Goal: Task Accomplishment & Management: Manage account settings

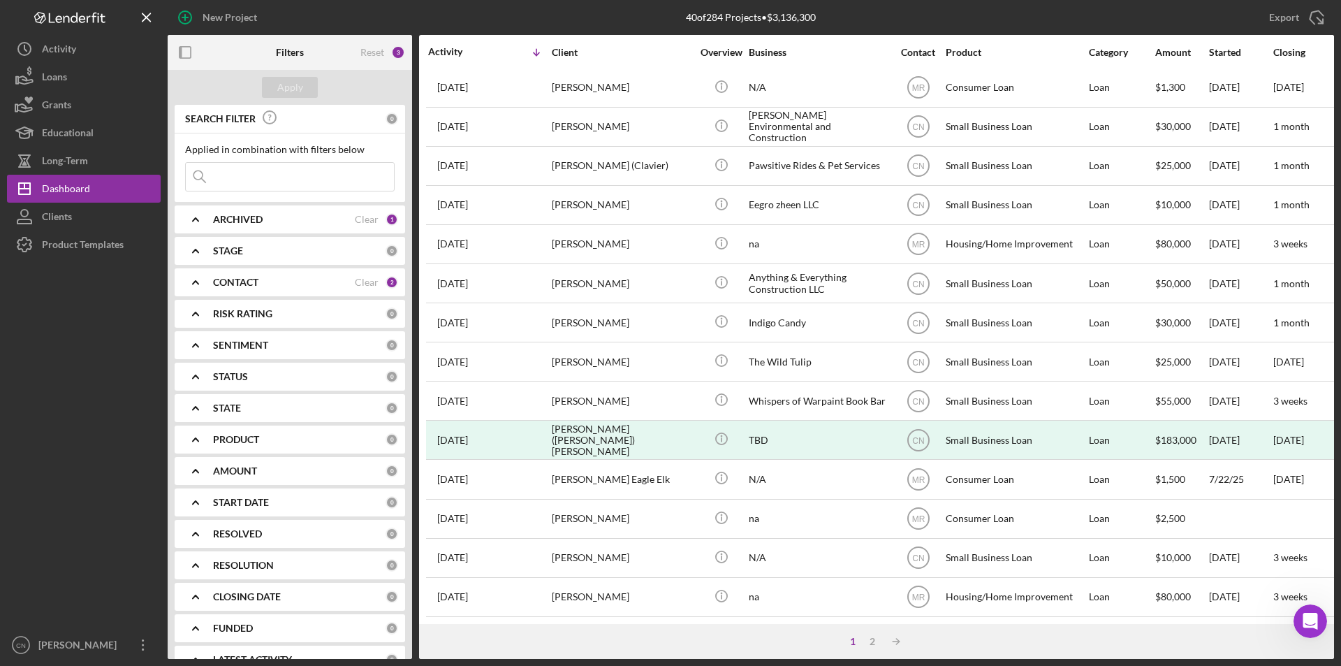
scroll to position [444, 0]
click at [867, 634] on div "1 2 Icon/Table Sort Arrow" at bounding box center [876, 641] width 915 height 35
click at [867, 638] on div "2" at bounding box center [873, 641] width 20 height 11
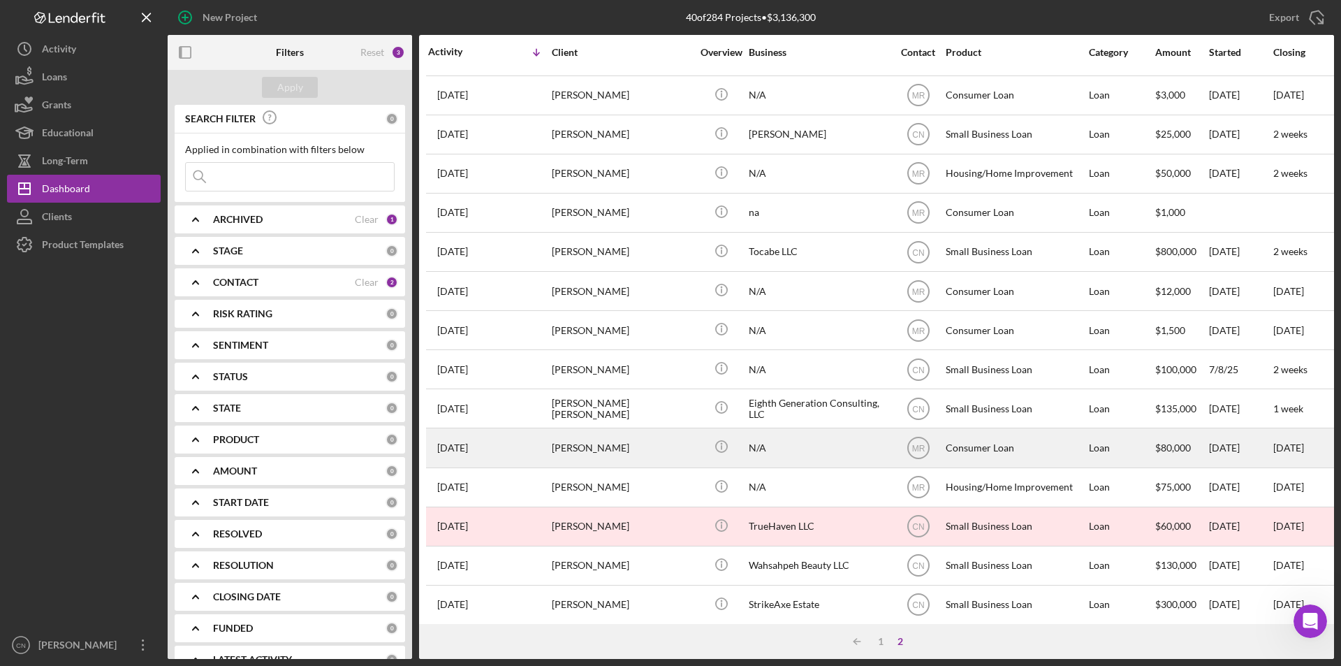
scroll to position [52, 0]
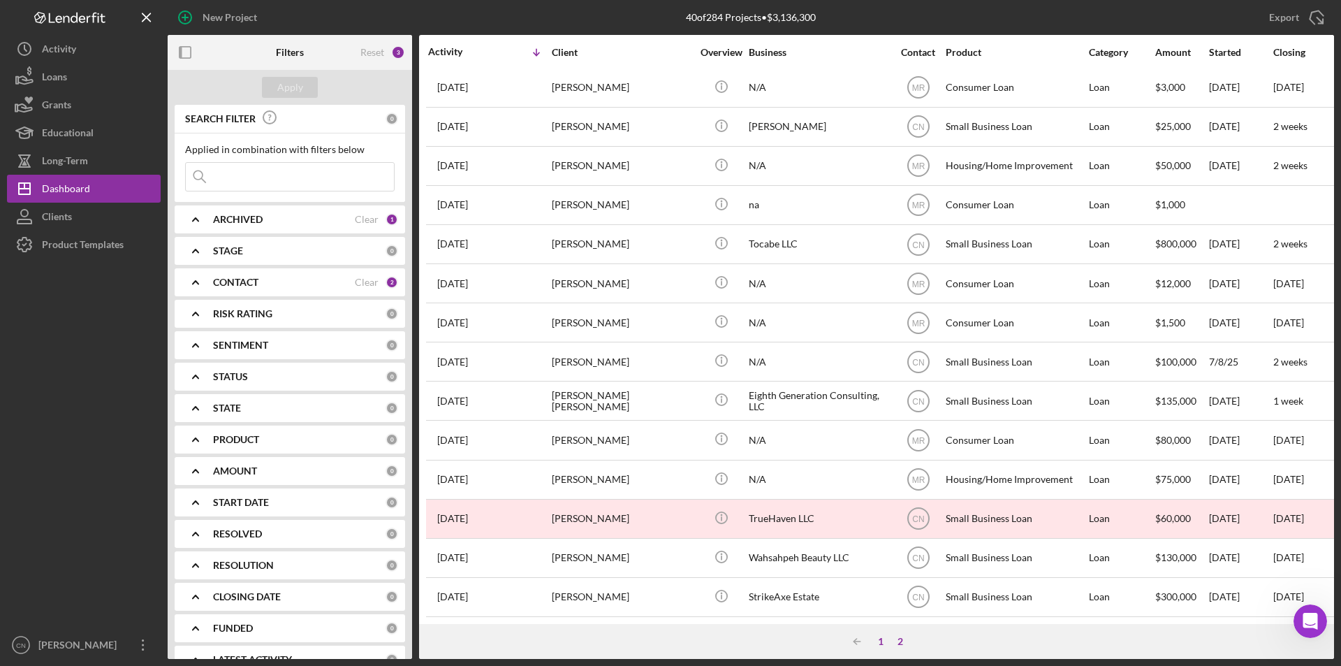
click at [878, 641] on div "1" at bounding box center [881, 641] width 20 height 11
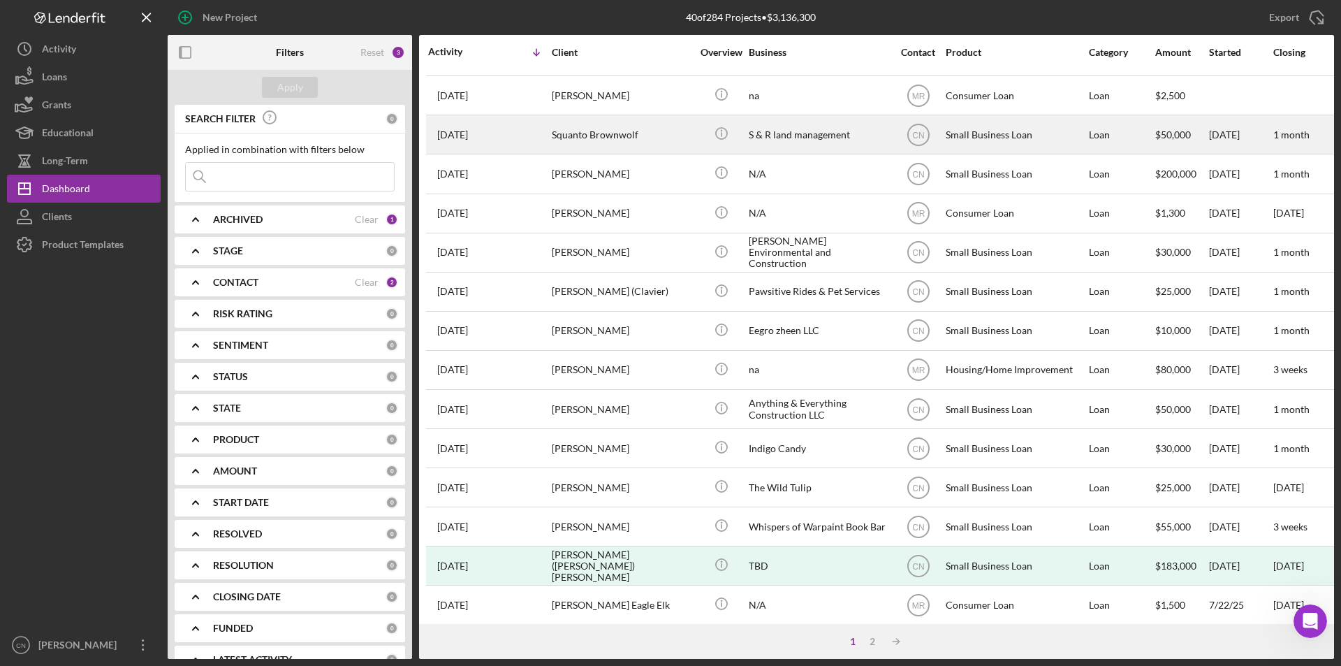
scroll to position [349, 0]
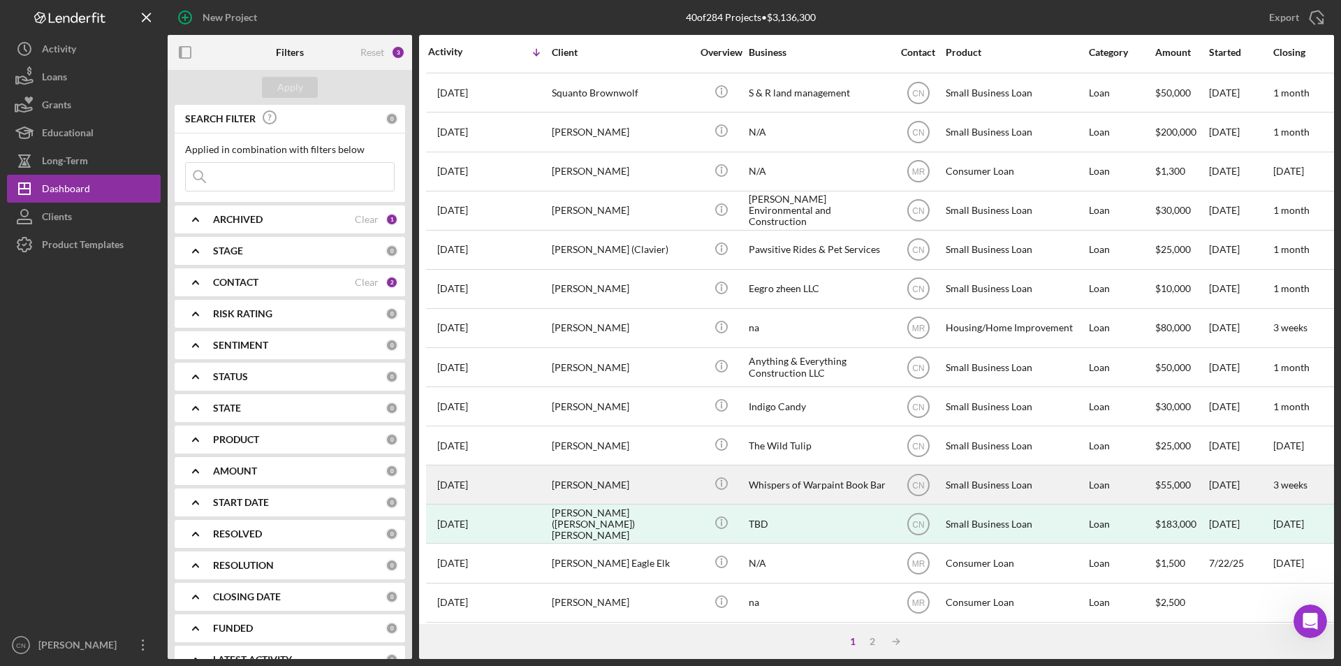
click at [620, 485] on div "[PERSON_NAME]" at bounding box center [622, 484] width 140 height 37
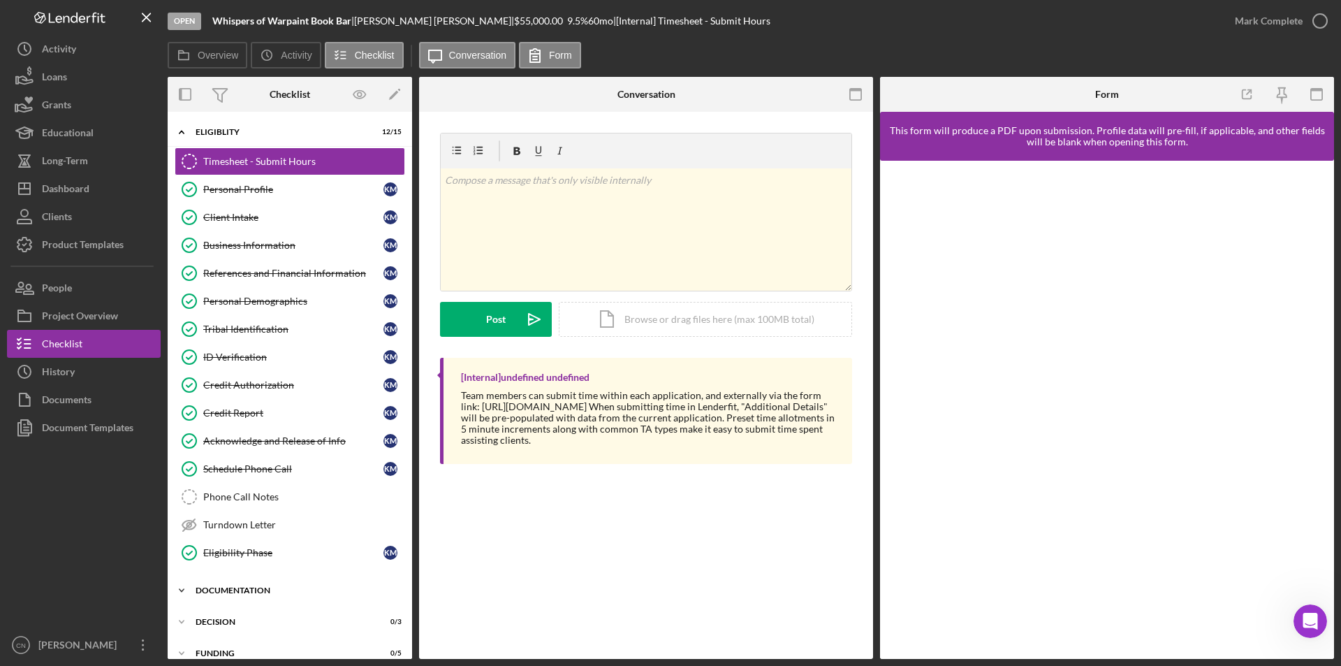
click at [254, 589] on div "Documentation" at bounding box center [295, 590] width 199 height 8
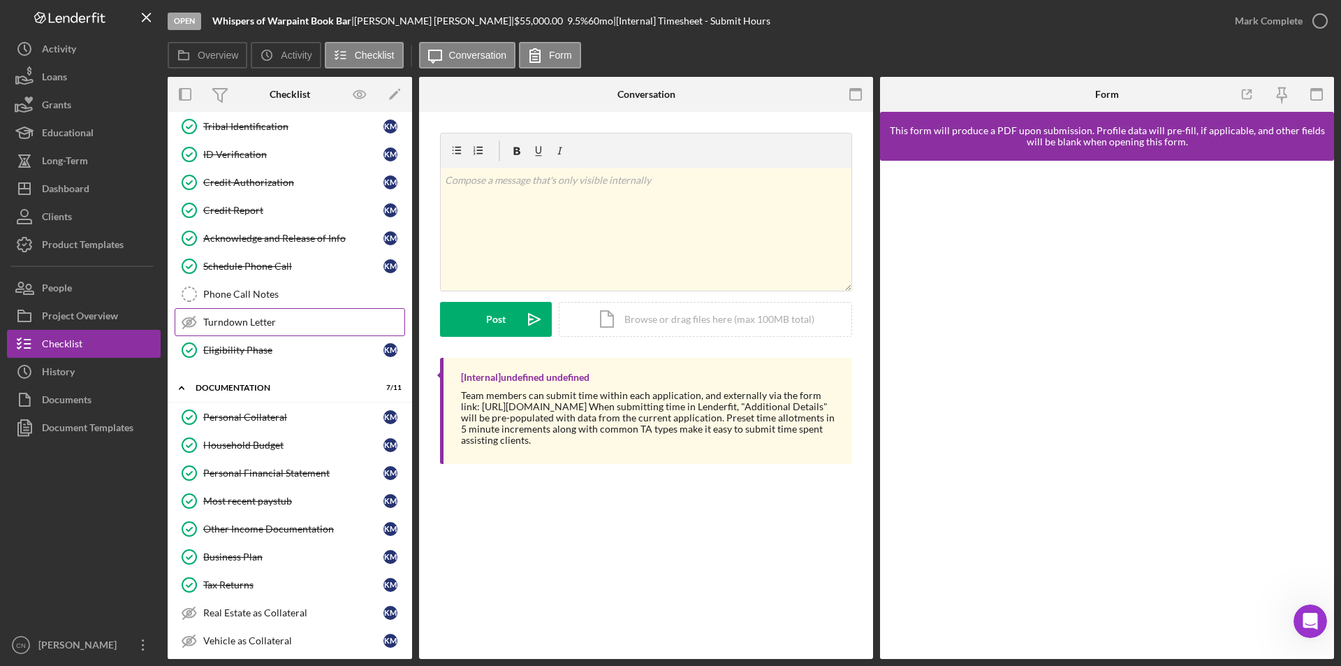
scroll to position [210, 0]
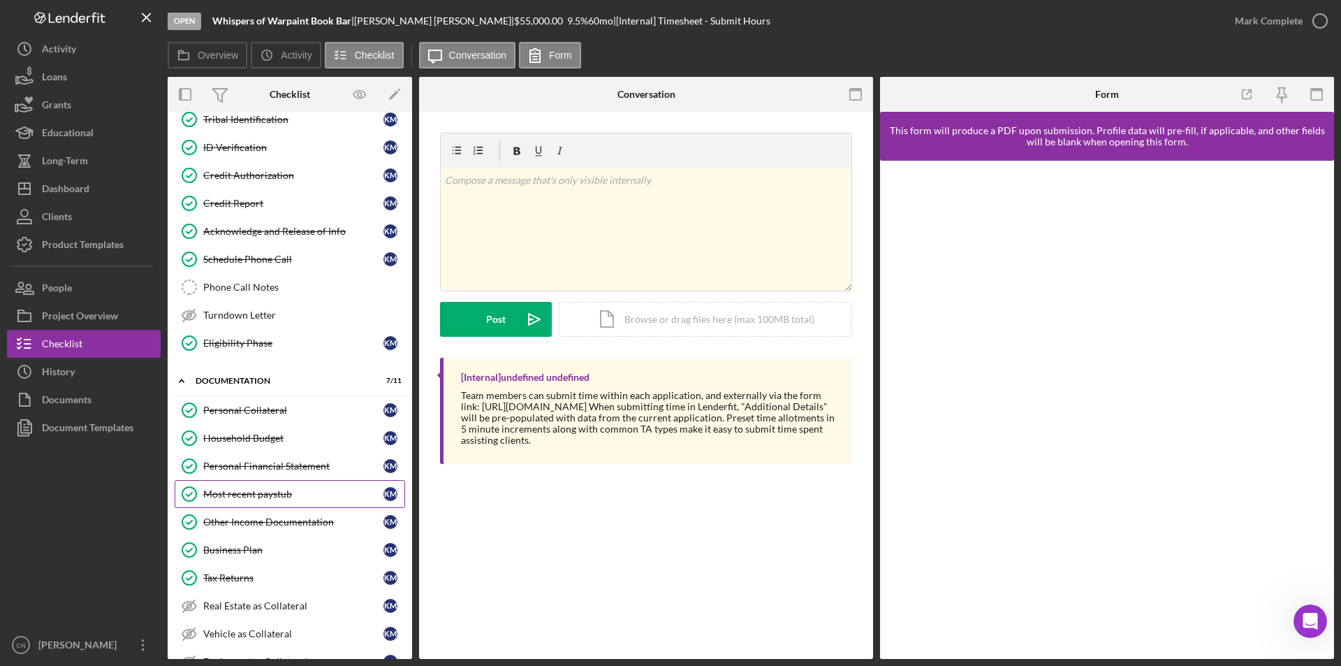
click at [268, 496] on div "Most recent paystub" at bounding box center [293, 493] width 180 height 11
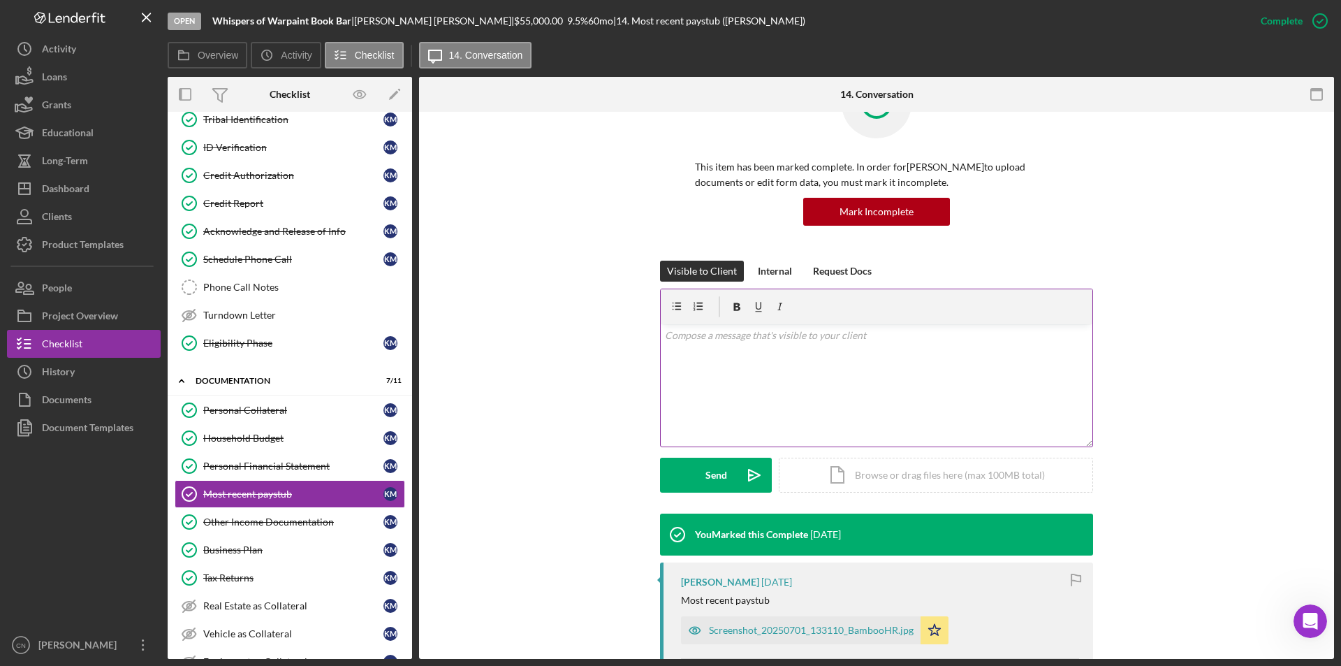
scroll to position [140, 0]
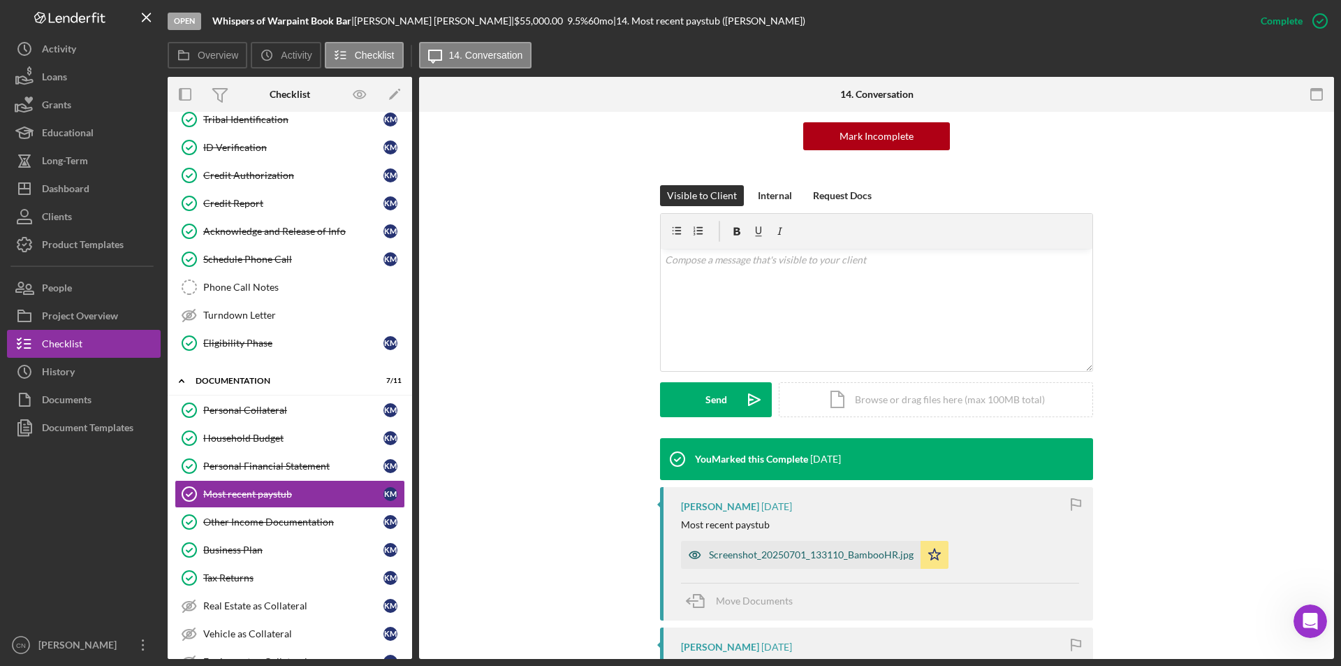
click at [752, 550] on div "Screenshot_20250701_133110_BambooHR.jpg" at bounding box center [811, 554] width 205 height 11
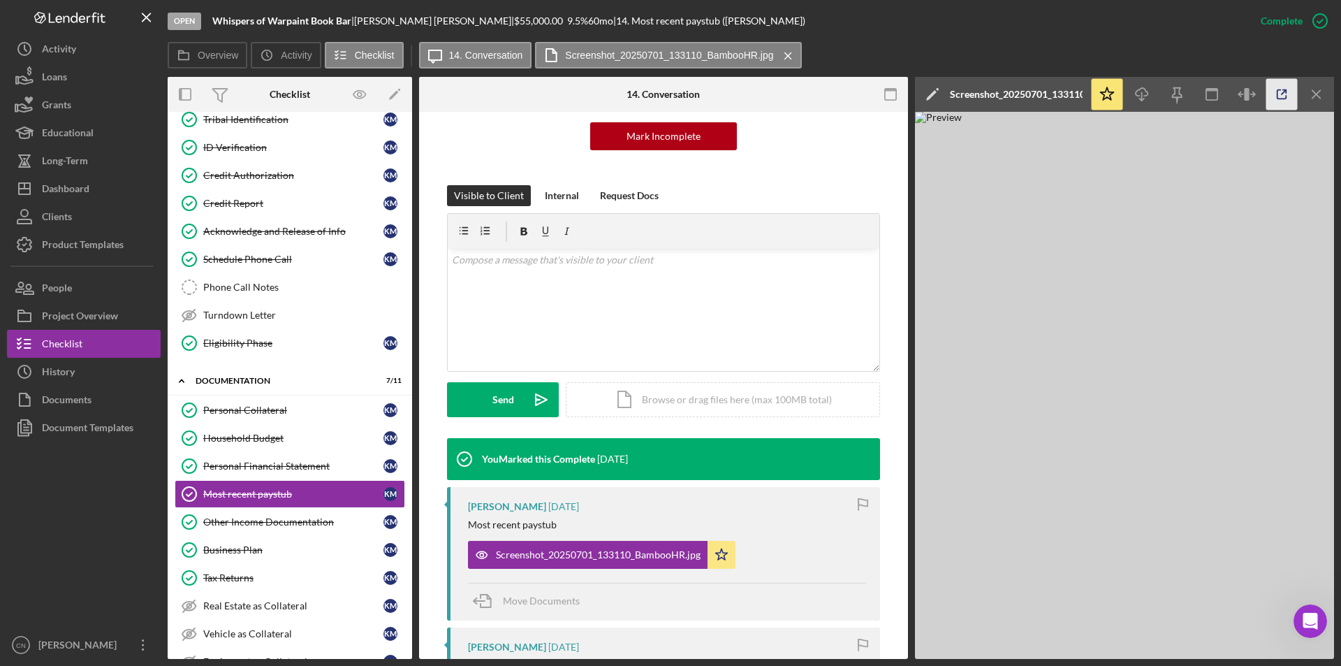
click at [1285, 96] on icon "button" at bounding box center [1281, 94] width 31 height 31
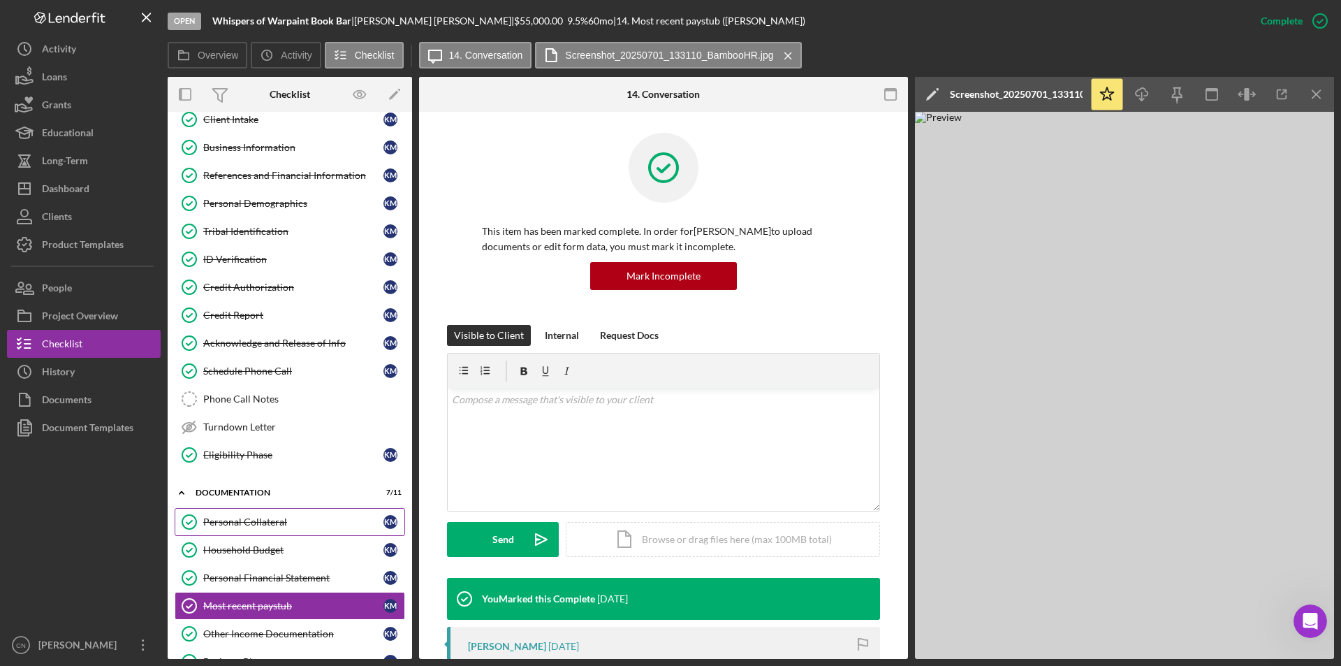
scroll to position [0, 0]
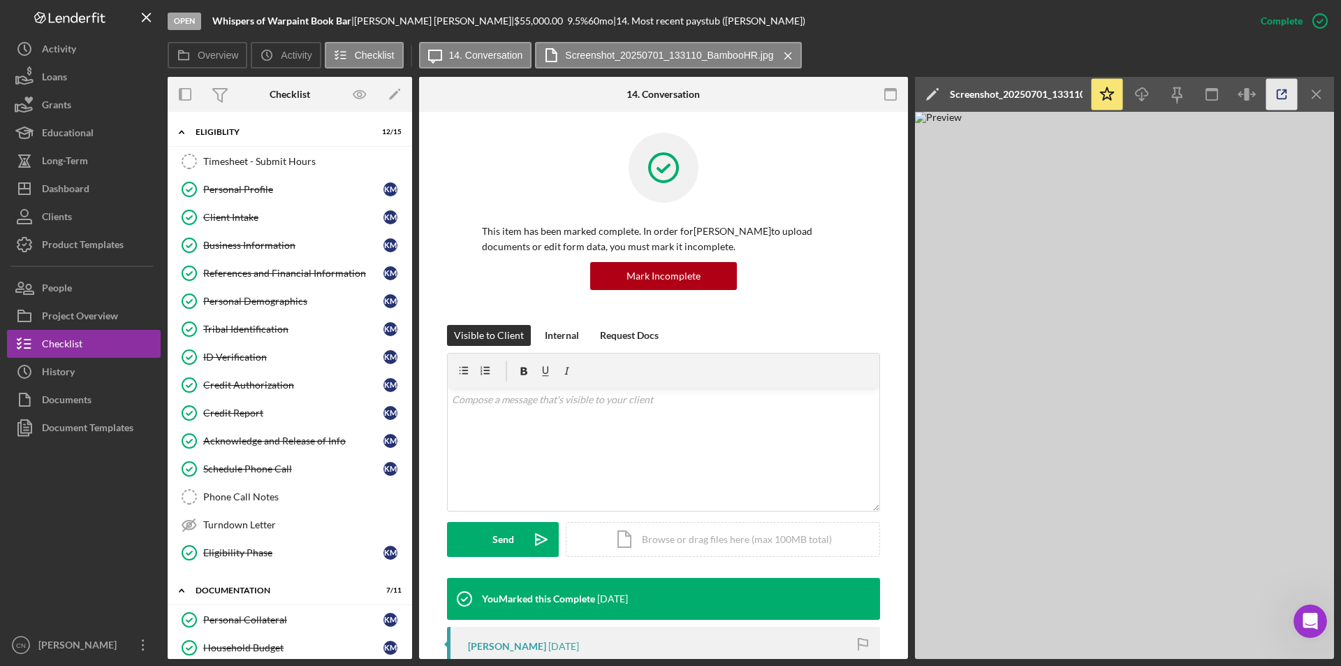
click at [1287, 94] on icon "button" at bounding box center [1281, 94] width 31 height 31
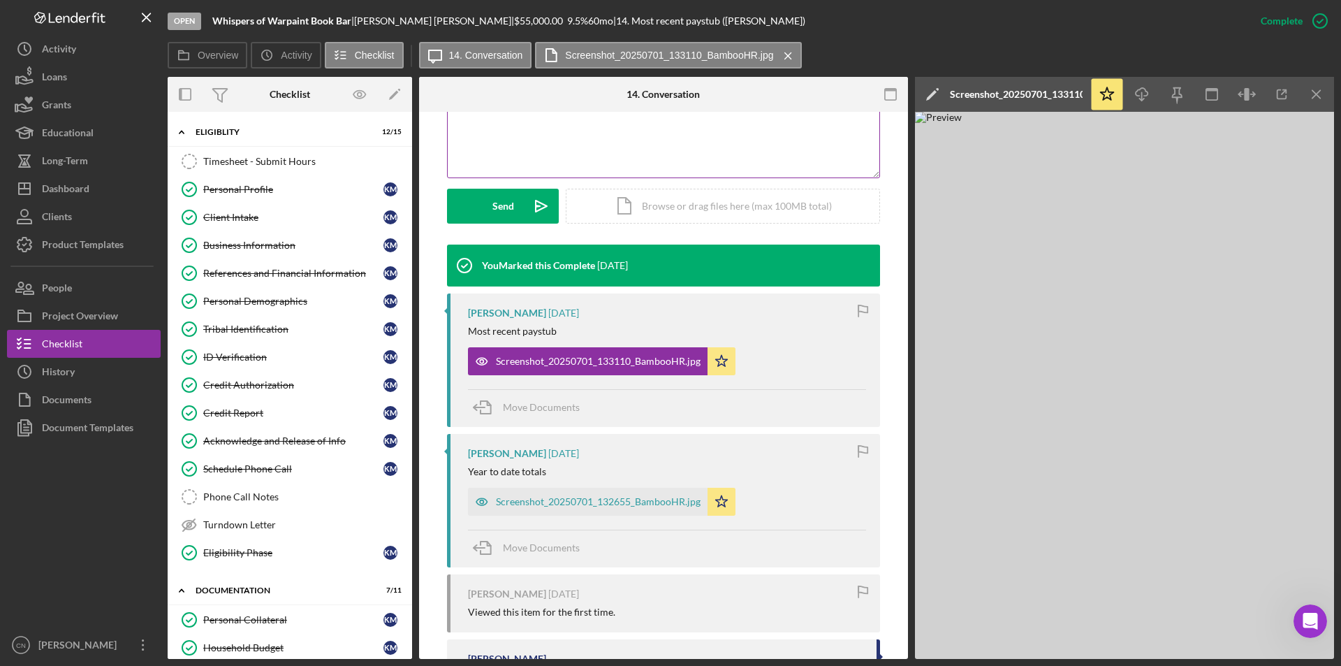
scroll to position [349, 0]
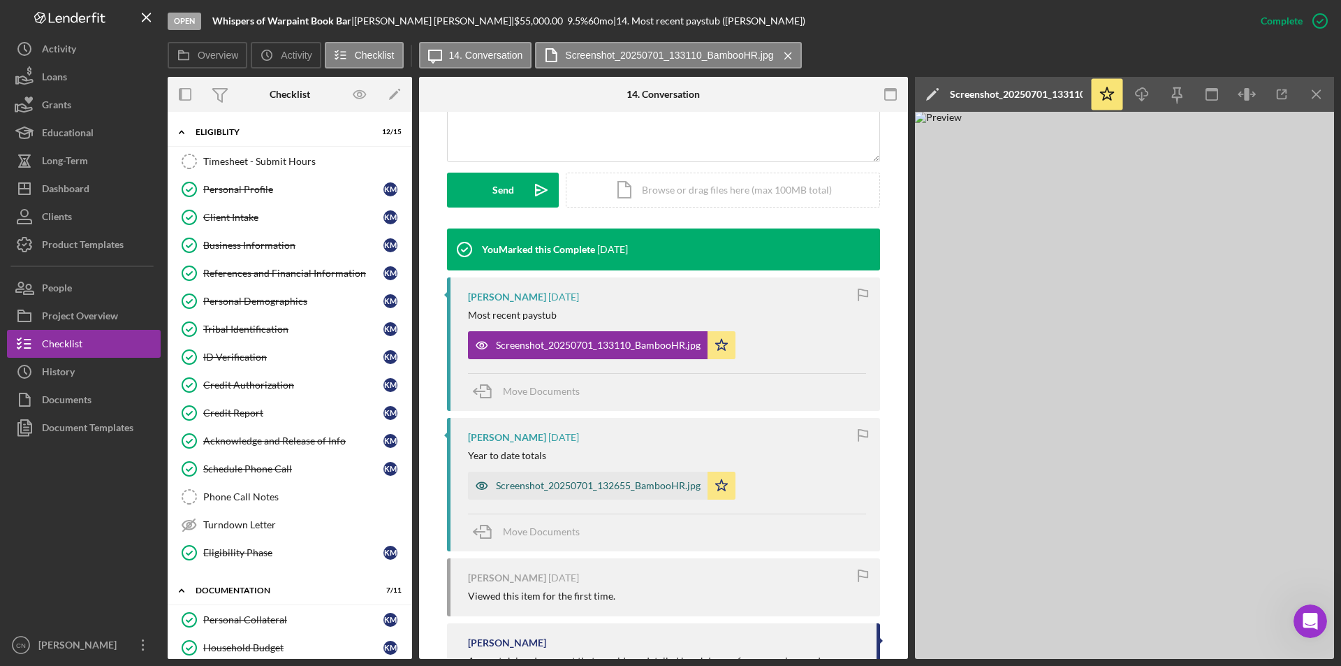
click at [579, 480] on div "Screenshot_20250701_132655_BambooHR.jpg" at bounding box center [598, 485] width 205 height 11
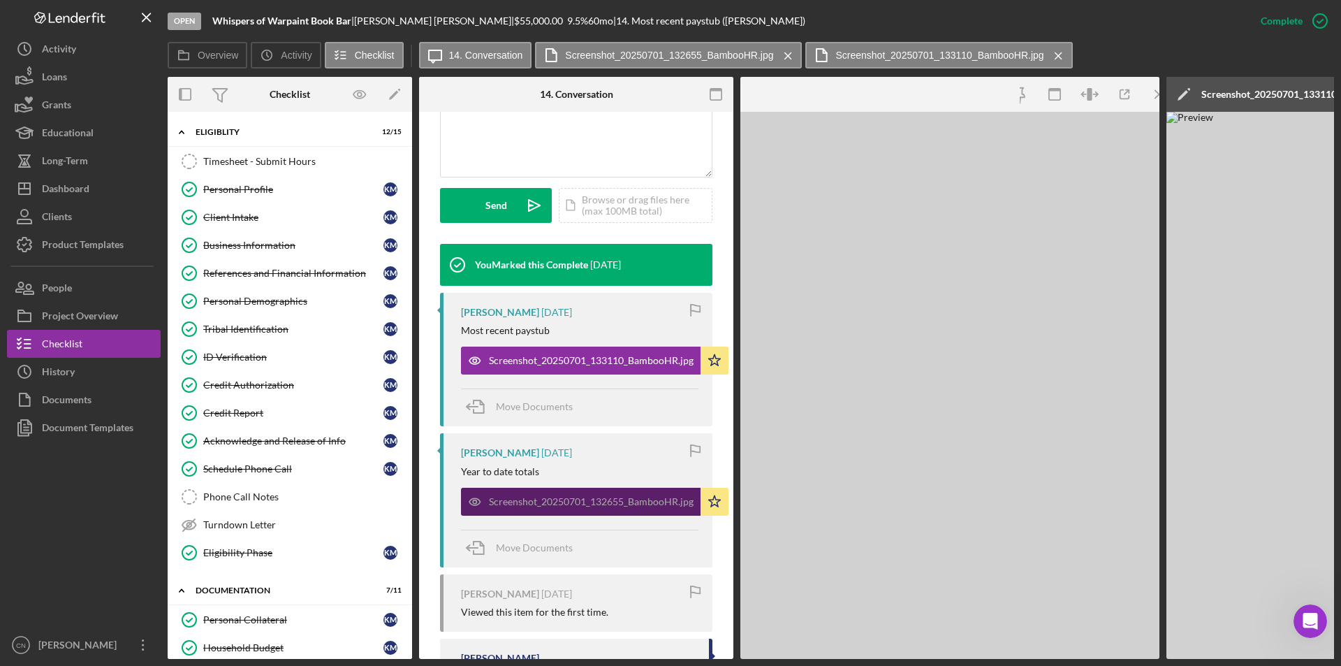
scroll to position [365, 0]
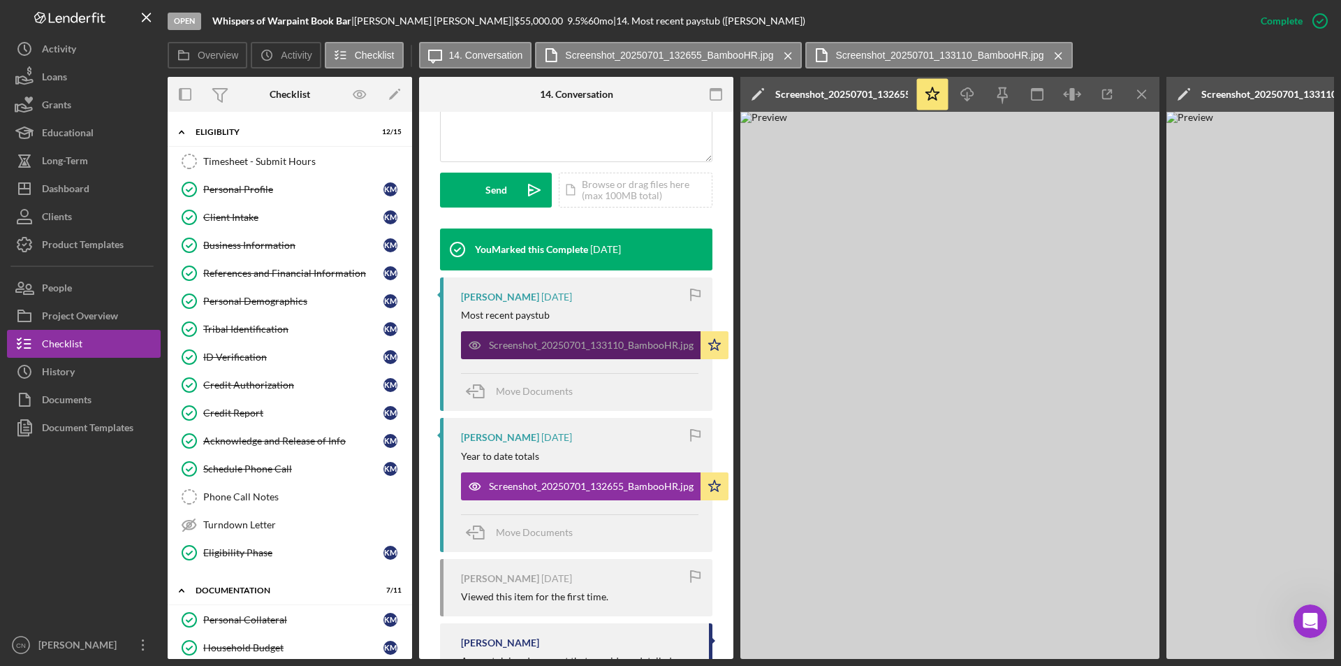
click at [534, 347] on div "Screenshot_20250701_133110_BambooHR.jpg" at bounding box center [591, 344] width 205 height 11
click at [1147, 94] on icon "Icon/Menu Close" at bounding box center [1142, 94] width 31 height 31
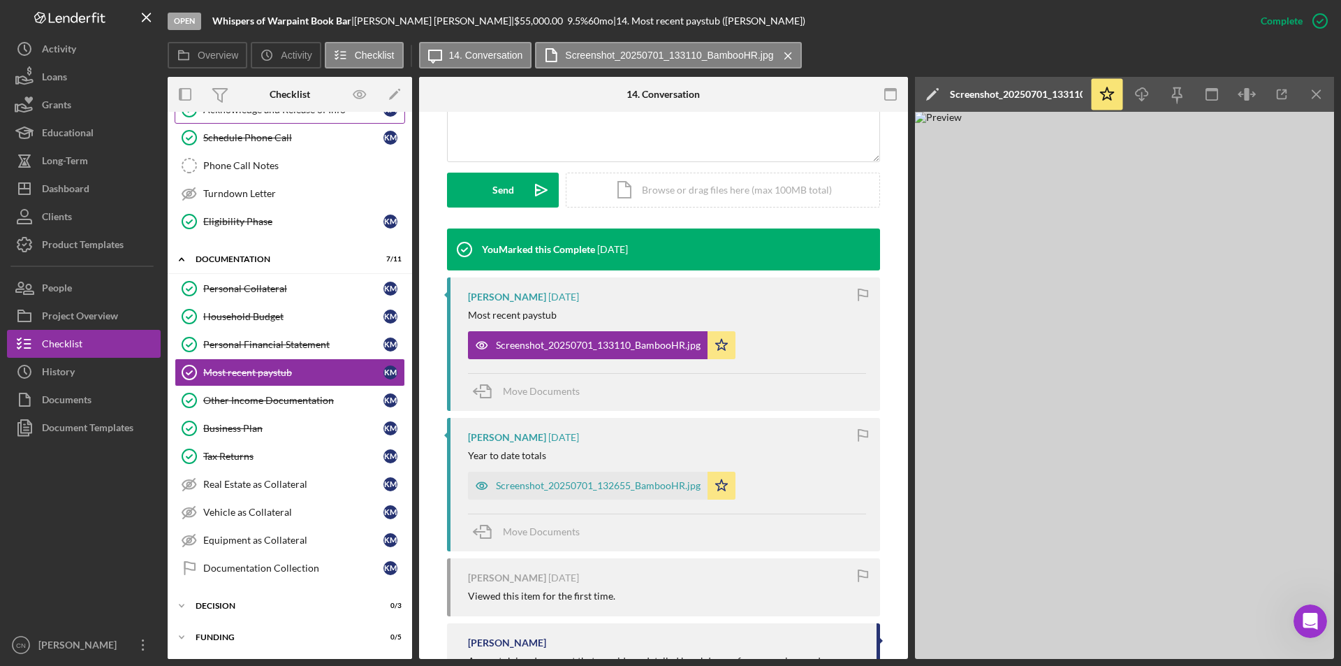
scroll to position [349, 0]
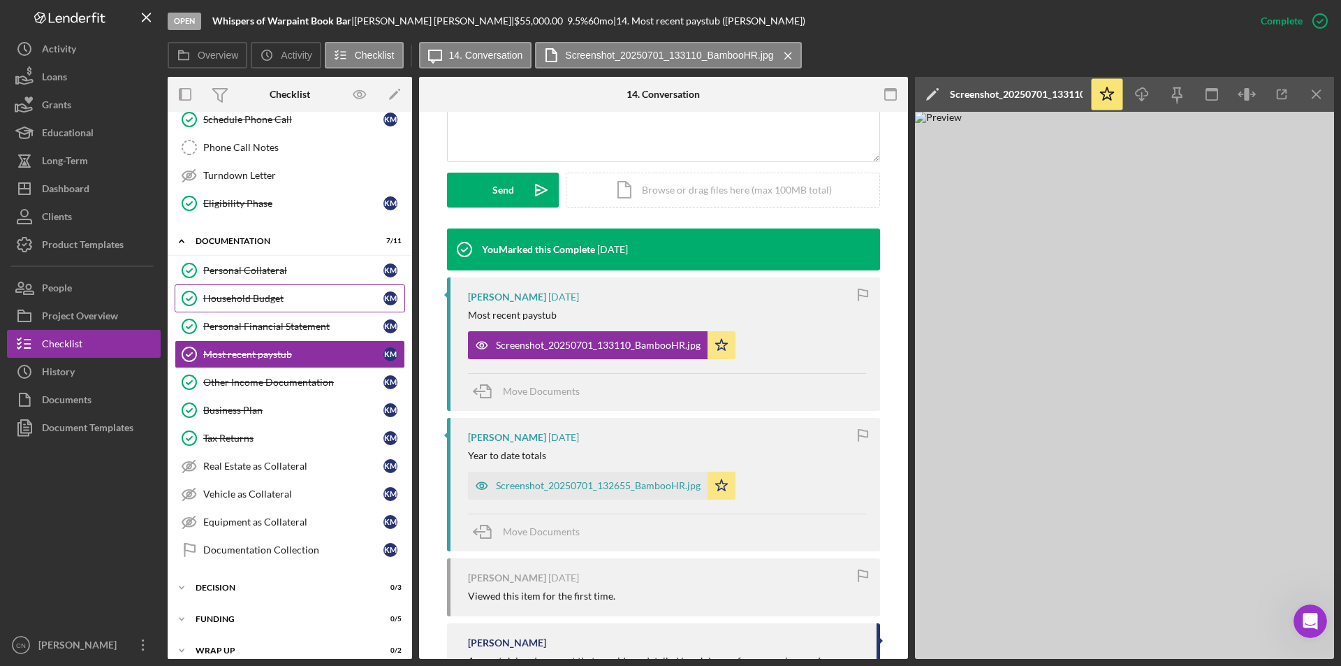
click at [244, 287] on link "Household Budget Household Budget K M" at bounding box center [290, 298] width 230 height 28
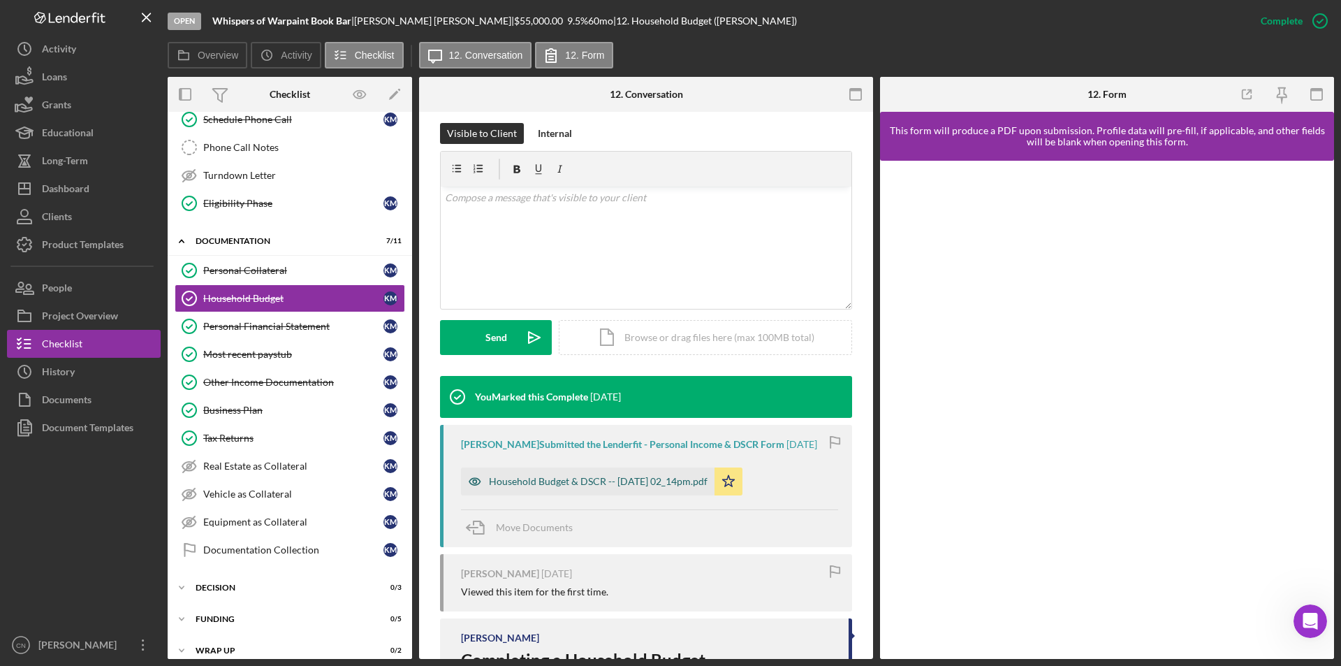
scroll to position [210, 0]
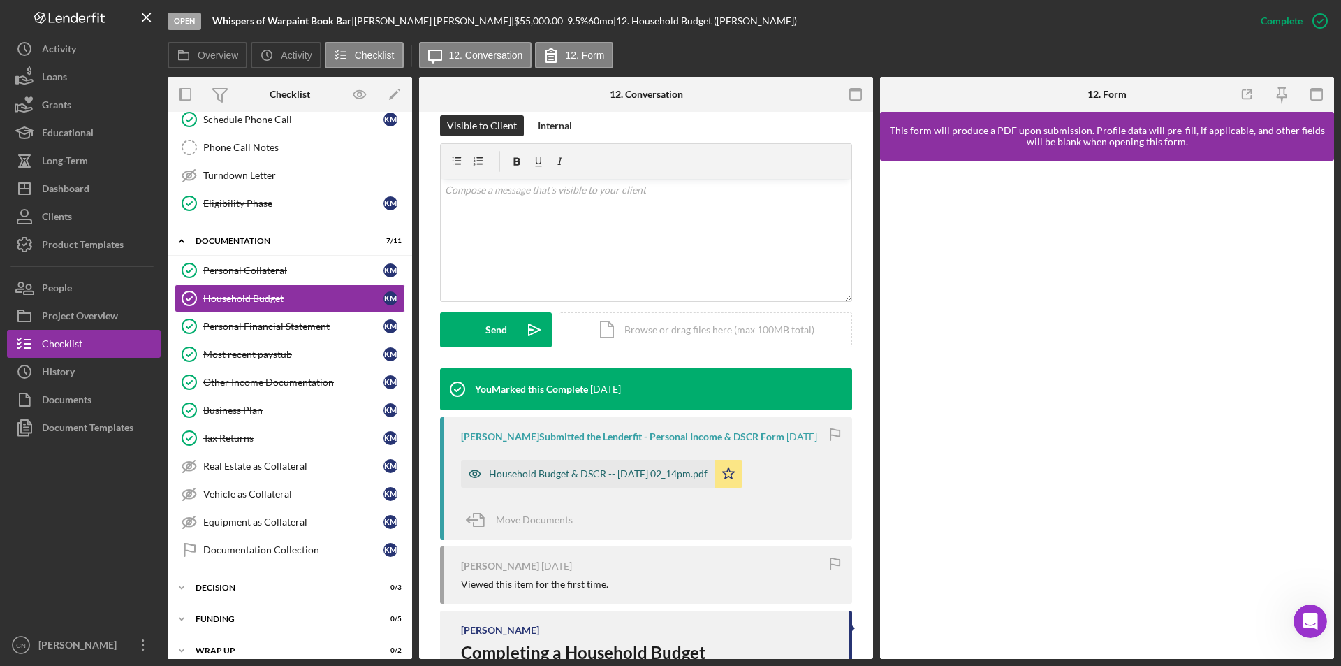
click at [577, 488] on div "Household Budget & DSCR -- [DATE] 02_14pm.pdf" at bounding box center [588, 474] width 254 height 28
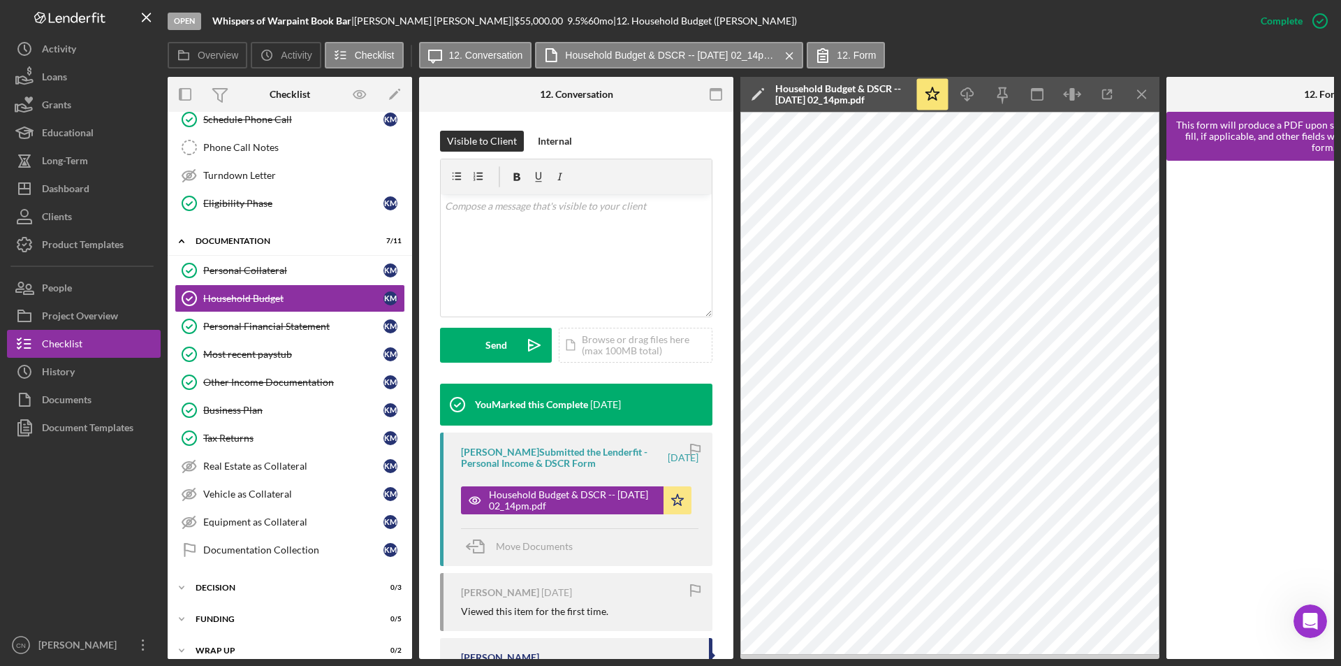
drag, startPoint x: 1180, startPoint y: 663, endPoint x: 1243, endPoint y: 655, distance: 64.0
click at [1304, 655] on div "Open Whispers of Warpaint Book Bar | [PERSON_NAME] | $55,000.00 9.5 % 60 mo | 1…" at bounding box center [670, 333] width 1341 height 666
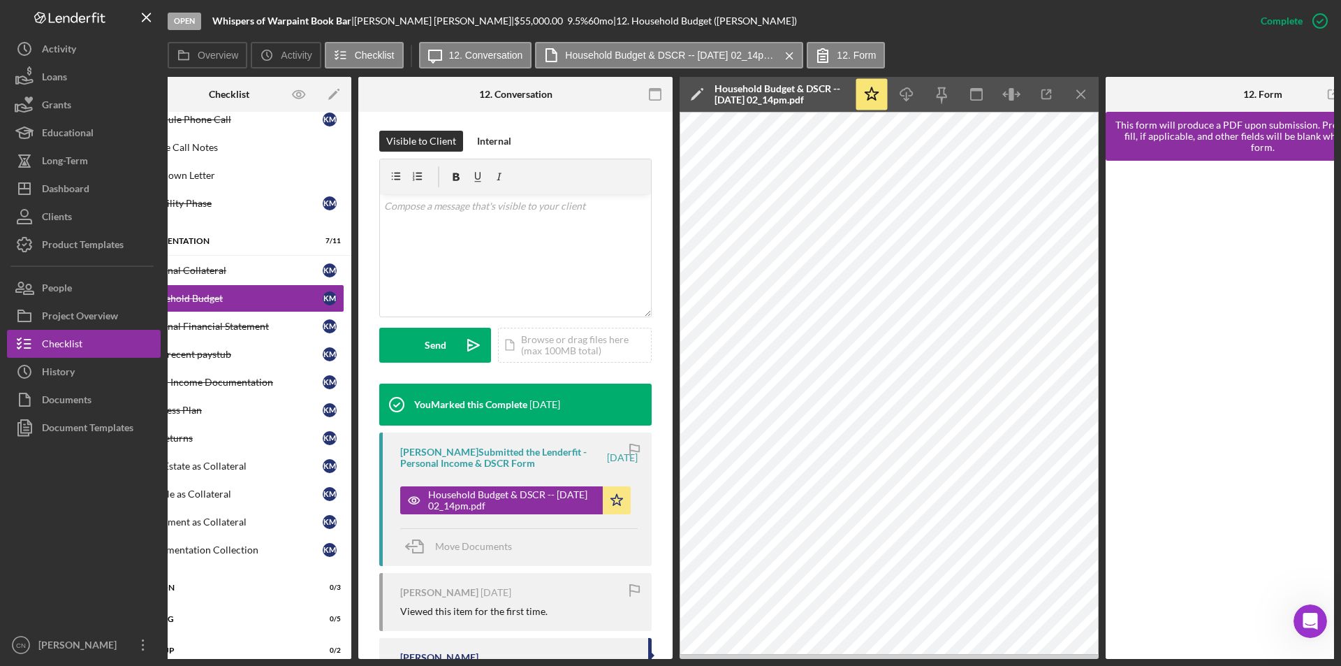
scroll to position [0, 147]
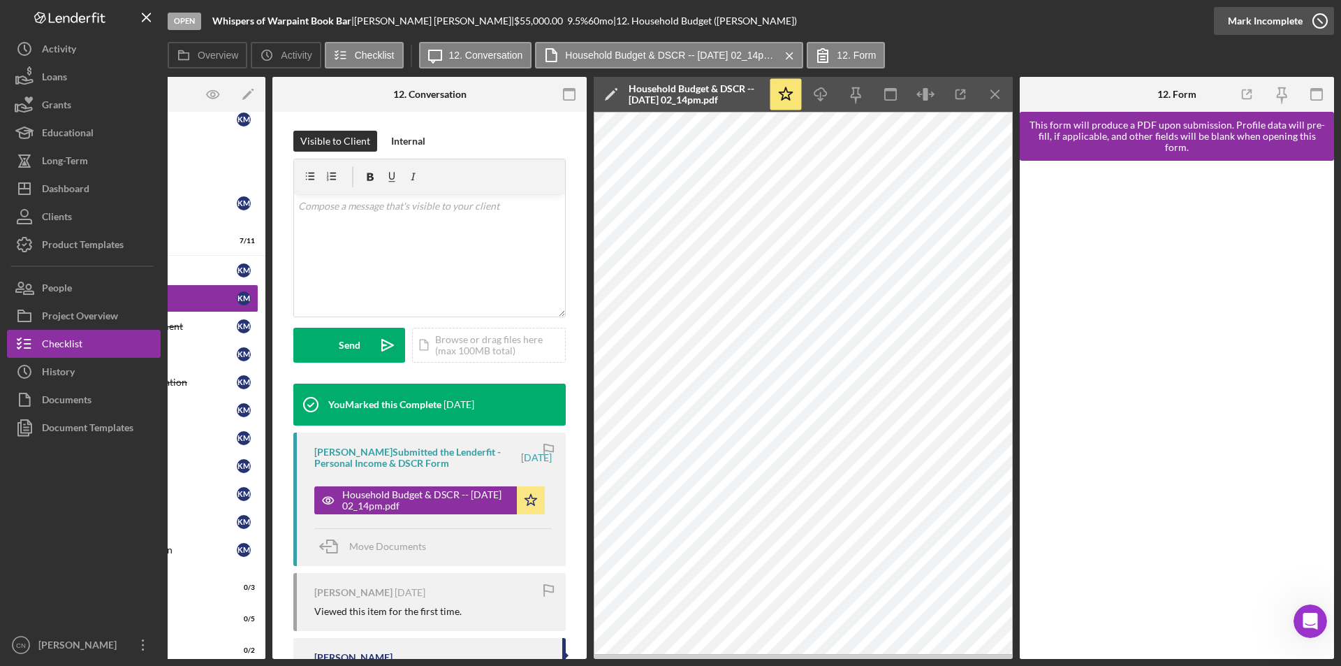
click at [1321, 25] on icon "button" at bounding box center [1320, 20] width 35 height 35
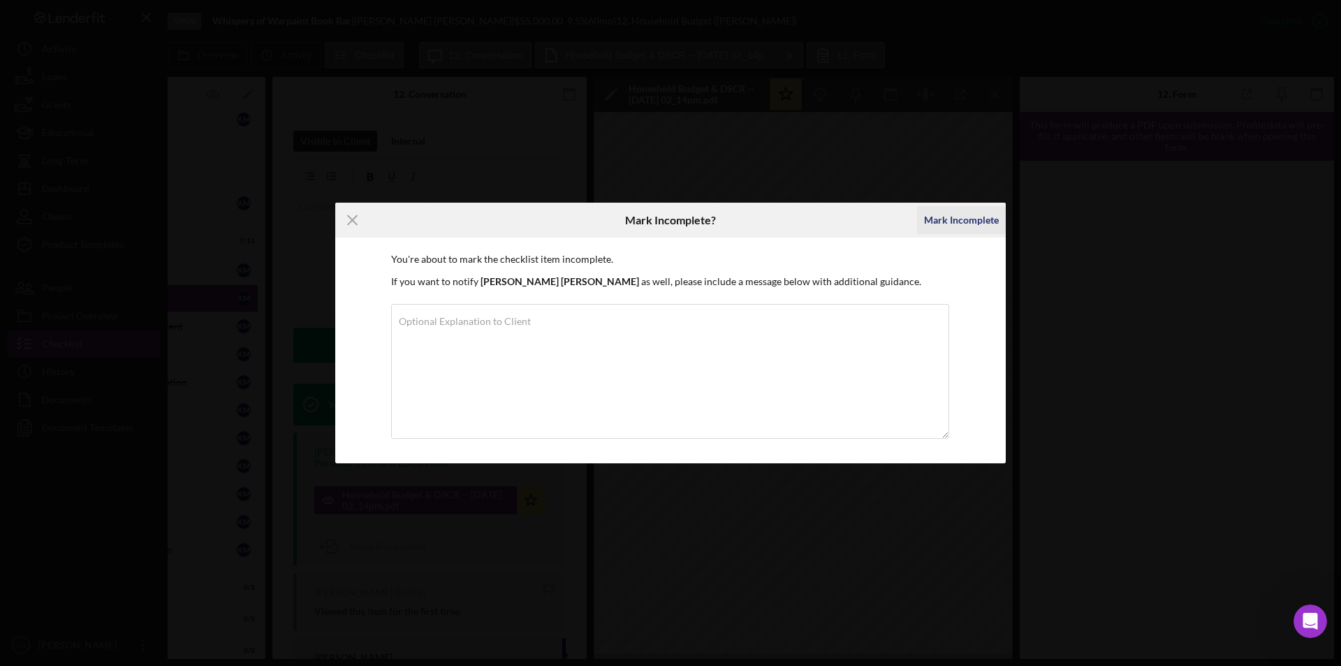
drag, startPoint x: 983, startPoint y: 221, endPoint x: 1015, endPoint y: 242, distance: 37.4
click at [983, 222] on div "Mark Incomplete" at bounding box center [961, 220] width 75 height 28
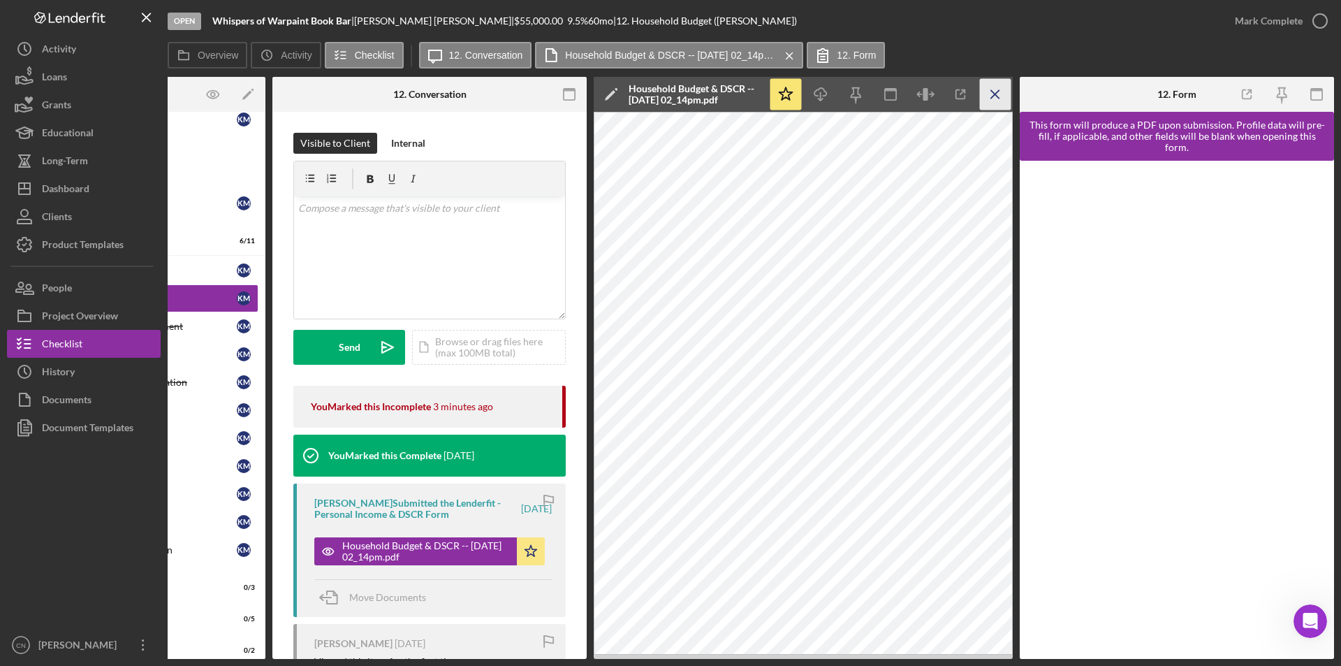
click at [995, 87] on icon "Icon/Menu Close" at bounding box center [995, 94] width 31 height 31
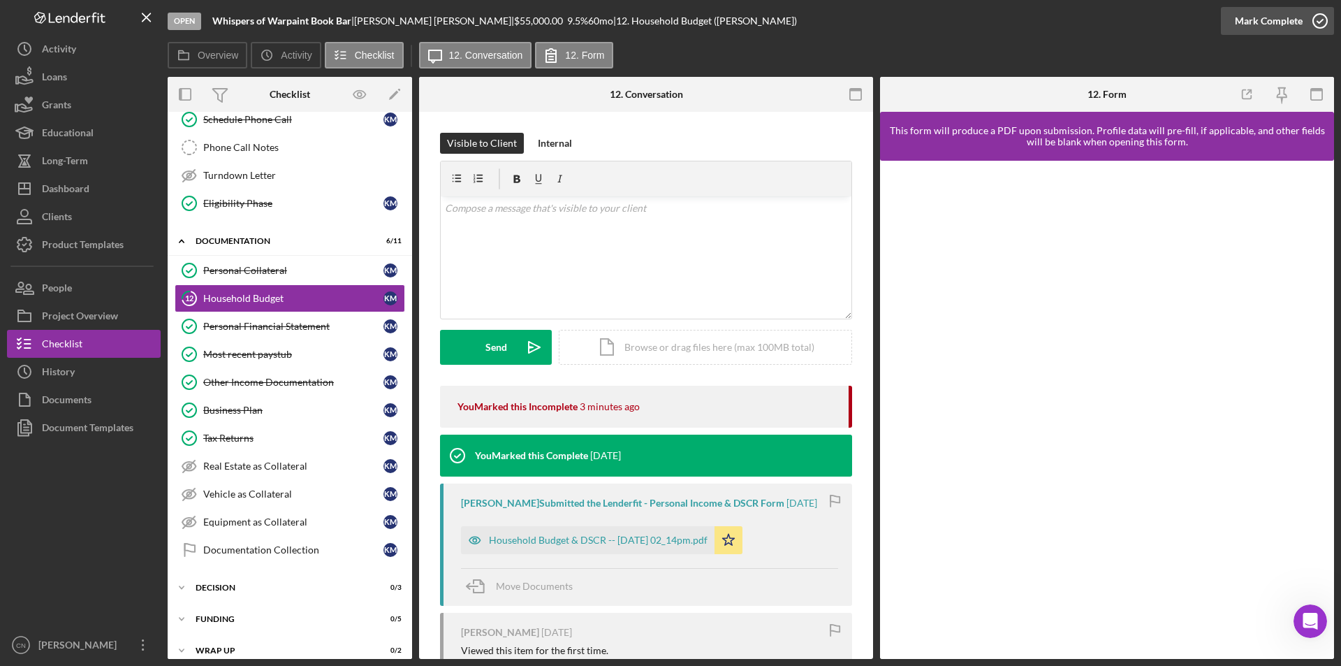
click at [1315, 15] on icon "button" at bounding box center [1320, 20] width 35 height 35
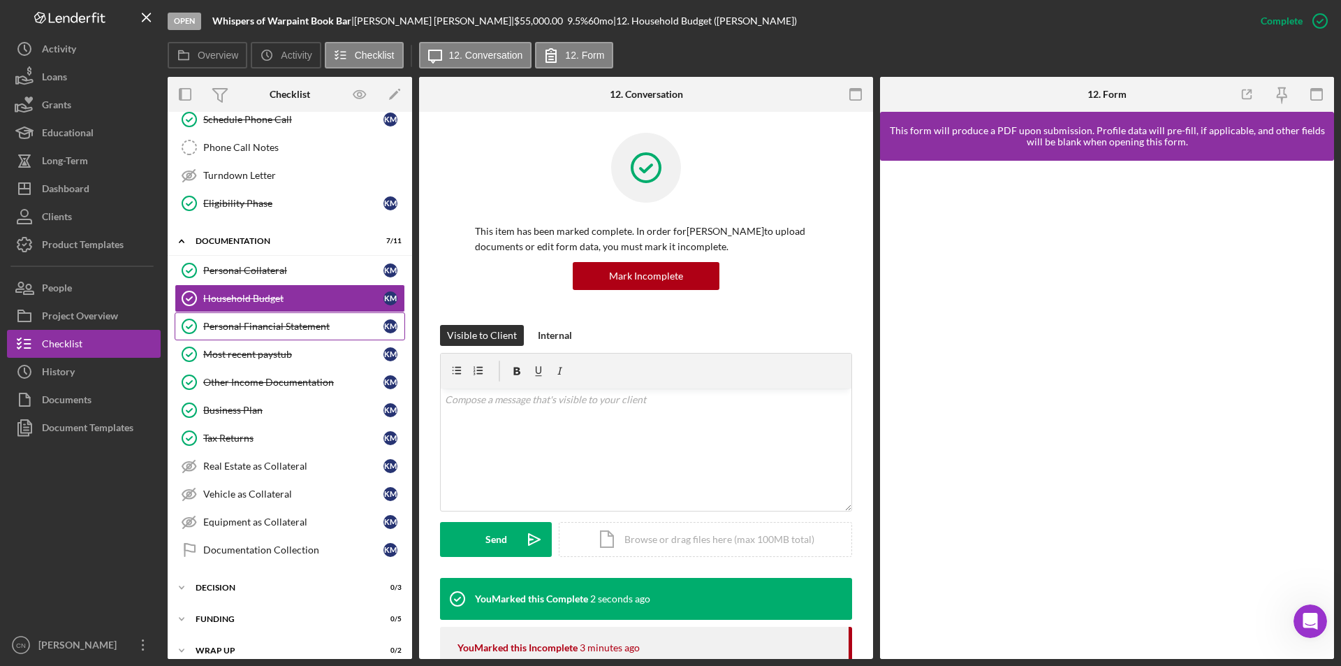
click at [225, 323] on div "Personal Financial Statement" at bounding box center [293, 326] width 180 height 11
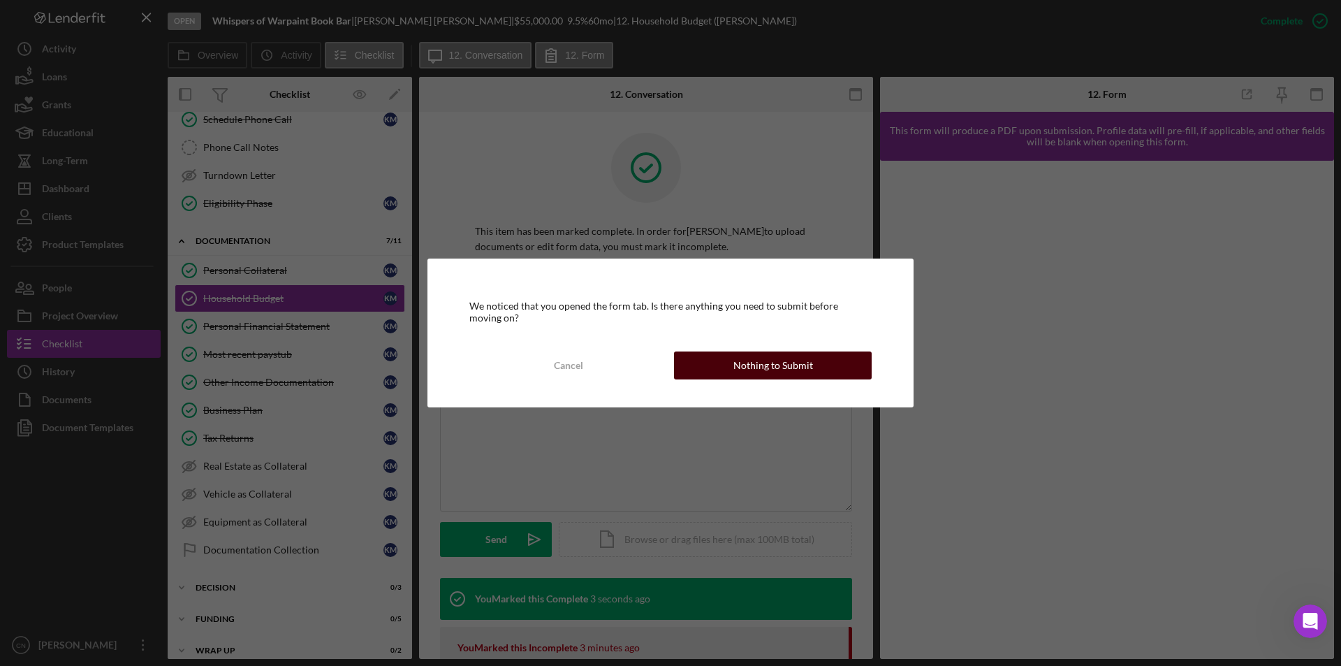
click at [763, 372] on div "Nothing to Submit" at bounding box center [773, 365] width 80 height 28
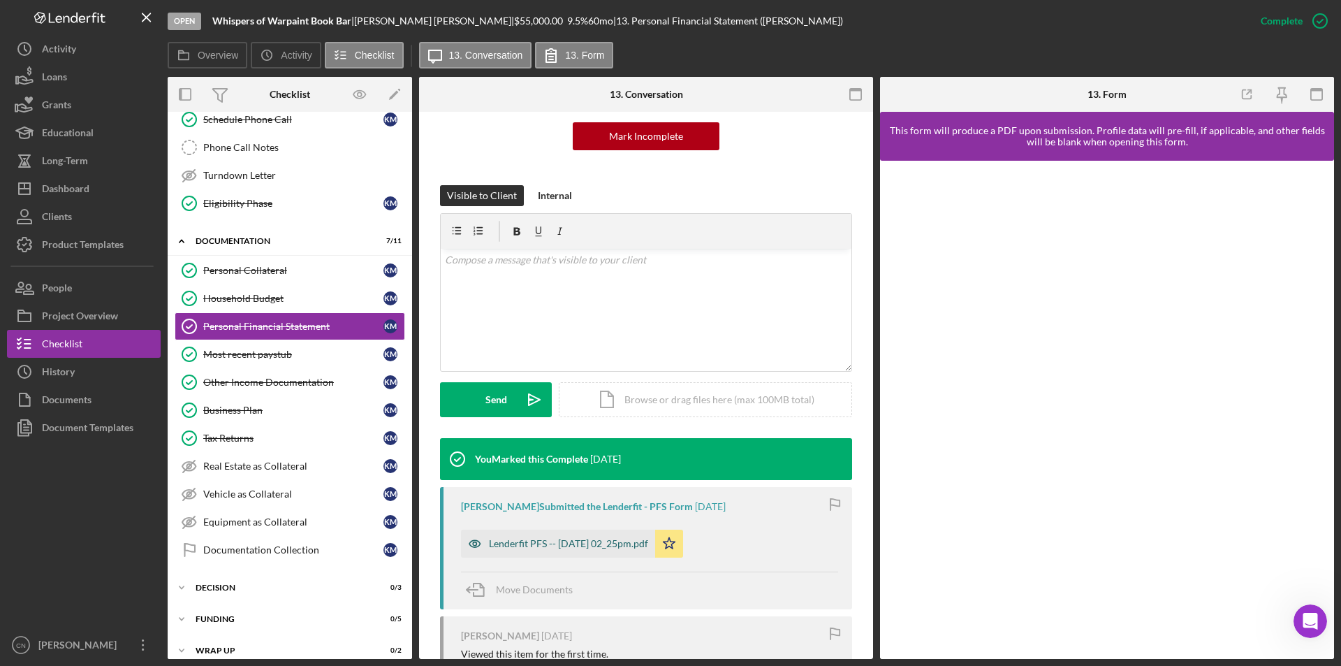
click at [576, 535] on div "Lenderfit PFS -- [DATE] 02_25pm.pdf" at bounding box center [558, 543] width 194 height 28
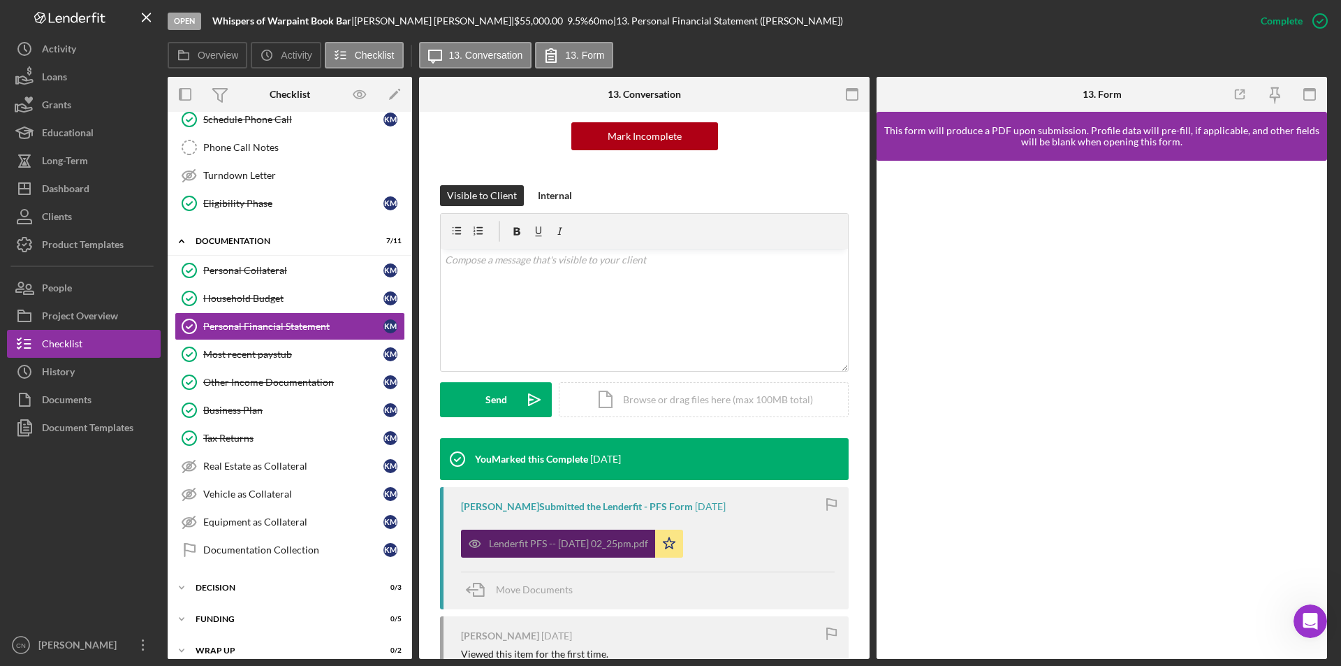
scroll to position [155, 0]
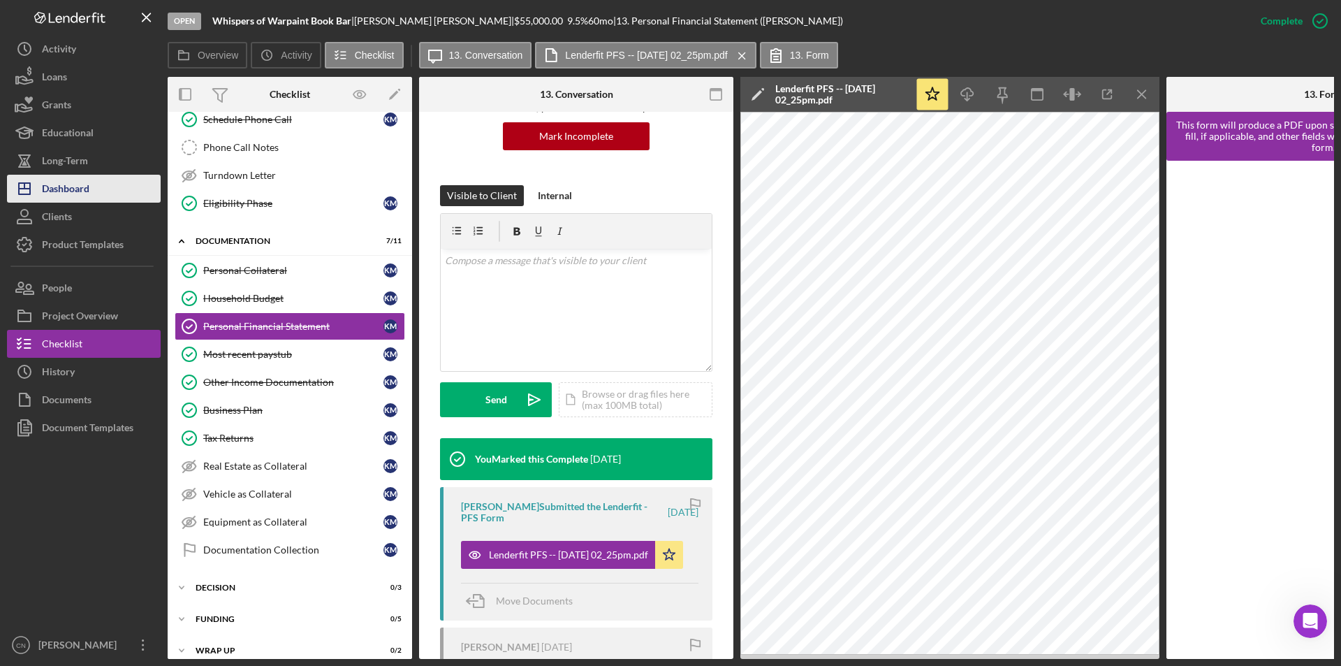
click at [75, 186] on div "Dashboard" at bounding box center [65, 190] width 47 height 31
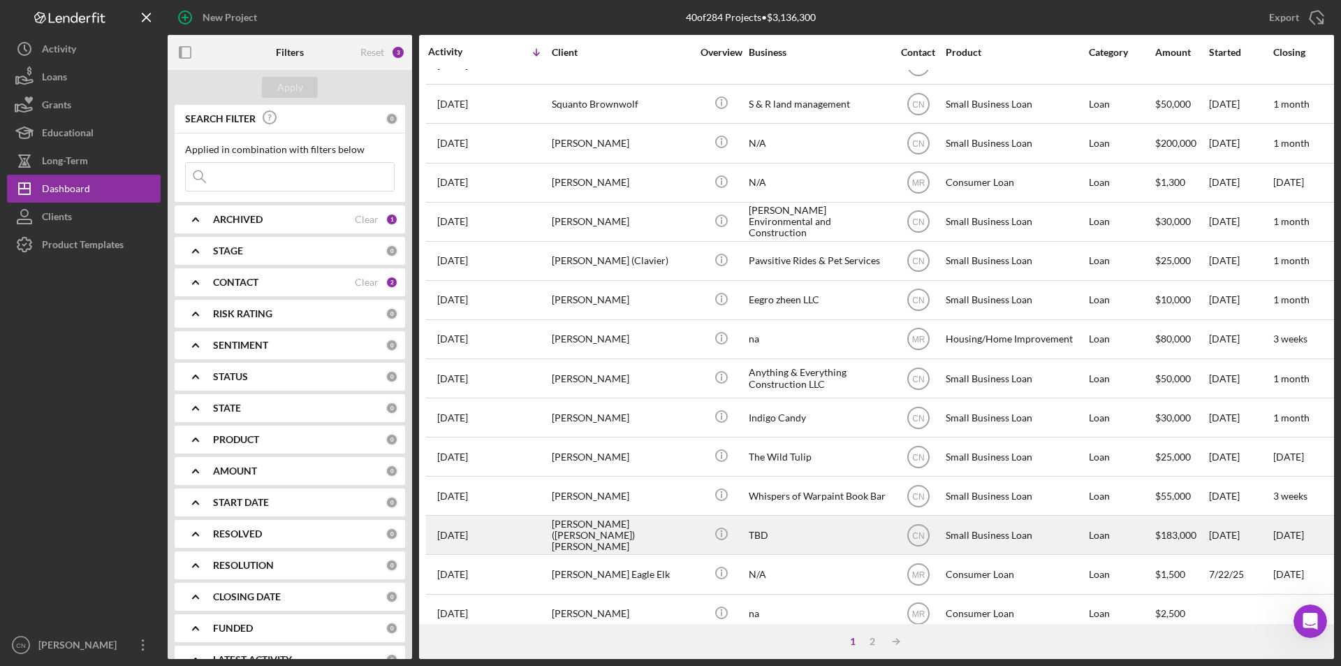
scroll to position [304, 0]
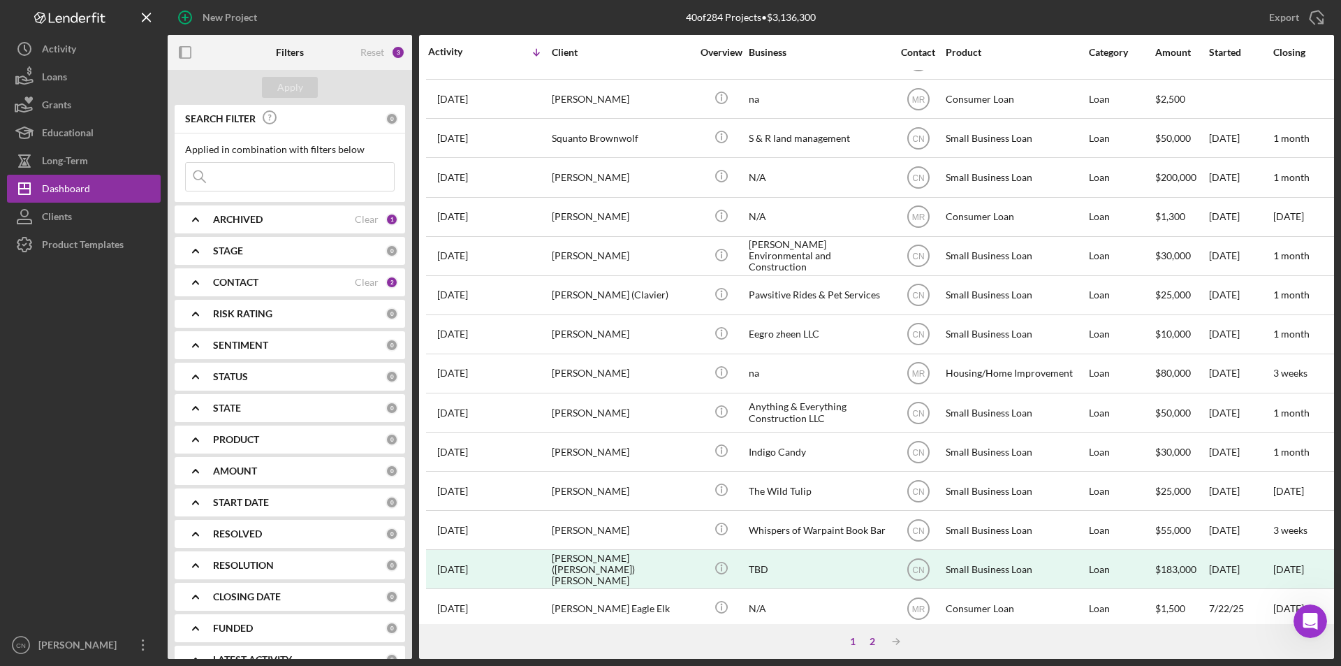
click at [872, 646] on div "2" at bounding box center [873, 641] width 20 height 11
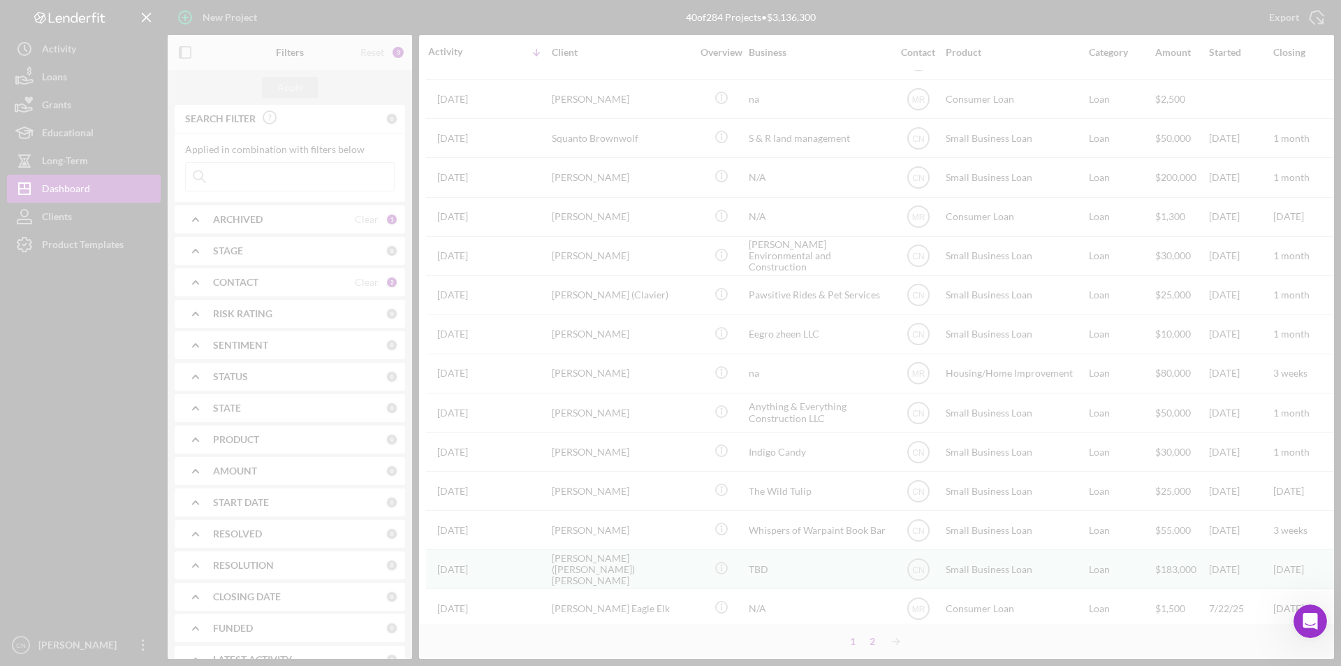
scroll to position [52, 0]
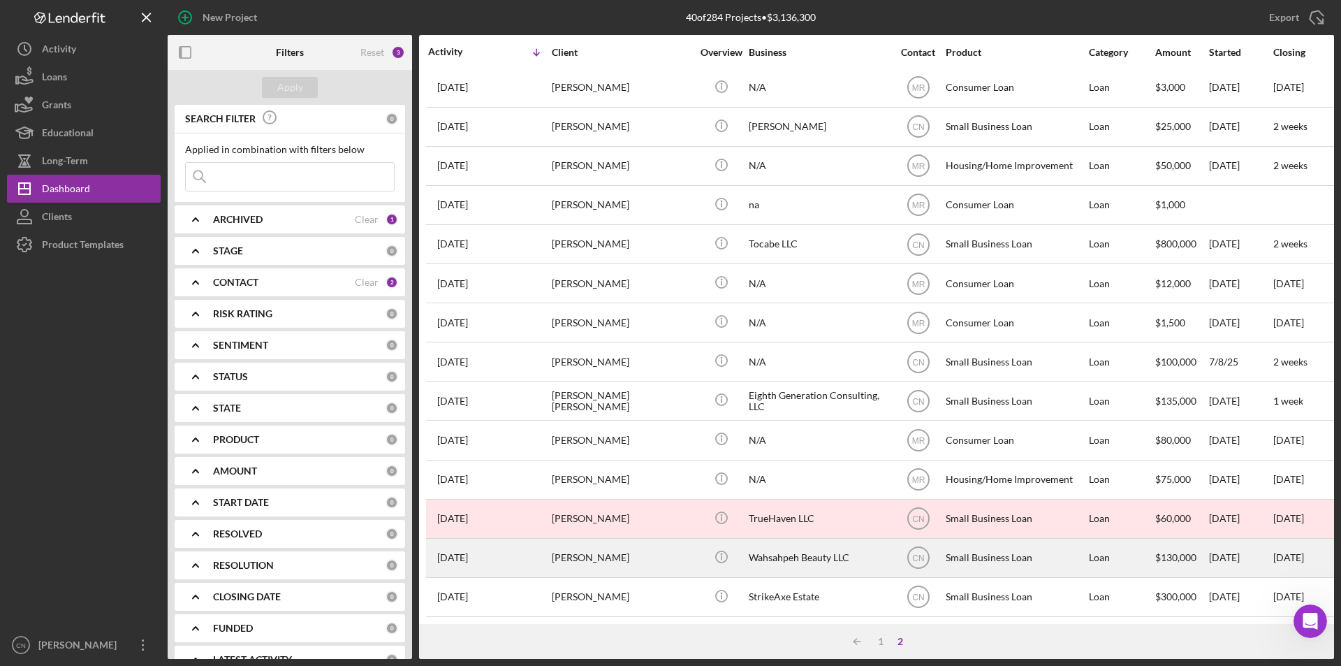
click at [594, 545] on div "[PERSON_NAME]" at bounding box center [622, 557] width 140 height 37
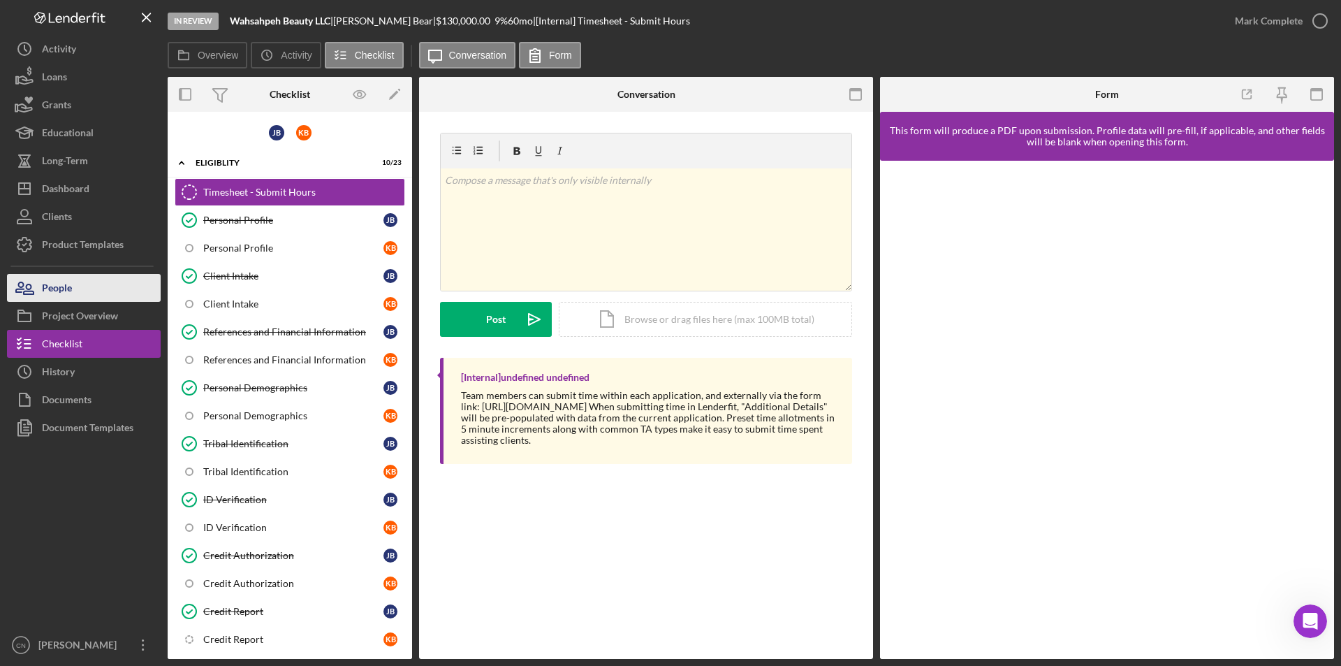
click at [60, 284] on div "People" at bounding box center [57, 289] width 30 height 31
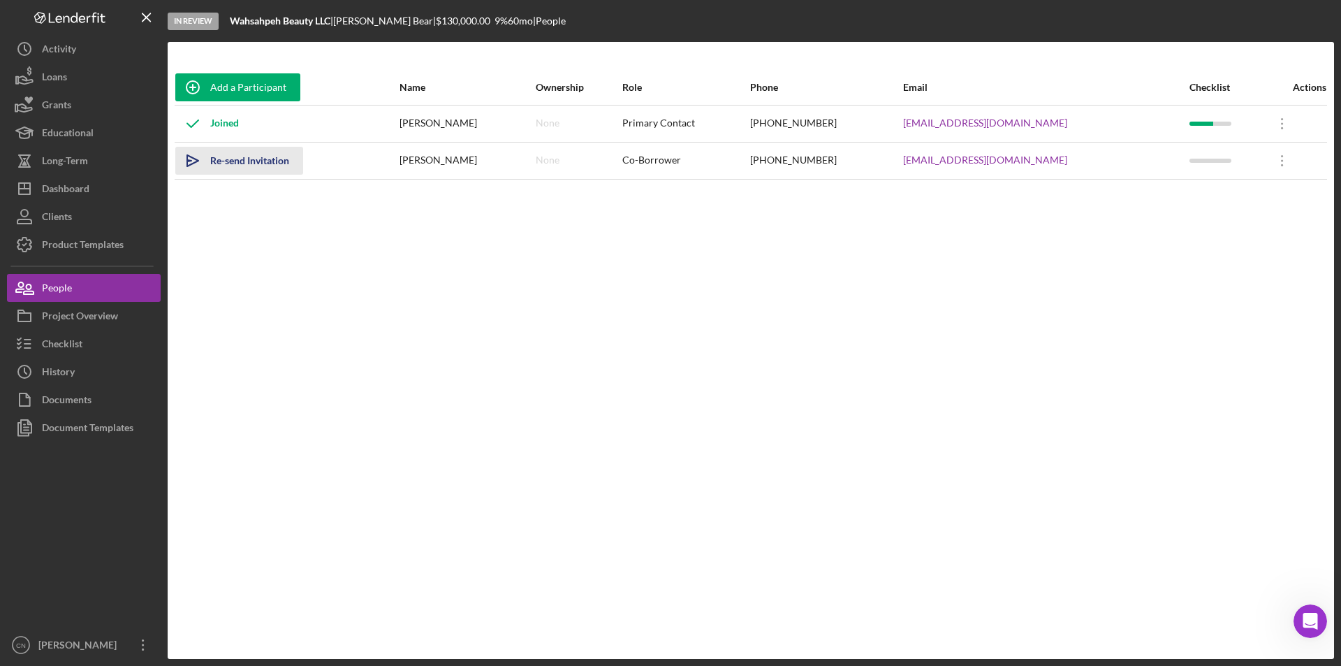
click at [237, 165] on div "Re-send Invitation" at bounding box center [249, 161] width 79 height 28
click at [61, 195] on div "Dashboard" at bounding box center [65, 190] width 47 height 31
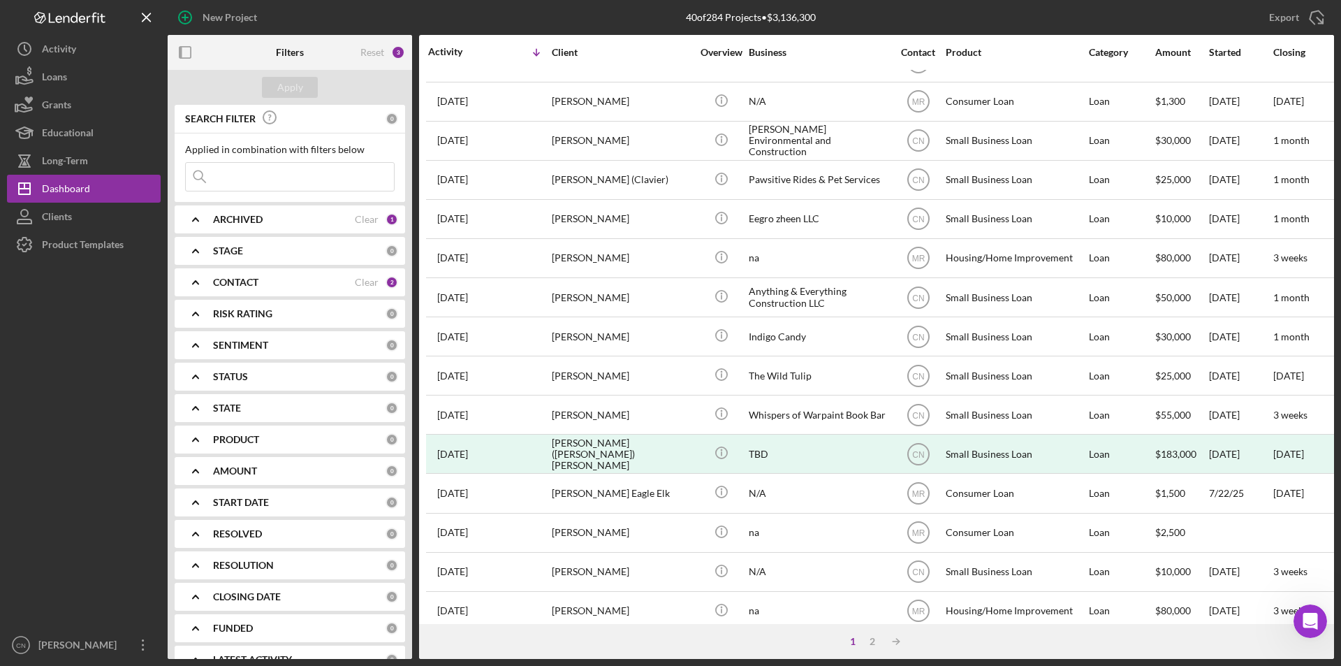
scroll to position [444, 0]
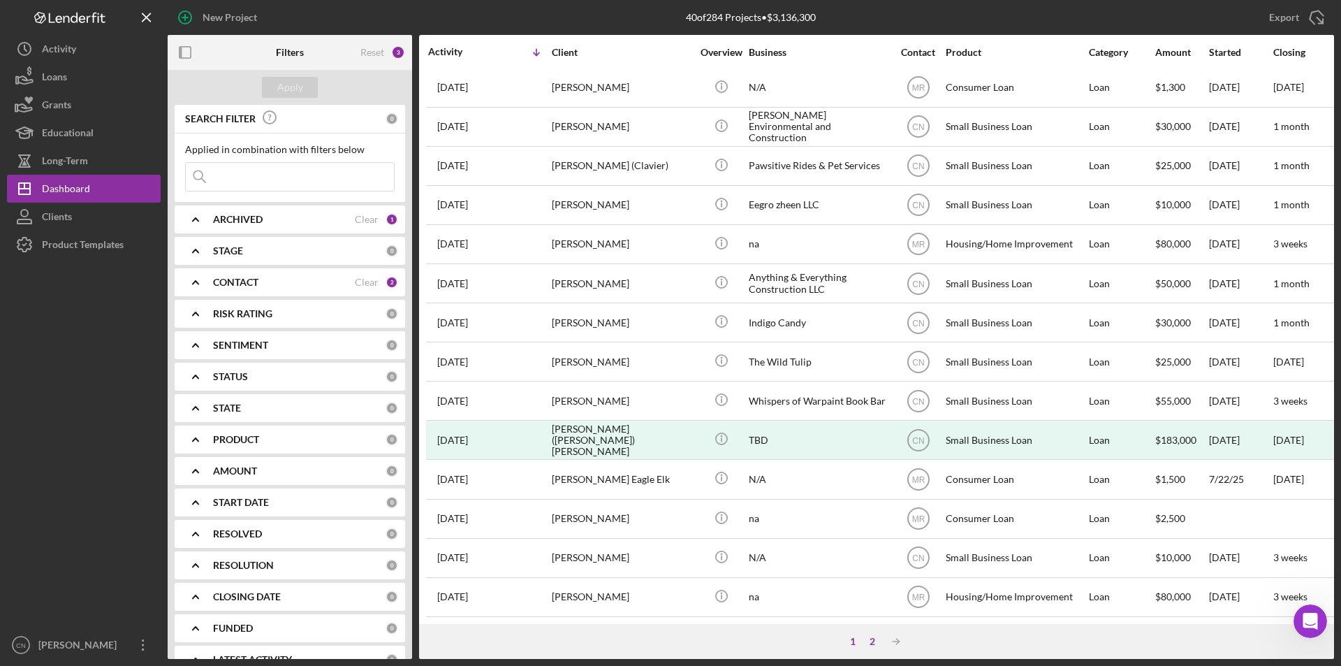
click at [871, 643] on div "2" at bounding box center [873, 641] width 20 height 11
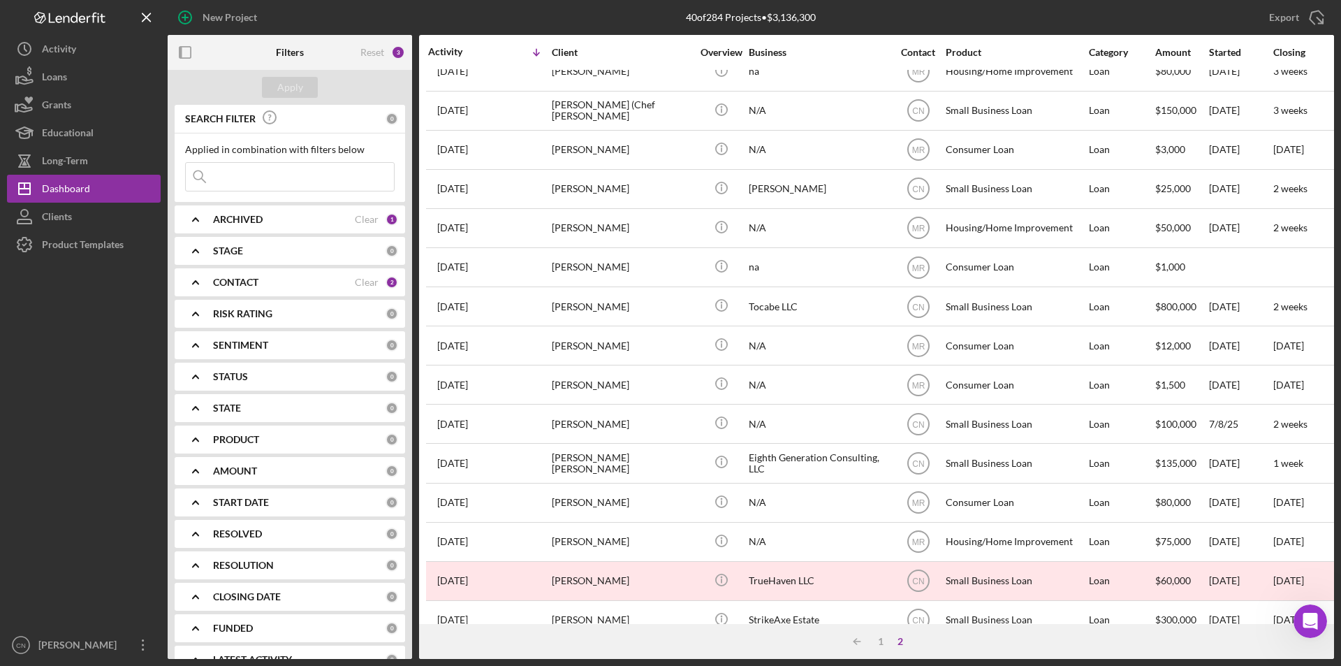
scroll to position [0, 0]
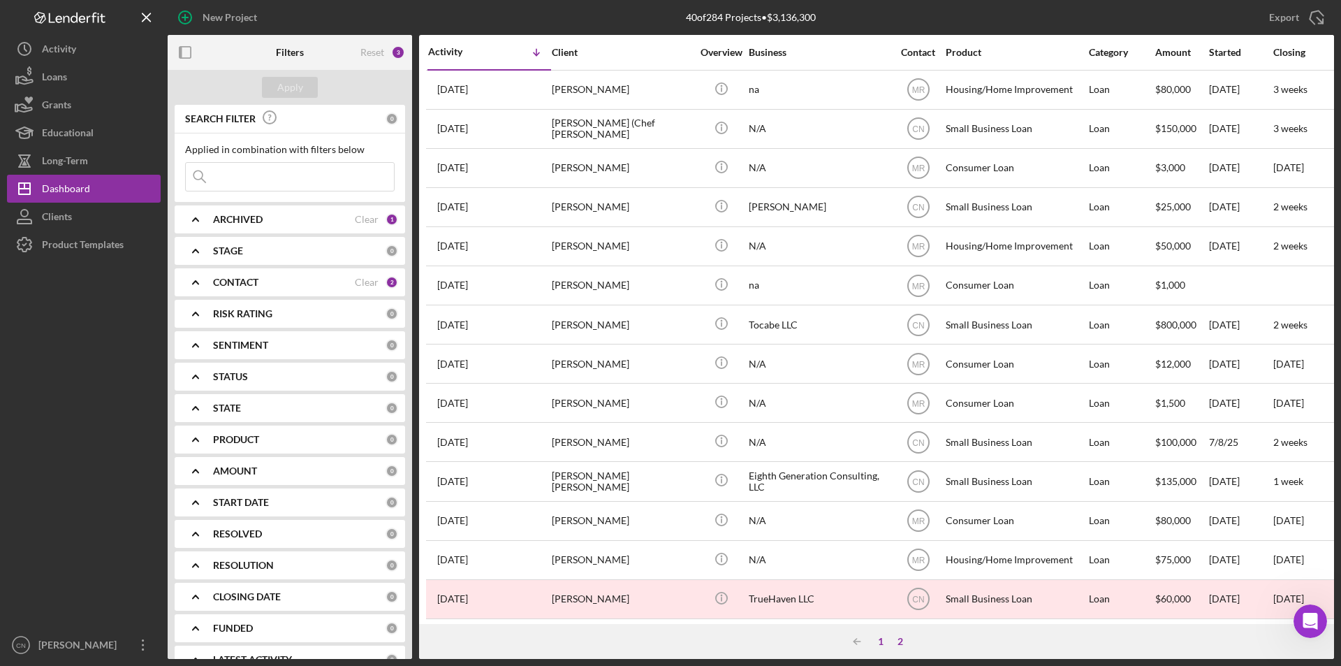
click at [879, 645] on div "1" at bounding box center [881, 641] width 20 height 11
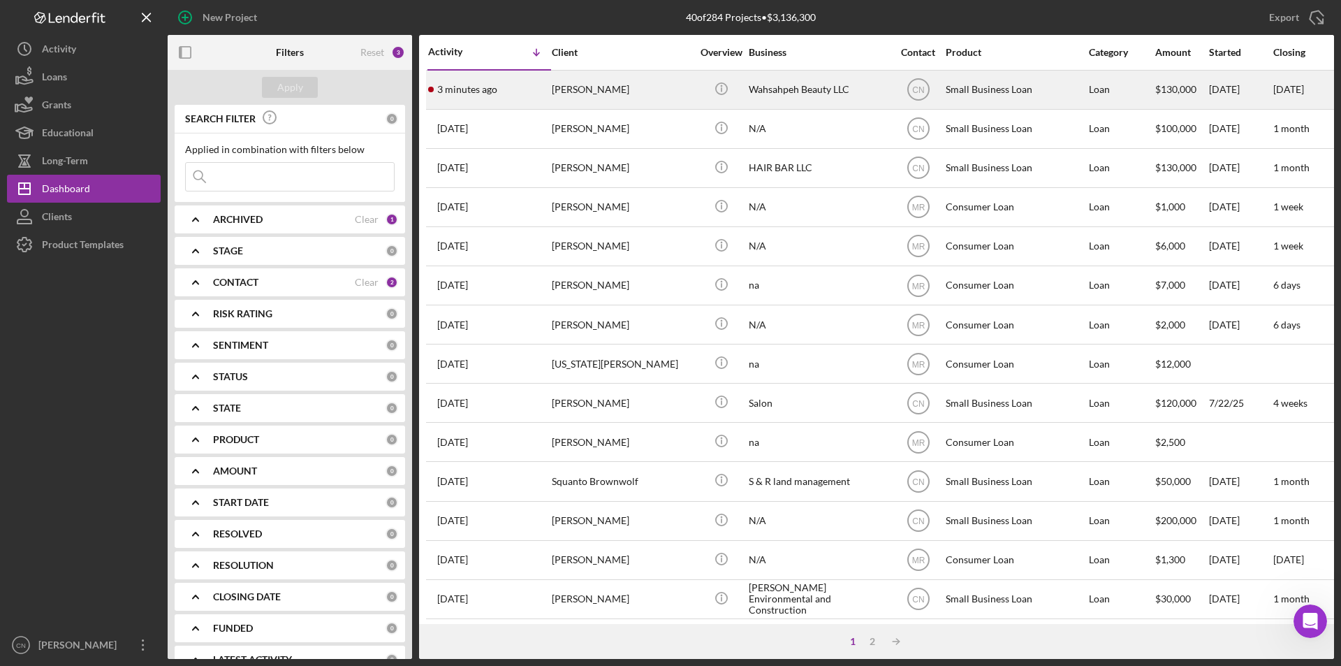
click at [582, 91] on div "[PERSON_NAME]" at bounding box center [622, 89] width 140 height 37
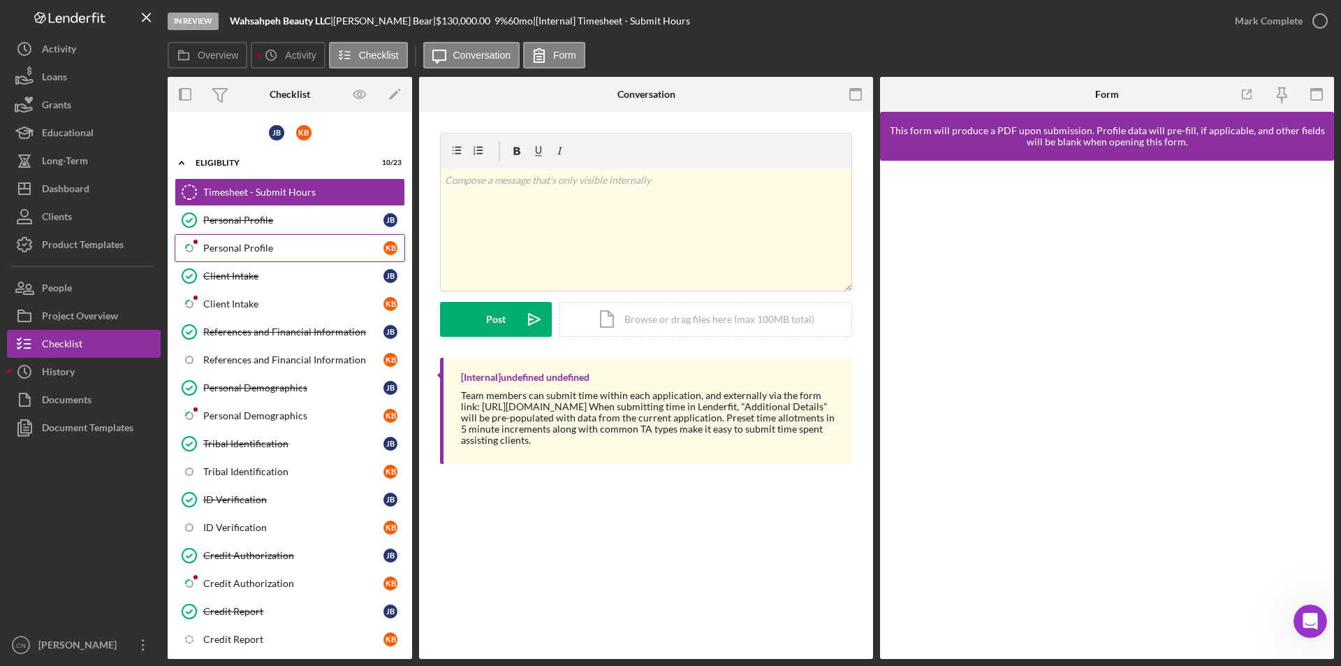
click at [226, 246] on div "Personal Profile" at bounding box center [293, 247] width 180 height 11
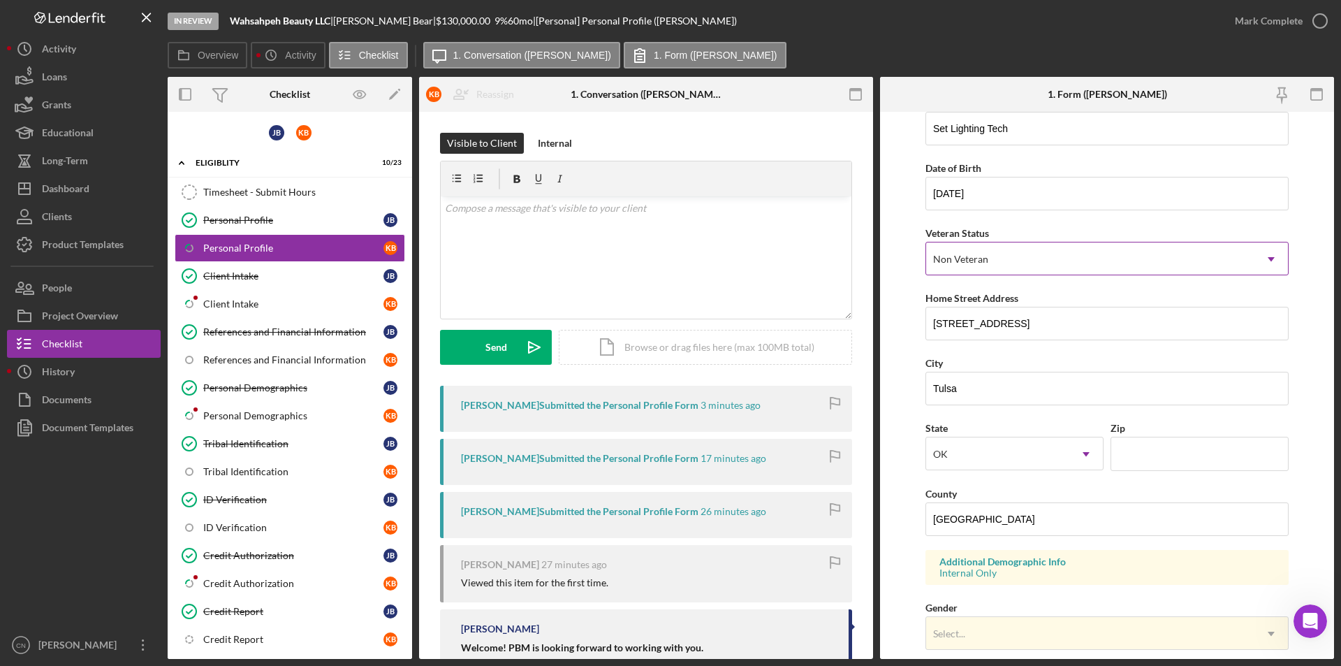
scroll to position [210, 0]
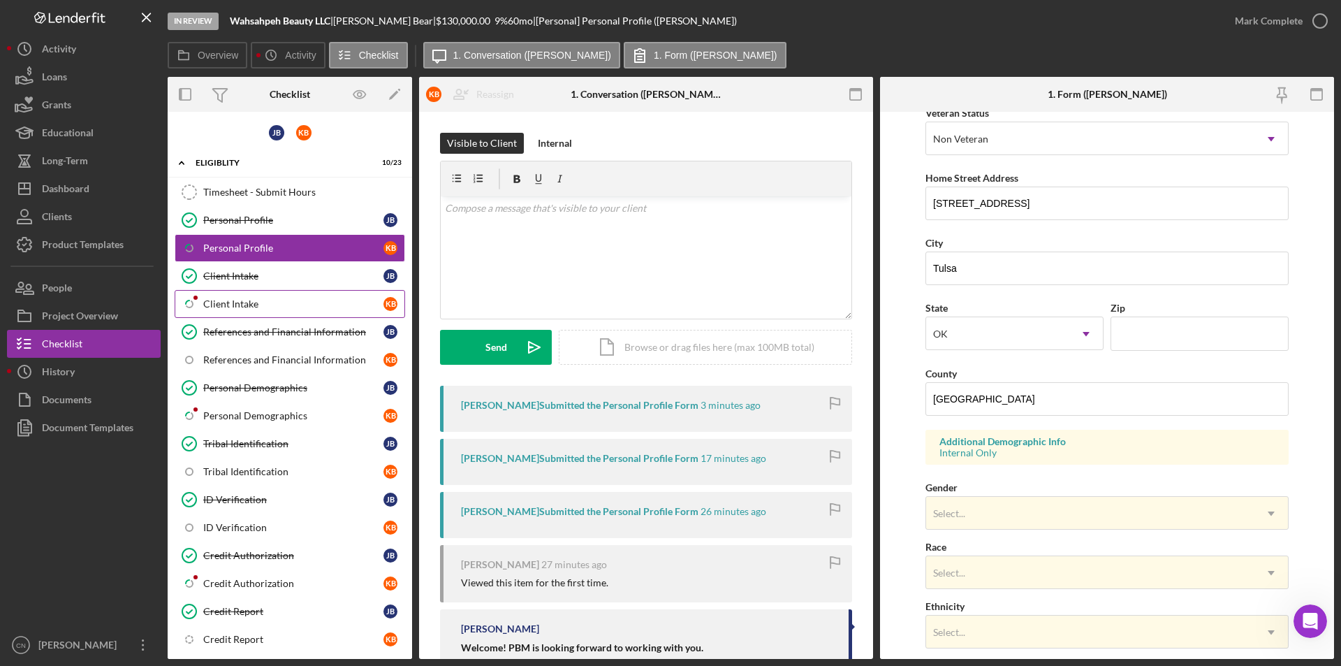
click at [240, 298] on div "Client Intake" at bounding box center [293, 303] width 180 height 11
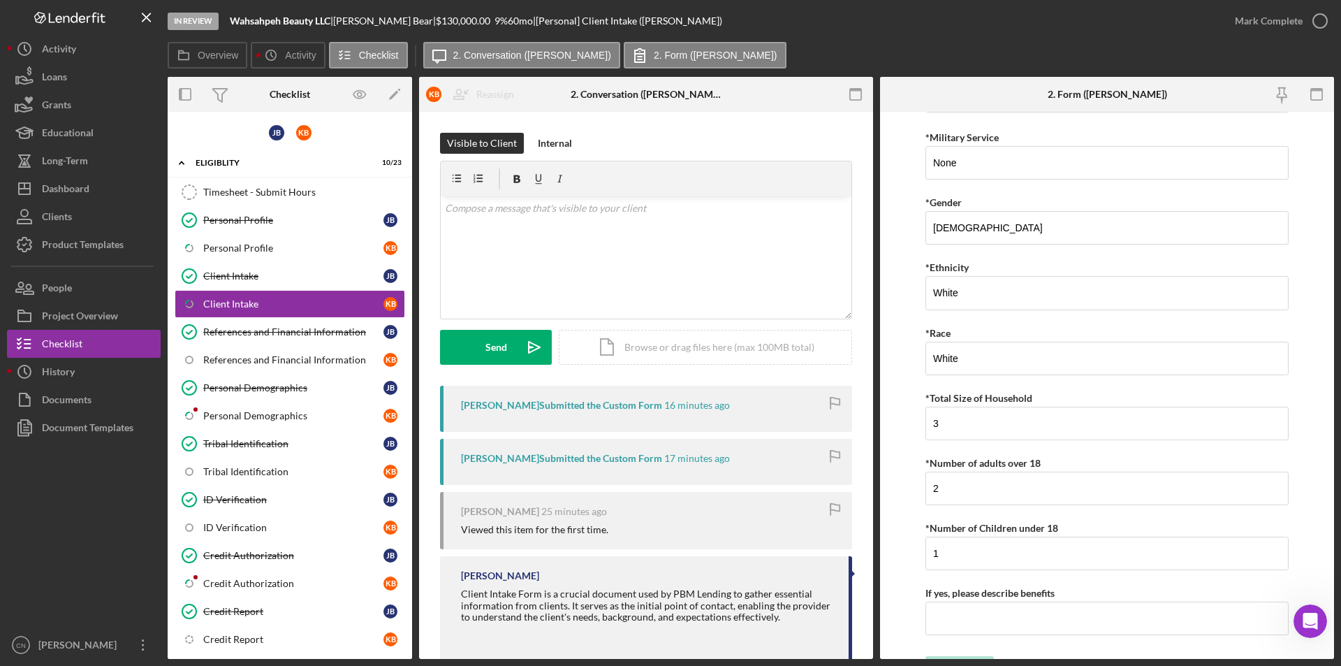
scroll to position [2502, 0]
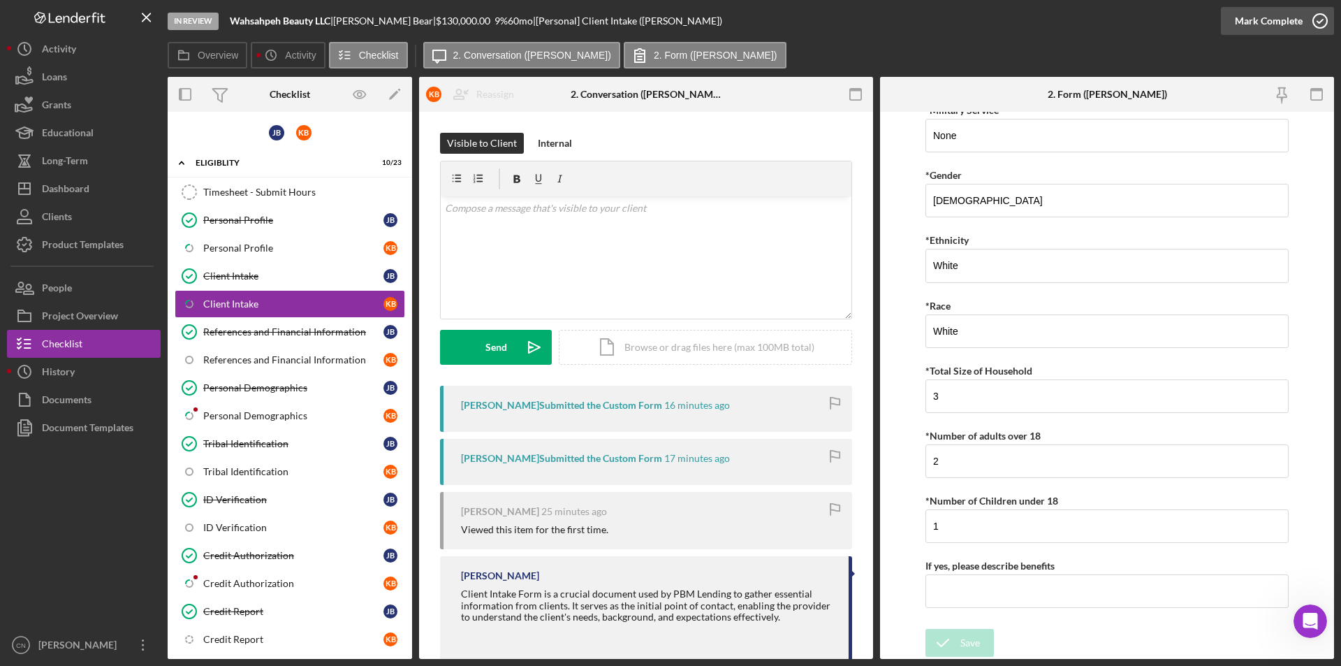
click at [1318, 20] on icon "button" at bounding box center [1320, 20] width 35 height 35
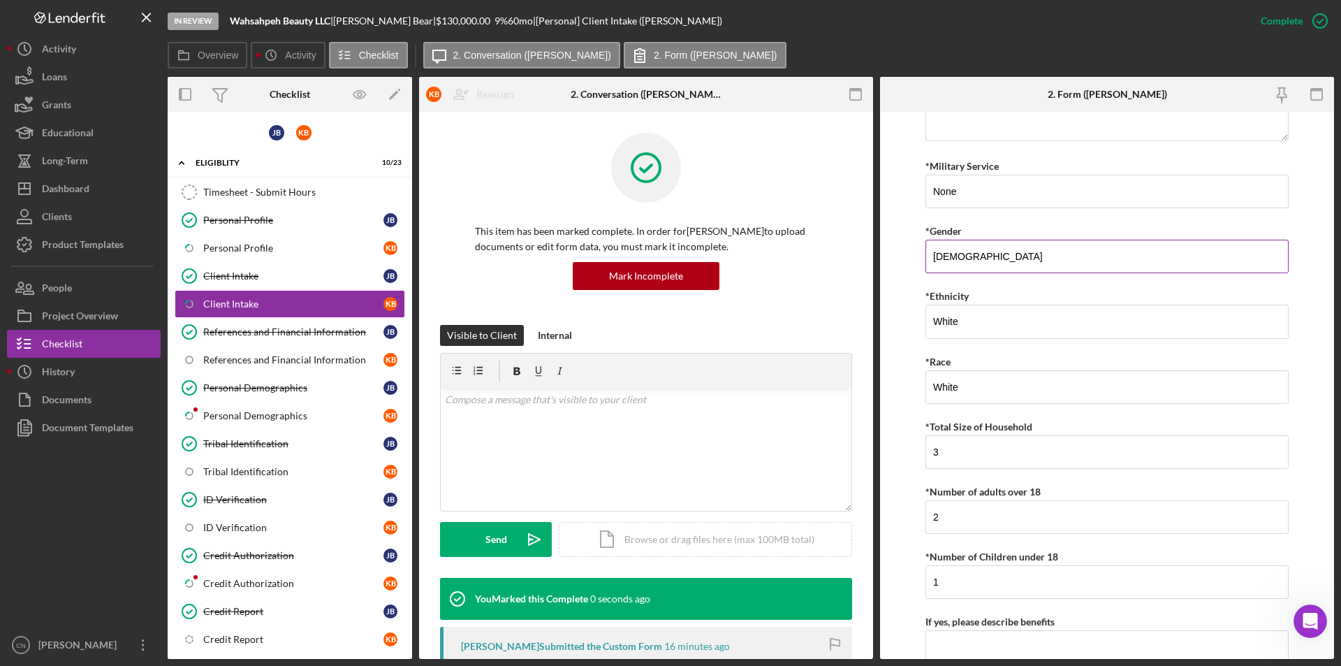
scroll to position [2558, 0]
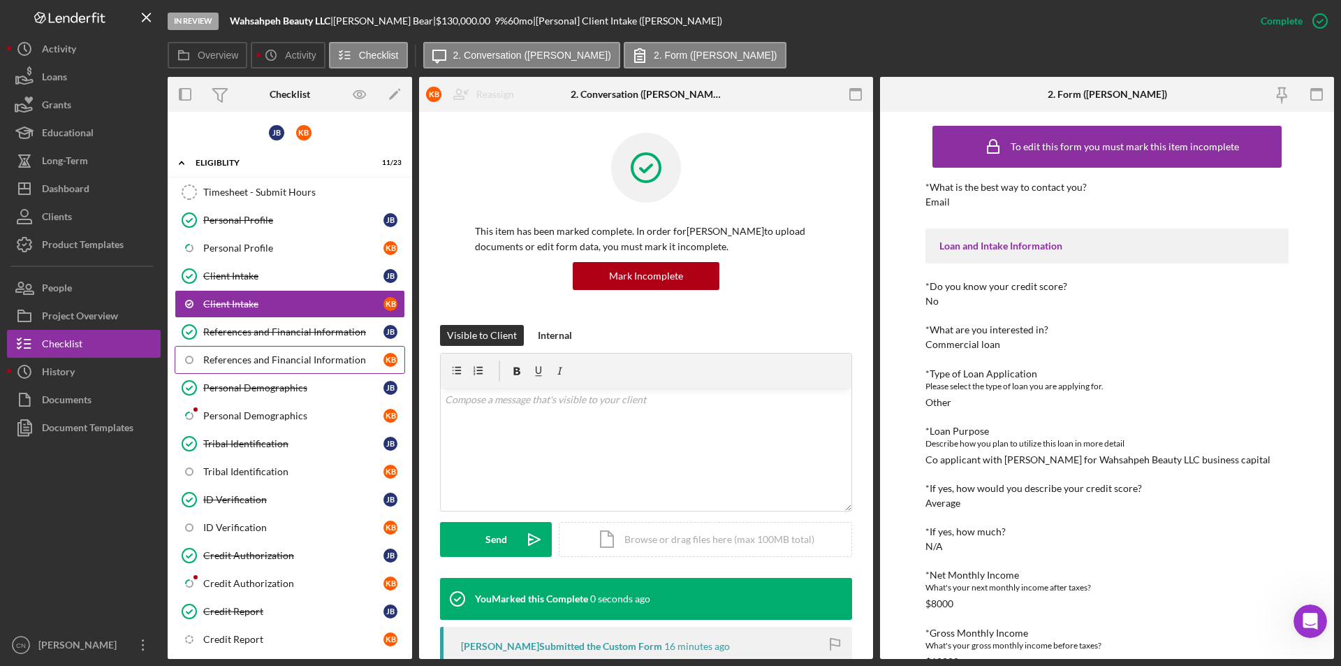
click at [238, 360] on div "References and Financial Information" at bounding box center [293, 359] width 180 height 11
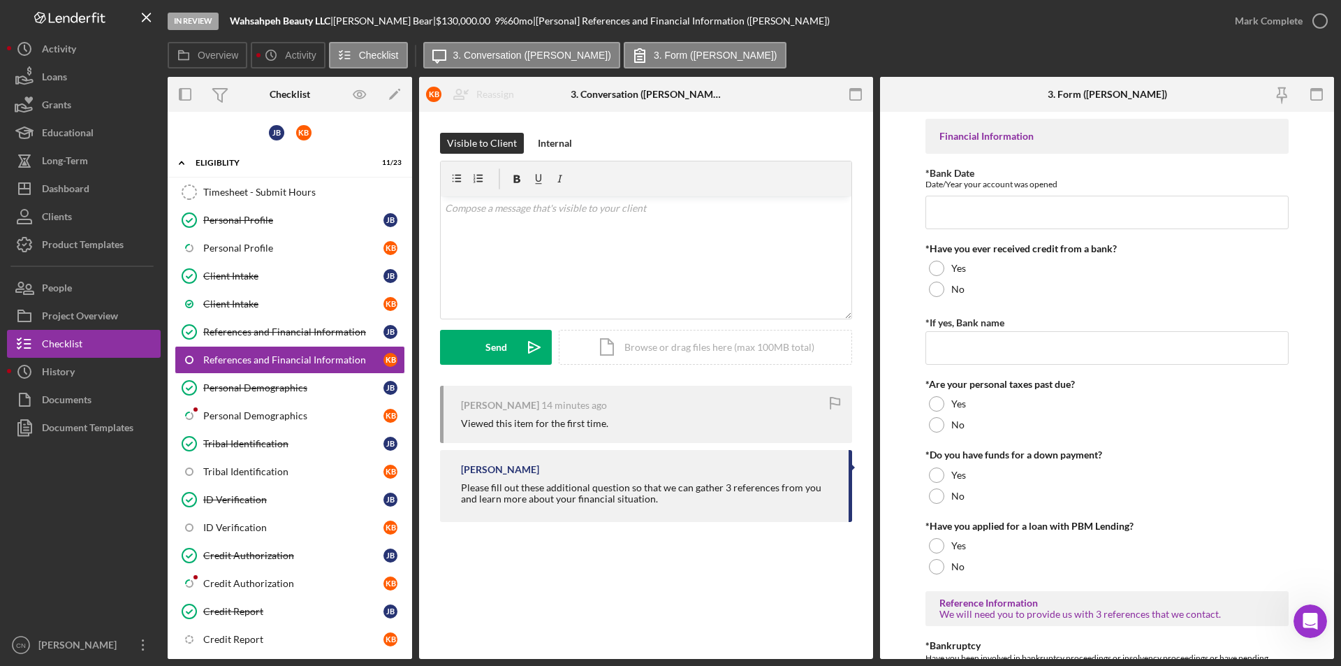
scroll to position [70, 0]
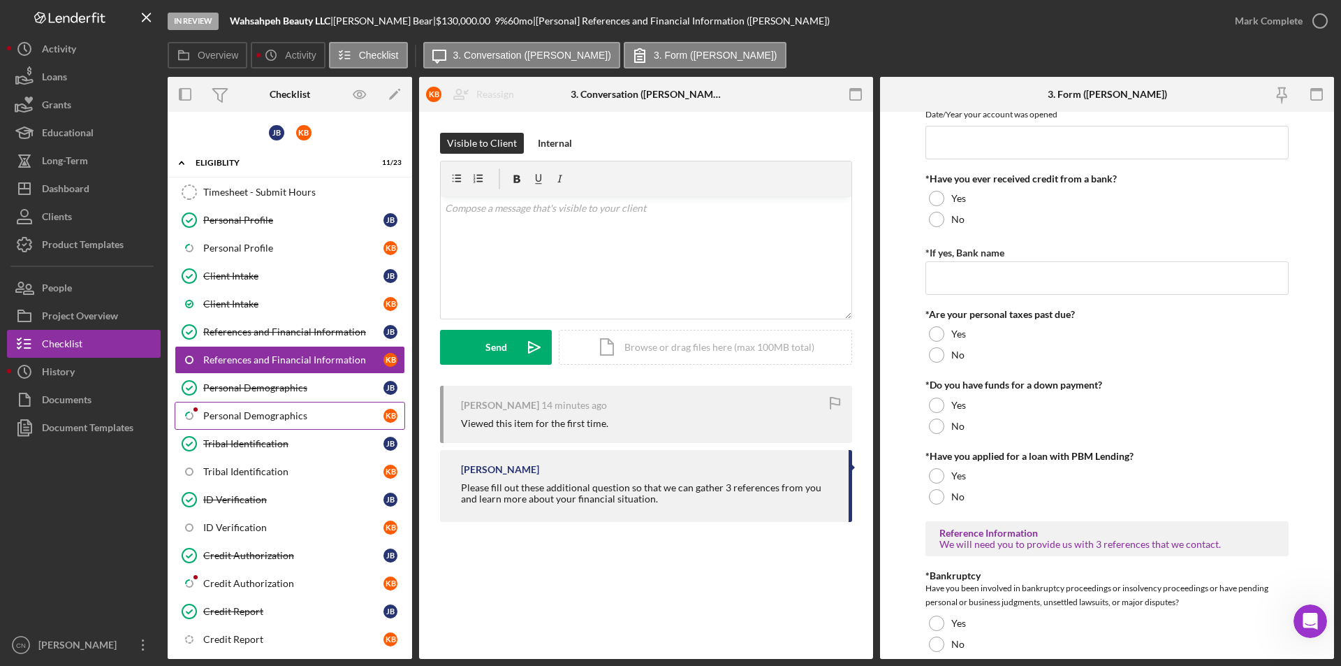
click at [228, 416] on div "Personal Demographics" at bounding box center [293, 415] width 180 height 11
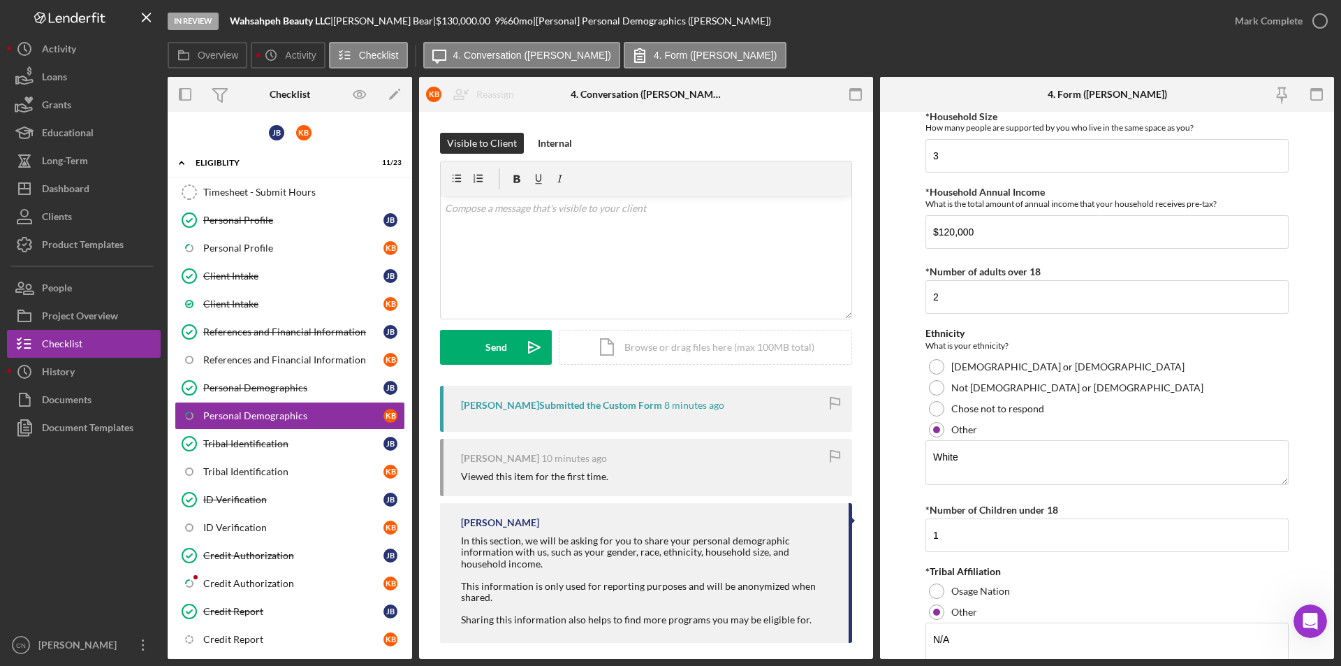
scroll to position [691, 0]
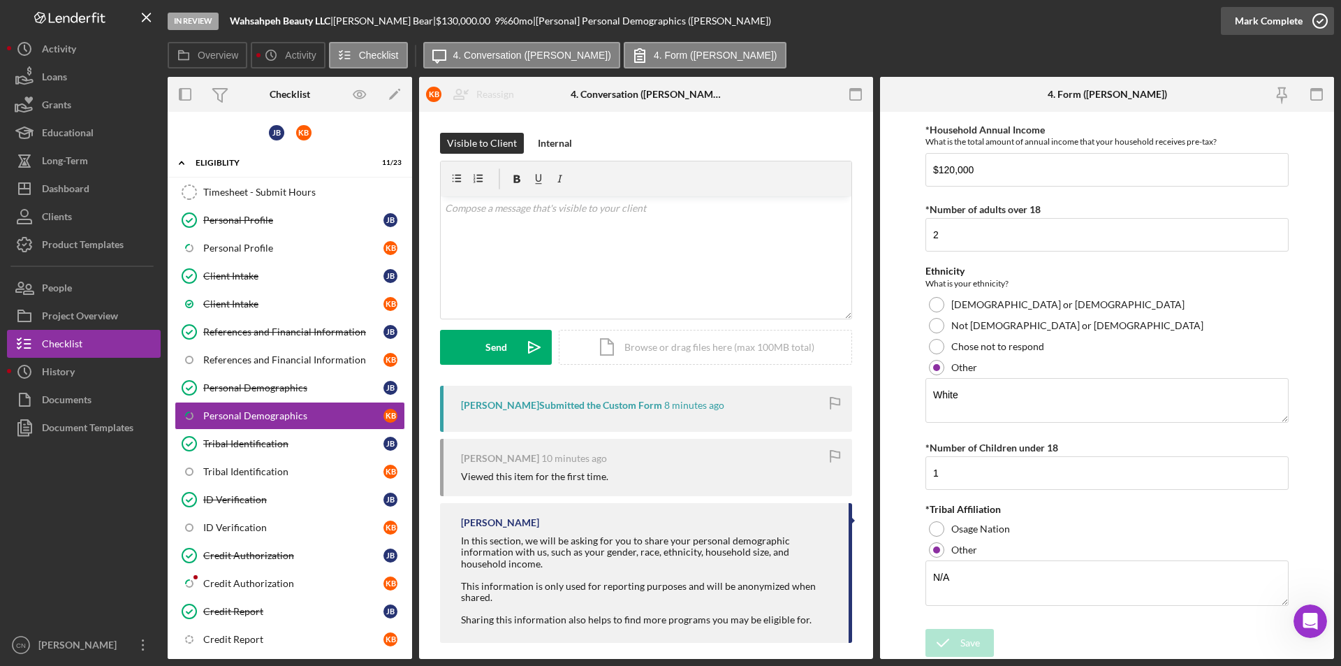
click at [1319, 27] on circle "button" at bounding box center [1320, 21] width 14 height 14
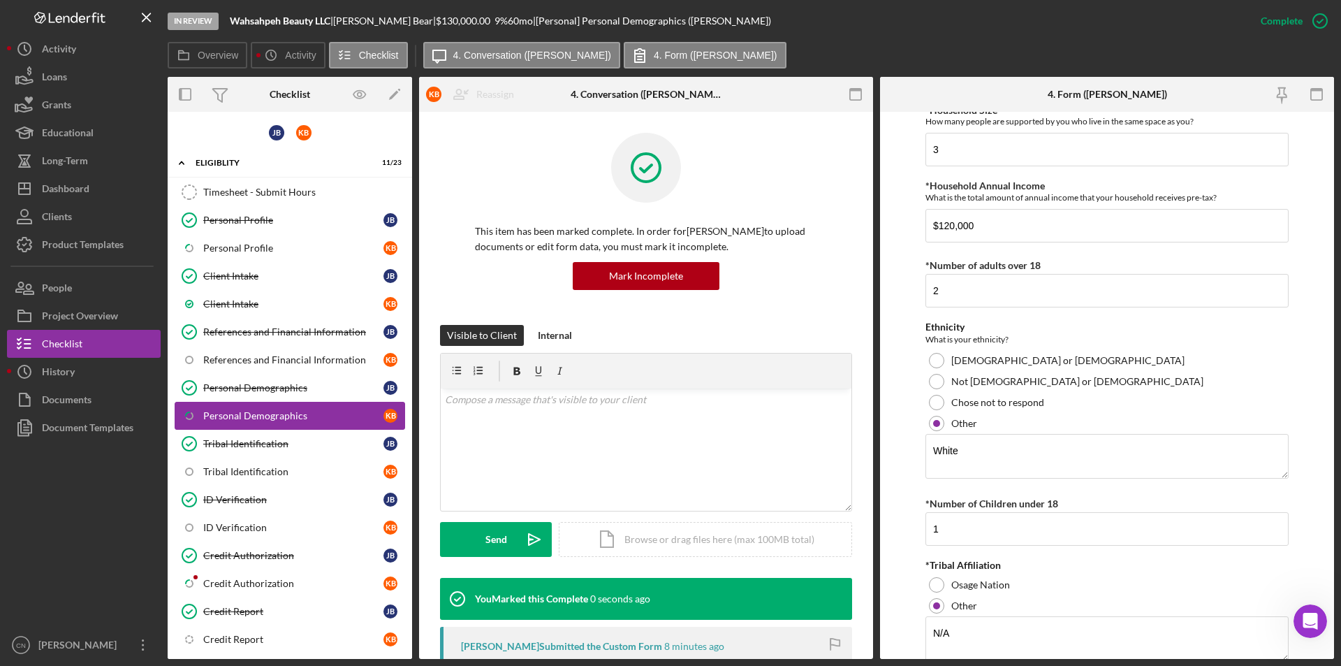
scroll to position [747, 0]
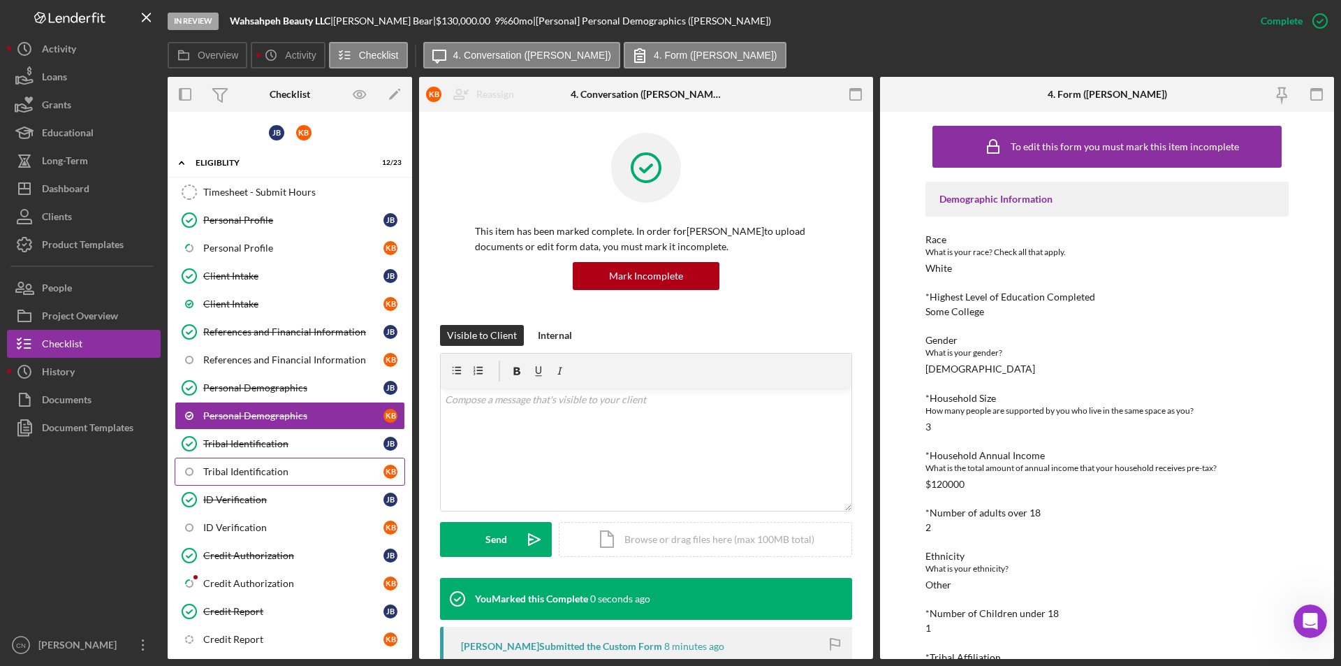
click at [223, 475] on div "Tribal Identification" at bounding box center [293, 471] width 180 height 11
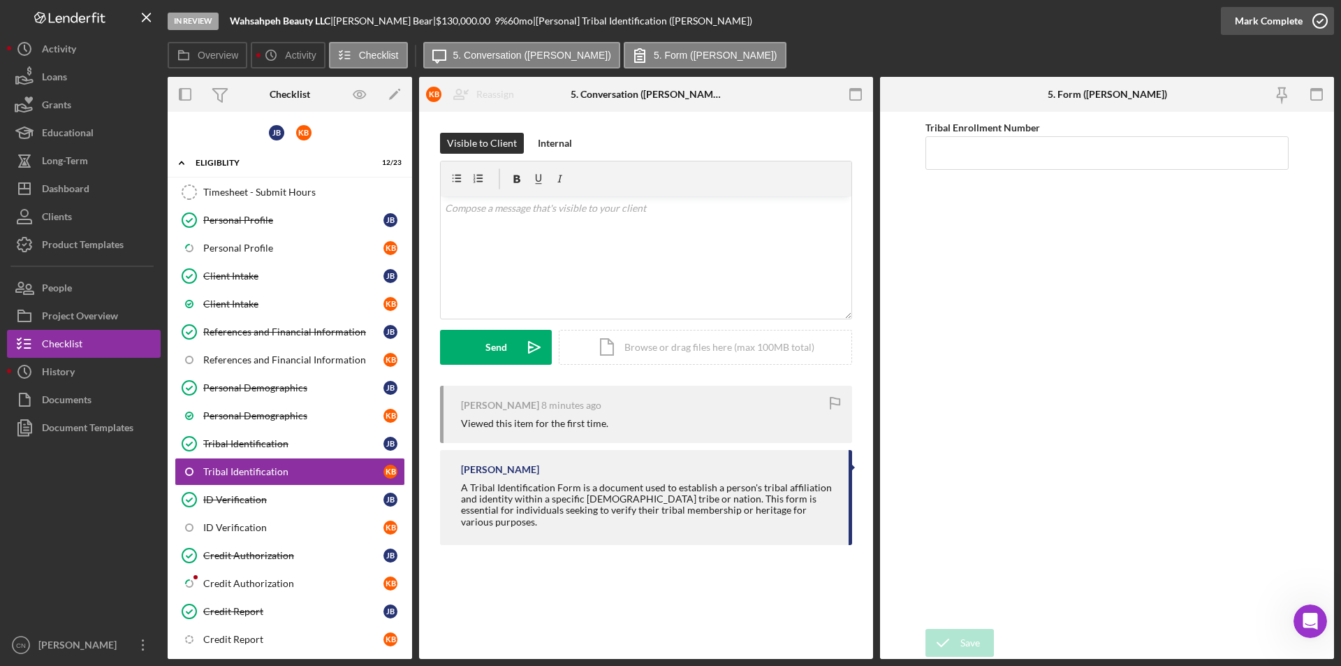
click at [1314, 27] on icon "button" at bounding box center [1320, 20] width 35 height 35
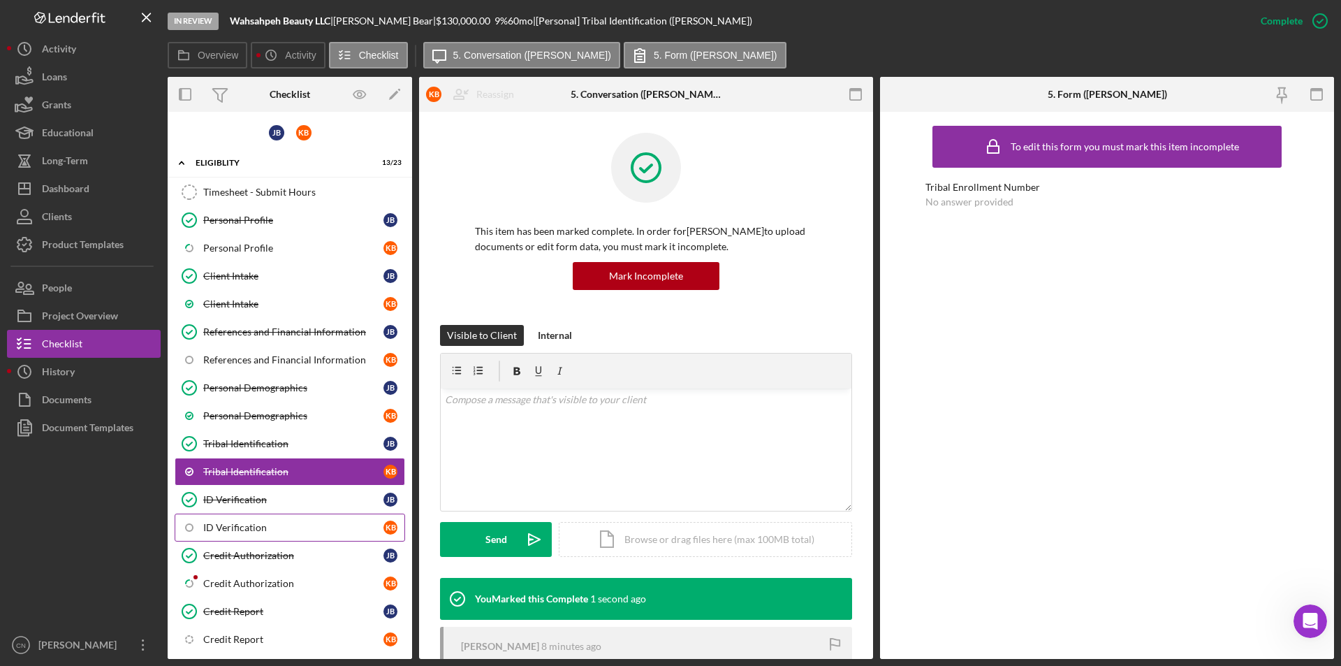
click at [232, 525] on div "ID Verification" at bounding box center [293, 527] width 180 height 11
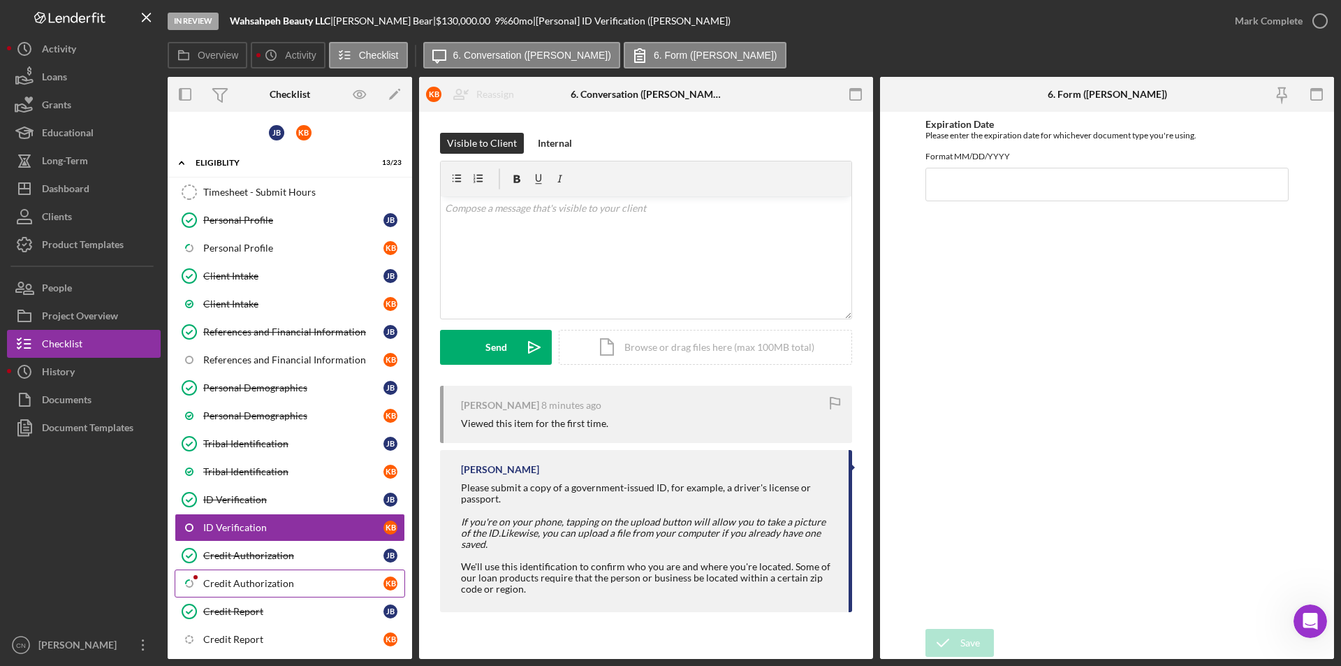
click at [238, 578] on div "Credit Authorization" at bounding box center [293, 583] width 180 height 11
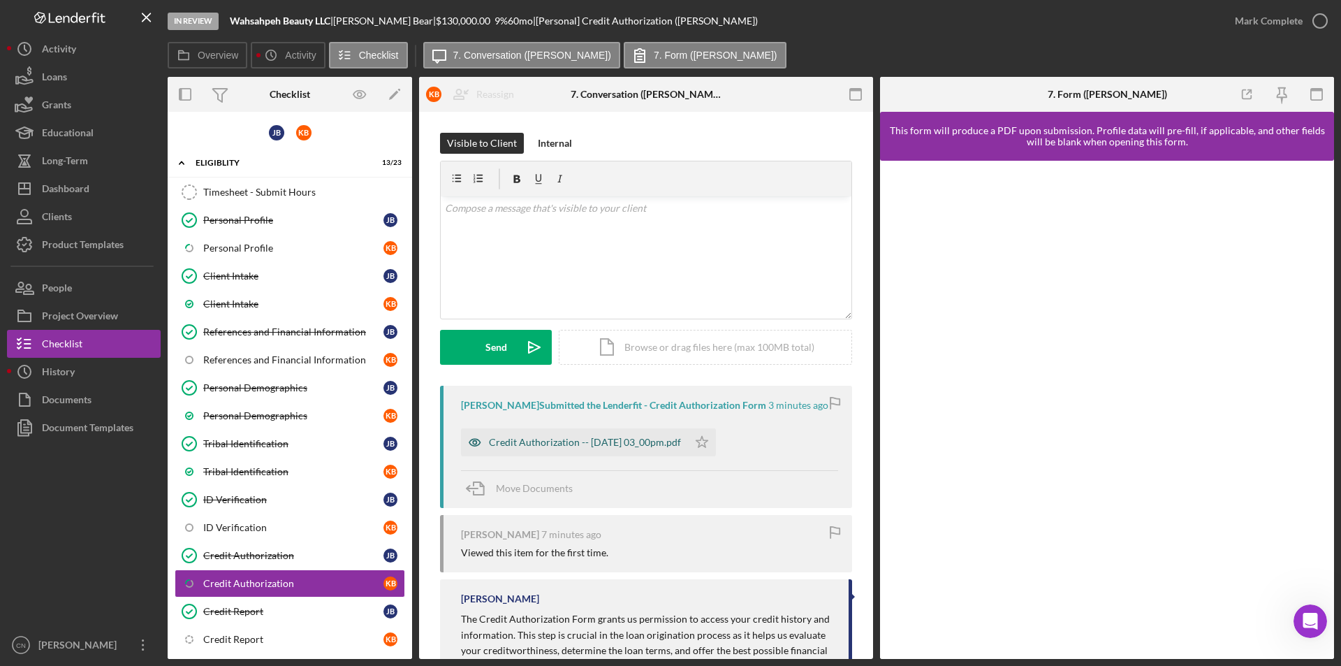
click at [567, 435] on div "Credit Authorization -- [DATE] 03_00pm.pdf" at bounding box center [574, 442] width 227 height 28
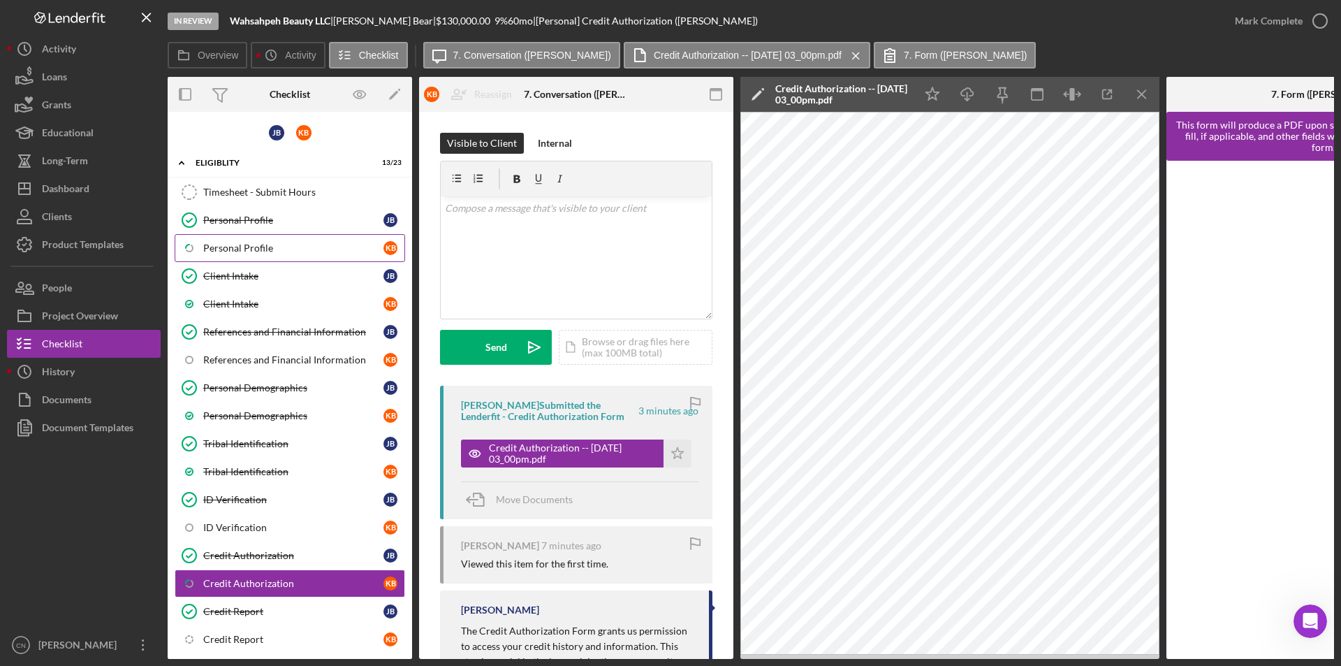
click at [237, 246] on div "Personal Profile" at bounding box center [293, 247] width 180 height 11
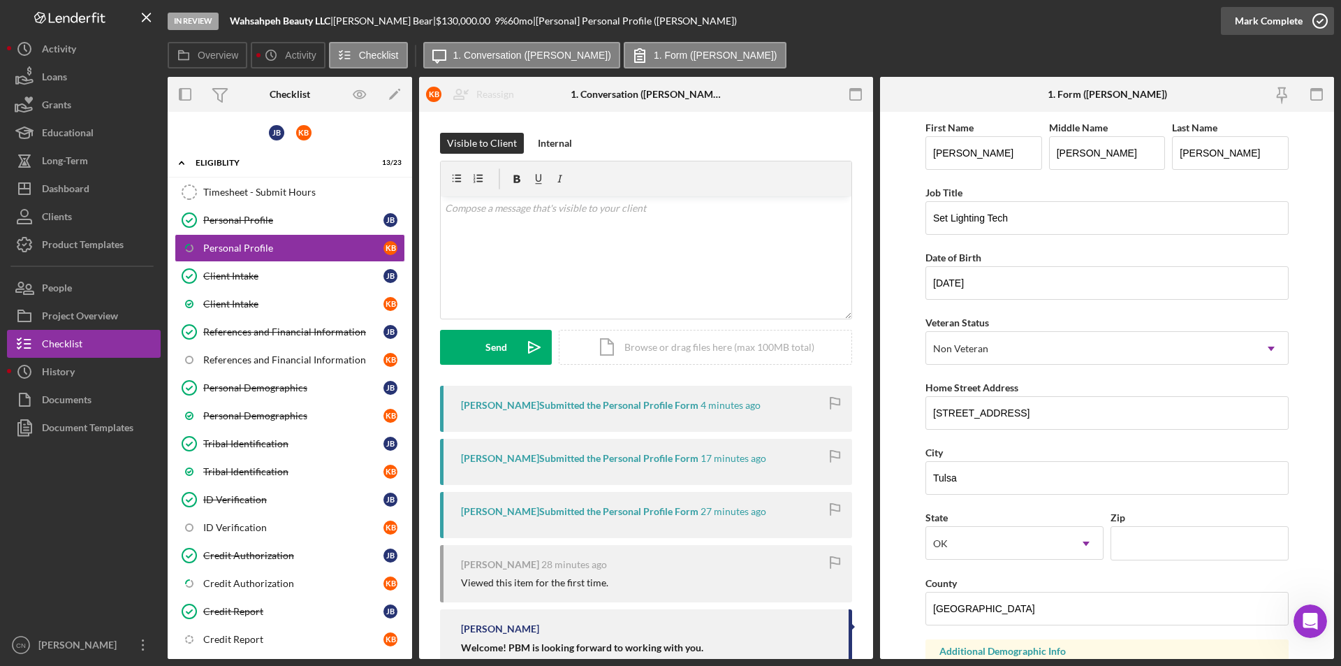
click at [1317, 17] on icon "button" at bounding box center [1320, 20] width 35 height 35
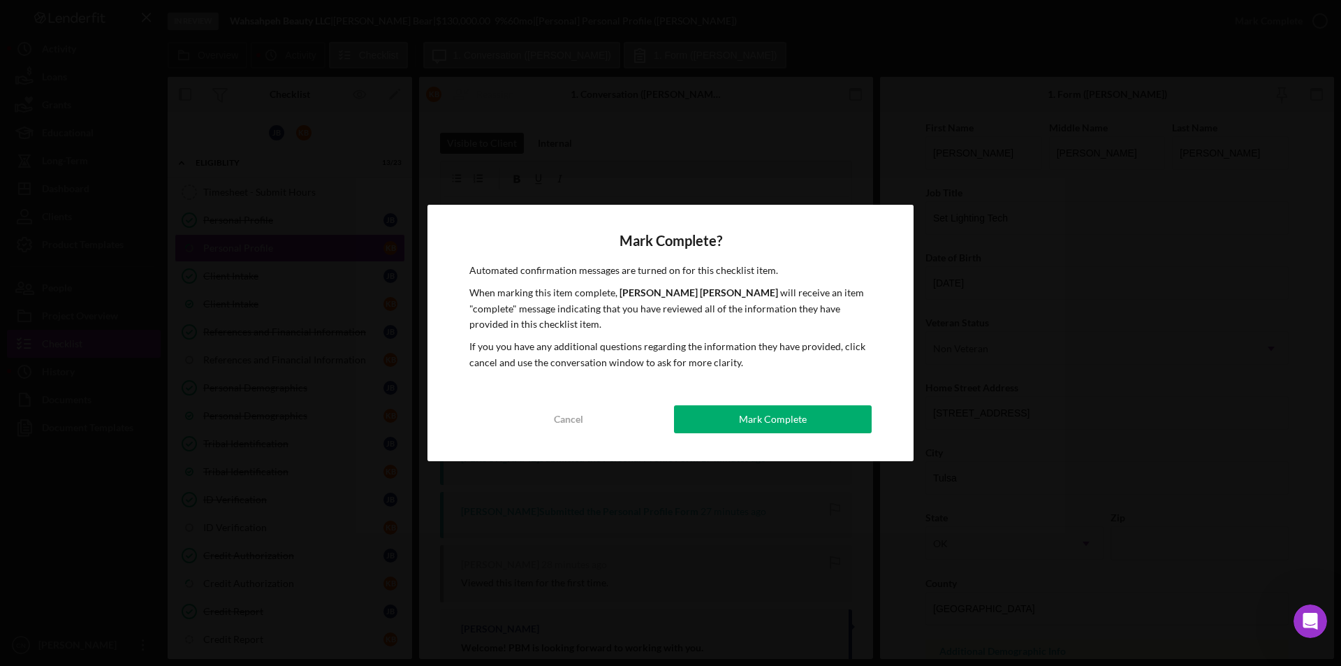
click at [846, 428] on button "Mark Complete" at bounding box center [773, 419] width 198 height 28
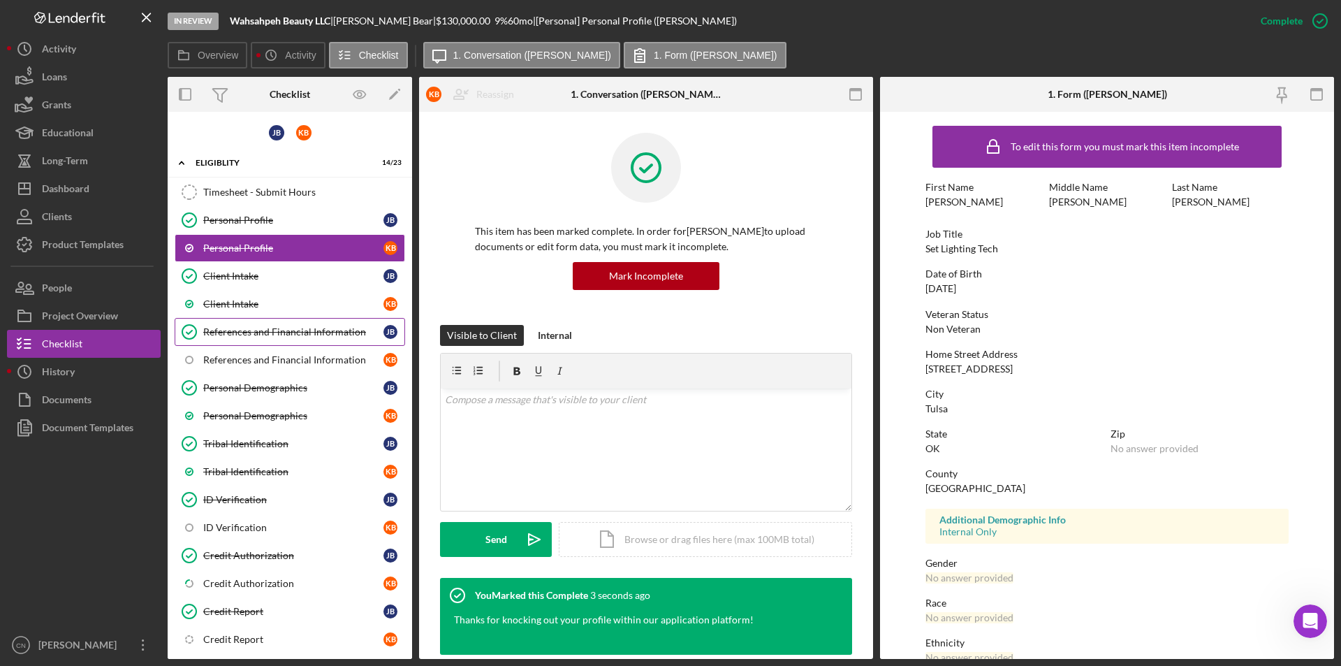
click at [247, 343] on link "References and Financial Information References and Financial Information [PERS…" at bounding box center [290, 332] width 230 height 28
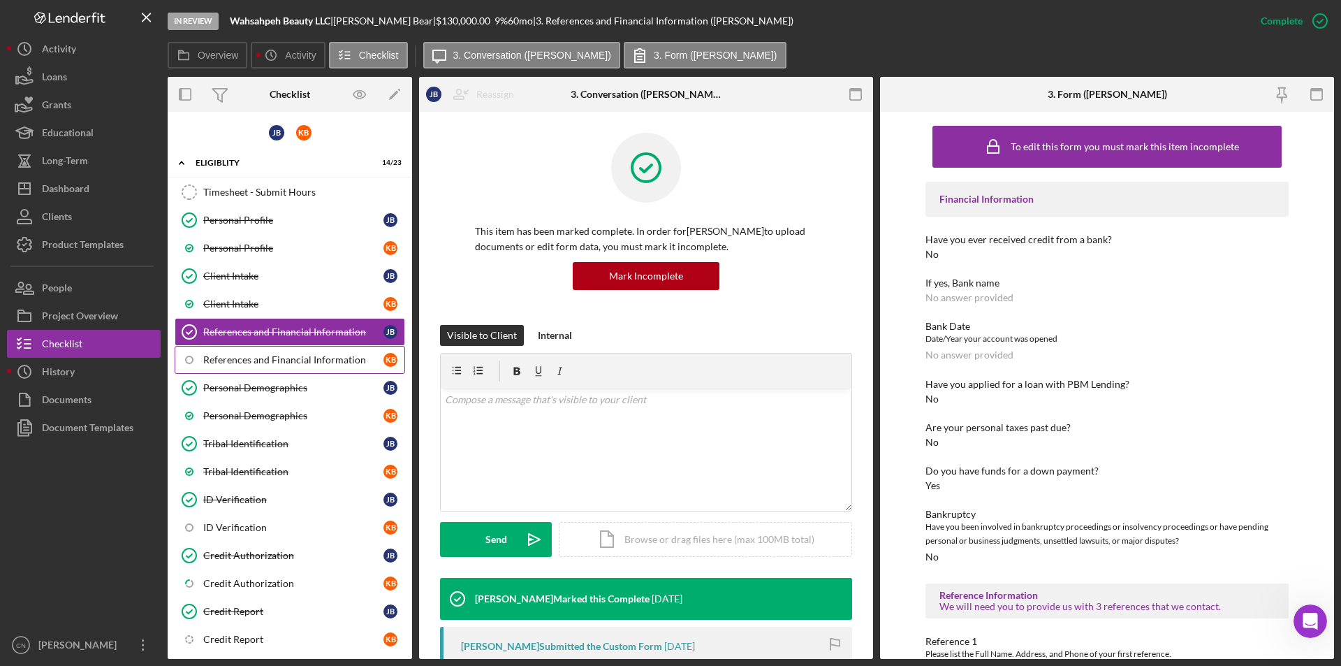
click at [247, 357] on div "References and Financial Information" at bounding box center [293, 359] width 180 height 11
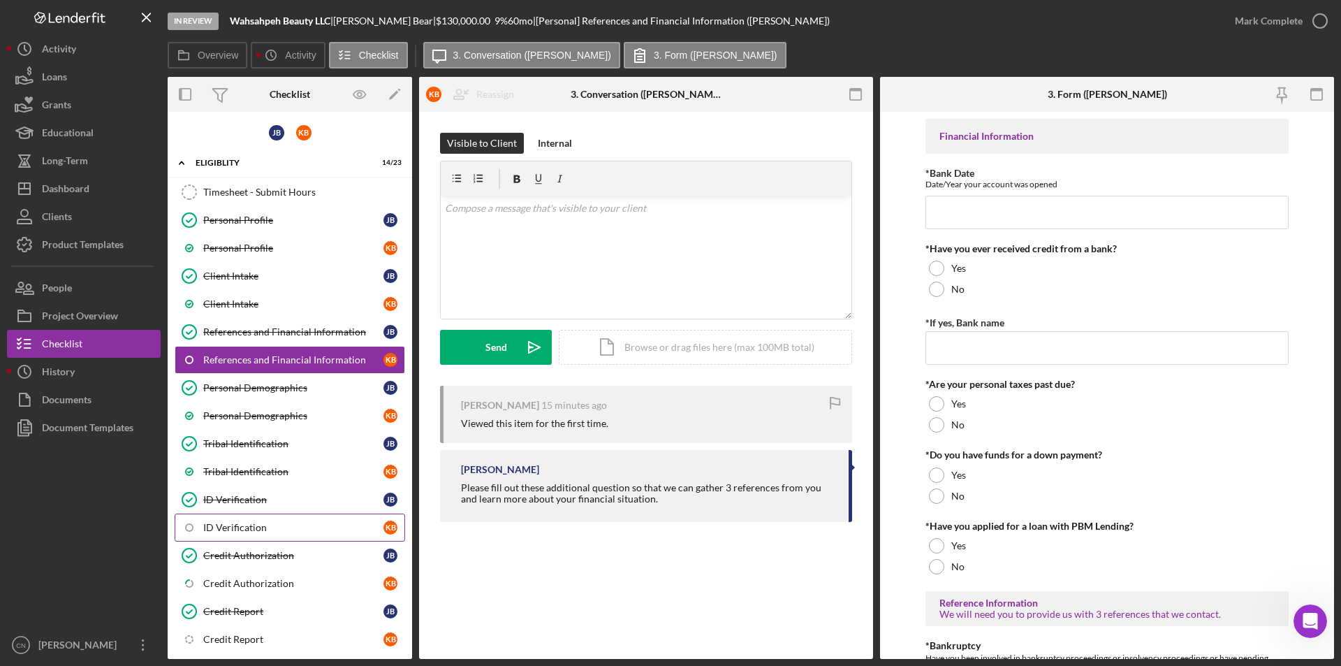
click at [257, 527] on div "ID Verification" at bounding box center [293, 527] width 180 height 11
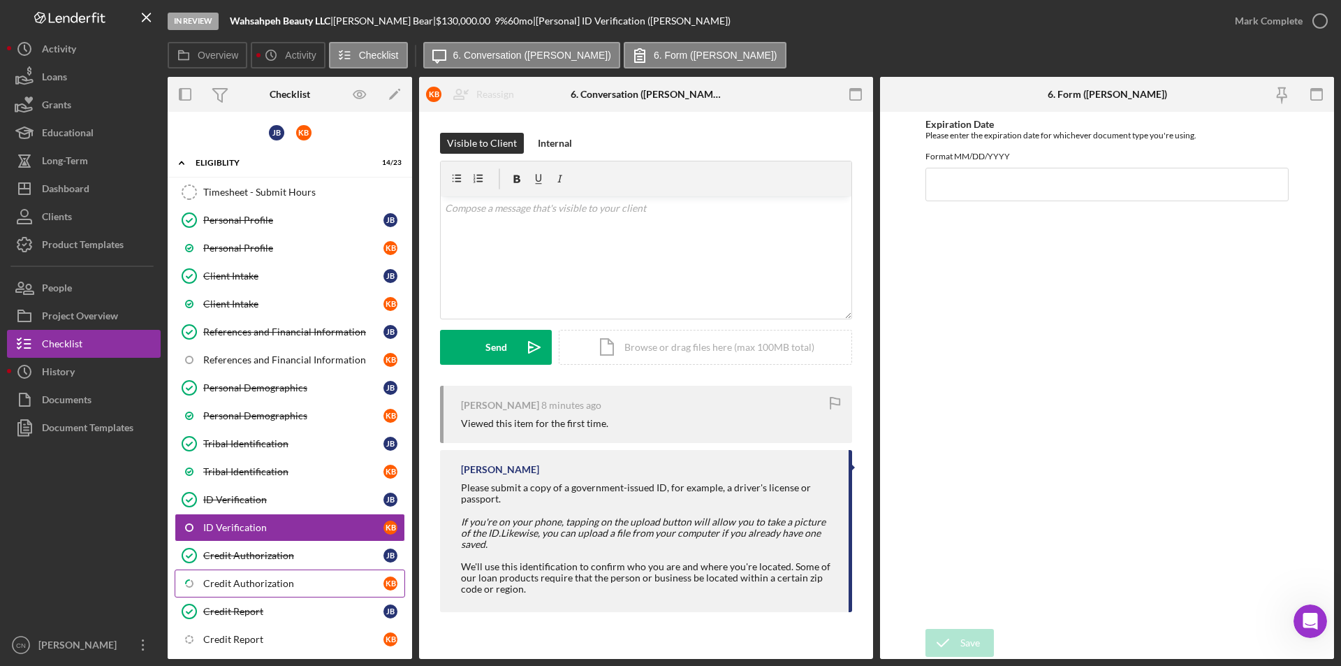
click at [258, 578] on div "Credit Authorization" at bounding box center [293, 583] width 180 height 11
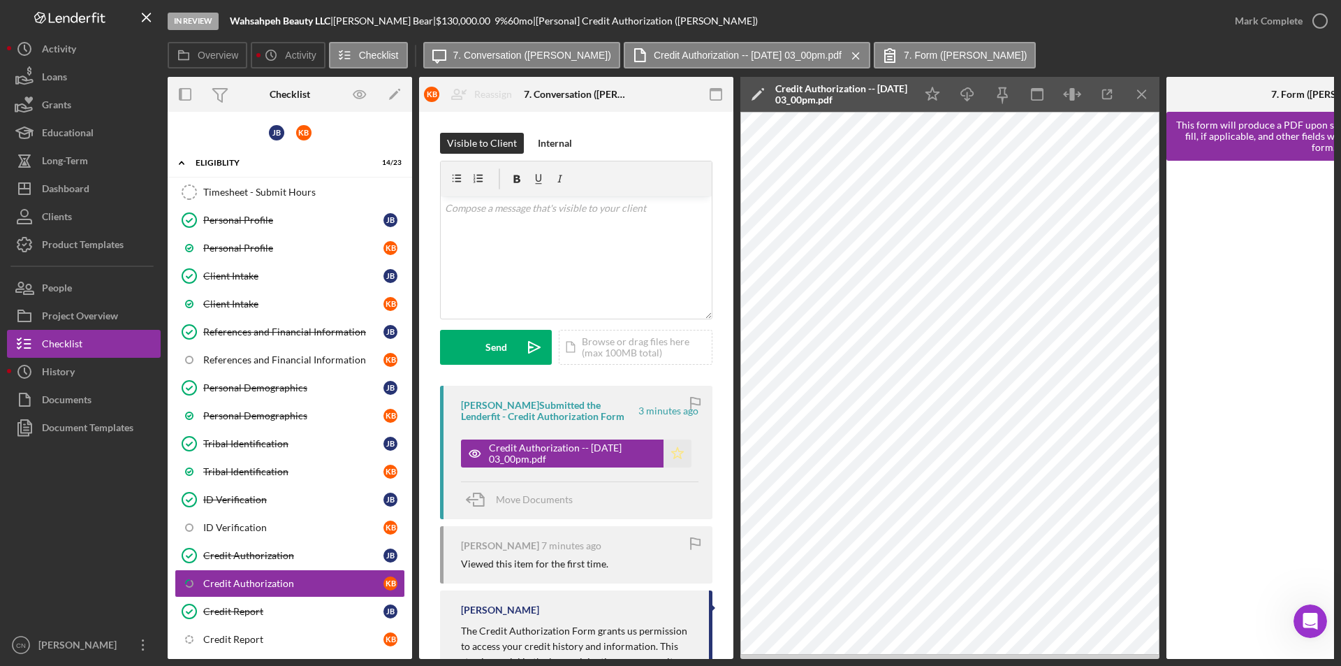
click at [672, 455] on polygon "button" at bounding box center [678, 452] width 12 height 11
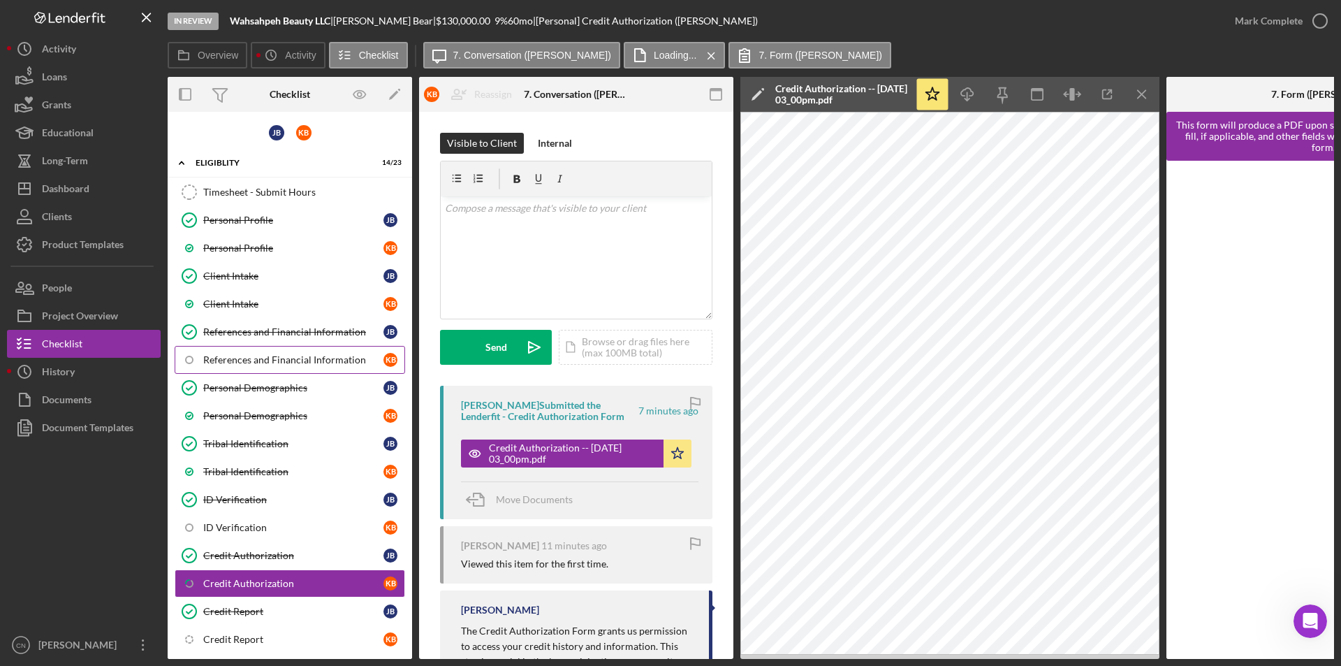
click at [233, 367] on link "References and Financial Information K B" at bounding box center [290, 360] width 230 height 28
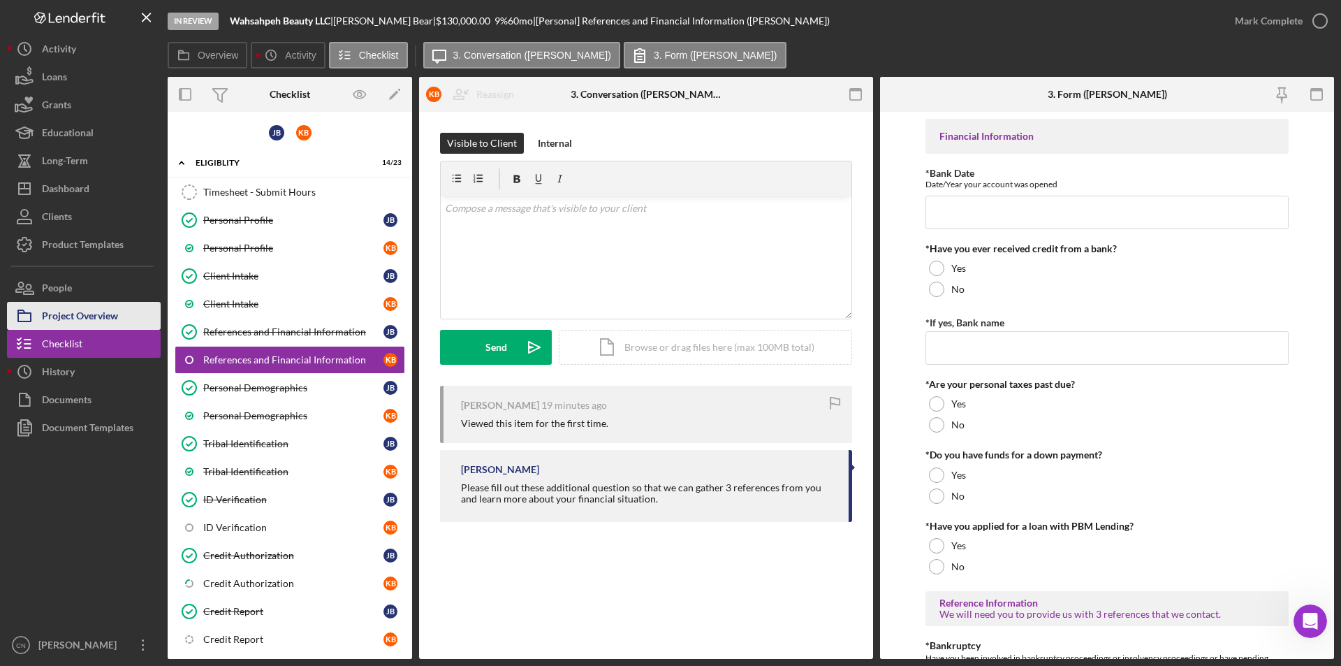
click at [103, 316] on div "Project Overview" at bounding box center [80, 317] width 76 height 31
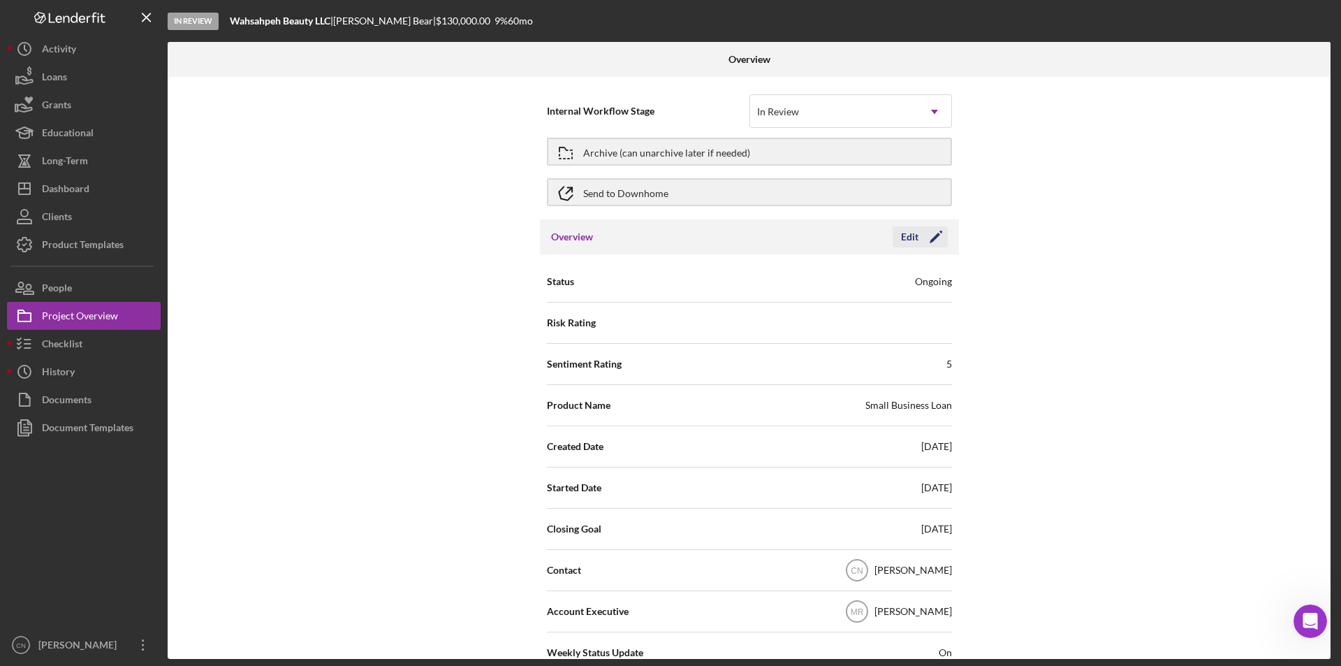
click at [937, 233] on icon "Icon/Edit" at bounding box center [935, 236] width 35 height 35
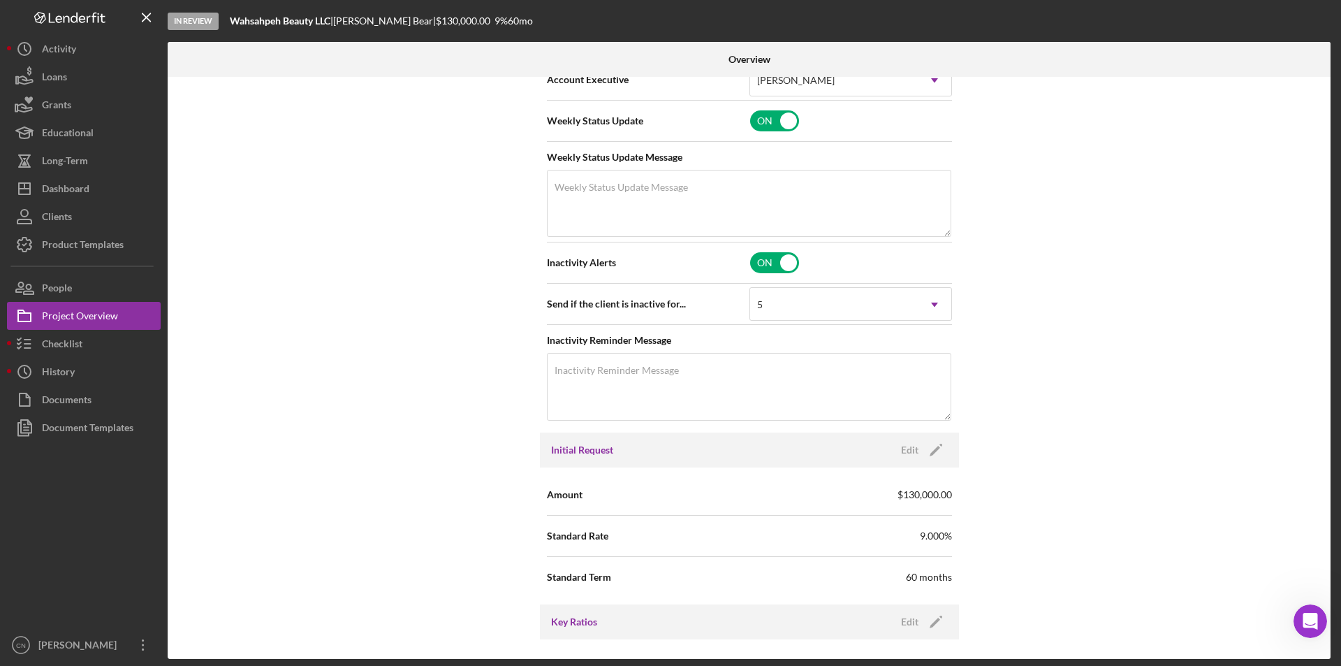
scroll to position [629, 0]
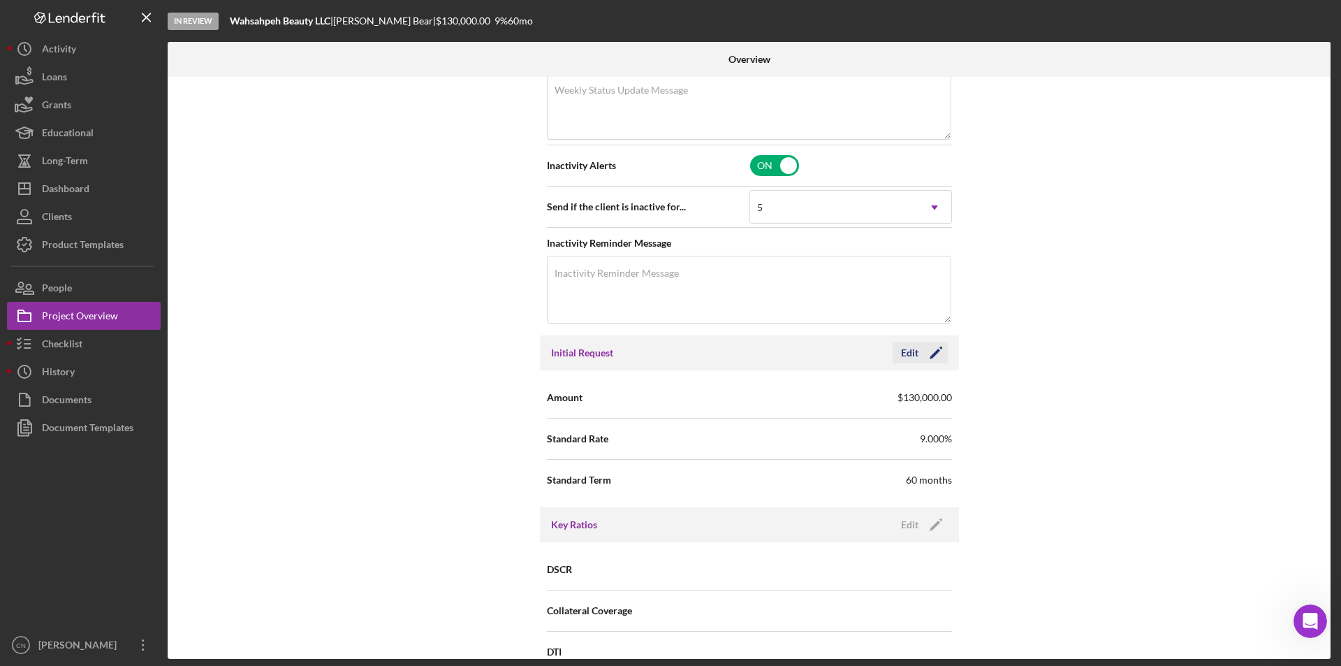
click at [924, 355] on icon "Icon/Edit" at bounding box center [935, 352] width 35 height 35
drag, startPoint x: 816, startPoint y: 390, endPoint x: 683, endPoint y: 408, distance: 134.5
click at [684, 408] on div "Amount $130,000" at bounding box center [749, 397] width 405 height 35
type input "$35,849"
click at [914, 343] on div "Save" at bounding box center [924, 352] width 20 height 21
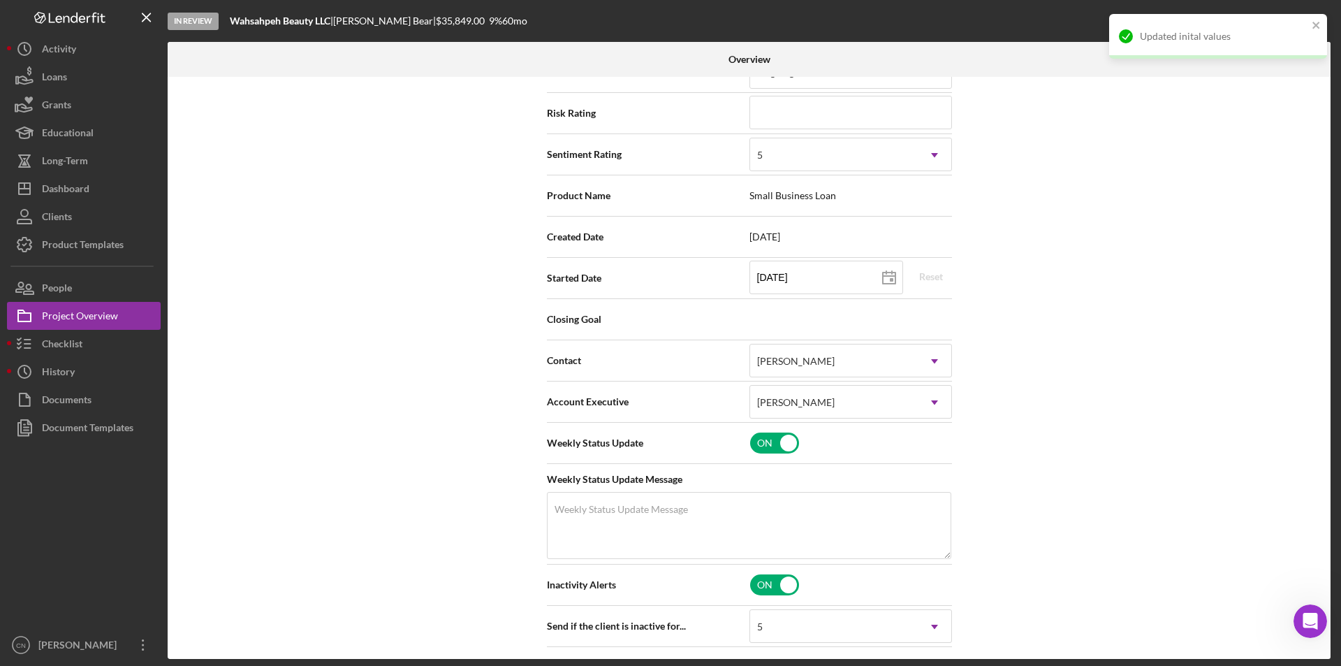
scroll to position [0, 0]
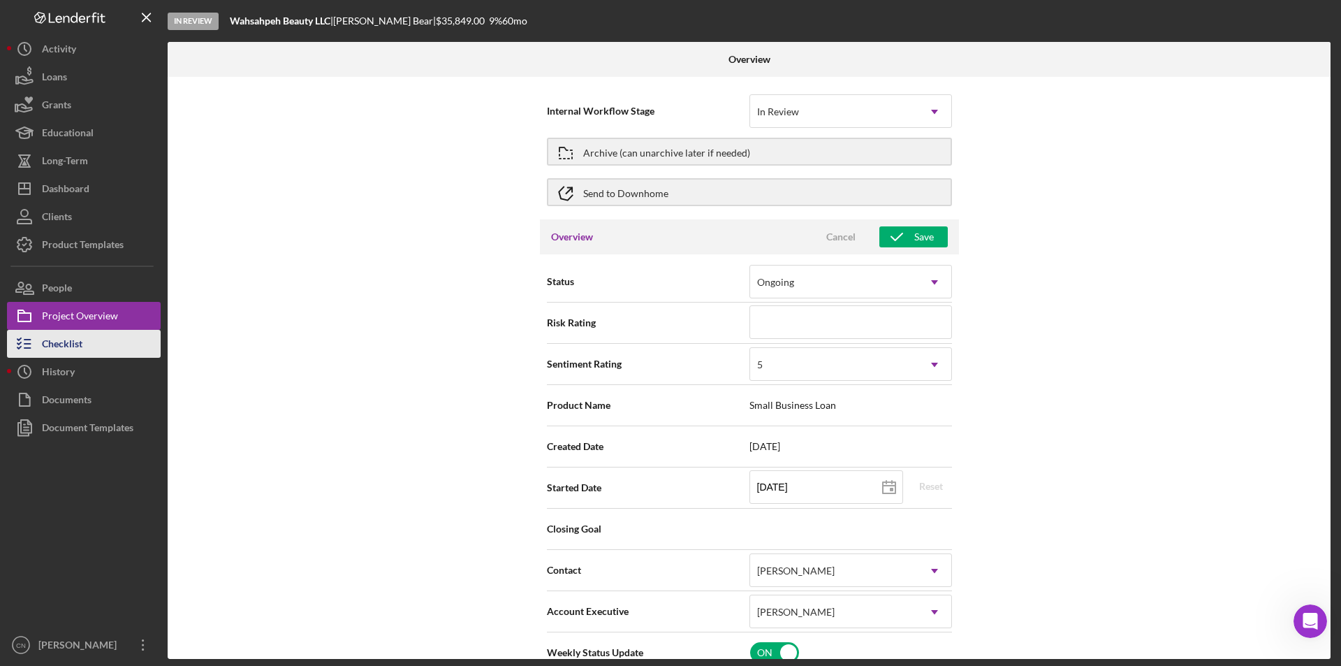
click at [62, 345] on div "Checklist" at bounding box center [62, 345] width 41 height 31
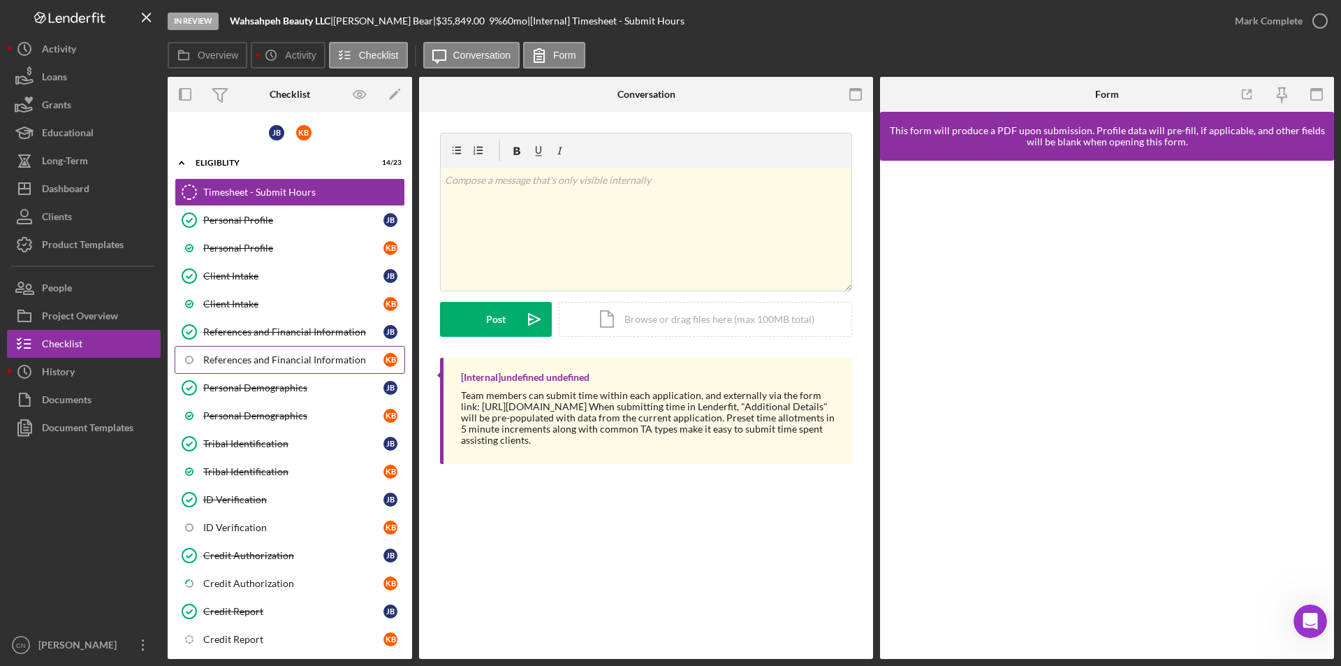
click at [264, 363] on div "References and Financial Information" at bounding box center [293, 359] width 180 height 11
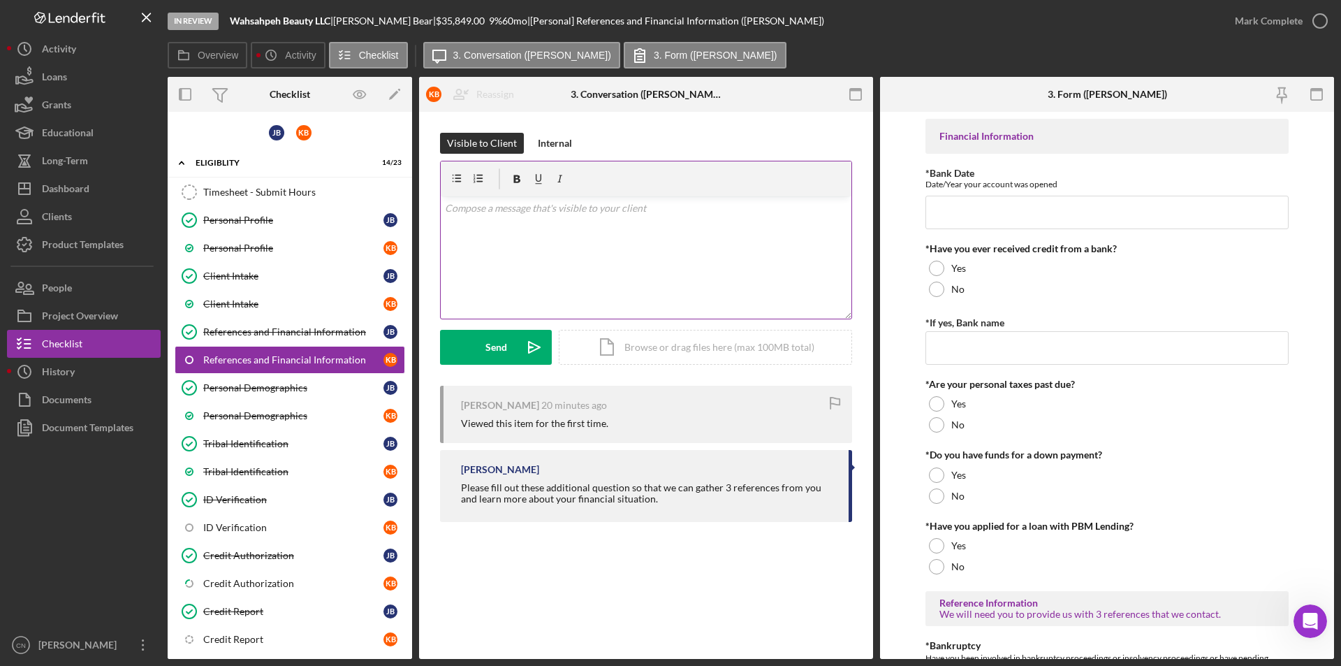
click at [478, 217] on div "v Color teal Color pink Remove color Add row above Add row below Add column bef…" at bounding box center [646, 257] width 411 height 122
click at [490, 341] on div "Send" at bounding box center [496, 347] width 22 height 35
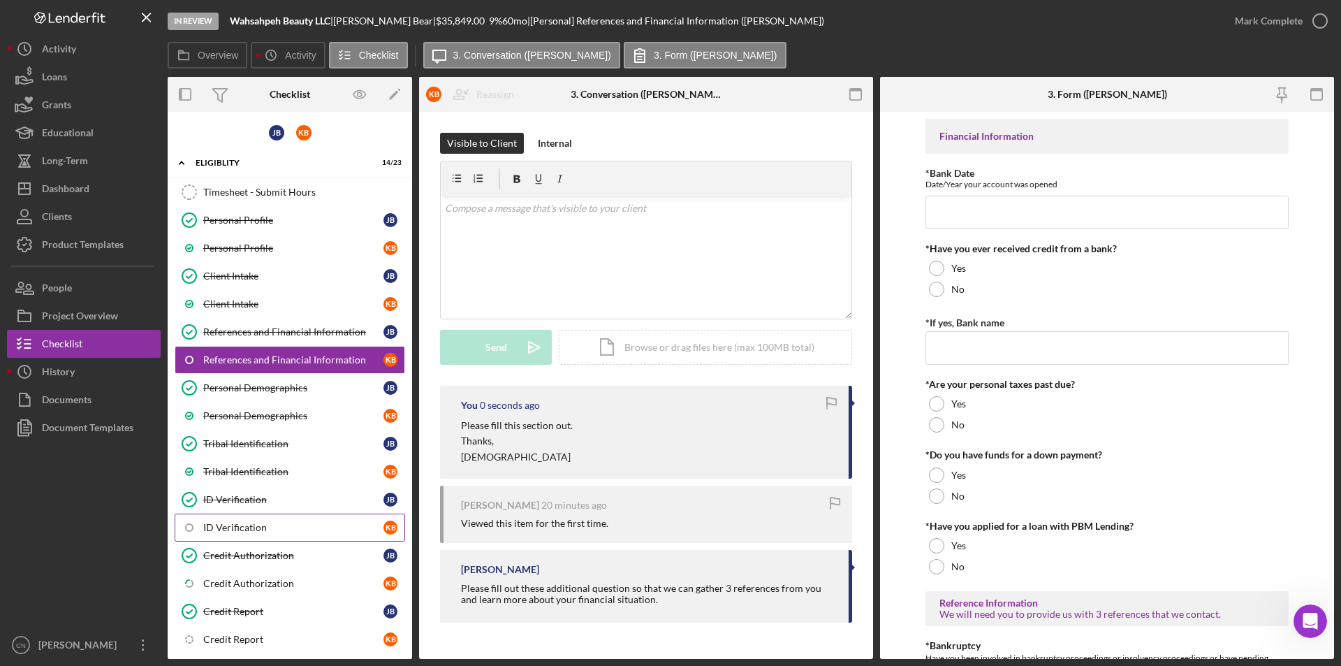
click at [240, 527] on div "ID Verification" at bounding box center [293, 527] width 180 height 11
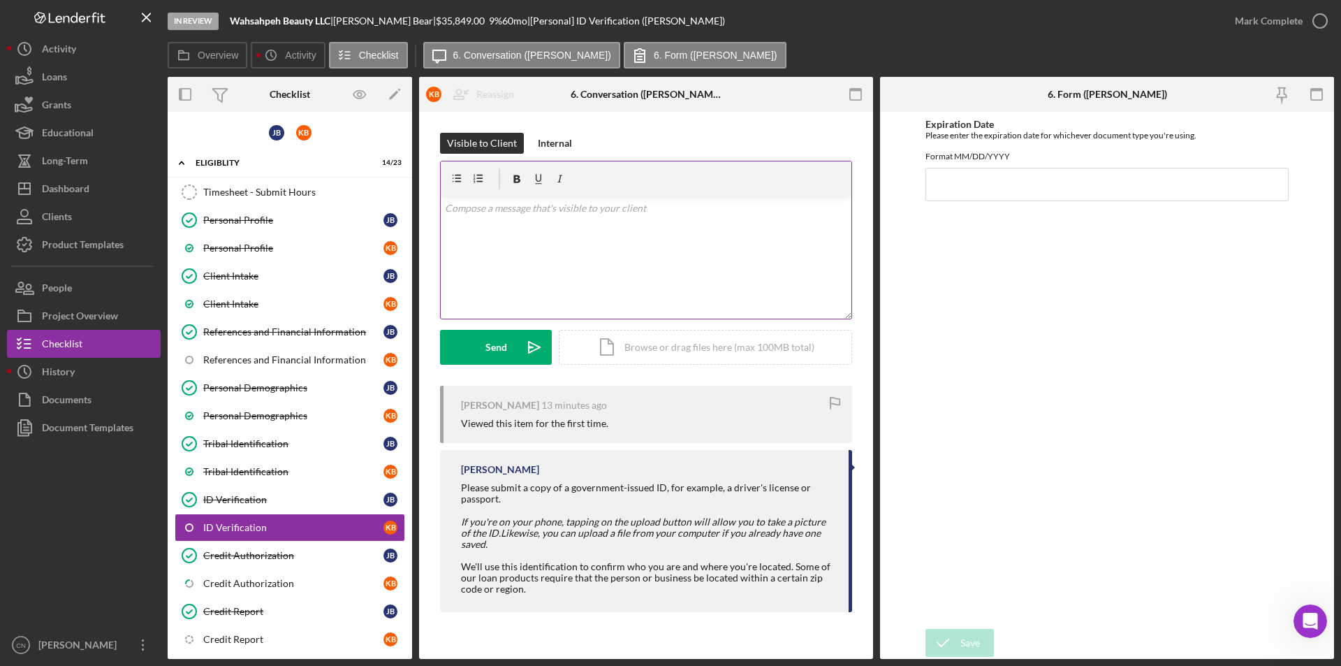
click at [525, 198] on div "v Color teal Color pink Remove color Add row above Add row below Add column bef…" at bounding box center [646, 257] width 411 height 122
click at [478, 336] on button "Send Icon/icon-invite-send" at bounding box center [496, 347] width 112 height 35
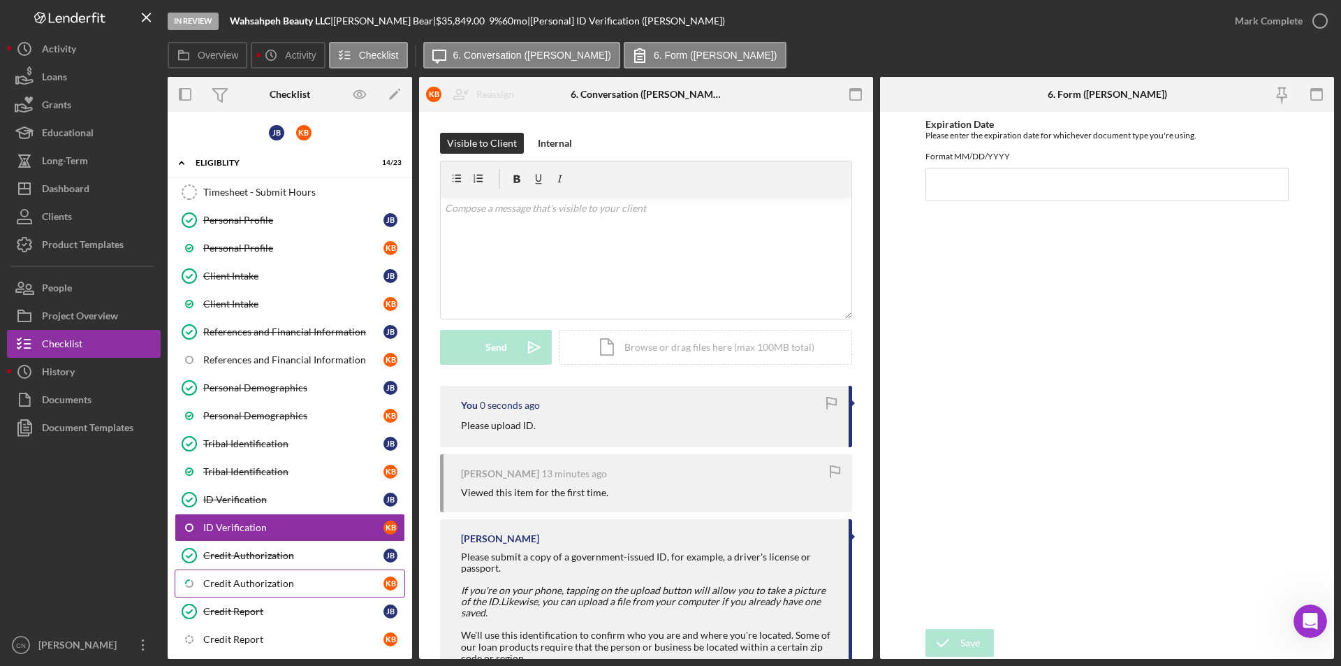
click at [280, 585] on div "Credit Authorization" at bounding box center [293, 583] width 180 height 11
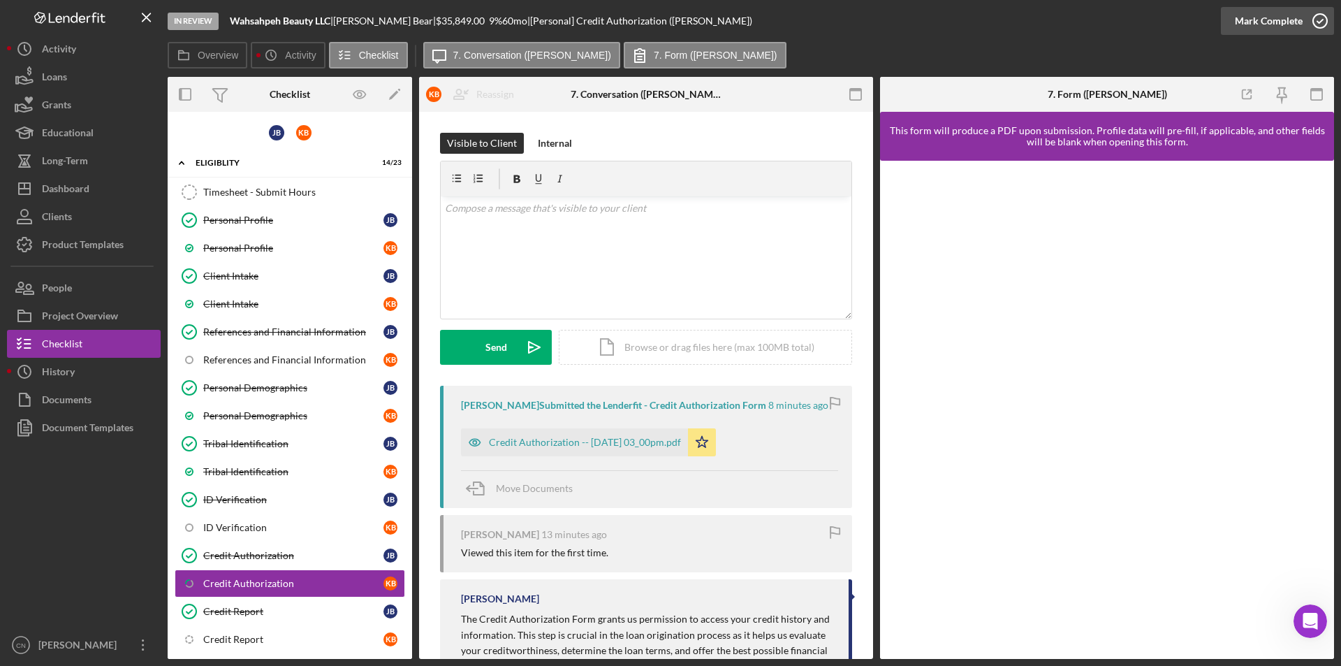
click at [1320, 22] on icon "button" at bounding box center [1320, 20] width 35 height 35
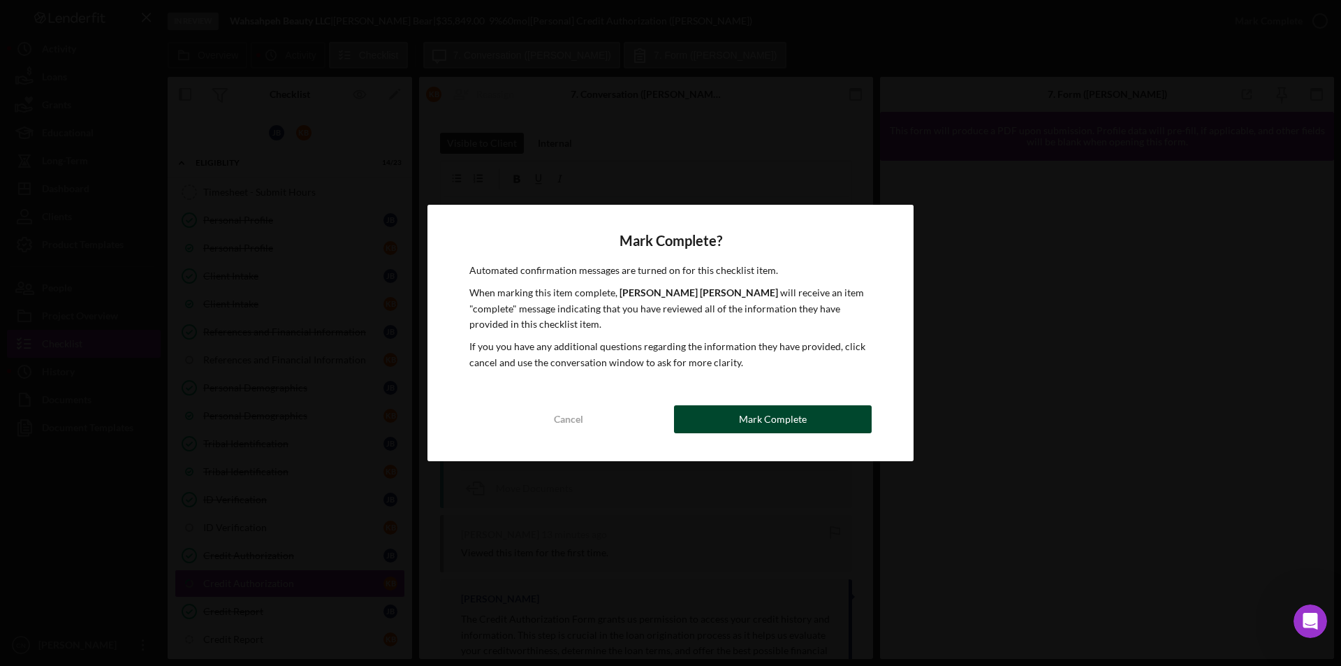
click at [805, 426] on button "Mark Complete" at bounding box center [773, 419] width 198 height 28
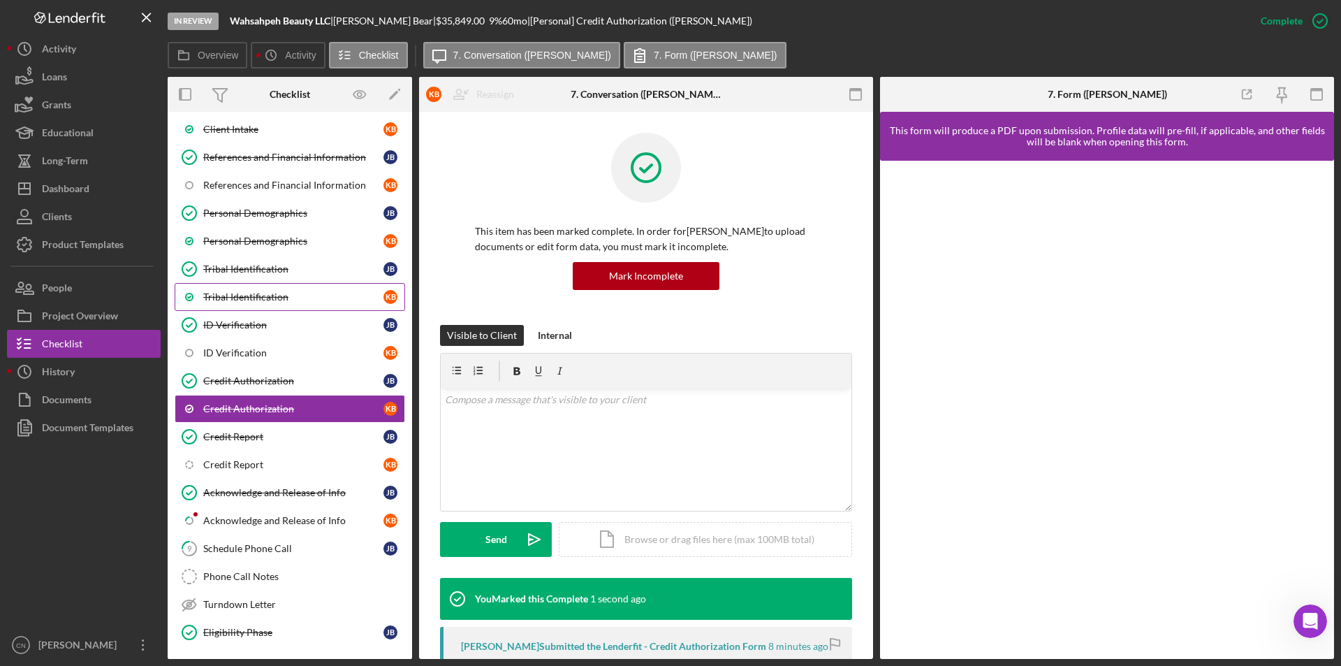
scroll to position [210, 0]
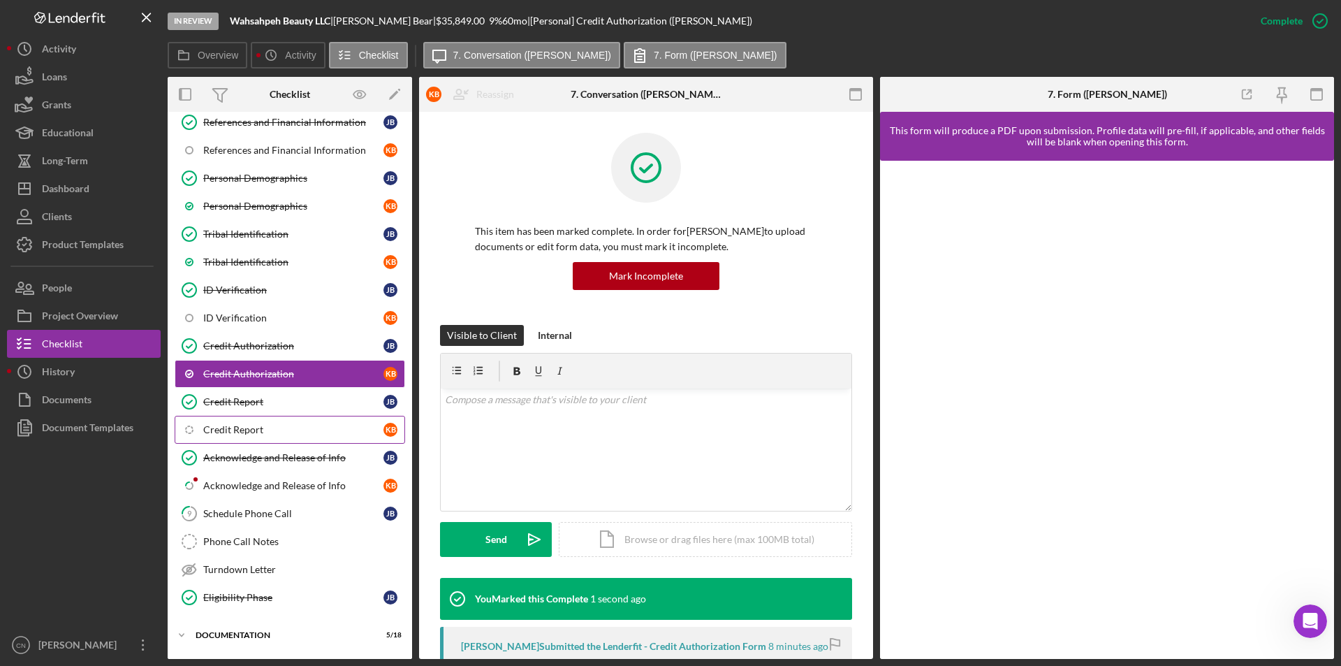
click at [231, 427] on div "Credit Report" at bounding box center [293, 429] width 180 height 11
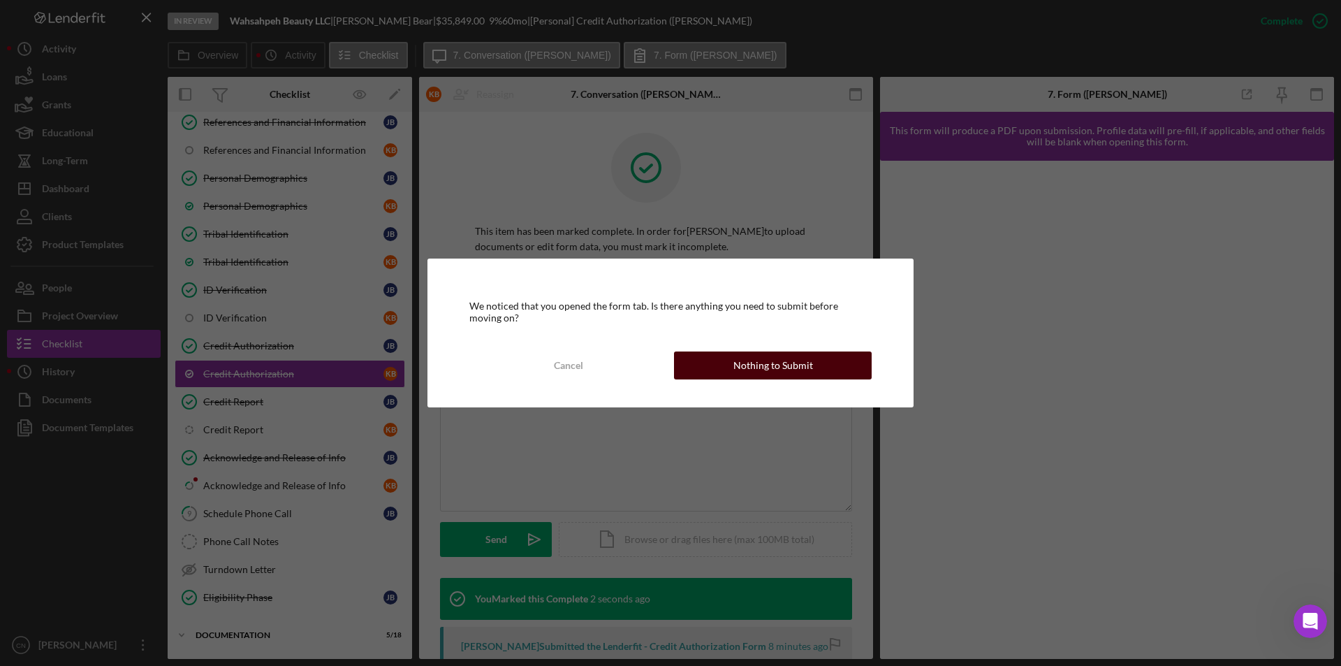
click at [760, 367] on div "Nothing to Submit" at bounding box center [773, 365] width 80 height 28
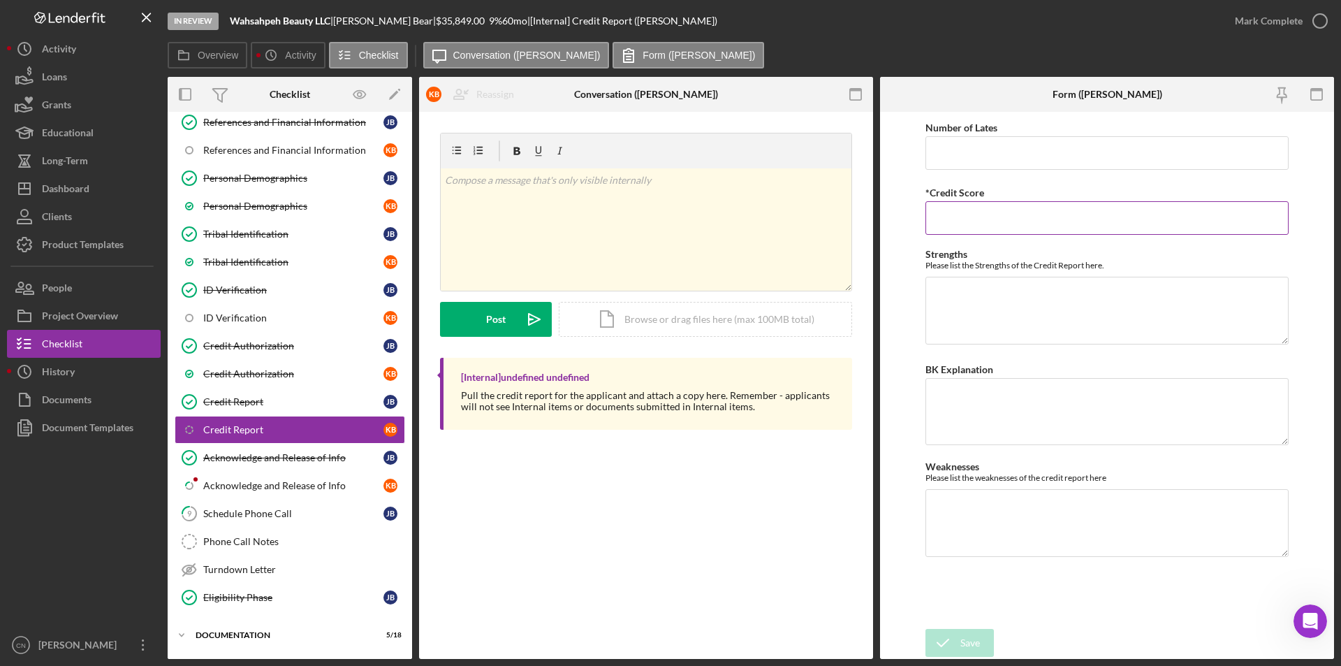
click at [967, 219] on input "*Credit Score" at bounding box center [1106, 218] width 363 height 34
type input "630"
click at [970, 643] on div "Save" at bounding box center [970, 643] width 20 height 28
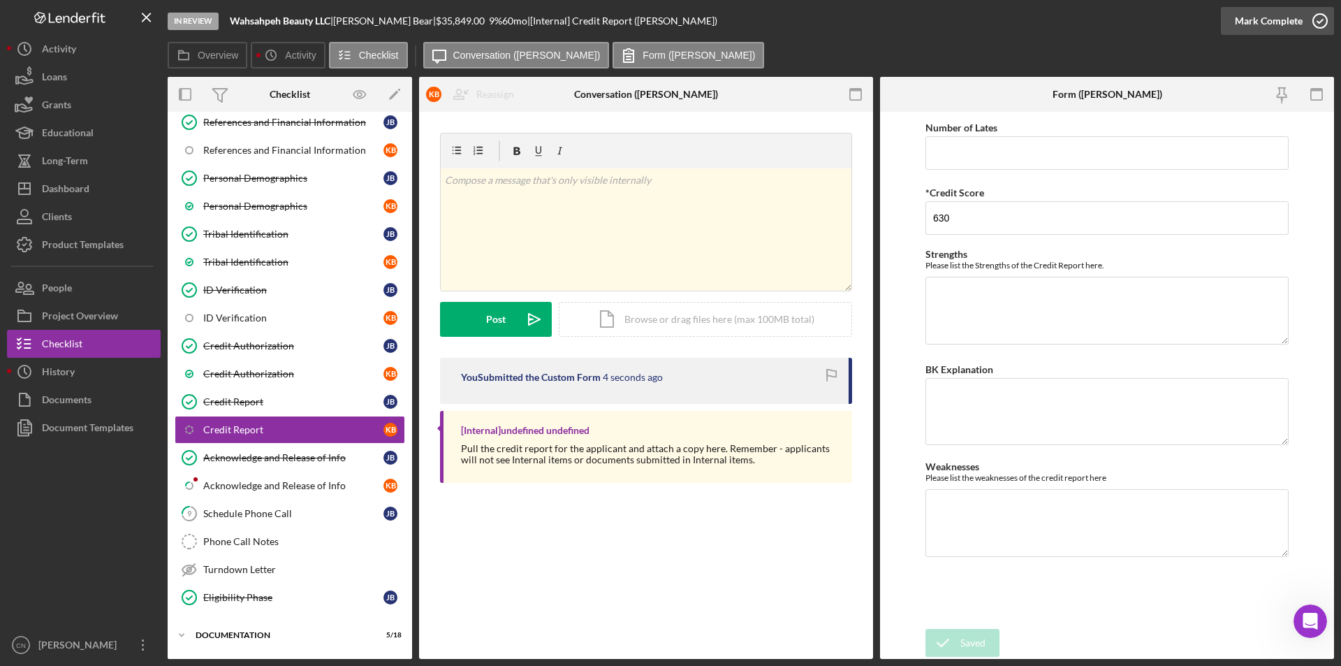
click at [1325, 19] on icon "button" at bounding box center [1320, 20] width 35 height 35
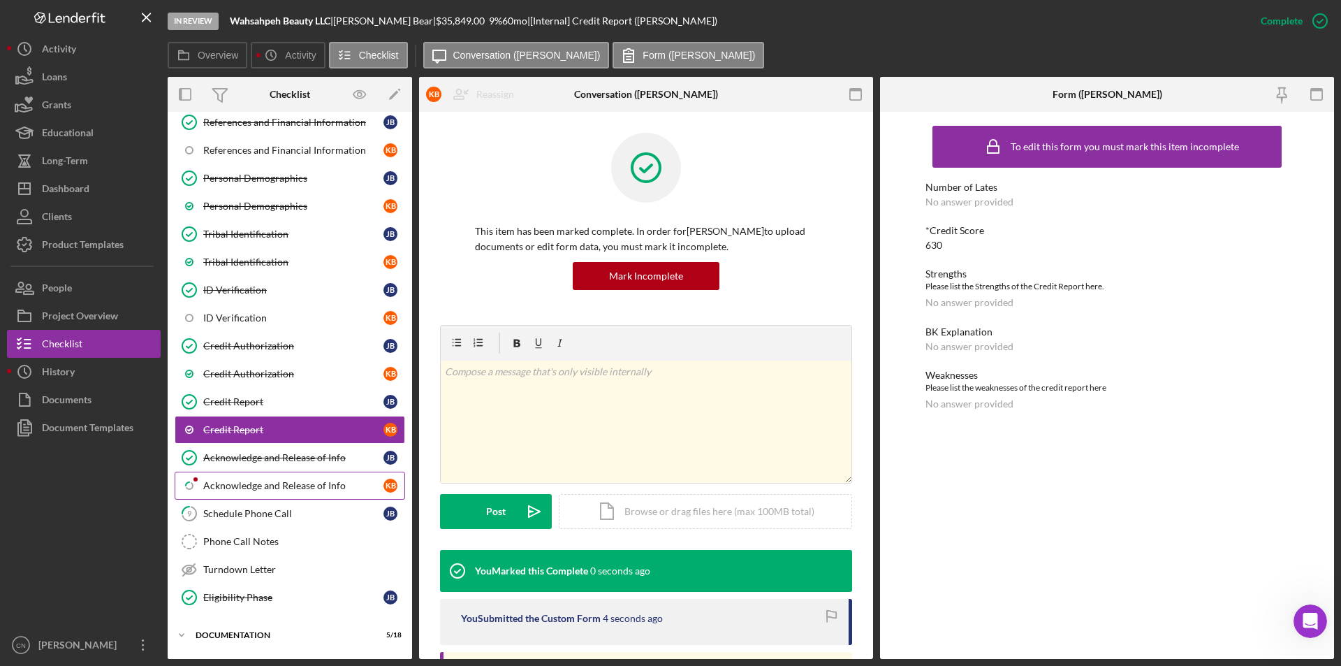
click at [243, 485] on div "Acknowledge and Release of Info" at bounding box center [293, 485] width 180 height 11
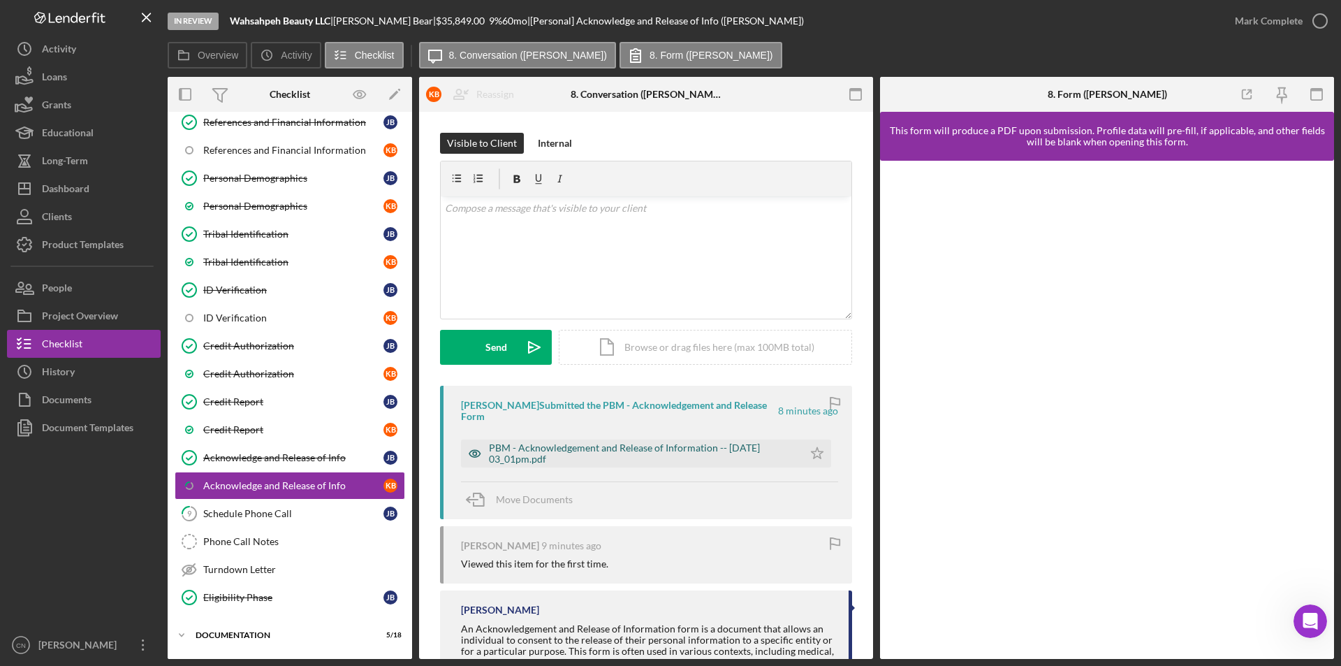
click at [618, 448] on div "PBM - Acknowledgement and Release of Information -- [DATE] 03_01pm.pdf" at bounding box center [642, 453] width 307 height 22
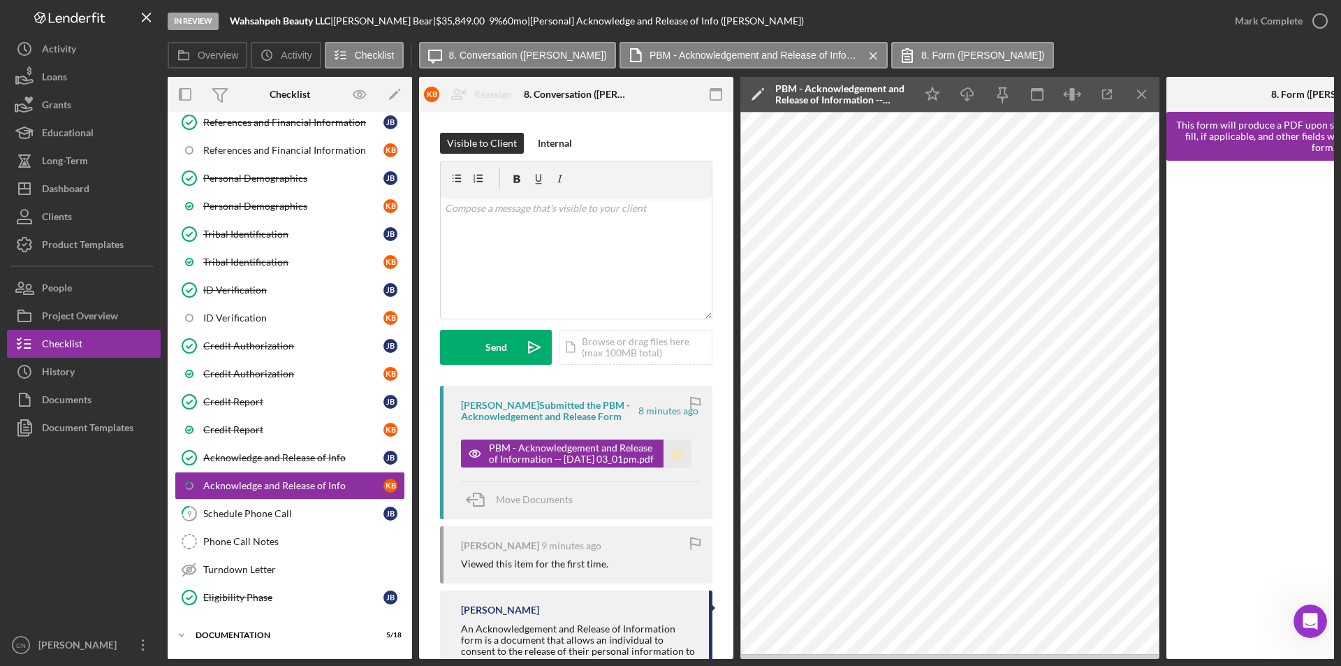
click at [680, 448] on icon "Icon/Star" at bounding box center [678, 453] width 28 height 28
click at [1324, 19] on icon "button" at bounding box center [1320, 20] width 35 height 35
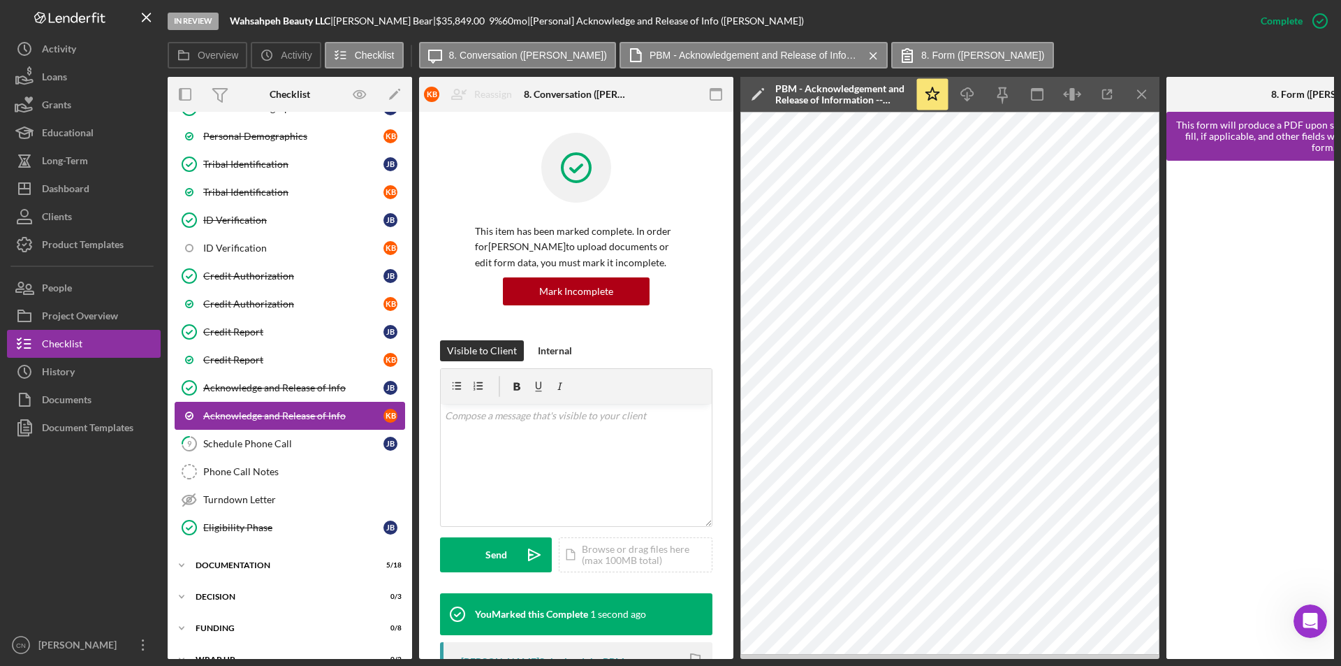
scroll to position [306, 0]
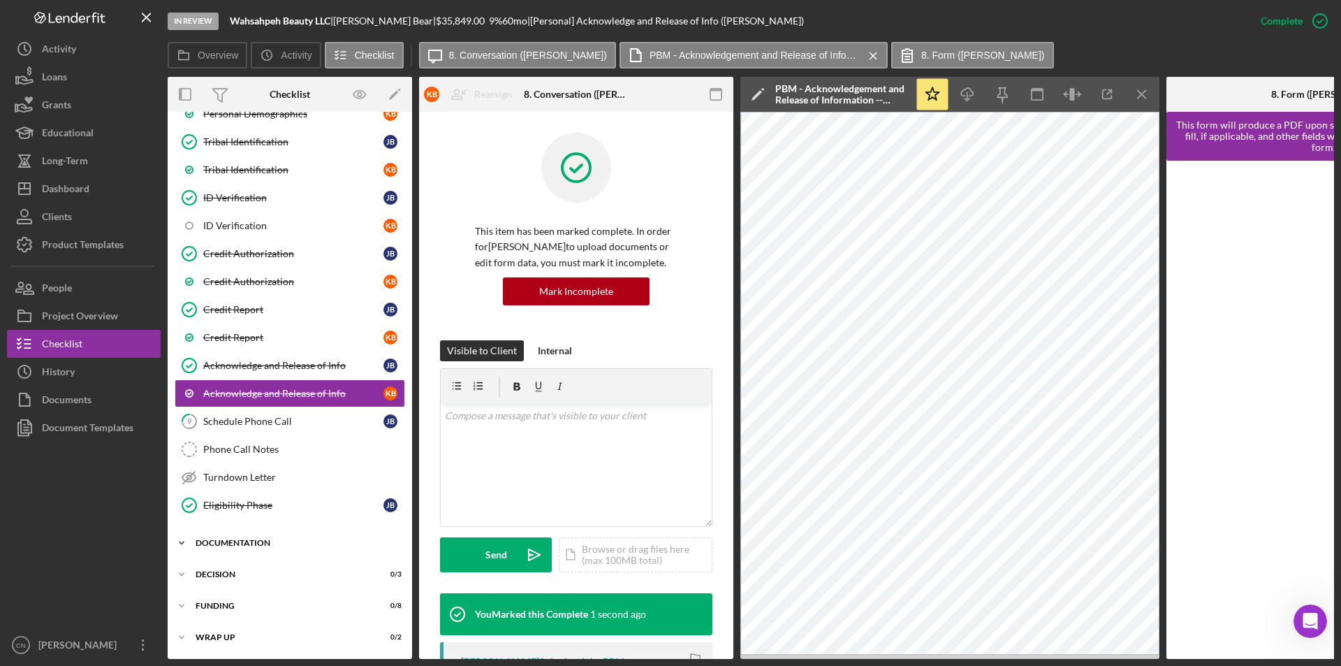
click at [238, 538] on div "Documentation" at bounding box center [295, 542] width 199 height 8
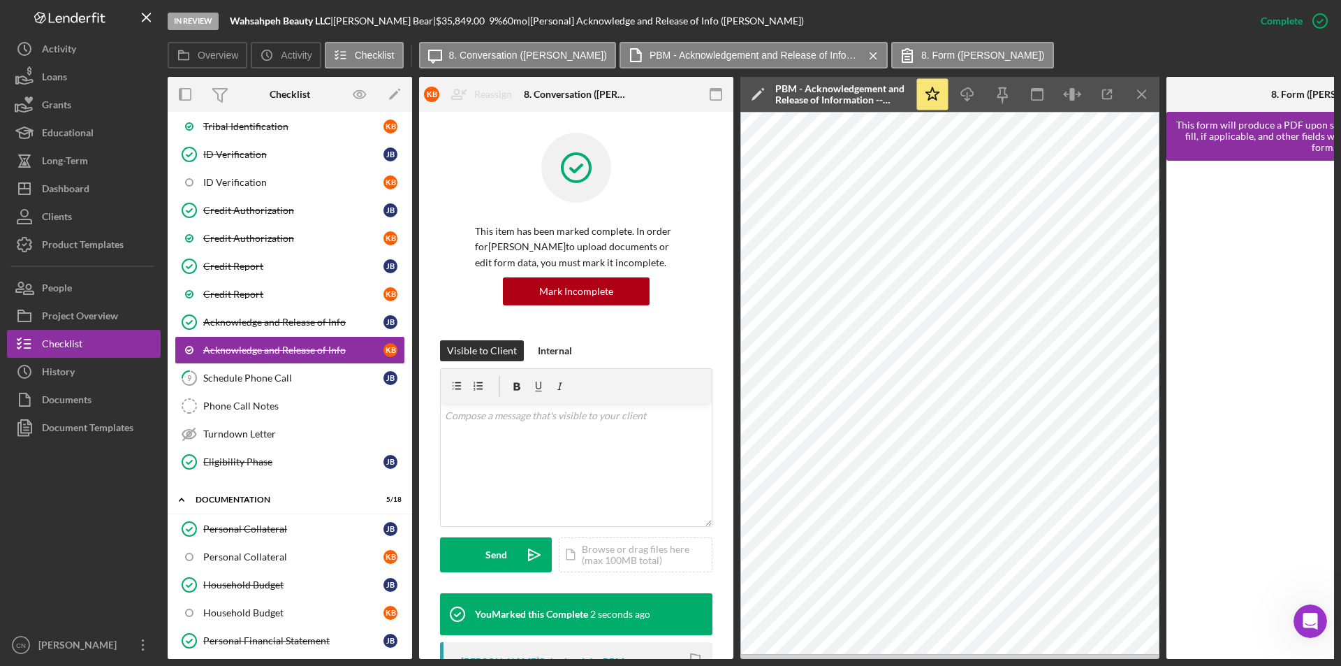
scroll to position [376, 0]
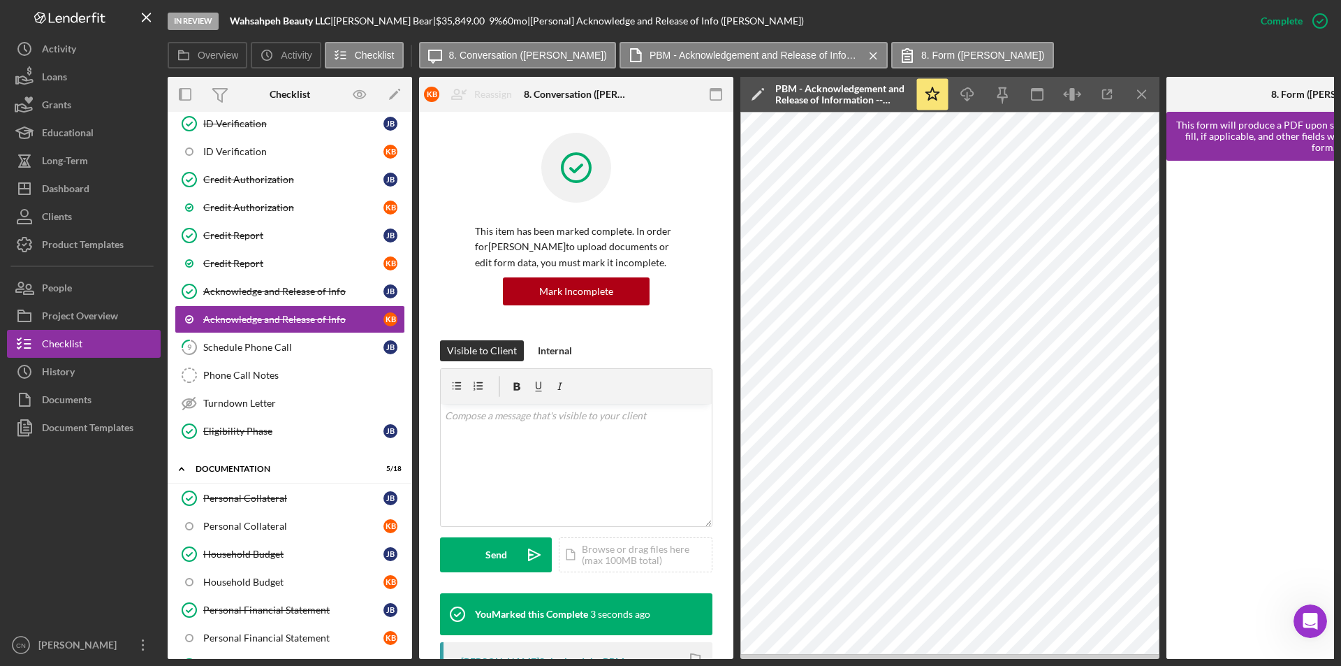
click at [258, 518] on link "Personal Collateral K B" at bounding box center [290, 526] width 230 height 28
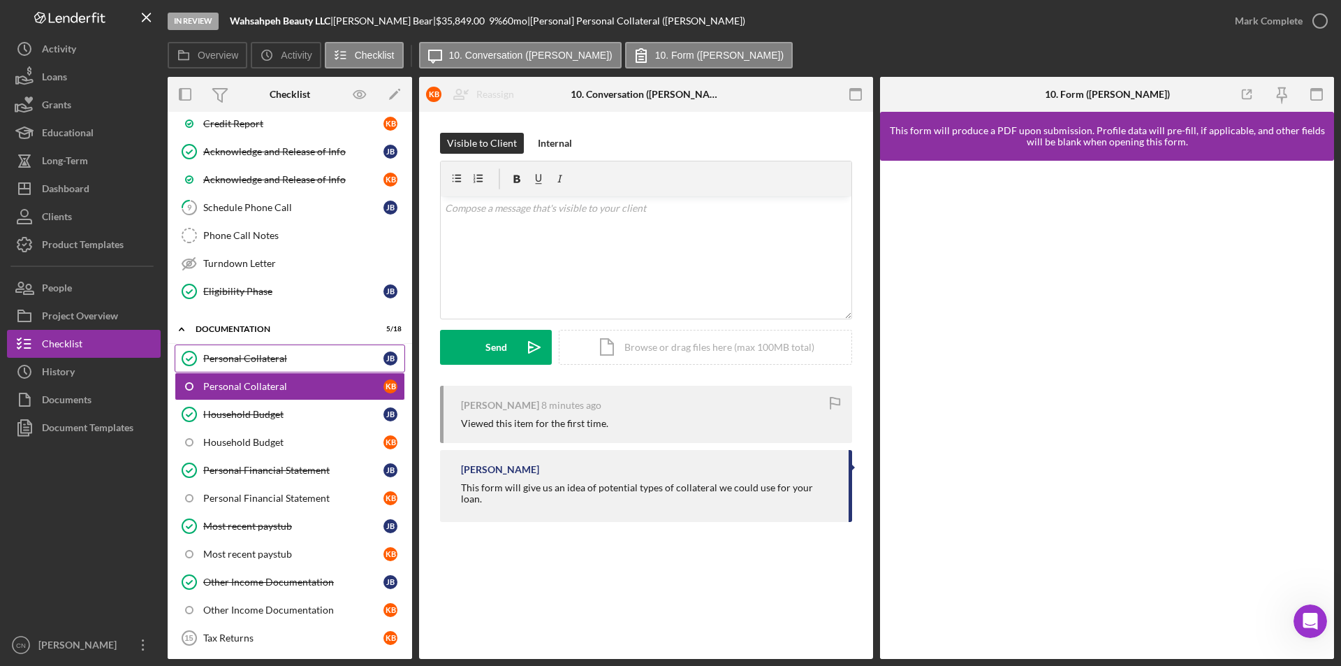
scroll to position [236, 0]
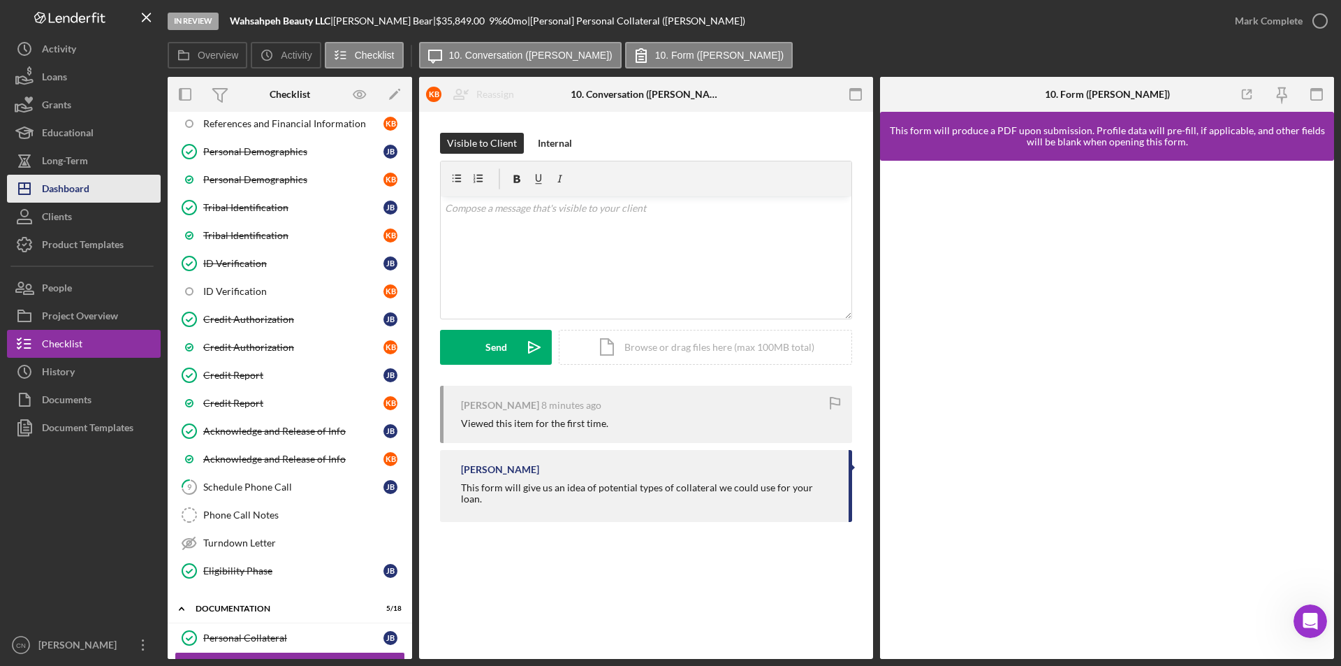
click at [68, 193] on div "Dashboard" at bounding box center [65, 190] width 47 height 31
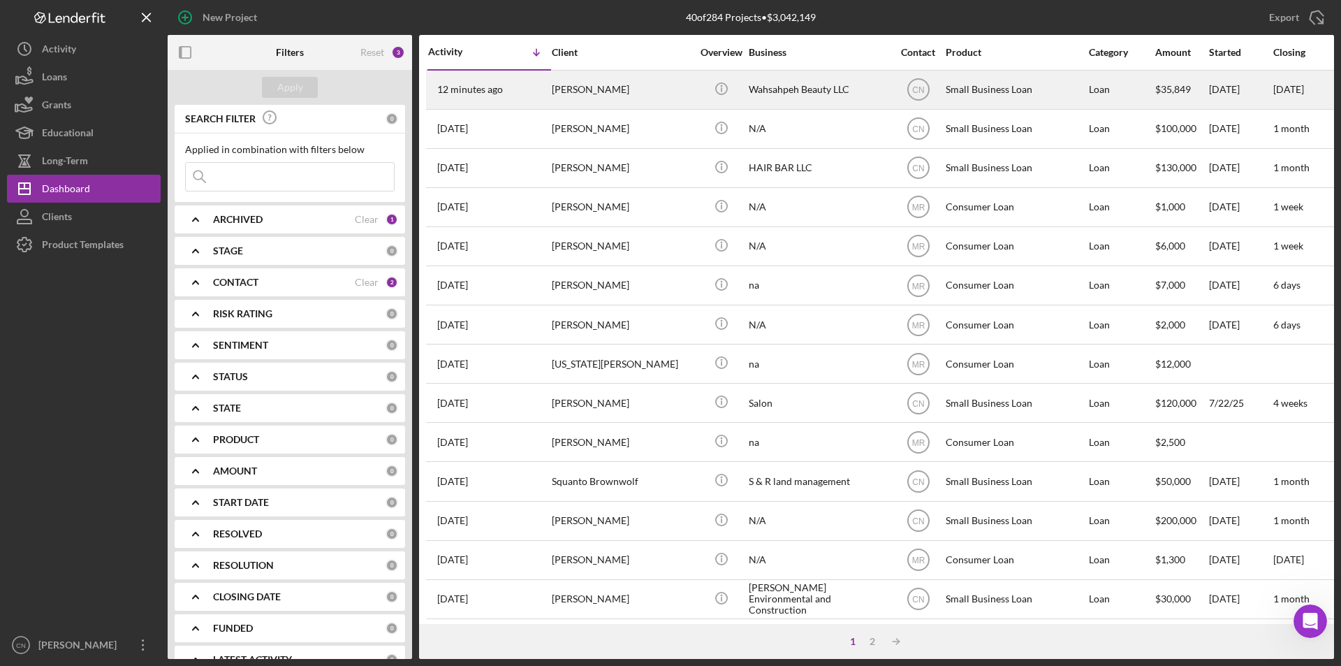
click at [511, 91] on div "12 minutes ago [PERSON_NAME]" at bounding box center [489, 89] width 122 height 37
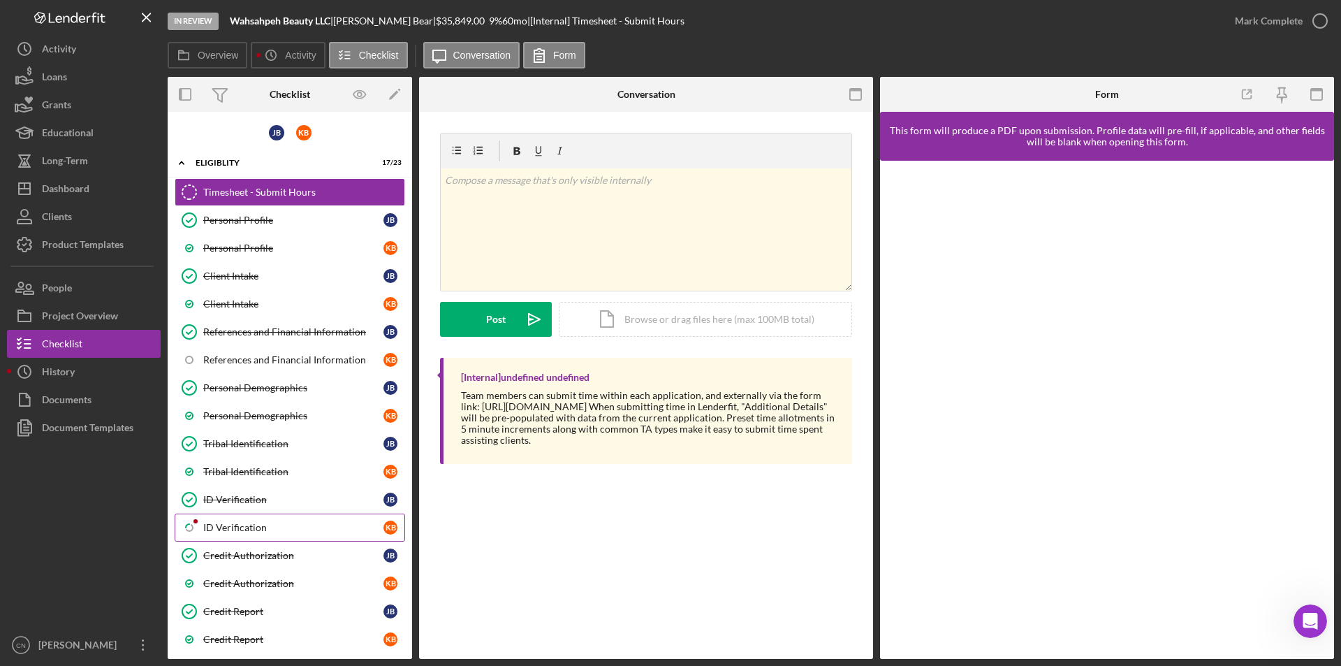
click at [245, 524] on div "ID Verification" at bounding box center [293, 527] width 180 height 11
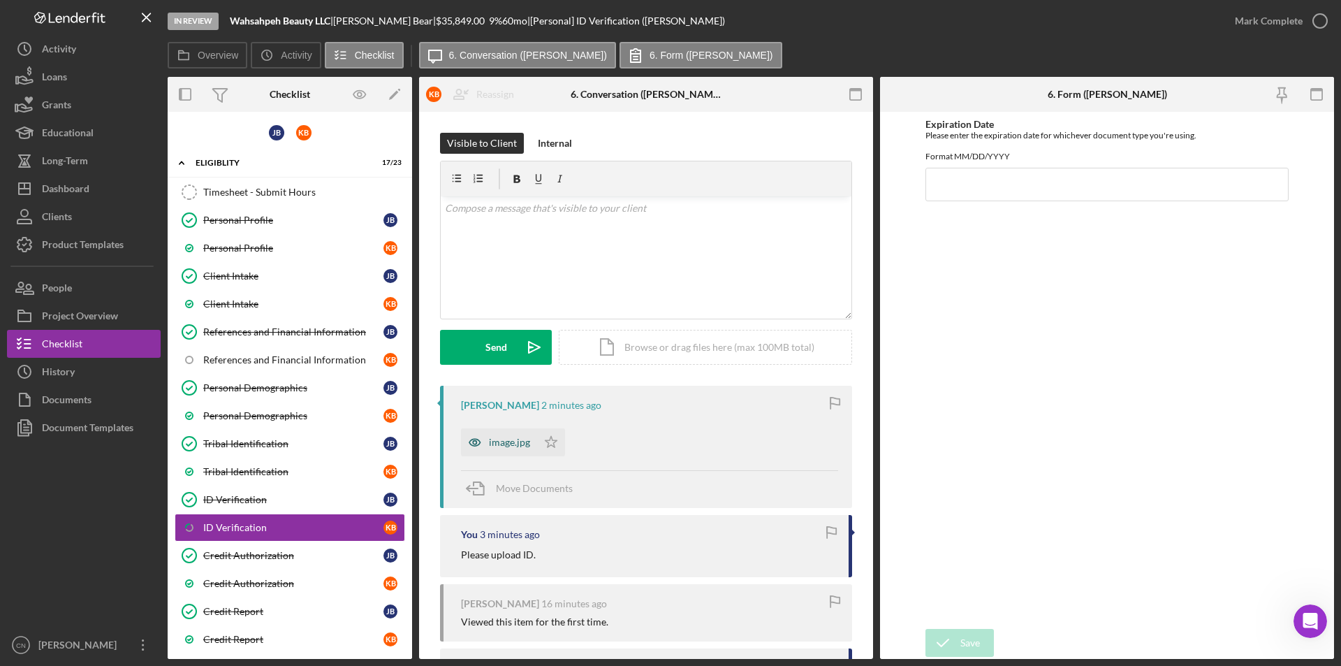
click at [511, 443] on div "image.jpg" at bounding box center [509, 442] width 41 height 11
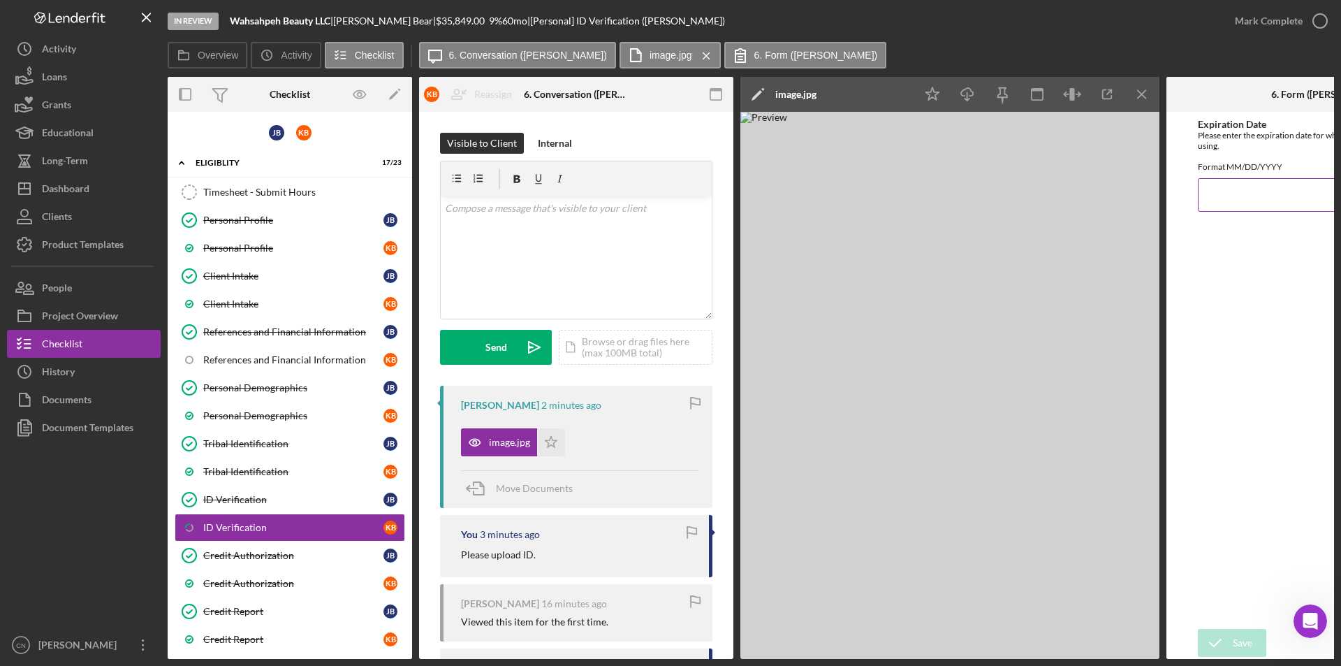
click at [1229, 200] on input "Expiration Date" at bounding box center [1323, 195] width 251 height 34
type input "[DATE]"
click at [1240, 638] on div "Save" at bounding box center [1243, 643] width 20 height 28
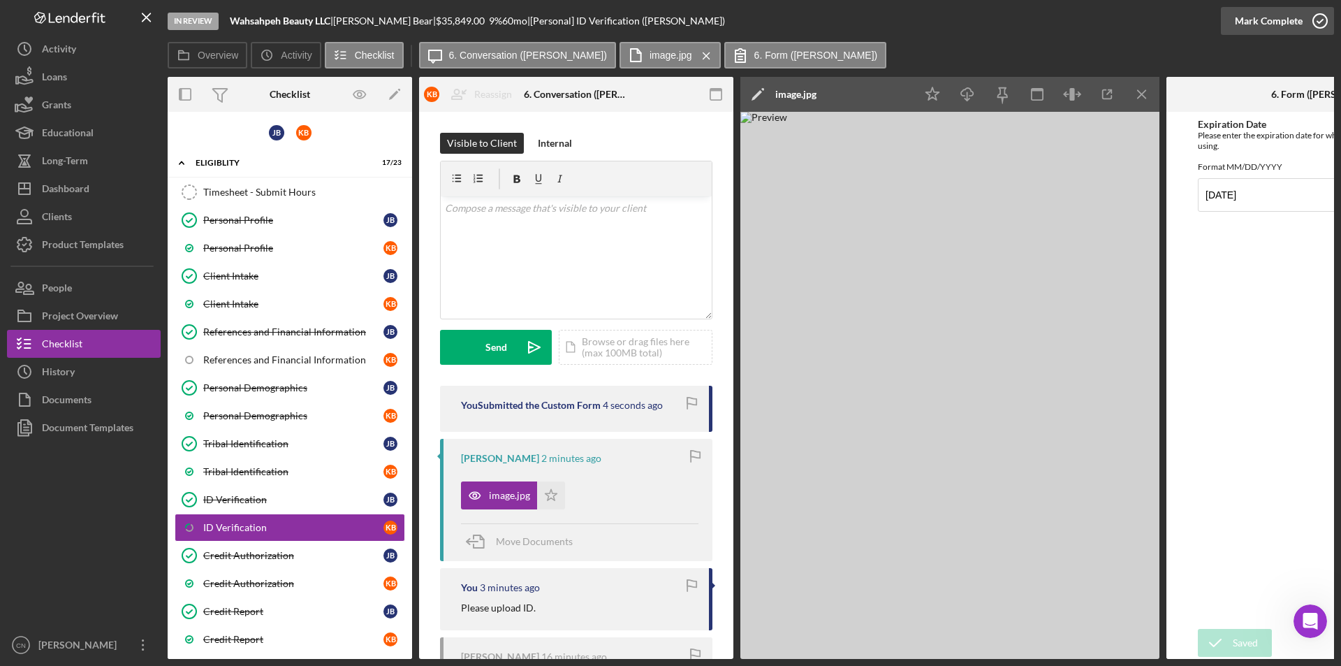
click at [1313, 24] on icon "button" at bounding box center [1320, 20] width 35 height 35
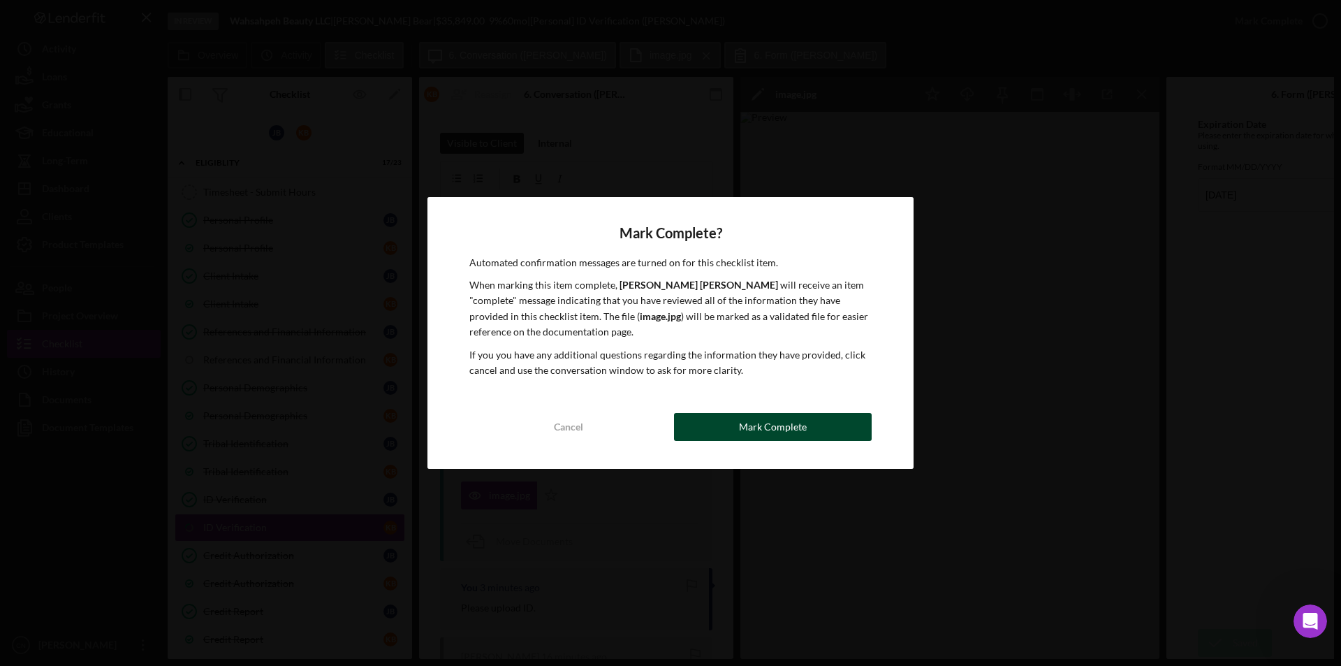
click at [784, 429] on div "Mark Complete" at bounding box center [773, 427] width 68 height 28
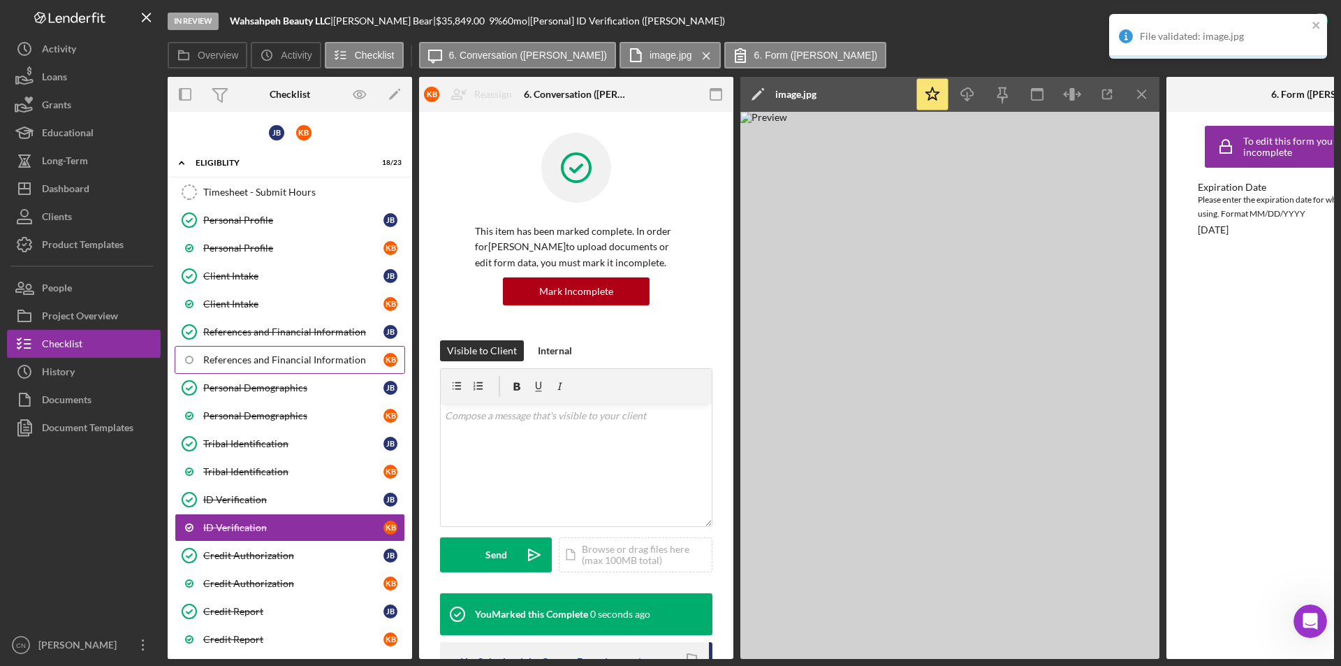
click at [251, 358] on div "References and Financial Information" at bounding box center [293, 359] width 180 height 11
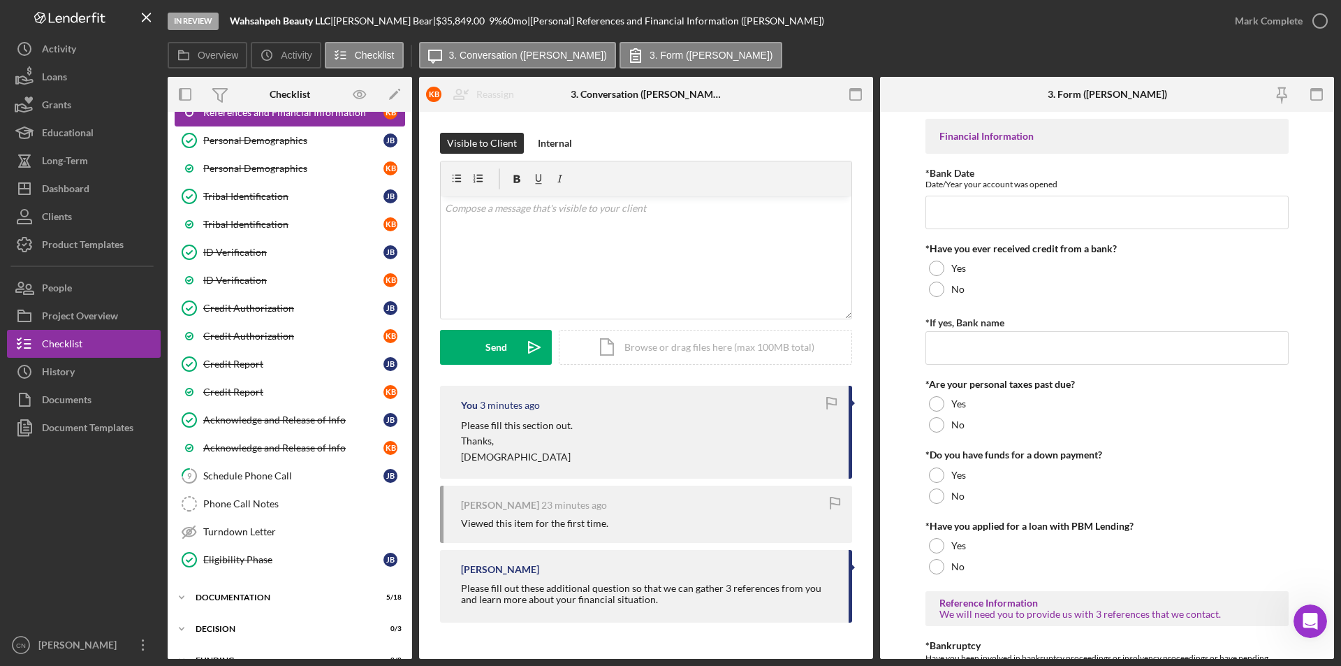
scroll to position [279, 0]
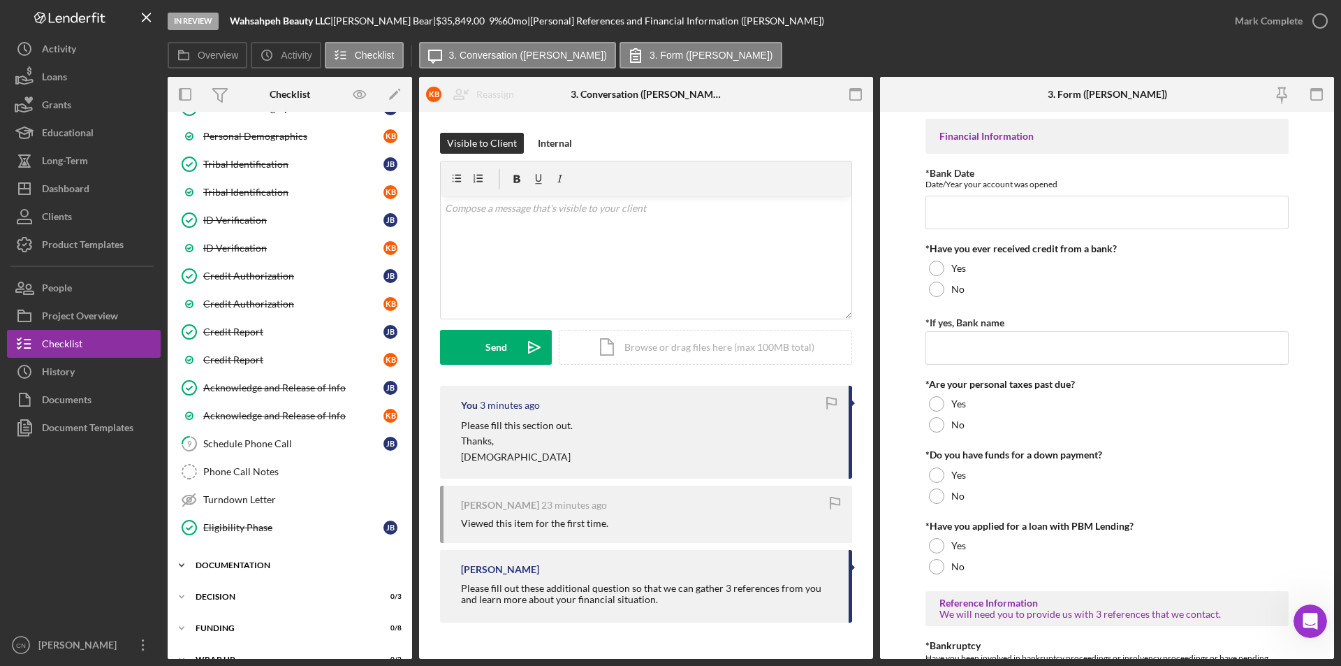
click at [231, 561] on div "Documentation" at bounding box center [295, 565] width 199 height 8
click at [226, 617] on div "Personal Collateral" at bounding box center [293, 622] width 180 height 11
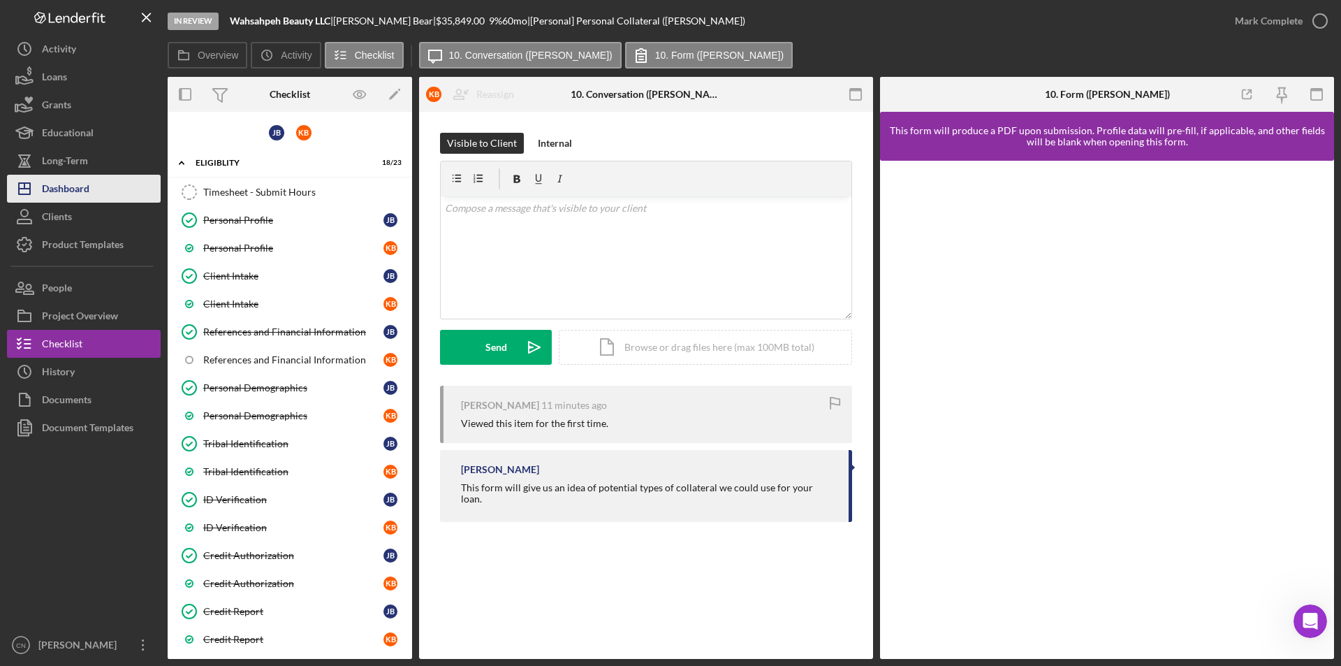
click at [82, 187] on div "Dashboard" at bounding box center [65, 190] width 47 height 31
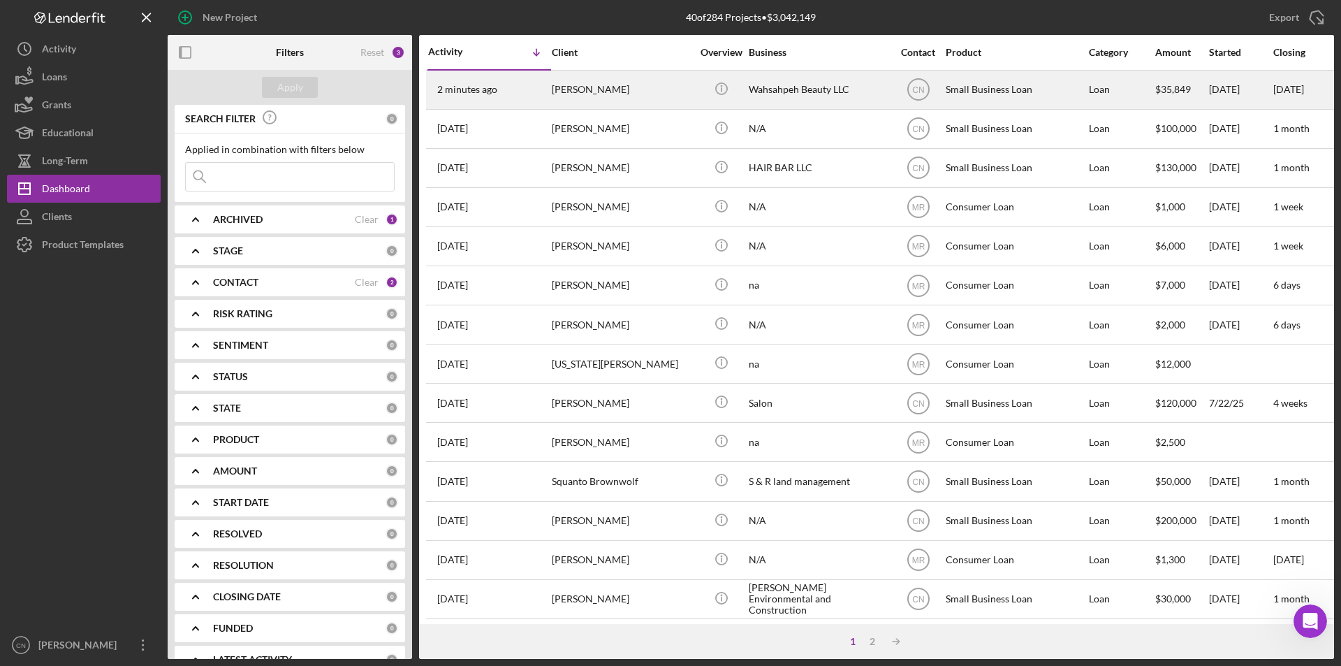
click at [566, 80] on div "[PERSON_NAME]" at bounding box center [622, 89] width 140 height 37
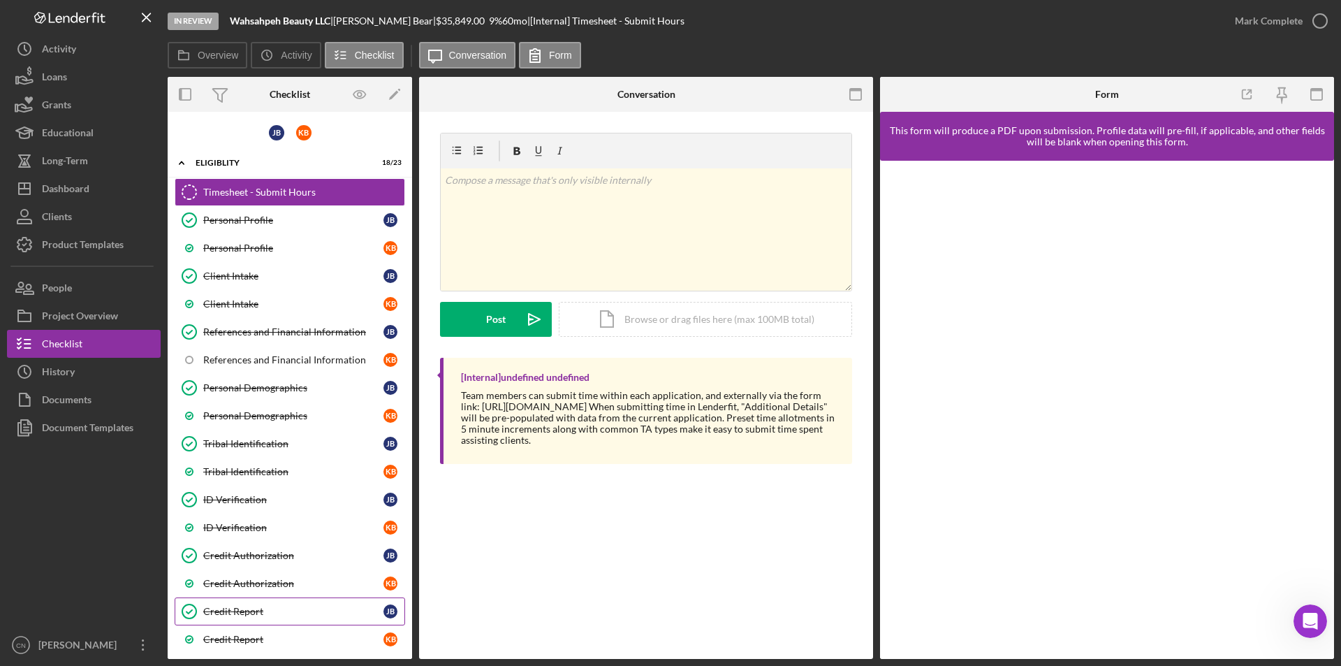
click at [221, 614] on div "Credit Report" at bounding box center [293, 611] width 180 height 11
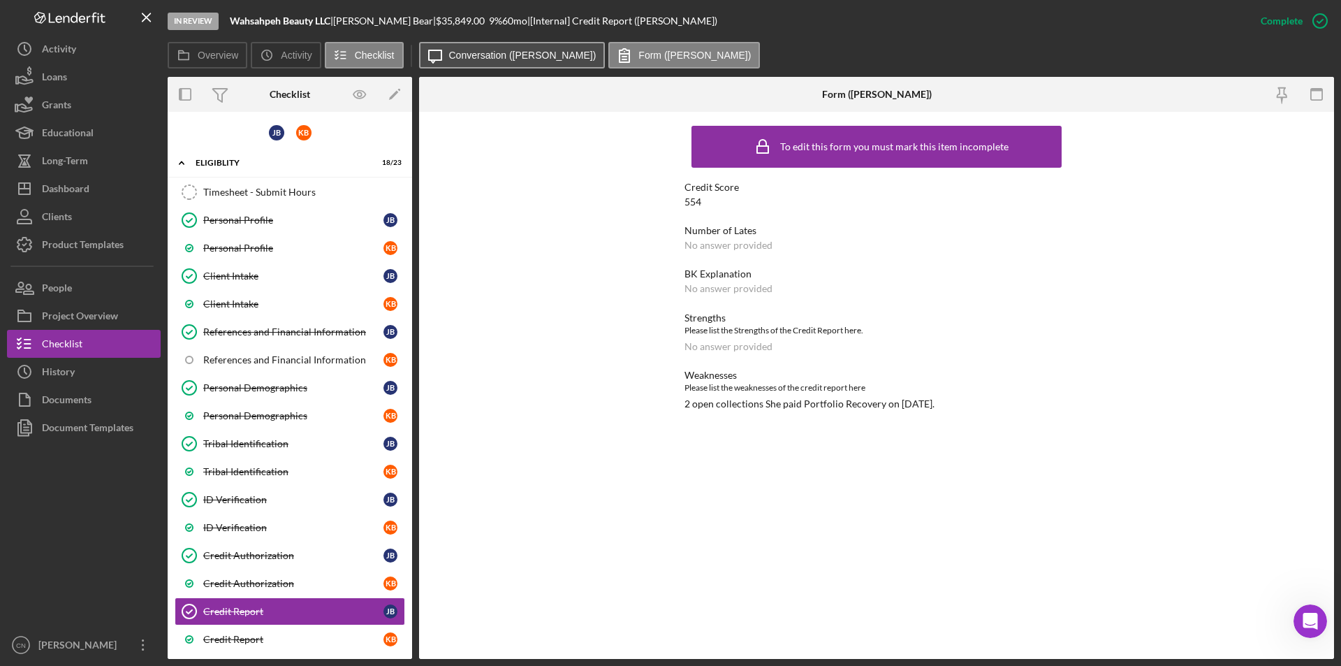
click at [490, 44] on button "Icon/Message Conversation ([PERSON_NAME])" at bounding box center [512, 55] width 186 height 27
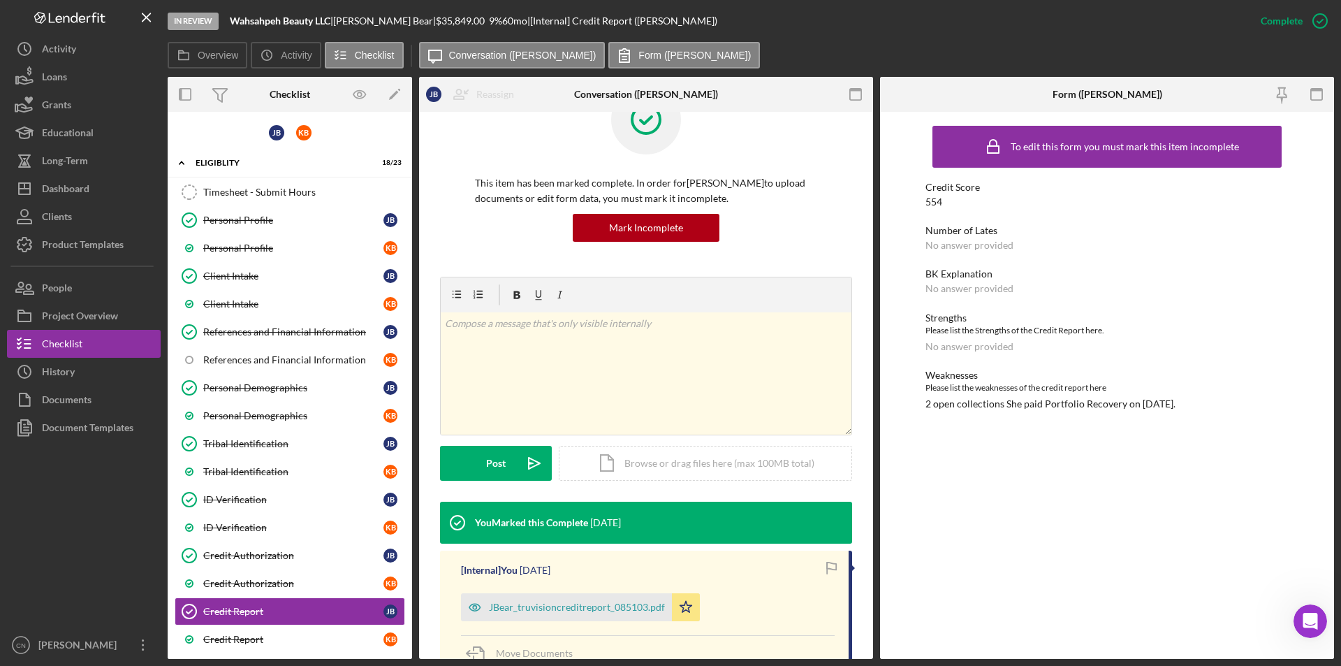
scroll to position [210, 0]
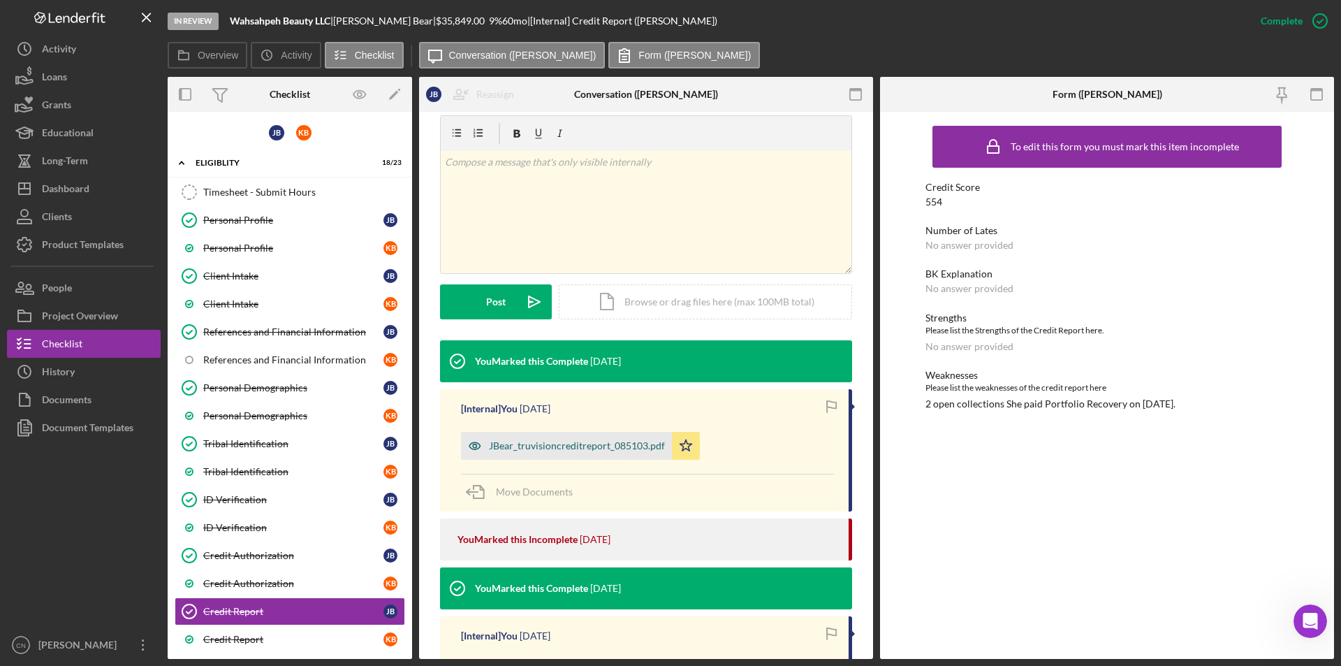
click at [530, 441] on div "JBear_truvisioncreditreport_085103.pdf" at bounding box center [577, 445] width 176 height 11
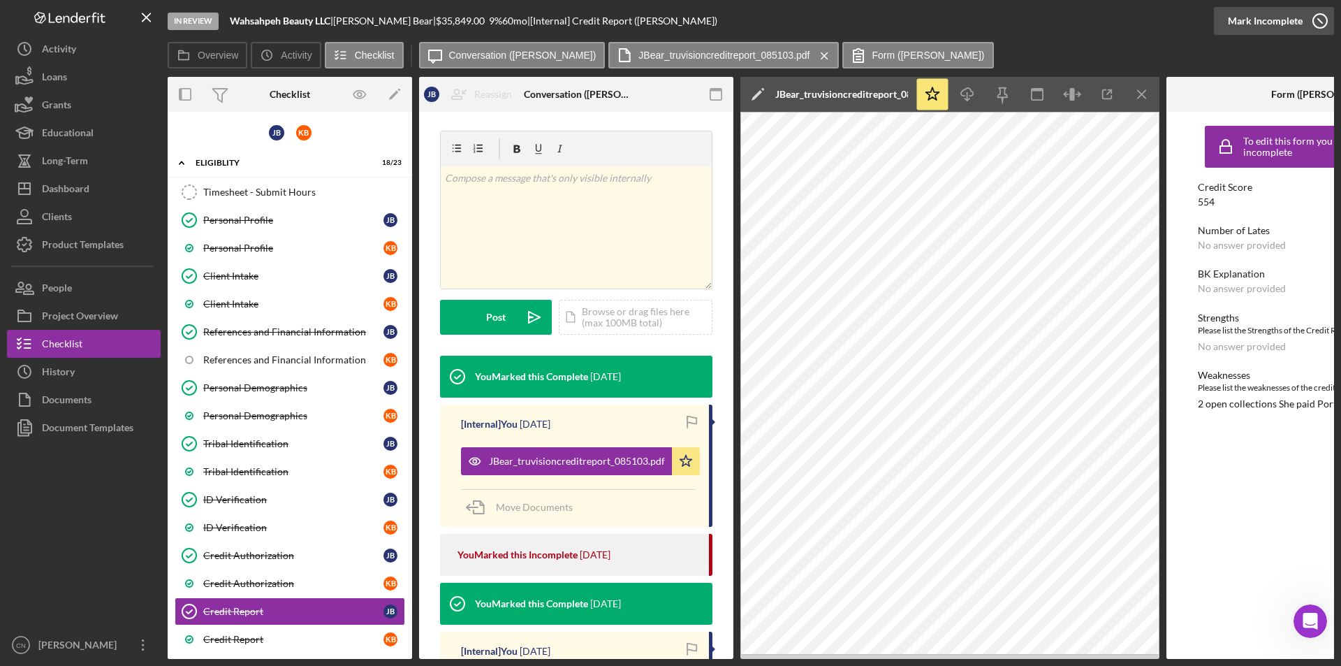
click at [1320, 24] on icon "button" at bounding box center [1320, 20] width 35 height 35
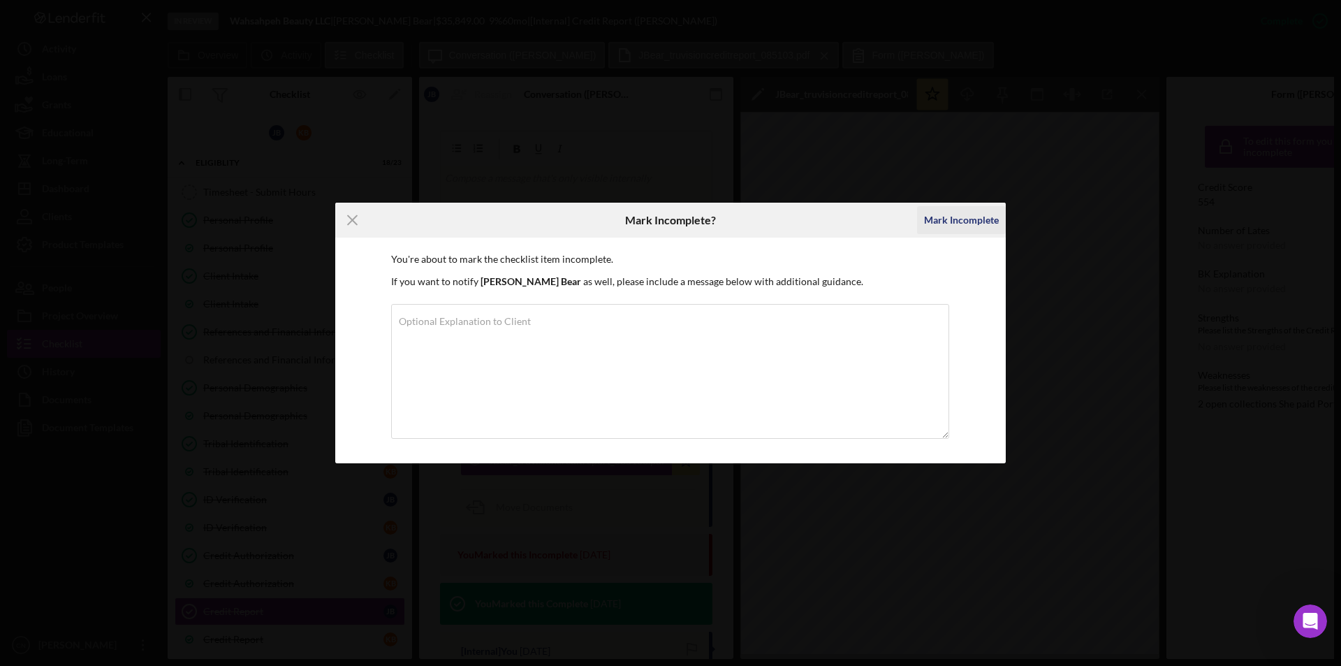
click at [963, 214] on div "Mark Incomplete" at bounding box center [961, 220] width 75 height 28
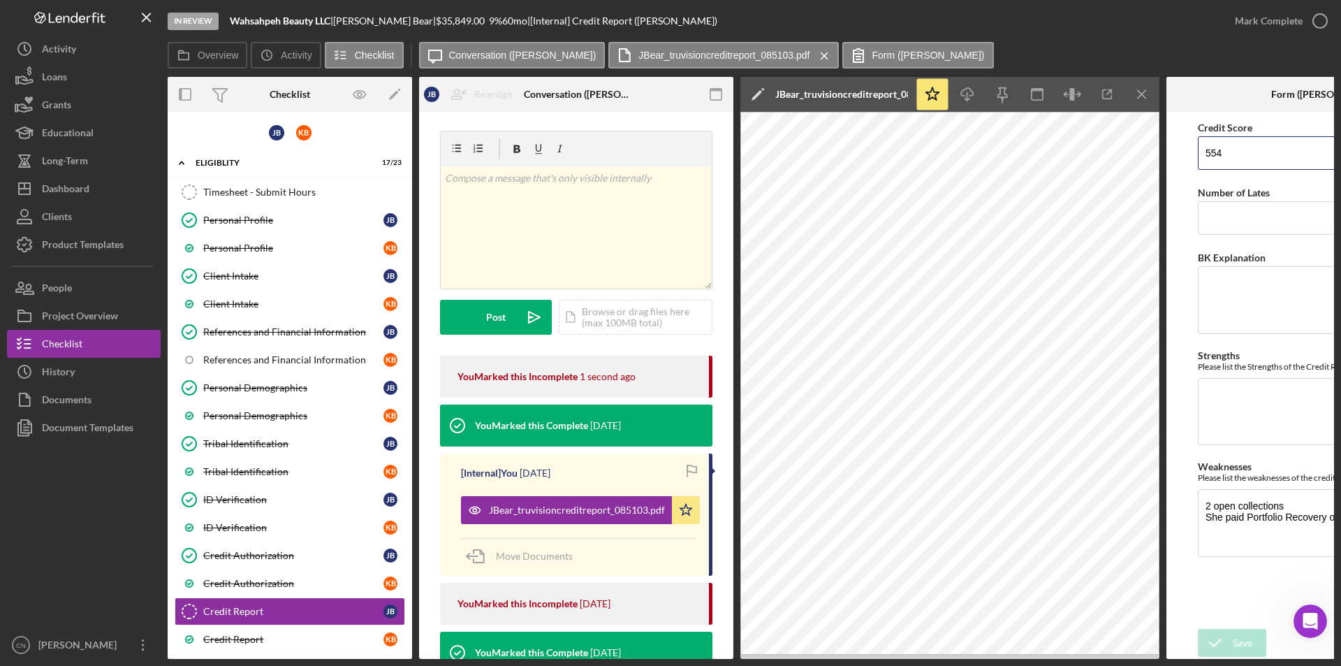
drag, startPoint x: 1253, startPoint y: 155, endPoint x: 1175, endPoint y: 167, distance: 79.1
click at [1175, 167] on form "Credit Score 554 Number of Lates BK Explanation Strengths Please list the Stren…" at bounding box center [1323, 385] width 314 height 547
type input "615"
click at [1243, 643] on div "Save" at bounding box center [1243, 643] width 20 height 28
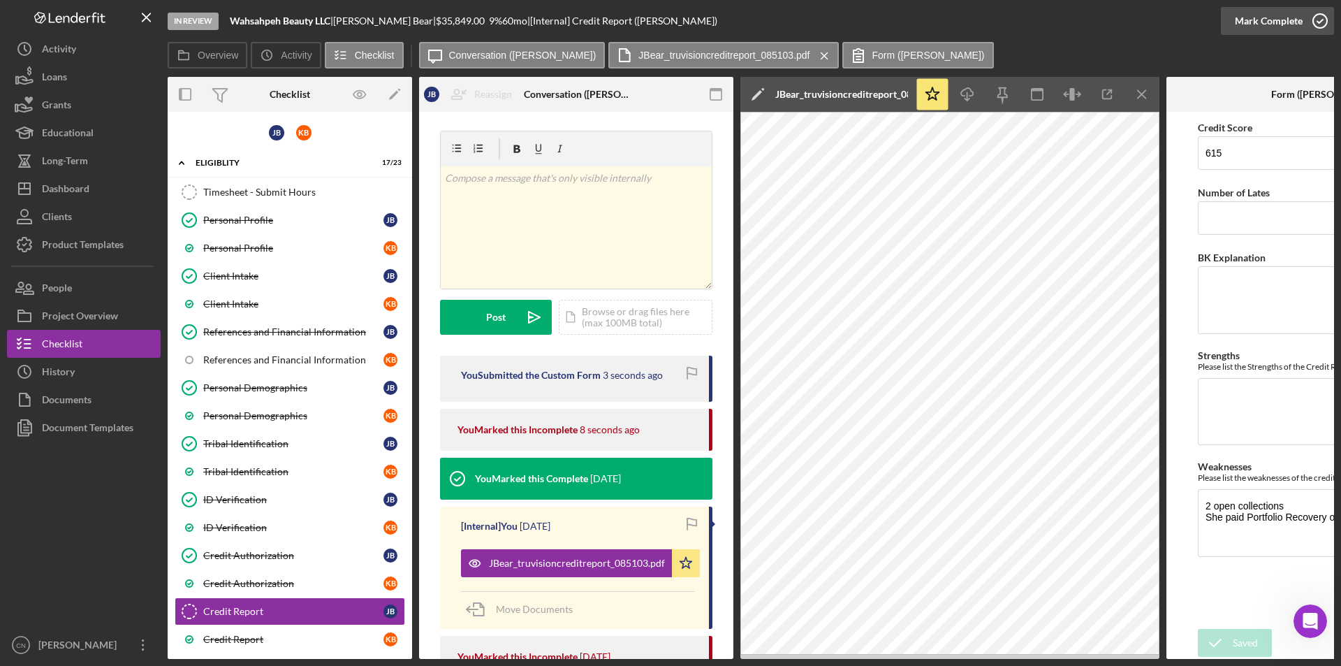
click at [1325, 18] on icon "button" at bounding box center [1320, 20] width 35 height 35
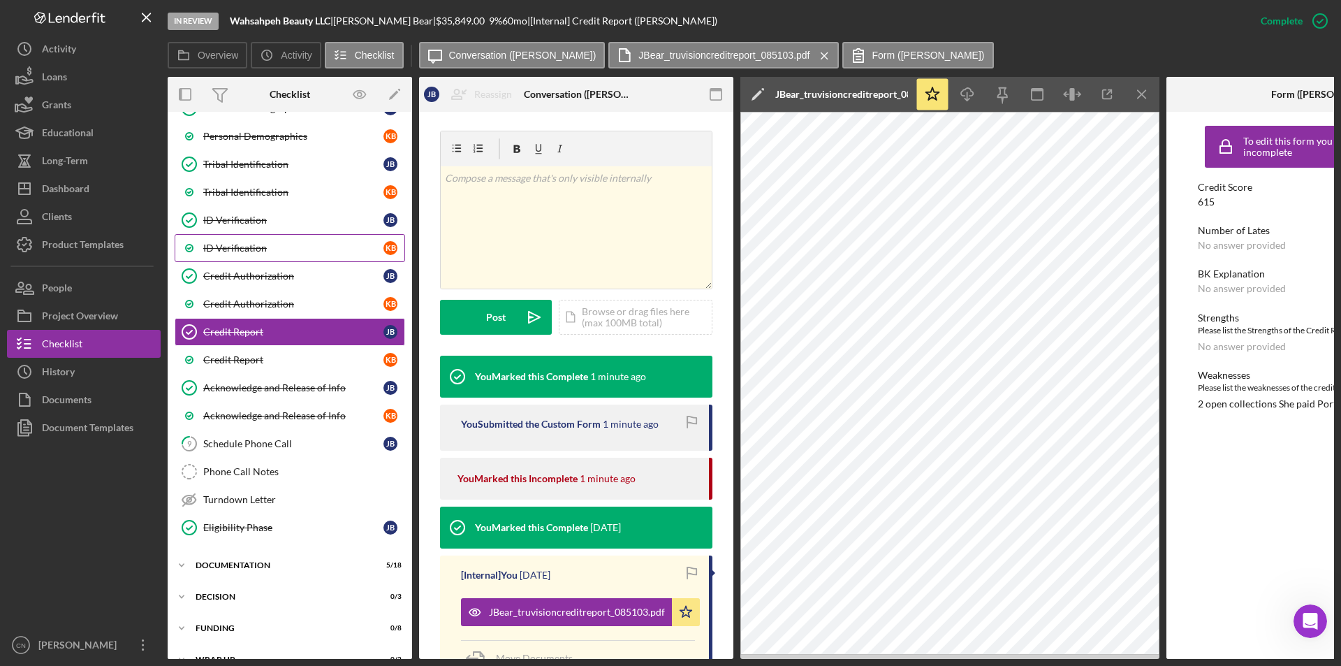
scroll to position [306, 0]
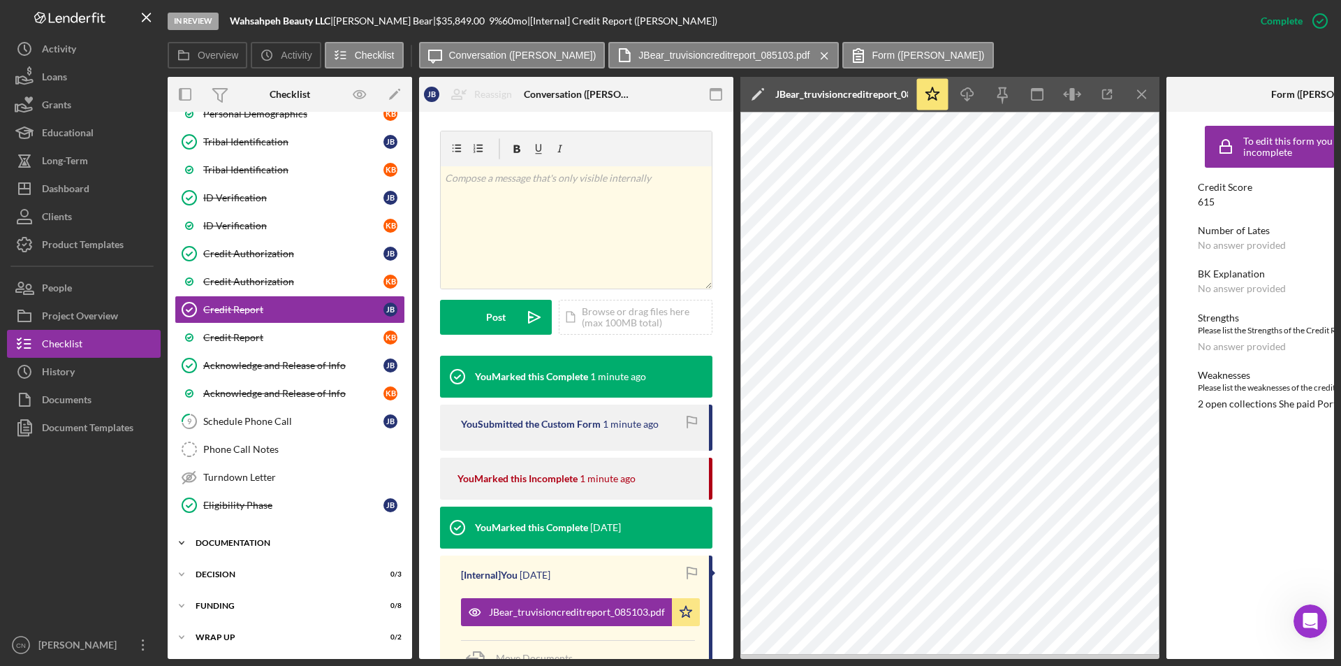
click at [256, 529] on div "Icon/Expander Documentation 5 / 18" at bounding box center [290, 543] width 244 height 28
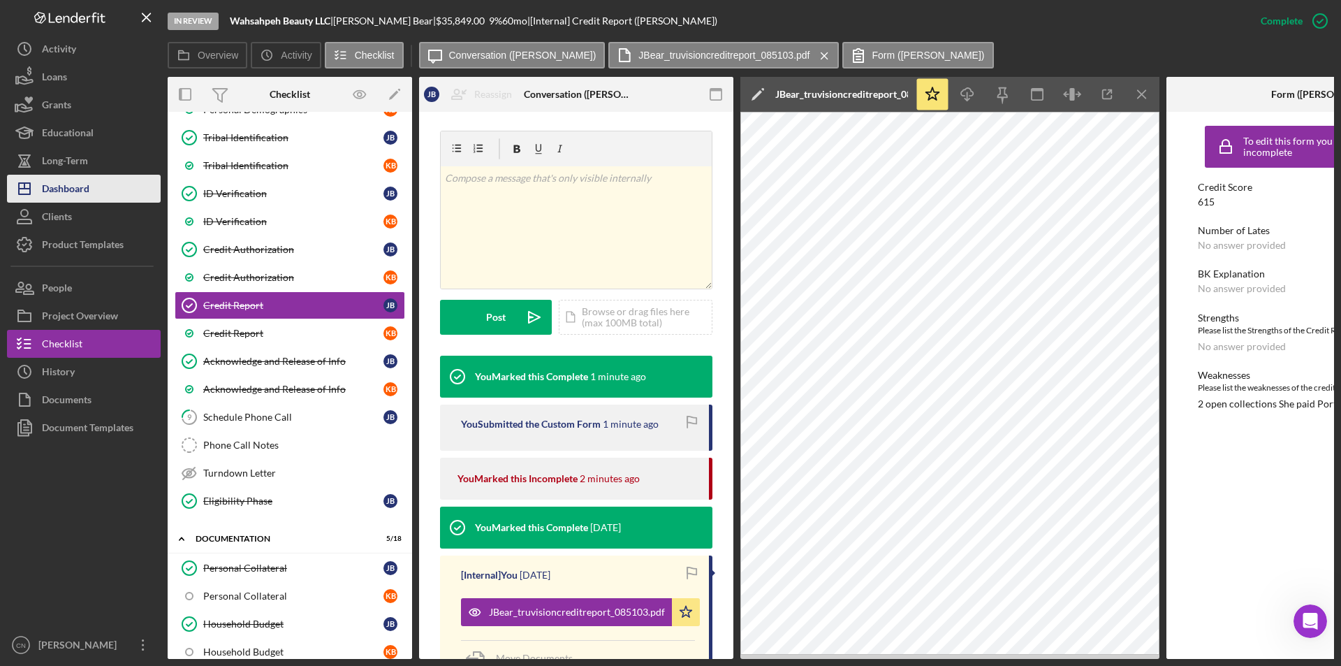
click at [67, 189] on div "Dashboard" at bounding box center [65, 190] width 47 height 31
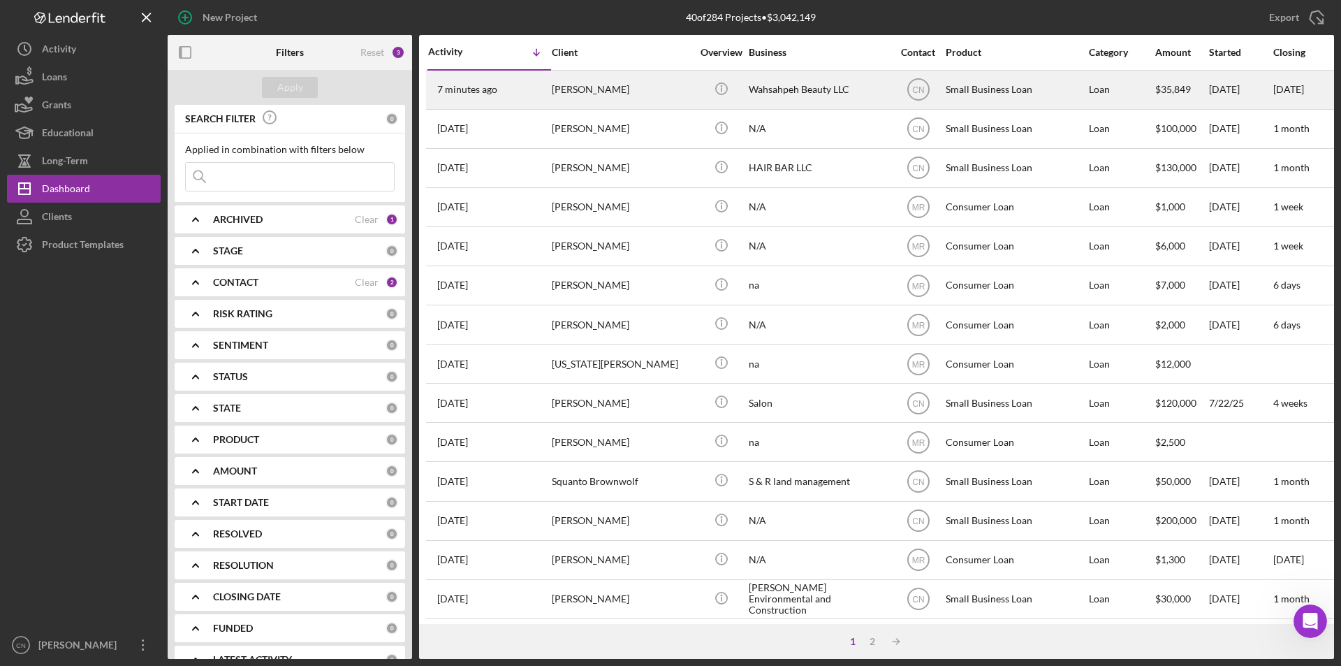
click at [580, 82] on div "[PERSON_NAME]" at bounding box center [622, 89] width 140 height 37
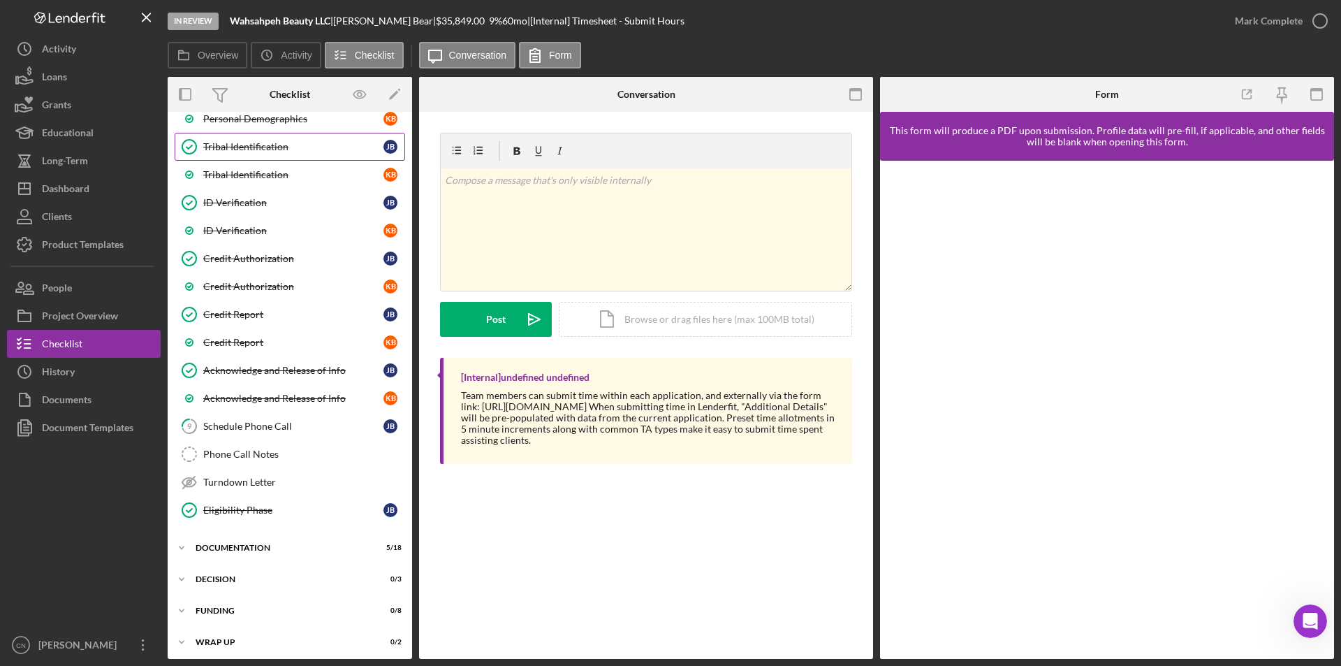
scroll to position [302, 0]
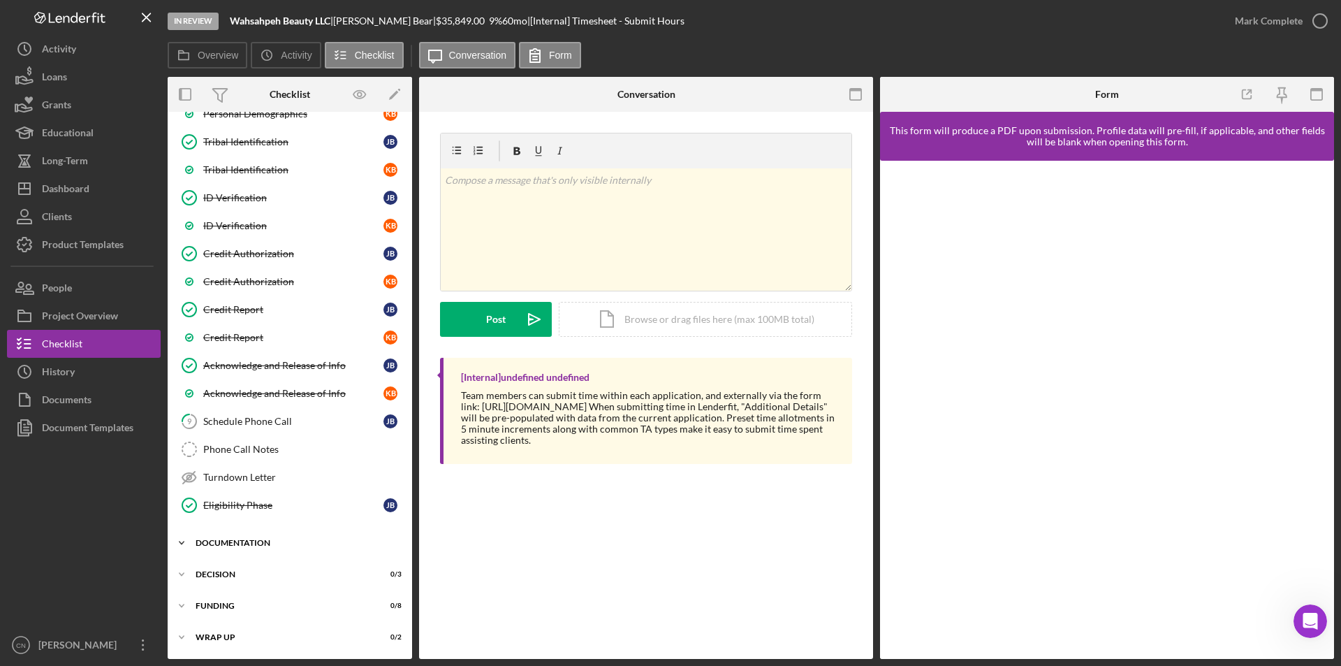
click at [254, 534] on div "Icon/Expander Documentation 5 / 18" at bounding box center [290, 543] width 244 height 28
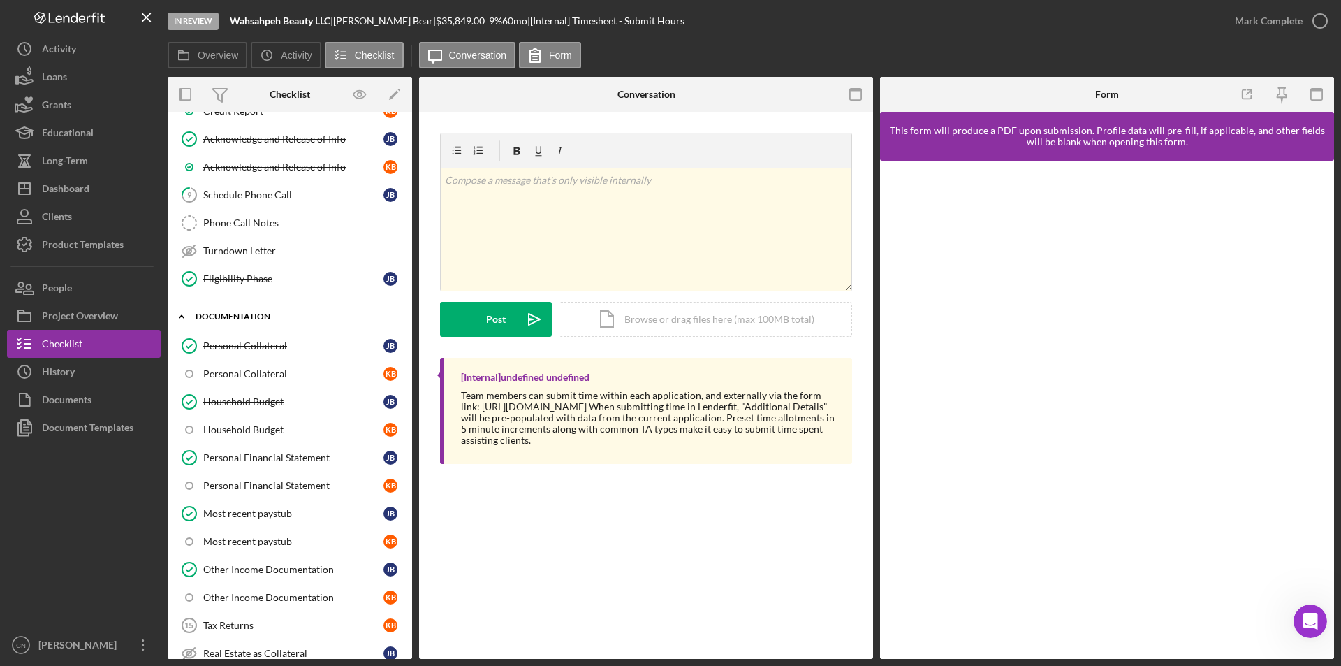
scroll to position [581, 0]
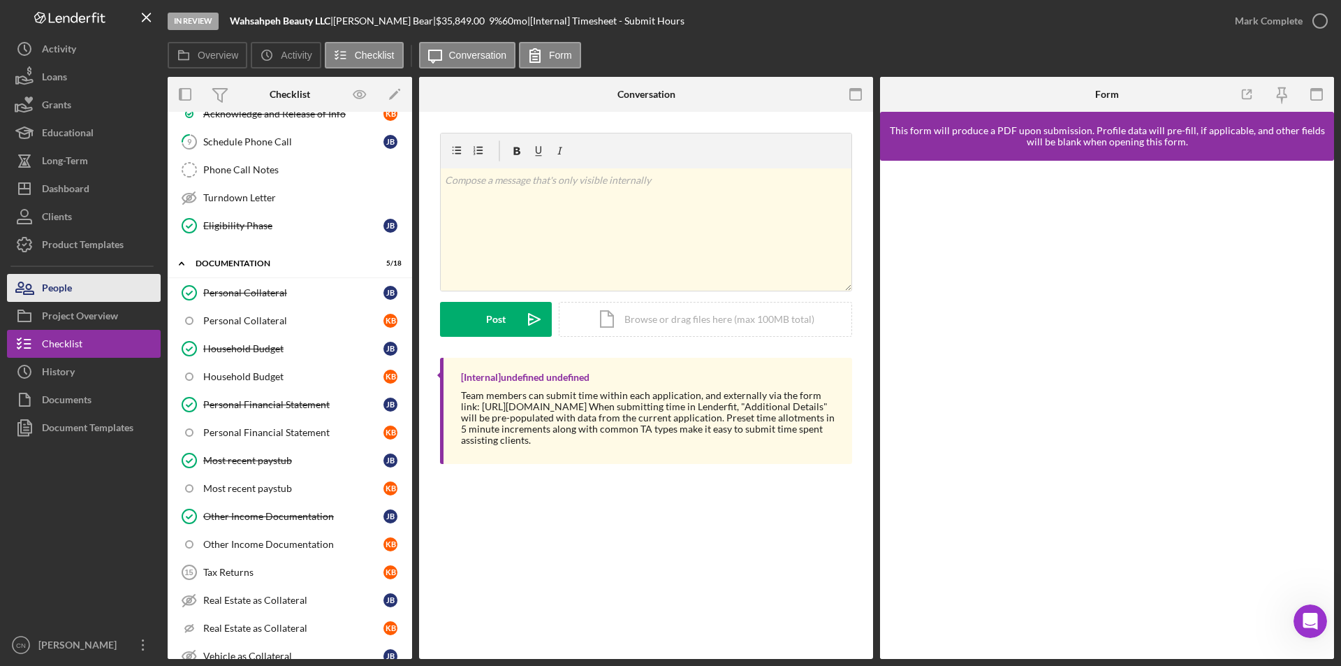
click at [52, 293] on div "People" at bounding box center [57, 289] width 30 height 31
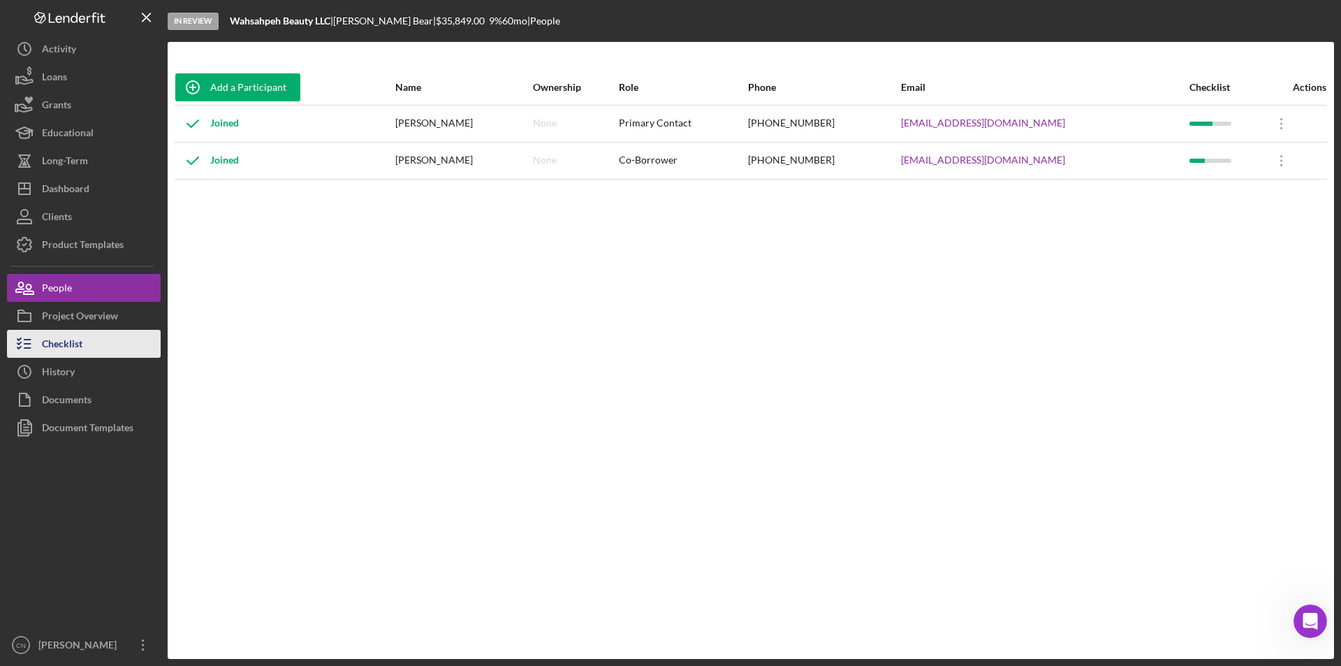
click at [56, 351] on div "Checklist" at bounding box center [62, 345] width 41 height 31
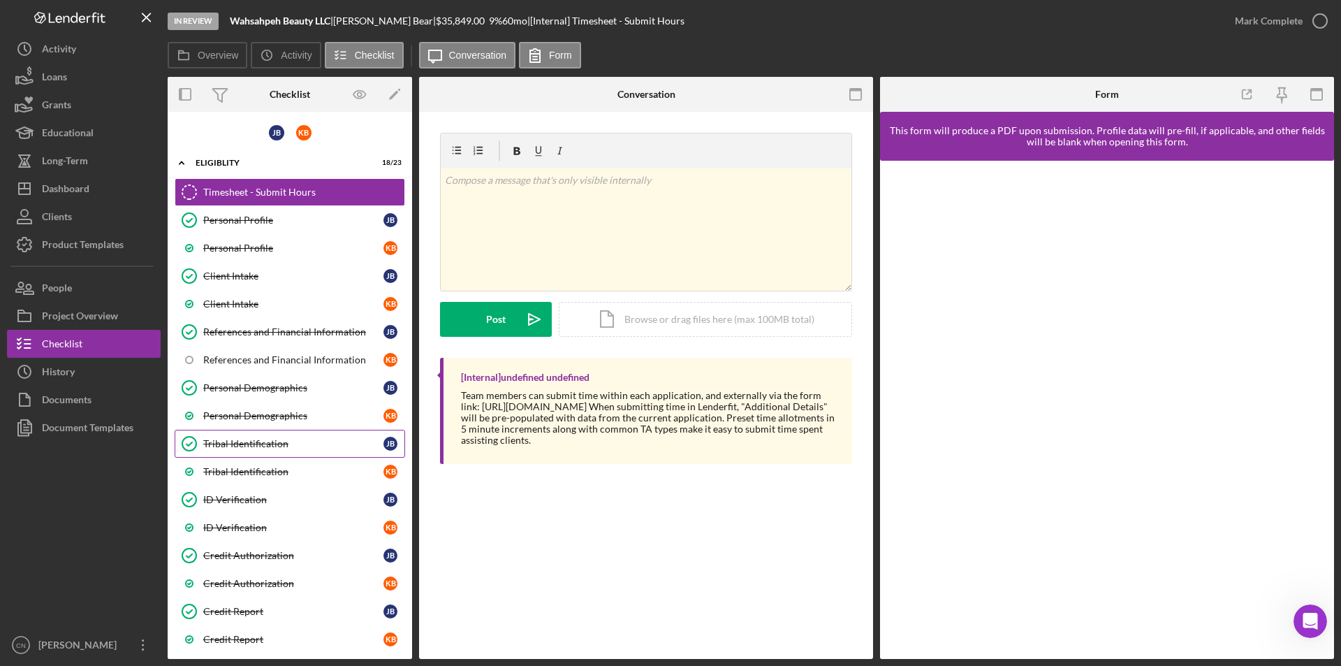
scroll to position [302, 0]
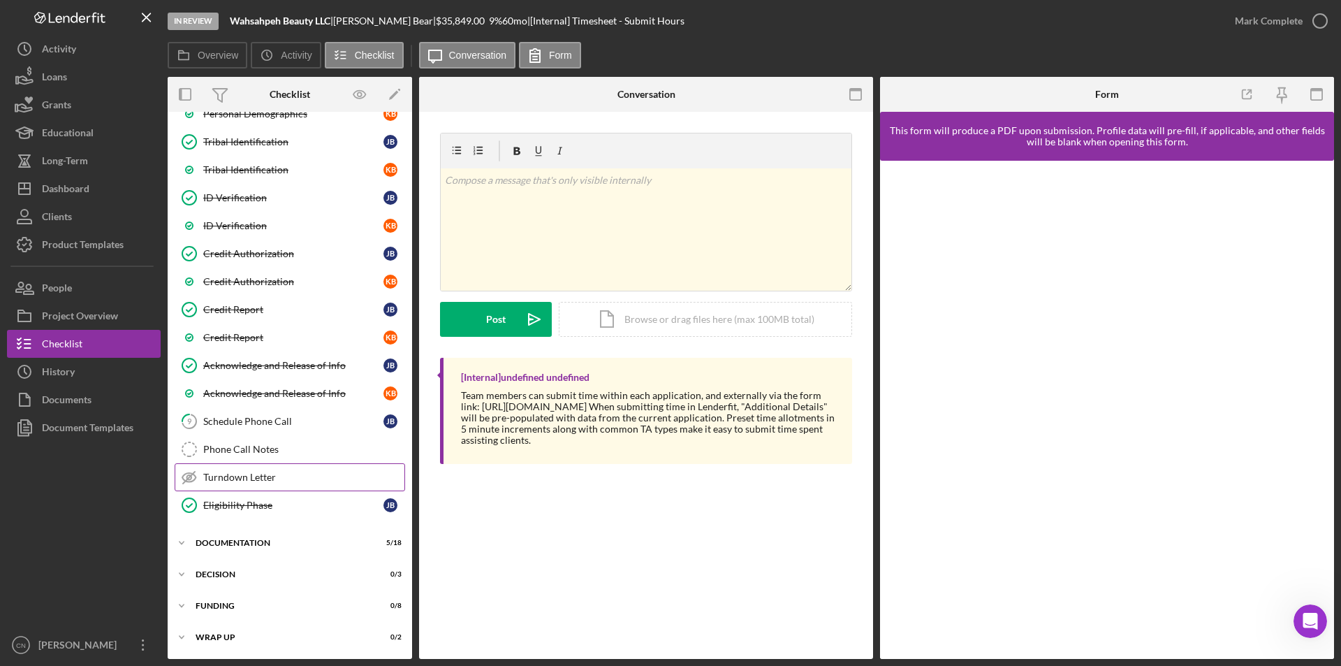
drag, startPoint x: 227, startPoint y: 539, endPoint x: 263, endPoint y: 488, distance: 62.2
click at [227, 539] on div "Documentation" at bounding box center [281, 542] width 171 height 8
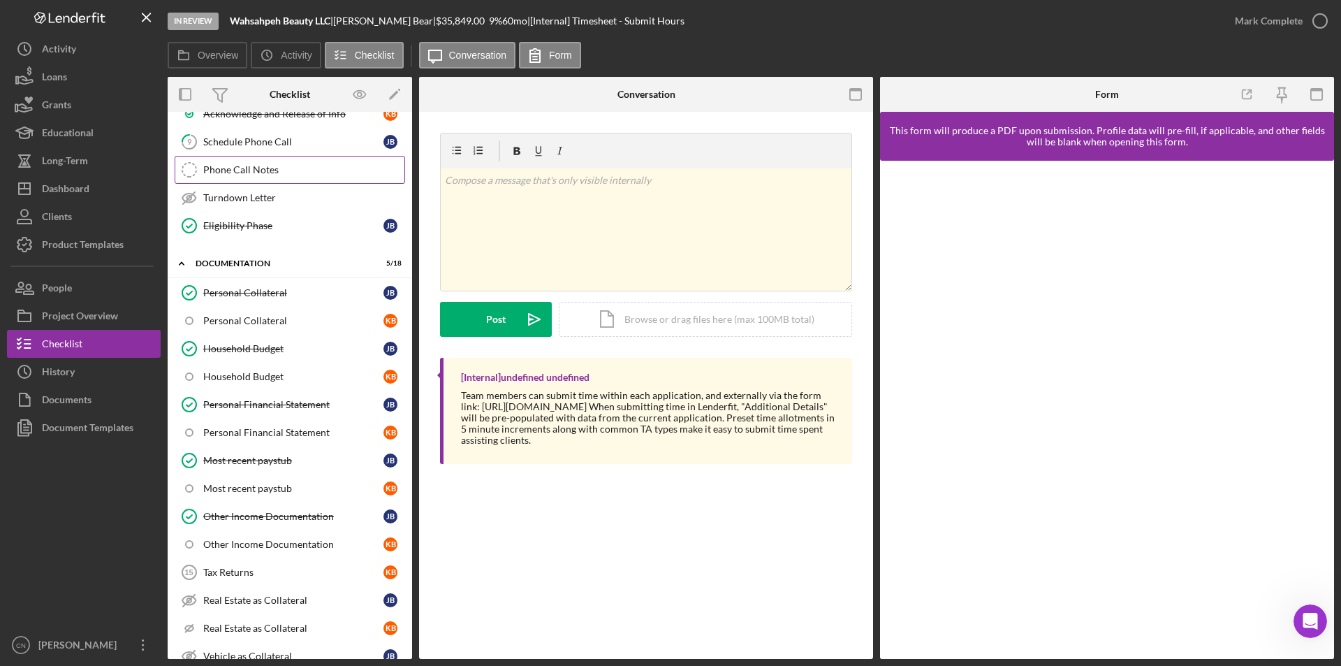
scroll to position [651, 0]
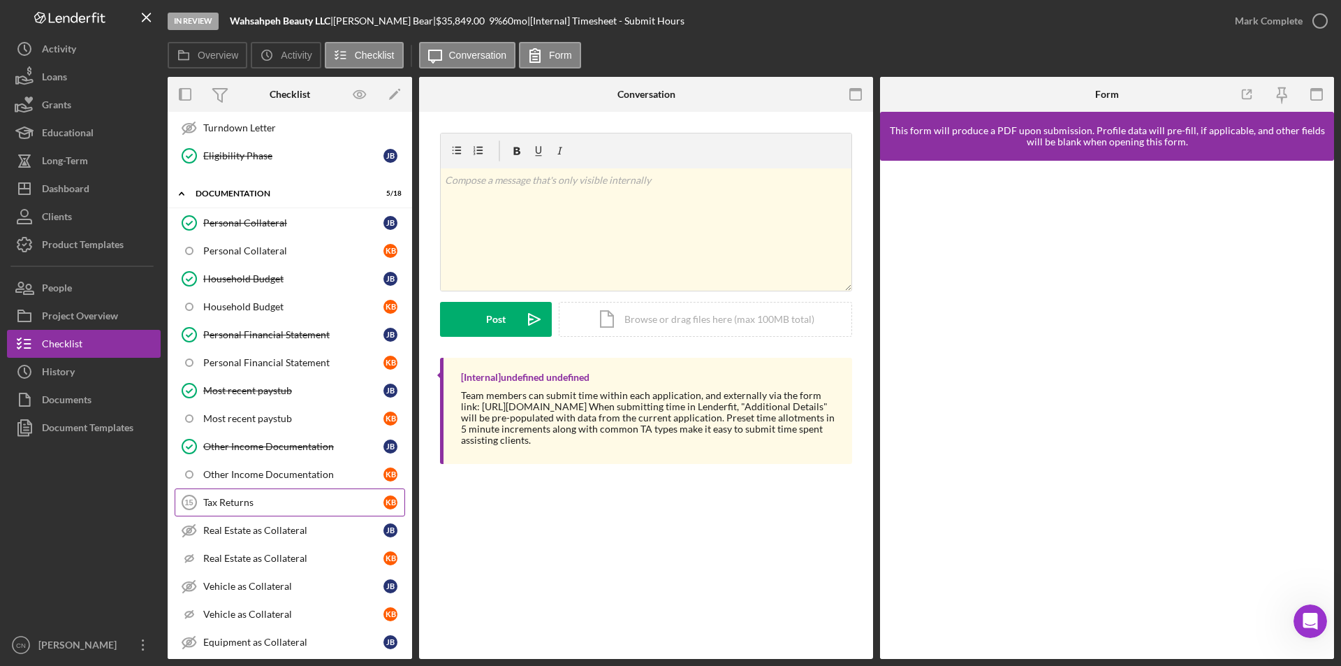
click at [224, 499] on div "Tax Returns" at bounding box center [293, 502] width 180 height 11
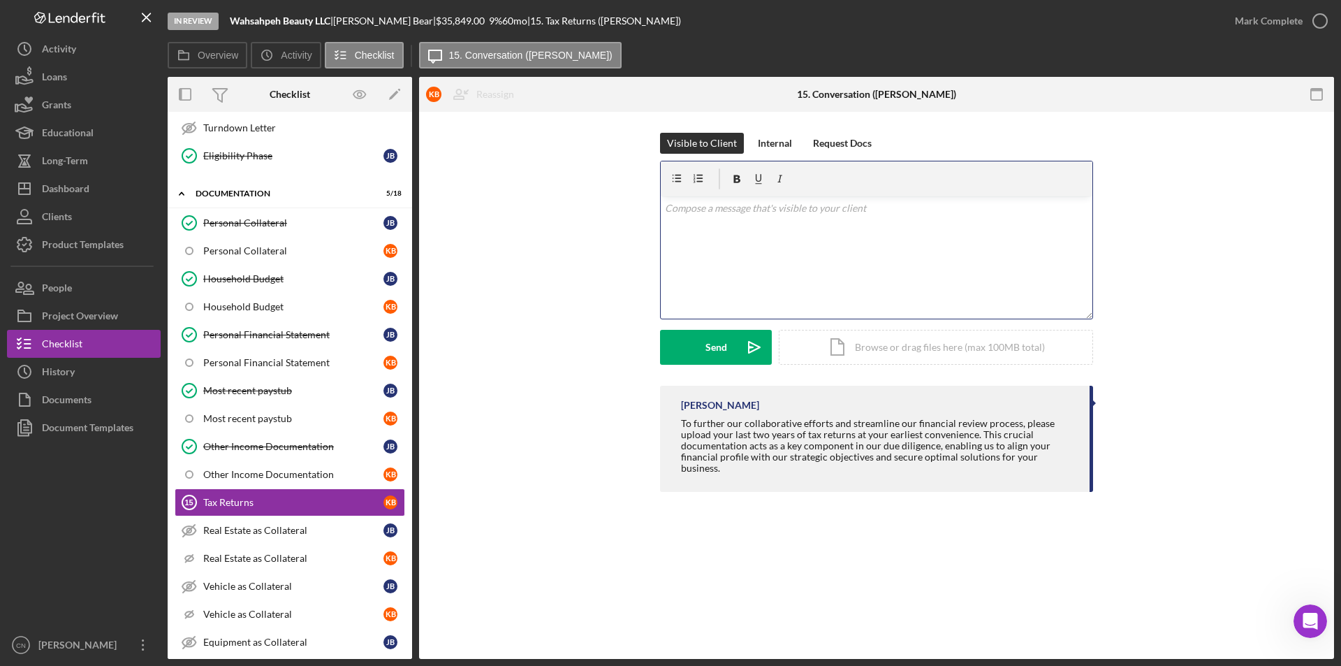
click at [754, 217] on div "v Color teal Color pink Remove color Add row above Add row below Add column bef…" at bounding box center [877, 257] width 432 height 122
click at [714, 344] on div "Send" at bounding box center [716, 347] width 22 height 35
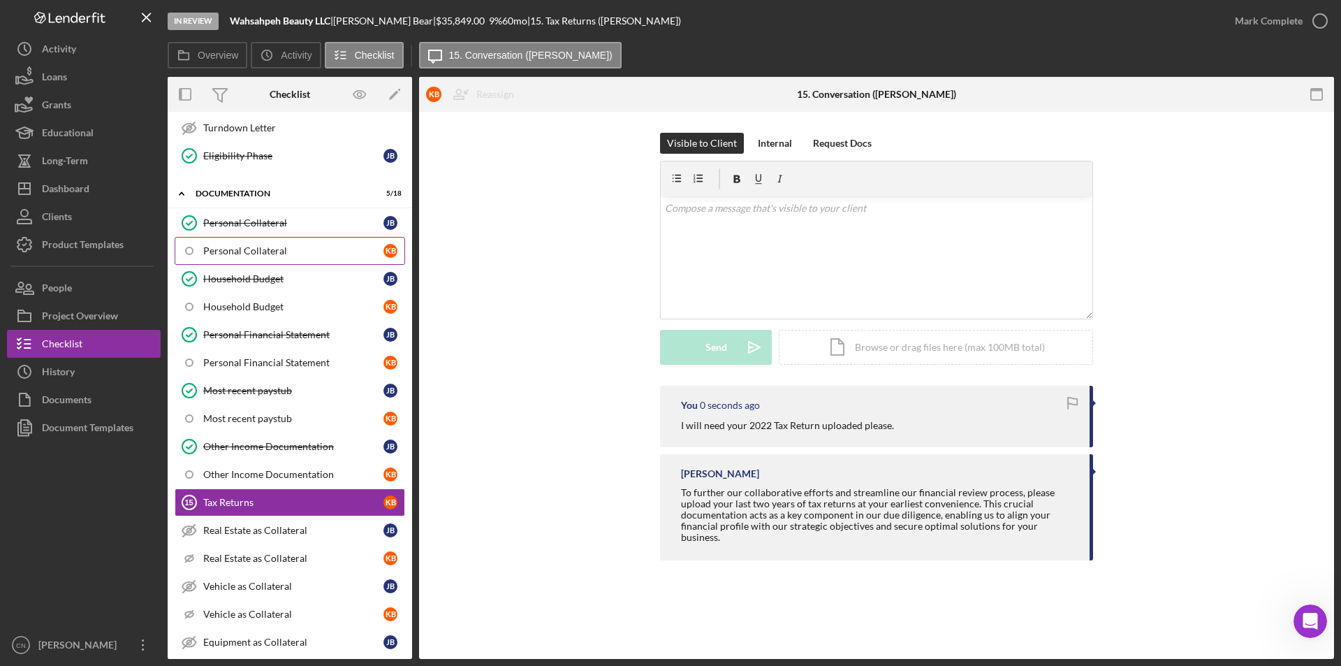
click at [251, 247] on div "Personal Collateral" at bounding box center [293, 250] width 180 height 11
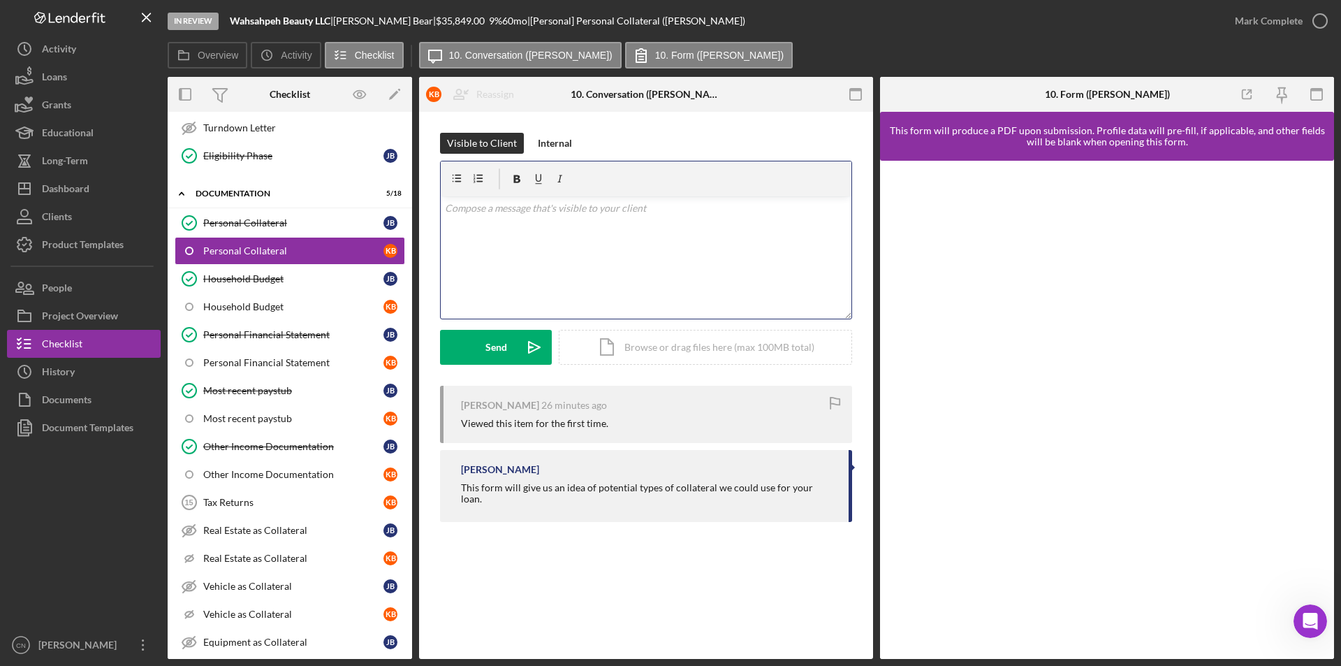
click at [571, 219] on div "v Color teal Color pink Remove color Add row above Add row below Add column bef…" at bounding box center [646, 257] width 411 height 122
click at [508, 342] on button "Send Icon/icon-invite-send" at bounding box center [496, 347] width 112 height 35
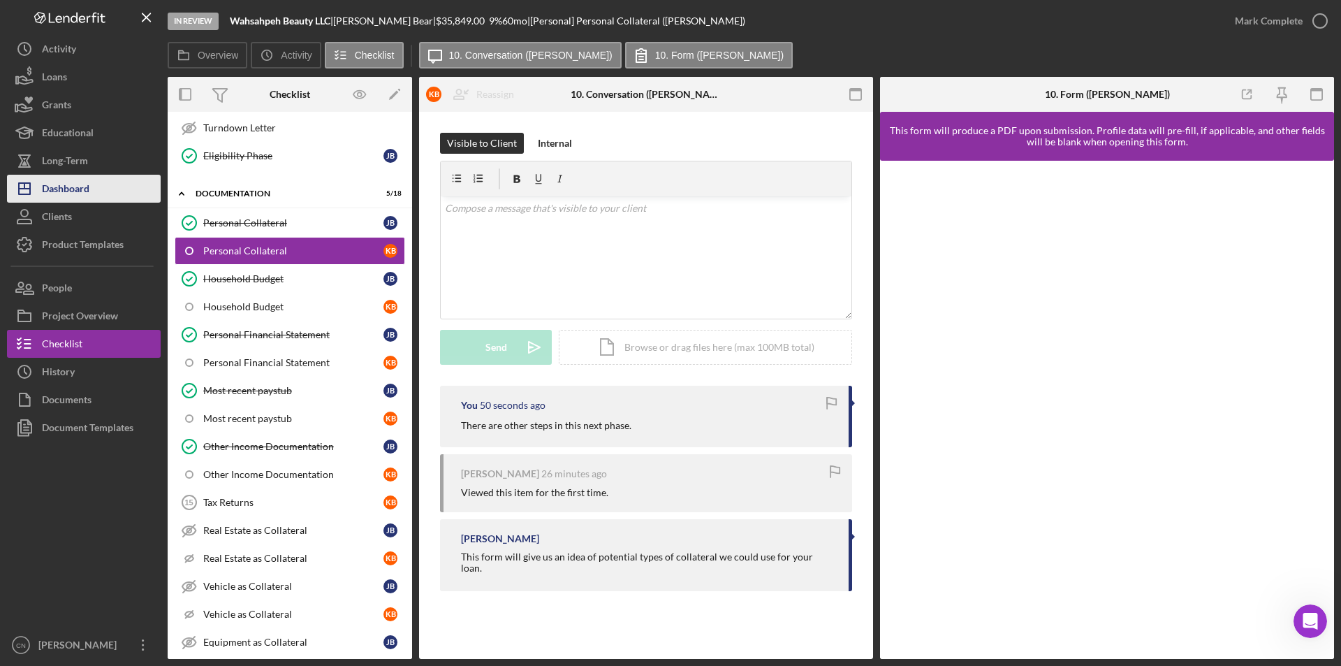
click at [64, 181] on div "Dashboard" at bounding box center [65, 190] width 47 height 31
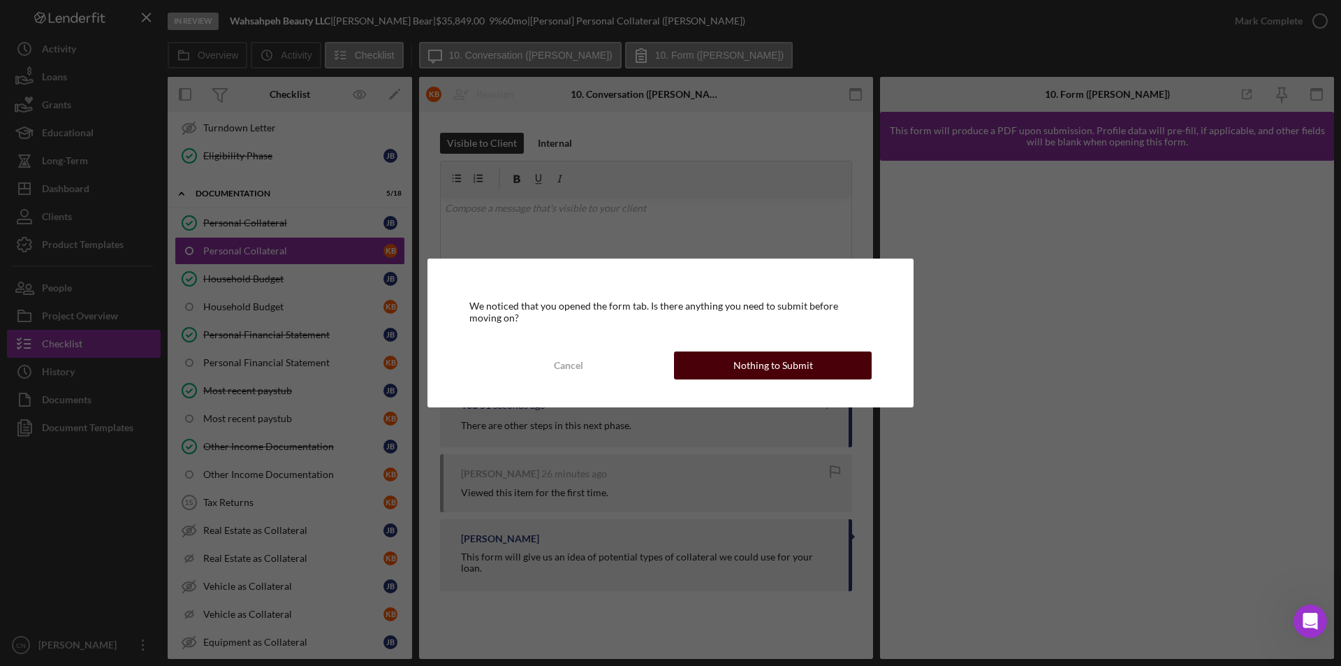
click at [765, 358] on div "Nothing to Submit" at bounding box center [773, 365] width 80 height 28
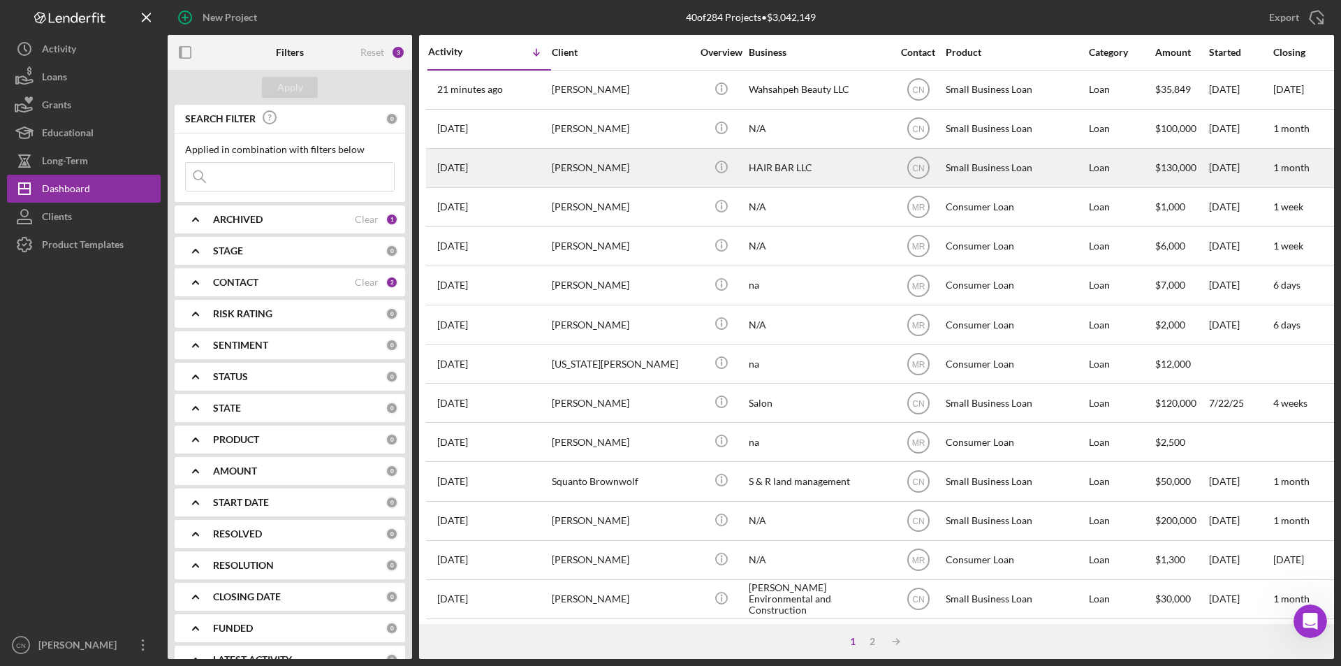
click at [591, 169] on div "[PERSON_NAME]" at bounding box center [622, 167] width 140 height 37
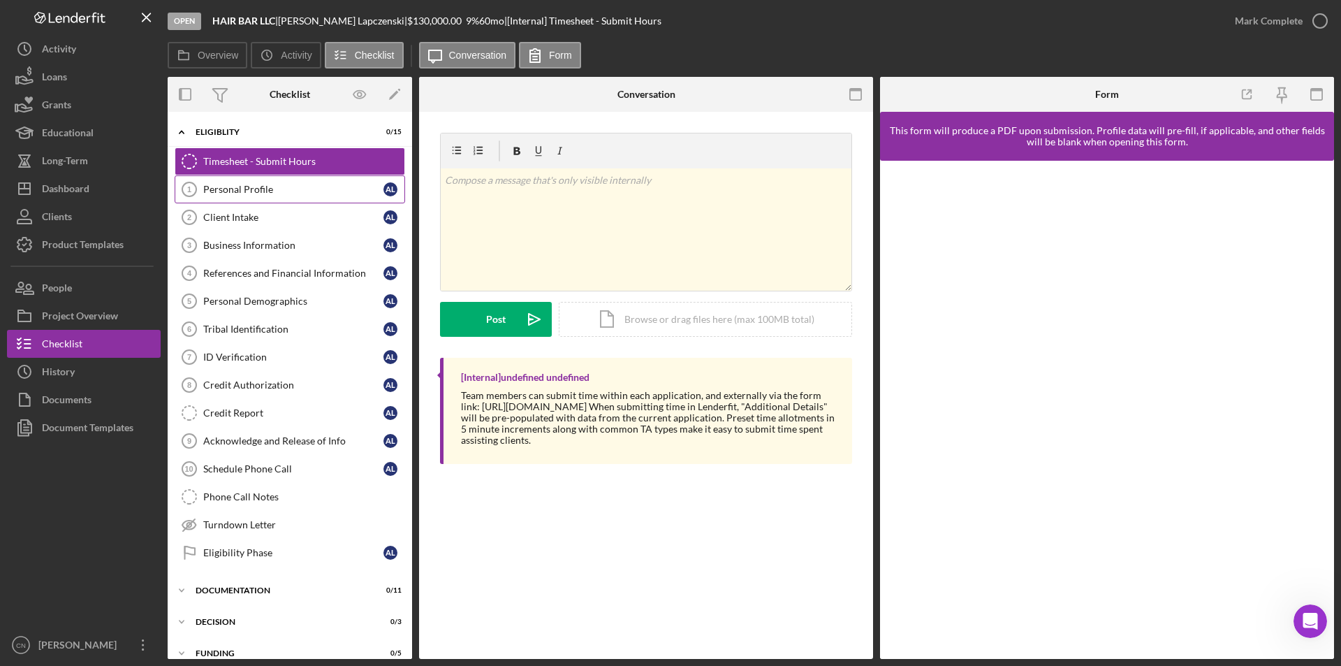
click at [247, 189] on div "Personal Profile" at bounding box center [293, 189] width 180 height 11
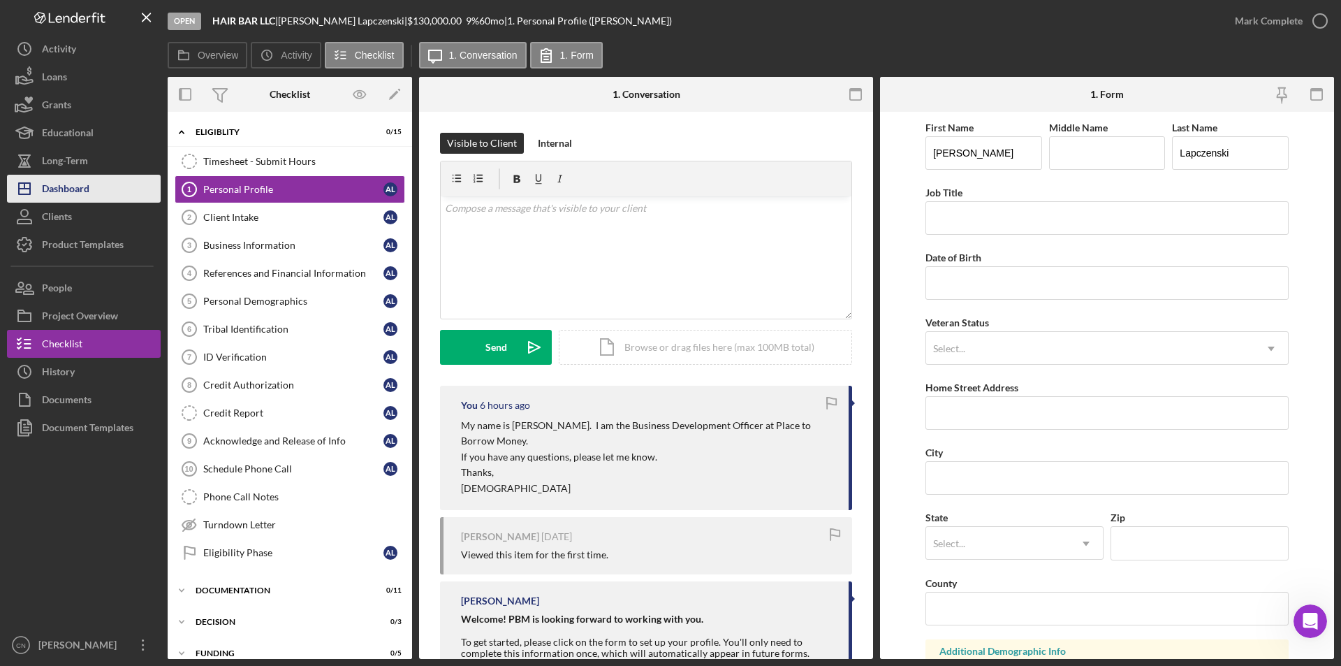
click at [84, 195] on div "Dashboard" at bounding box center [65, 190] width 47 height 31
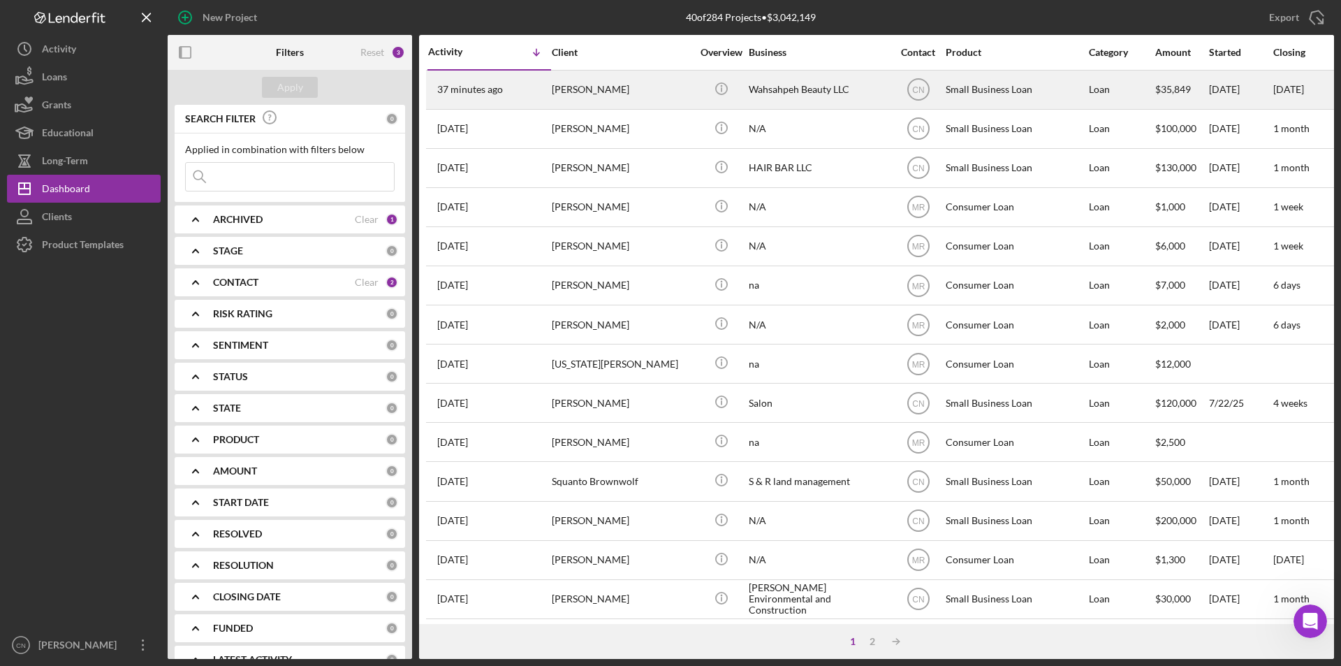
click at [581, 87] on div "[PERSON_NAME]" at bounding box center [622, 89] width 140 height 37
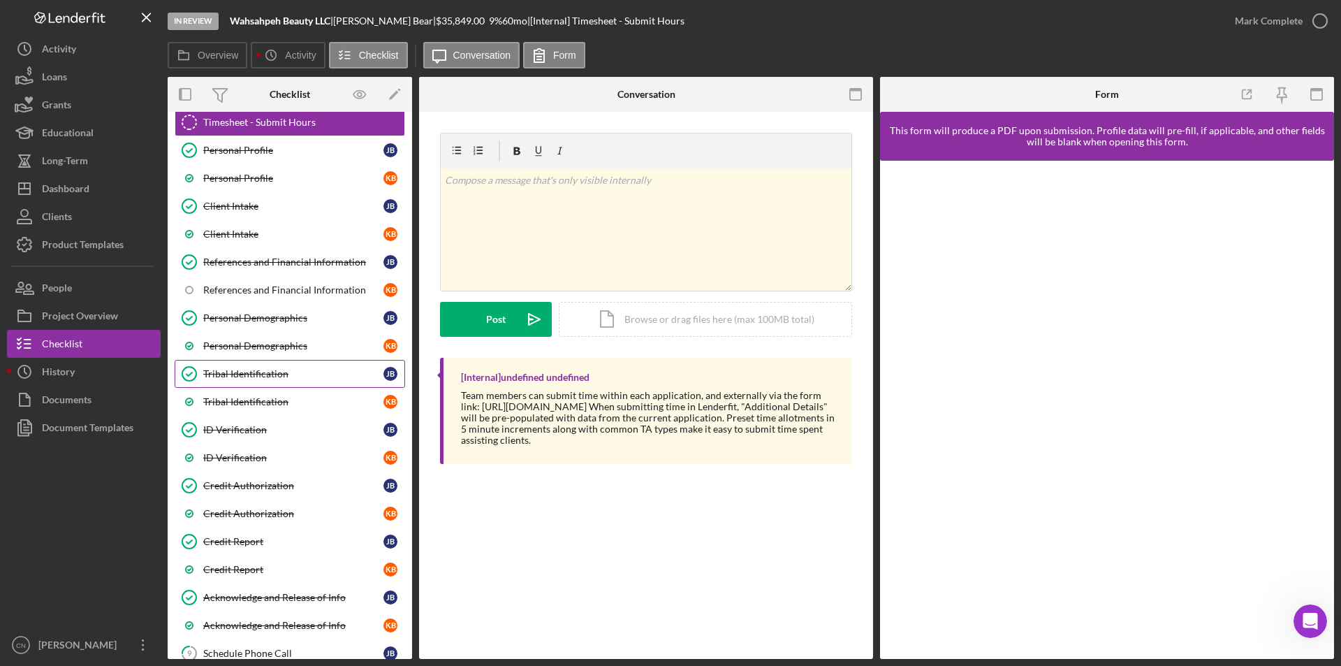
scroll to position [302, 0]
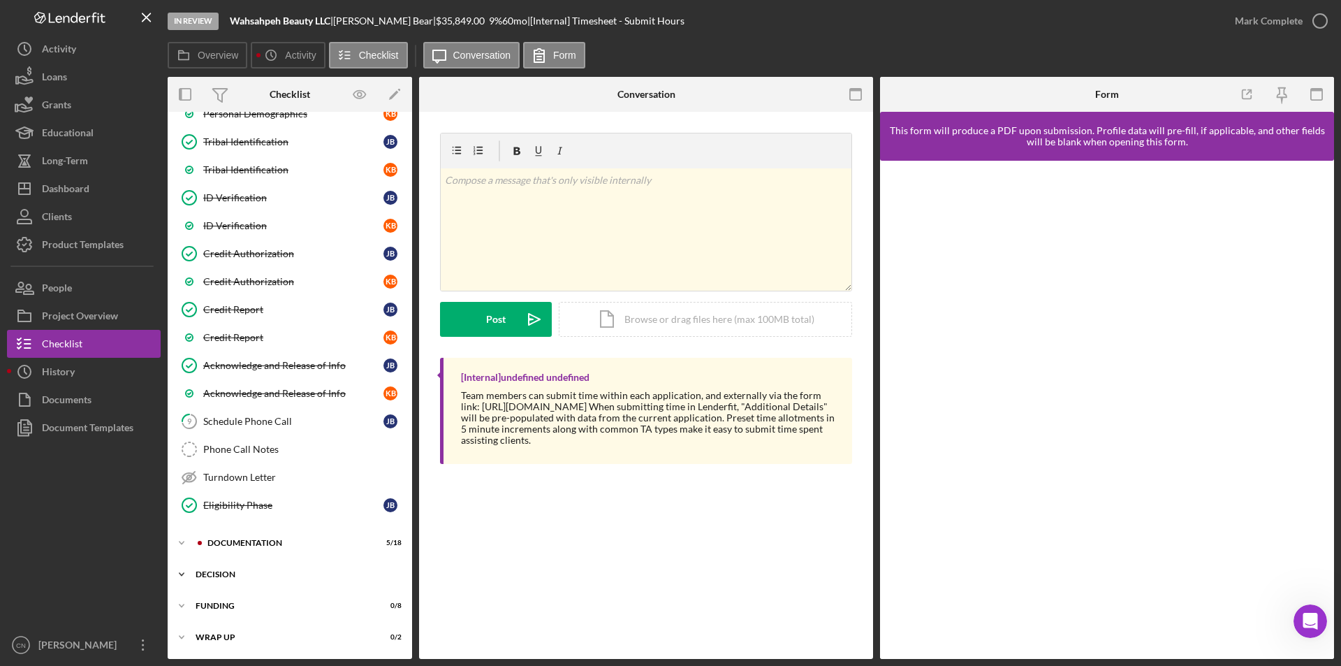
click at [238, 571] on div "Decision" at bounding box center [295, 574] width 199 height 8
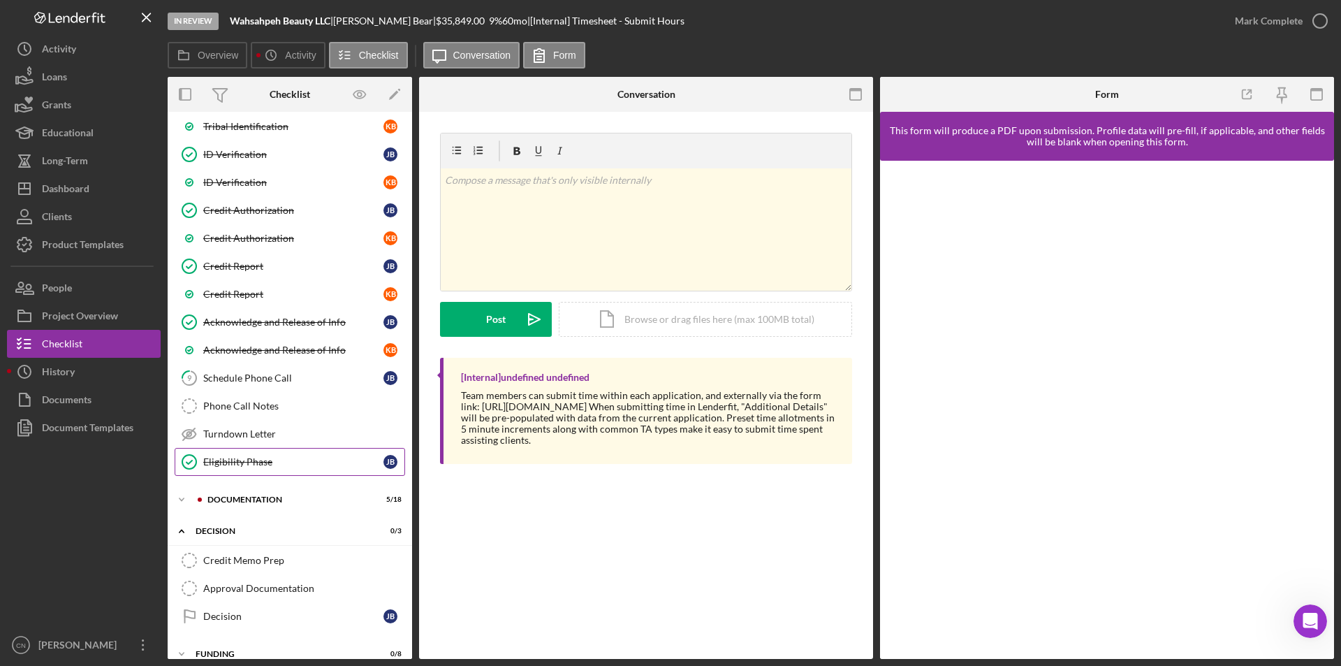
scroll to position [393, 0]
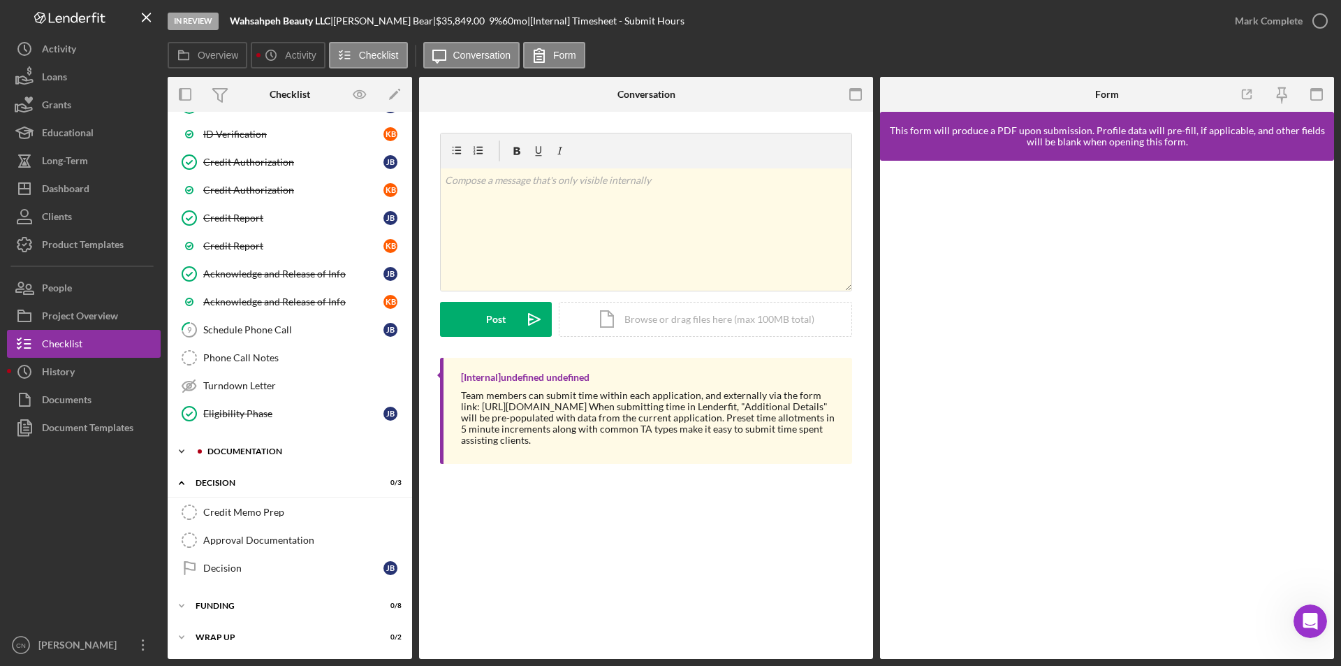
click at [249, 453] on div "Documentation" at bounding box center [300, 451] width 187 height 8
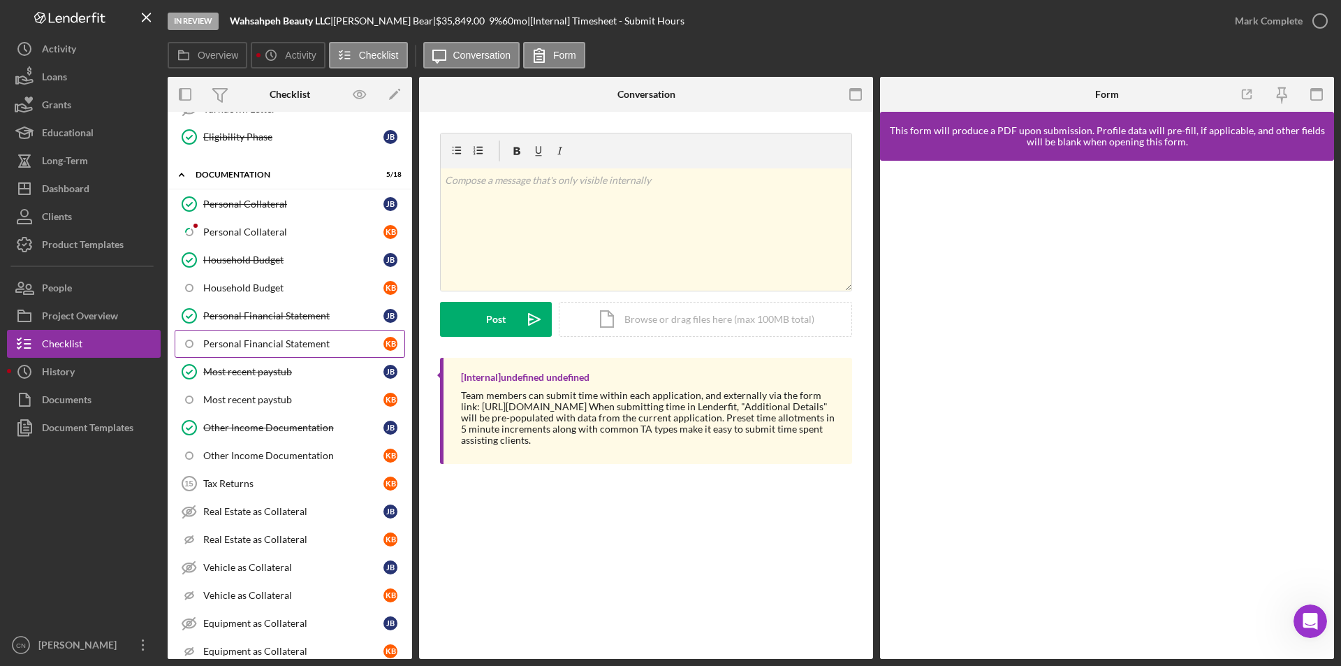
scroll to position [673, 0]
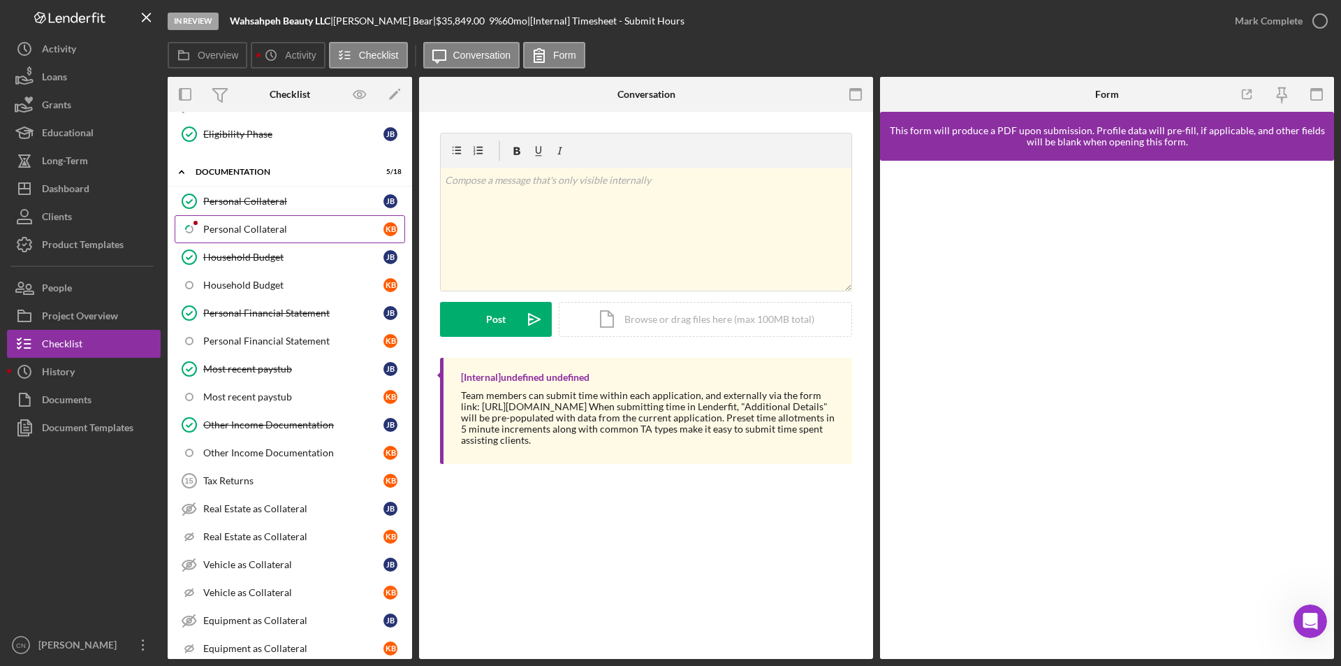
click at [240, 230] on div "Personal Collateral" at bounding box center [293, 228] width 180 height 11
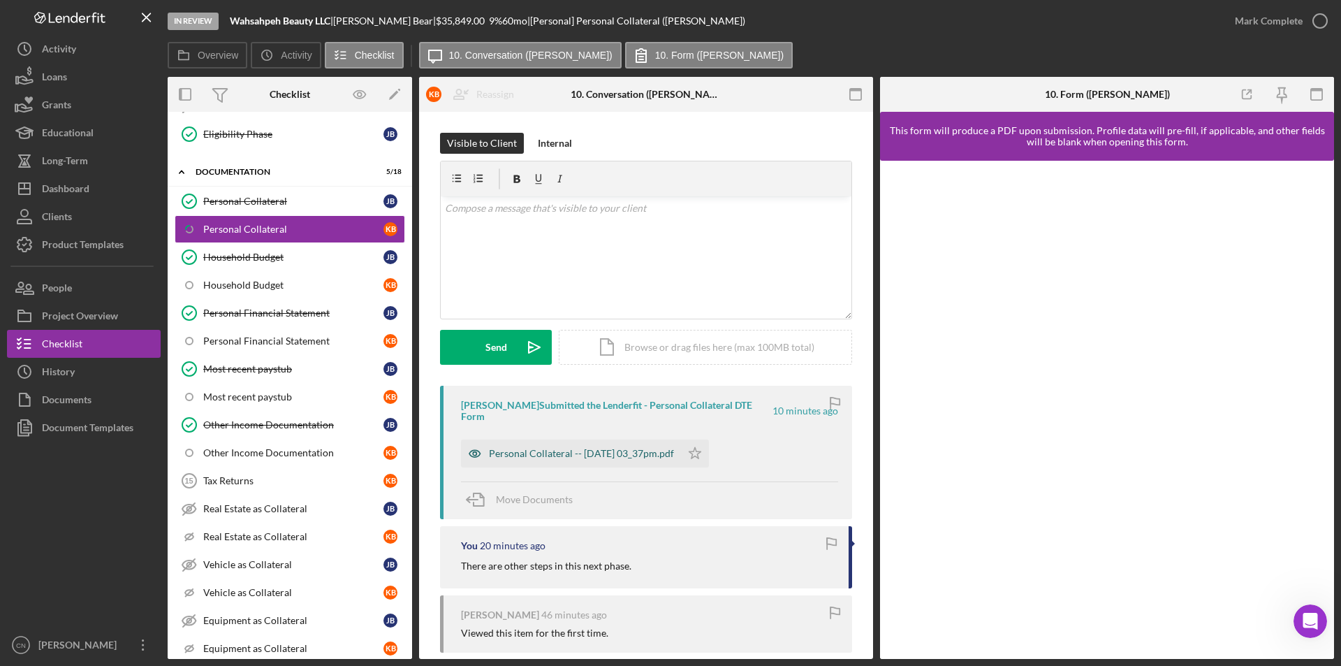
click at [531, 453] on div "Personal Collateral -- [DATE] 03_37pm.pdf" at bounding box center [581, 453] width 185 height 11
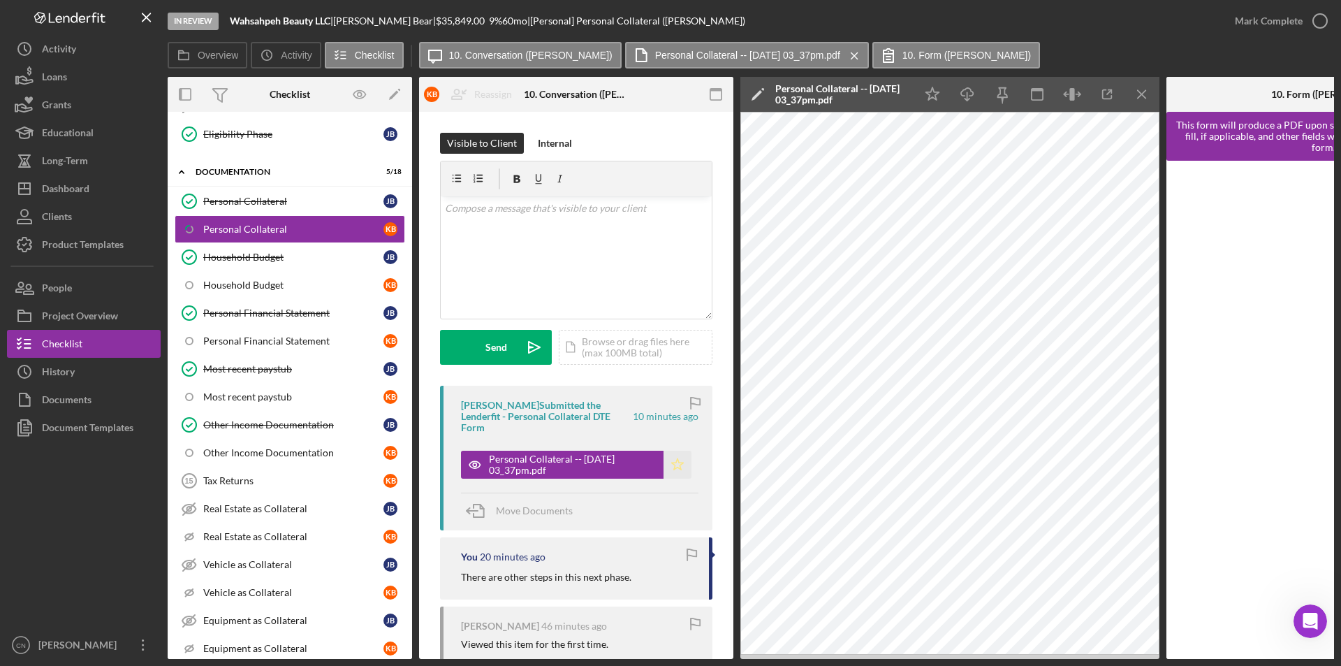
click at [677, 466] on icon "Icon/Star" at bounding box center [678, 464] width 28 height 28
click at [1319, 24] on icon "button" at bounding box center [1320, 20] width 35 height 35
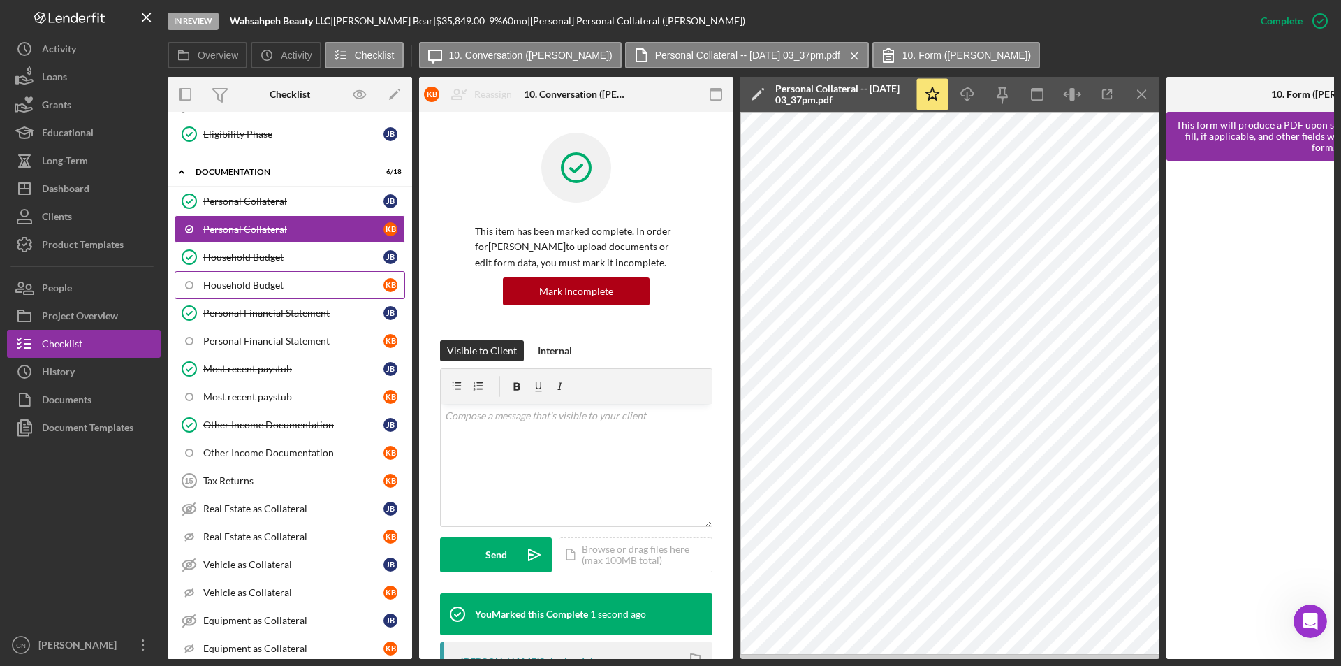
click at [259, 281] on div "Household Budget" at bounding box center [293, 284] width 180 height 11
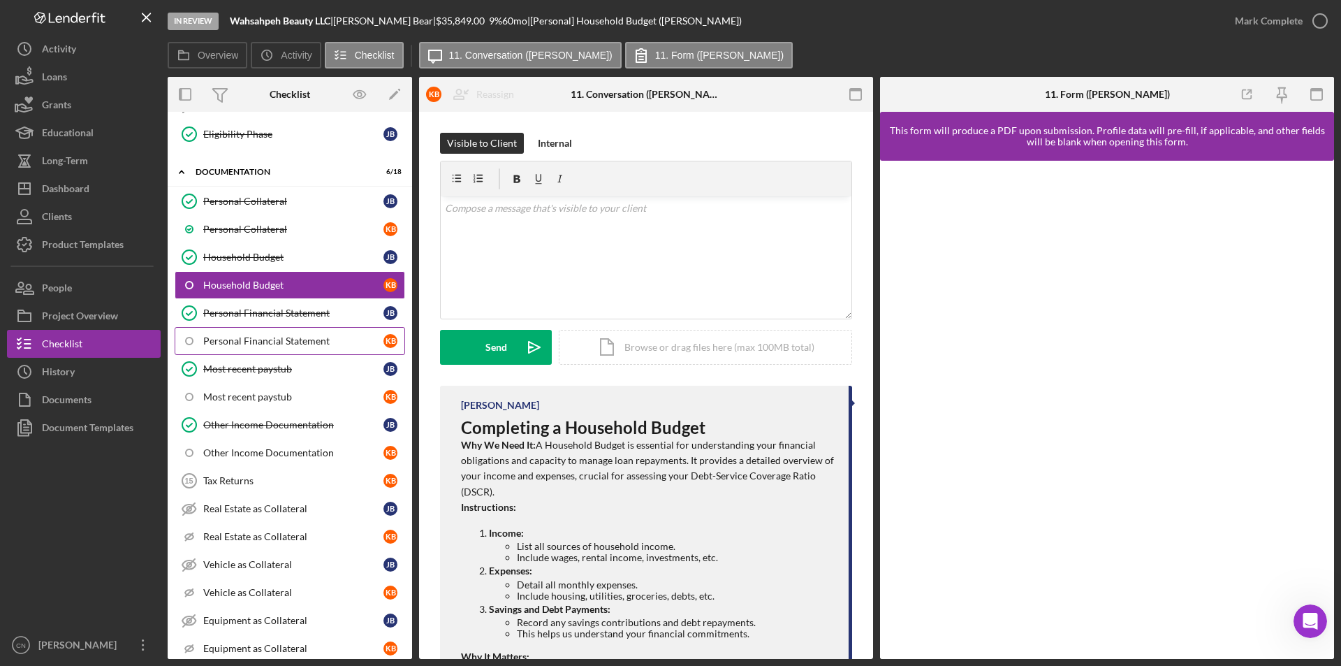
click at [254, 349] on link "Personal Financial Statement K B" at bounding box center [290, 341] width 230 height 28
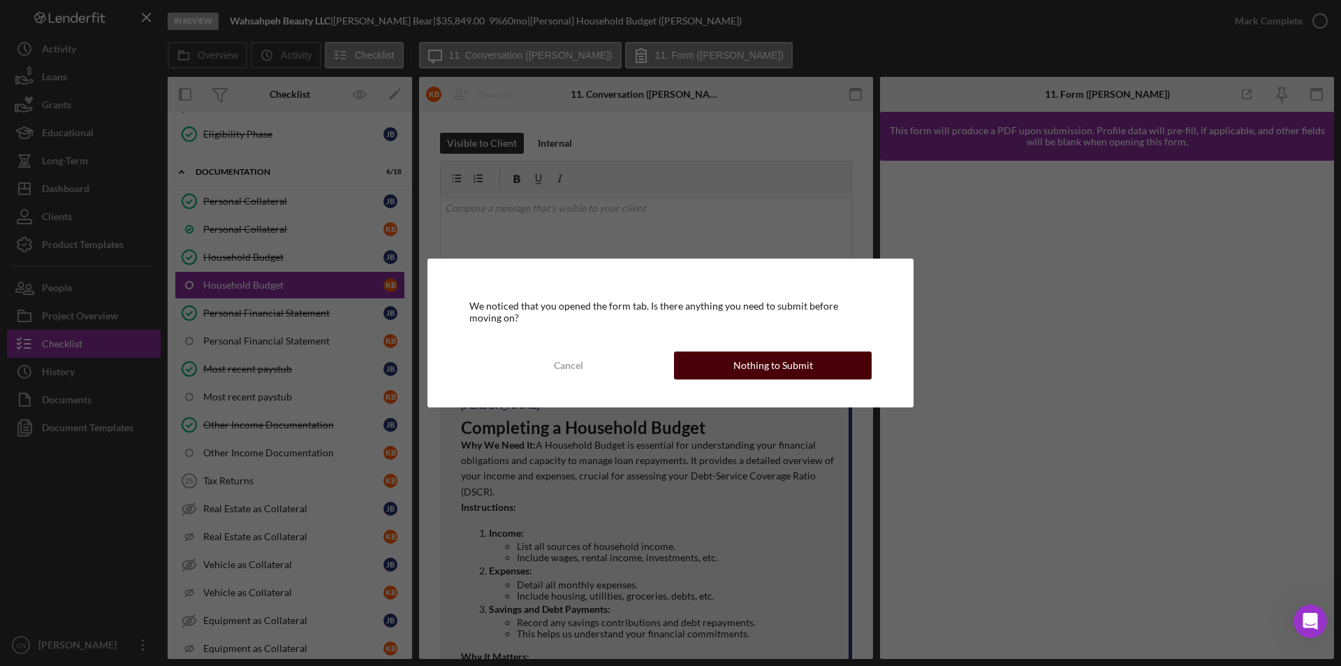
click at [712, 367] on button "Nothing to Submit" at bounding box center [773, 365] width 198 height 28
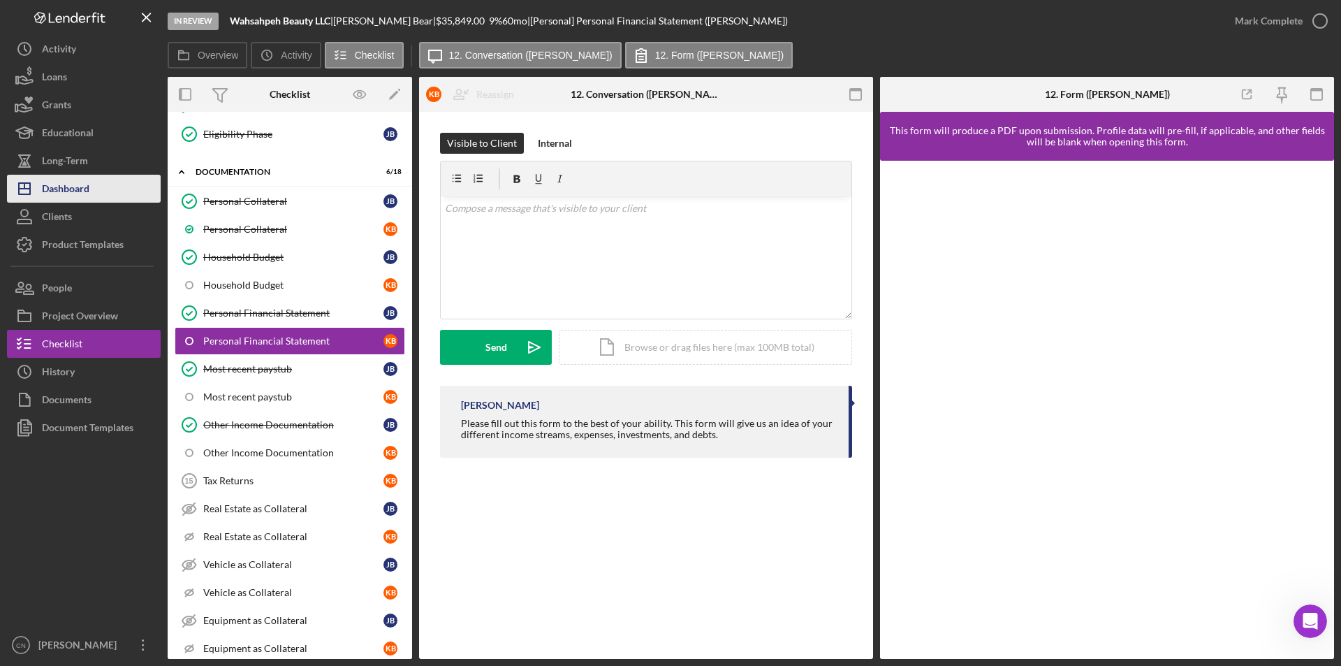
click at [69, 196] on div "Dashboard" at bounding box center [65, 190] width 47 height 31
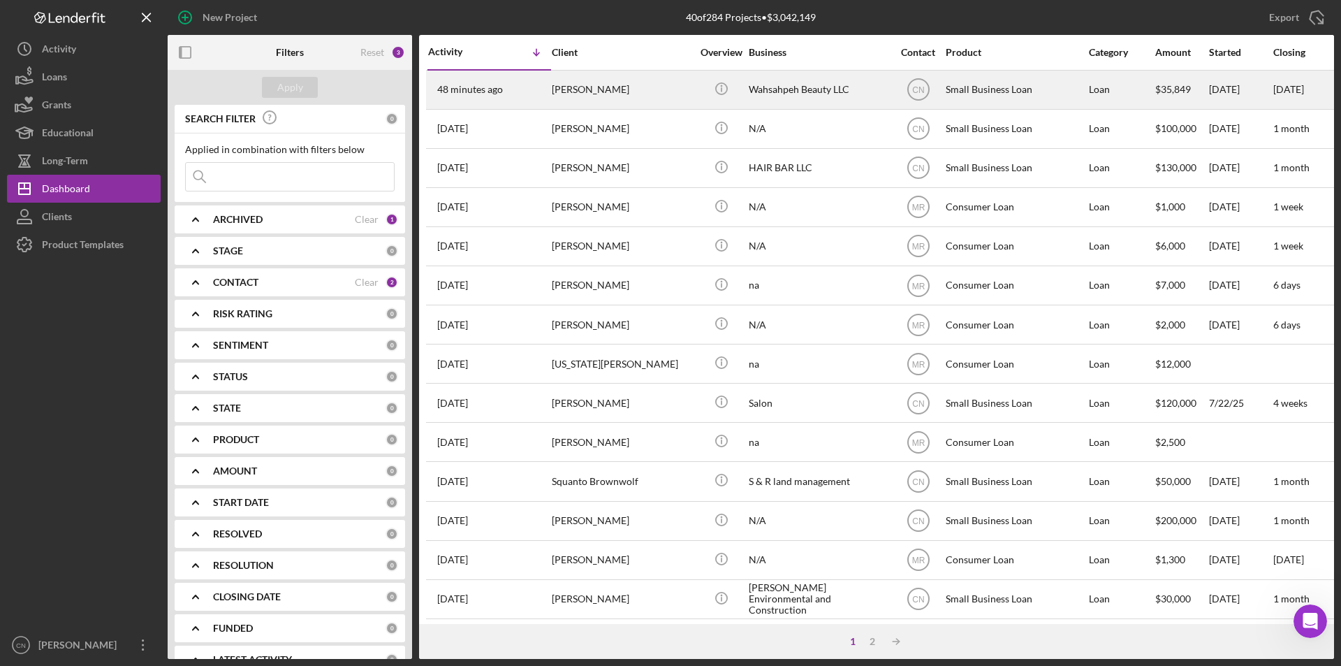
click at [594, 91] on div "[PERSON_NAME]" at bounding box center [622, 89] width 140 height 37
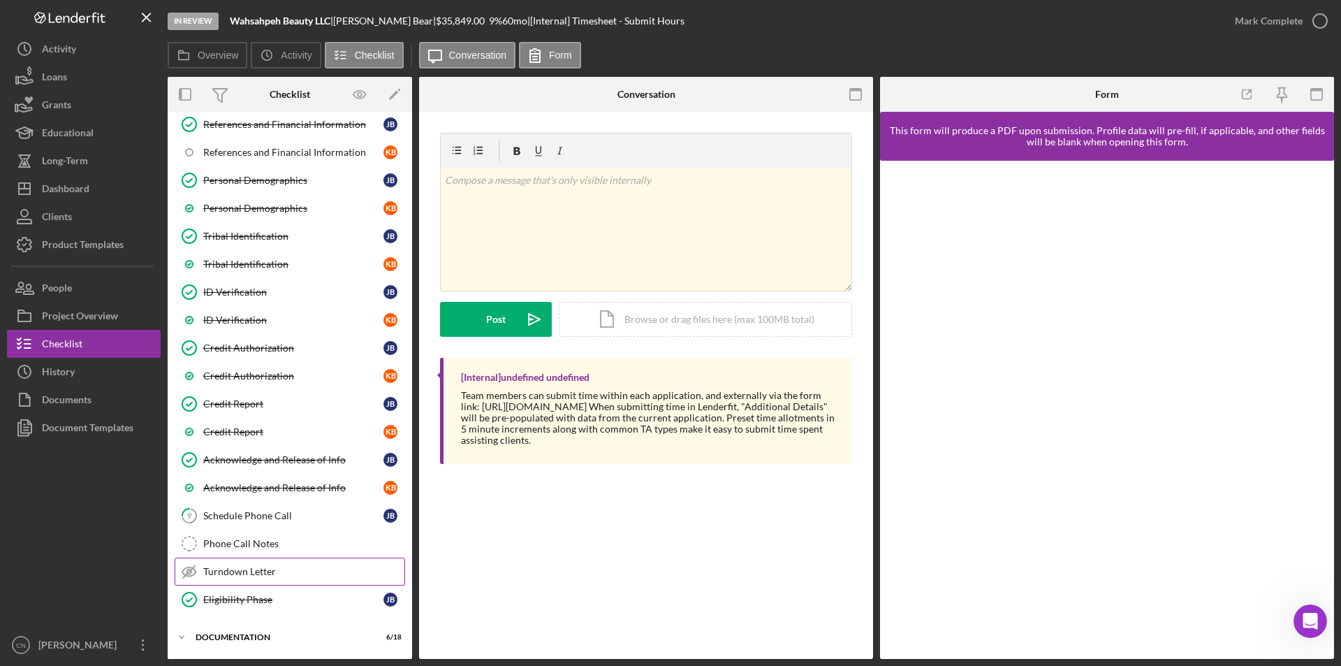
scroll to position [279, 0]
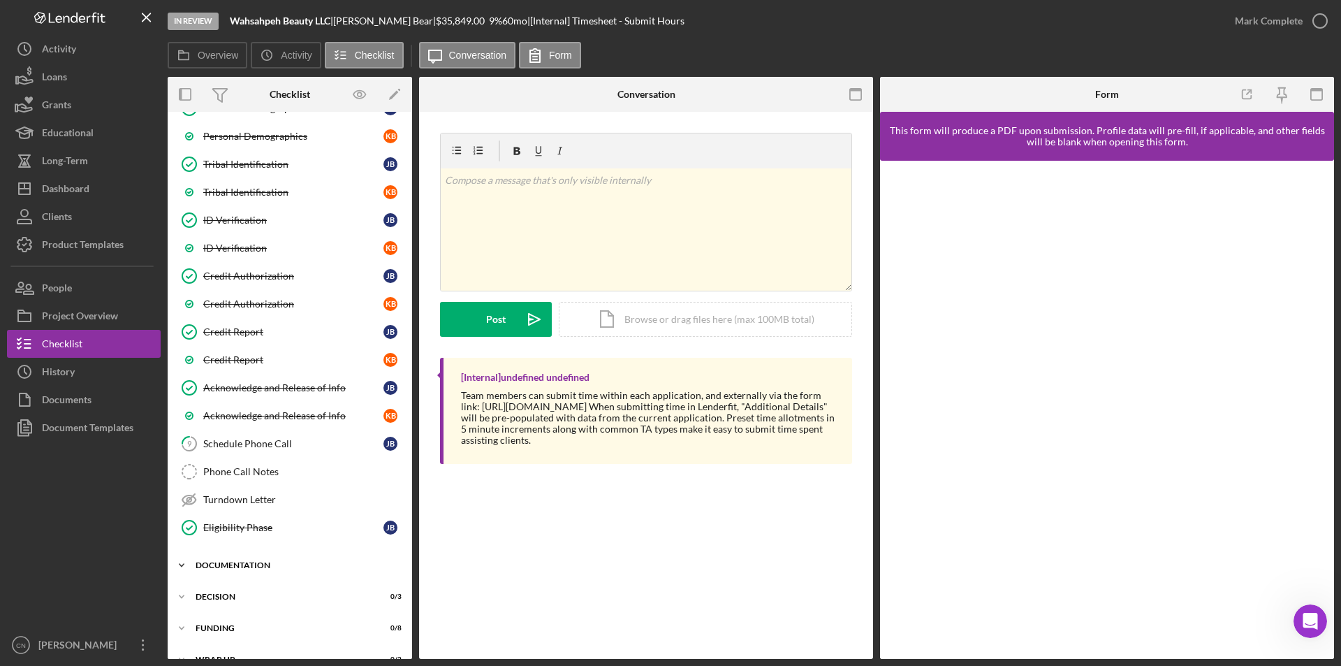
click at [237, 559] on div "Icon/Expander Documentation 6 / 18" at bounding box center [290, 565] width 244 height 28
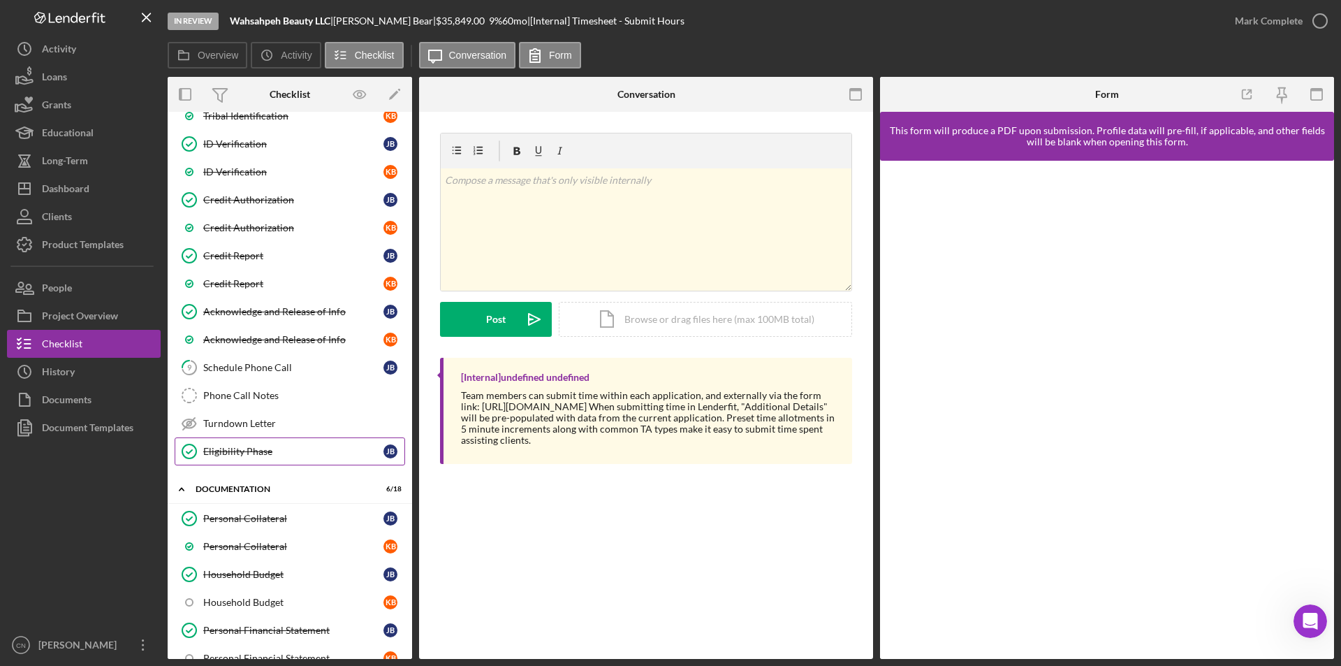
scroll to position [489, 0]
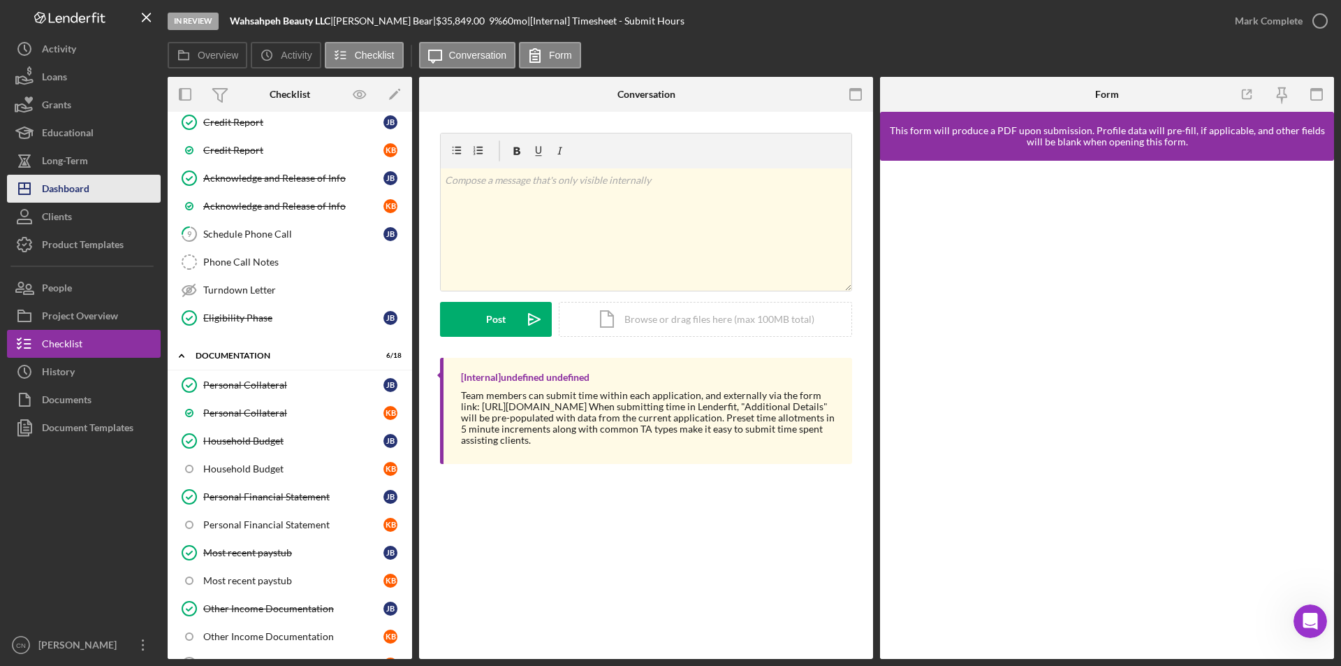
click at [64, 196] on div "Dashboard" at bounding box center [65, 190] width 47 height 31
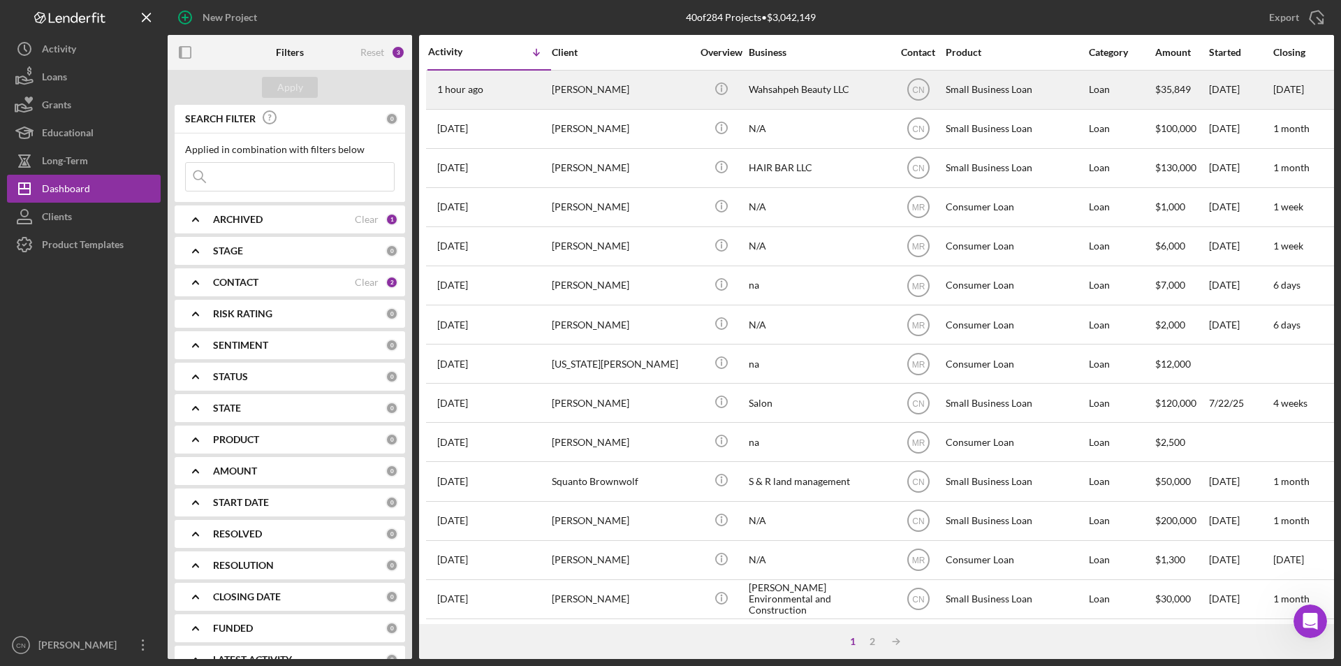
click at [594, 91] on div "[PERSON_NAME]" at bounding box center [622, 89] width 140 height 37
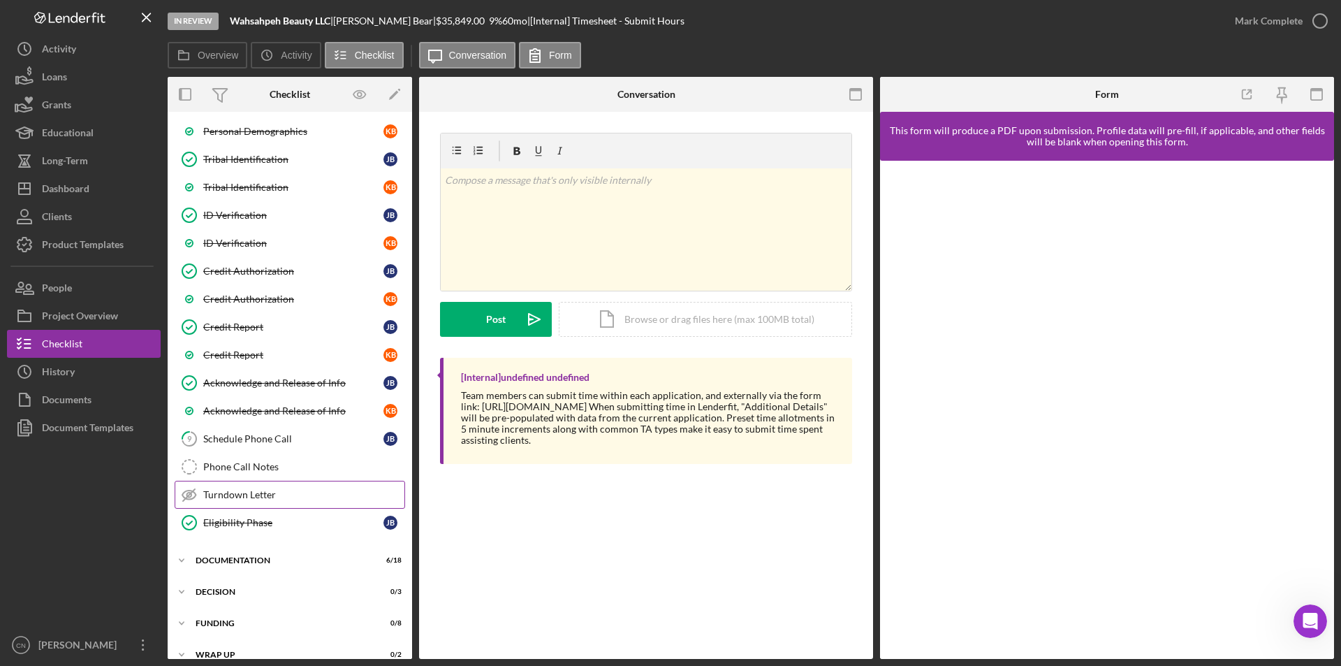
scroll to position [302, 0]
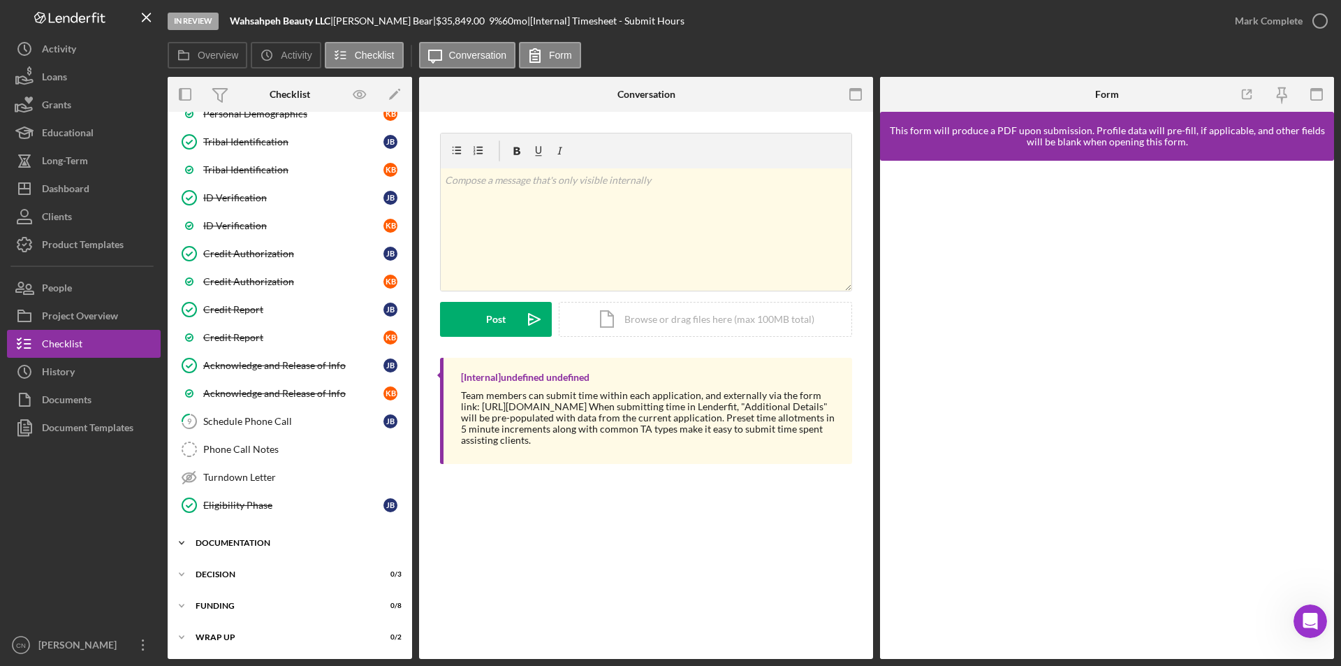
click at [229, 530] on div "Icon/Expander Documentation 6 / 18" at bounding box center [290, 543] width 244 height 28
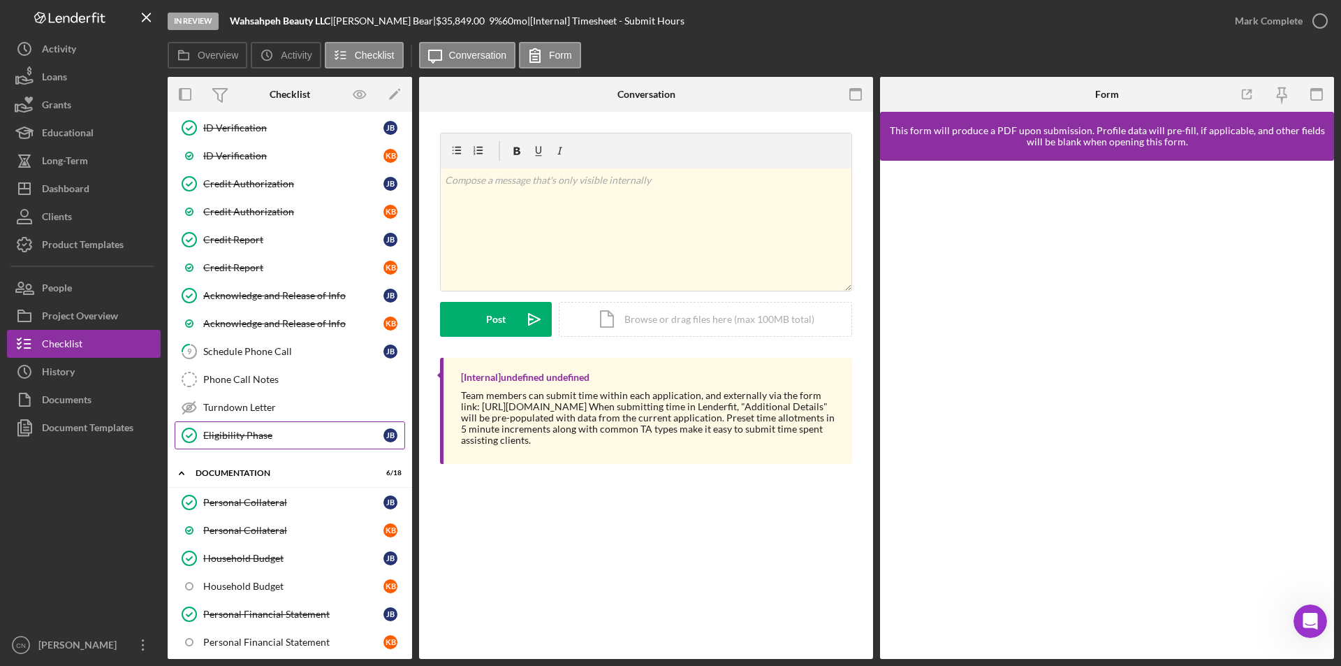
scroll to position [441, 0]
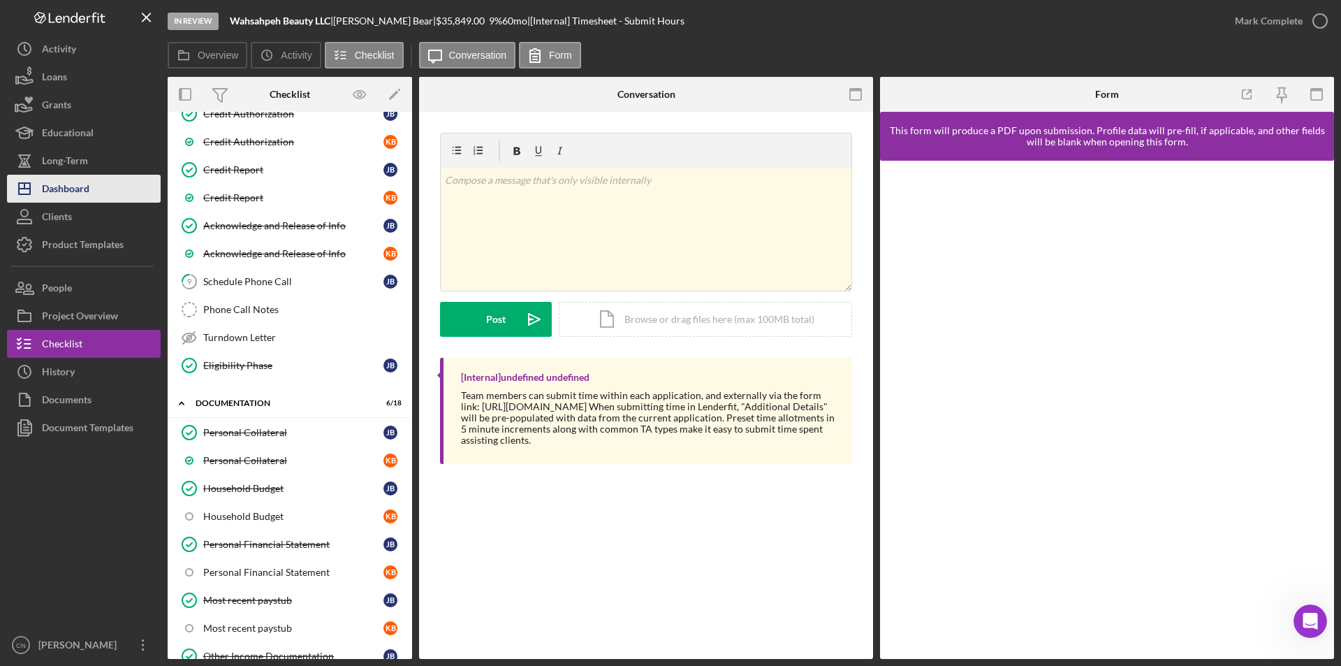
click at [47, 202] on div "Dashboard" at bounding box center [65, 190] width 47 height 31
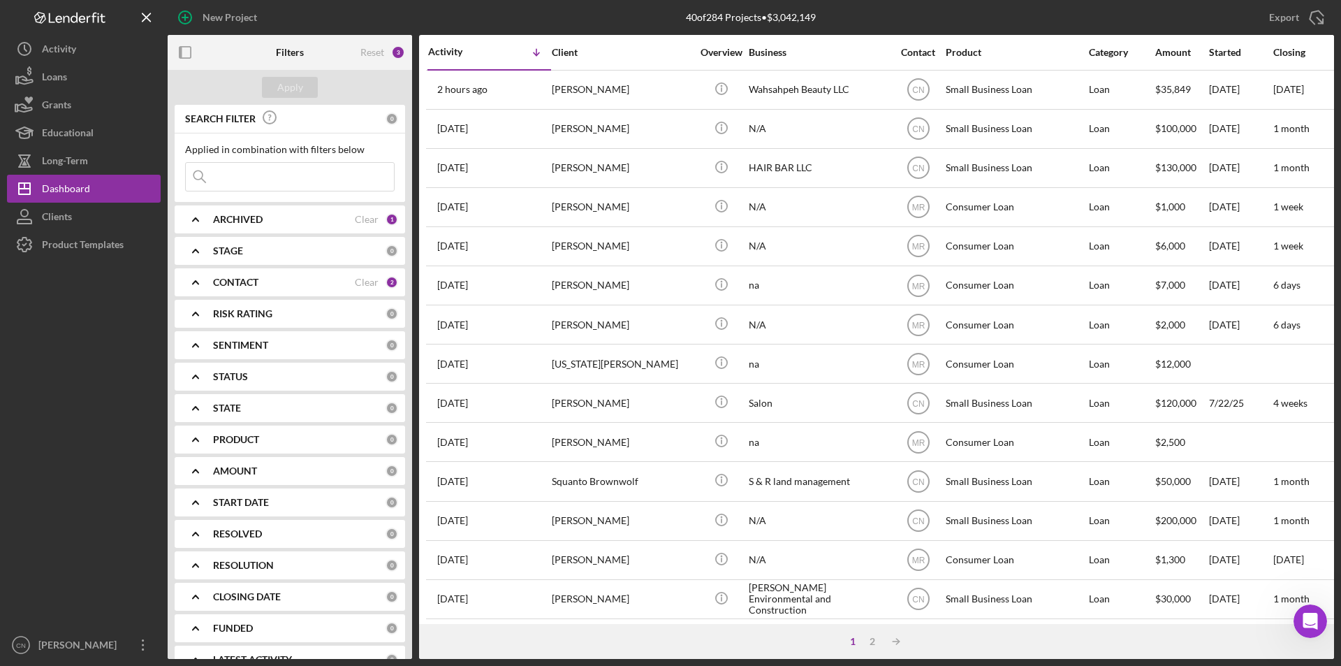
click at [244, 224] on b "ARCHIVED" at bounding box center [238, 219] width 50 height 11
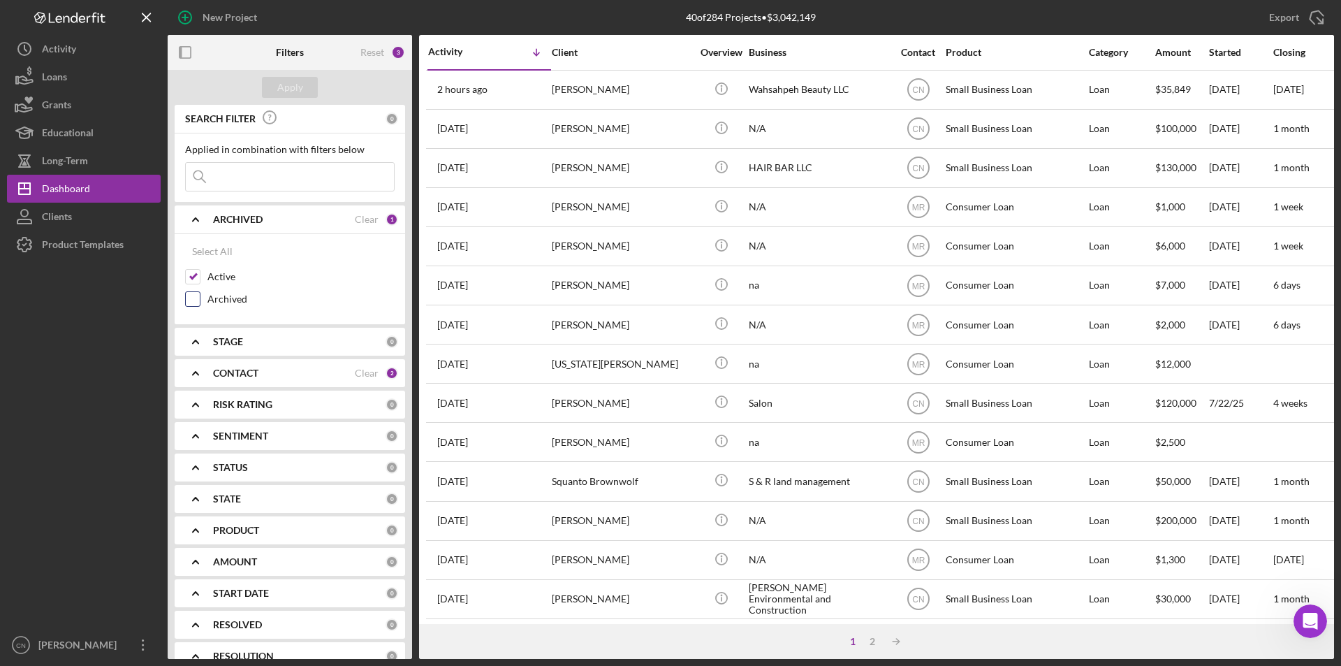
click at [196, 300] on input "Archived" at bounding box center [193, 299] width 14 height 14
checkbox input "true"
click at [193, 277] on input "Active" at bounding box center [193, 277] width 14 height 14
checkbox input "false"
click at [292, 84] on div "Apply" at bounding box center [290, 87] width 26 height 21
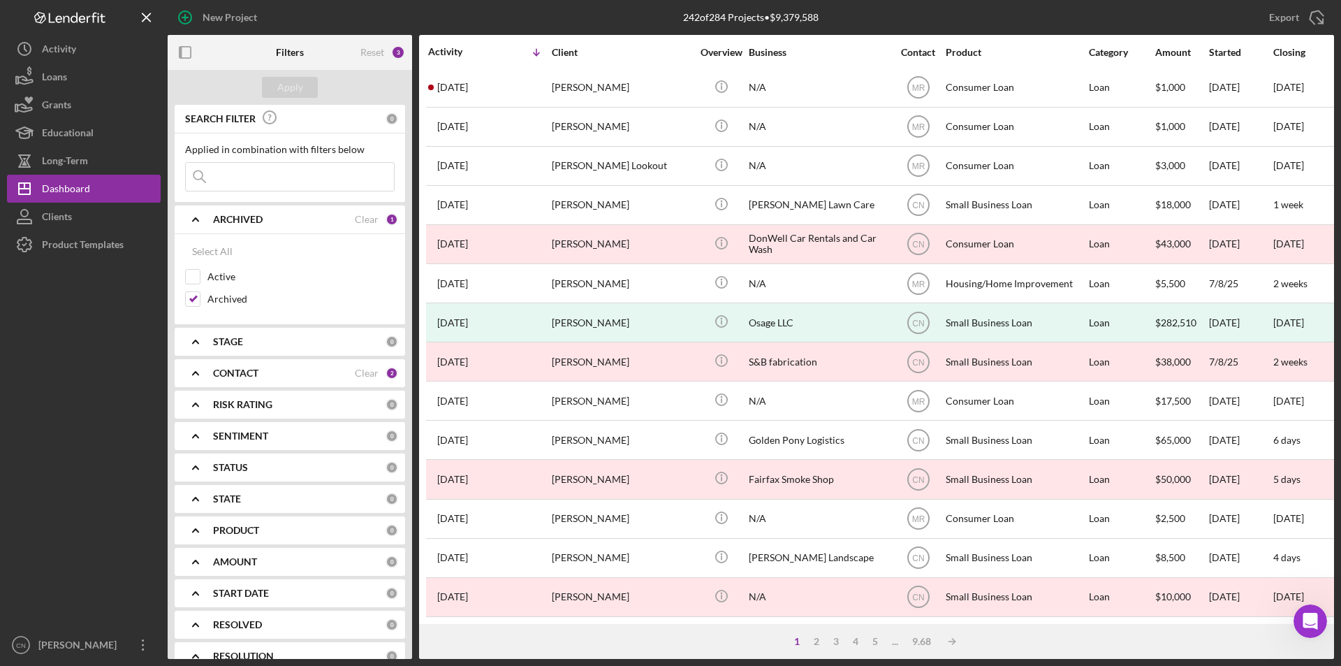
scroll to position [444, 0]
click at [817, 644] on div "2" at bounding box center [817, 641] width 20 height 11
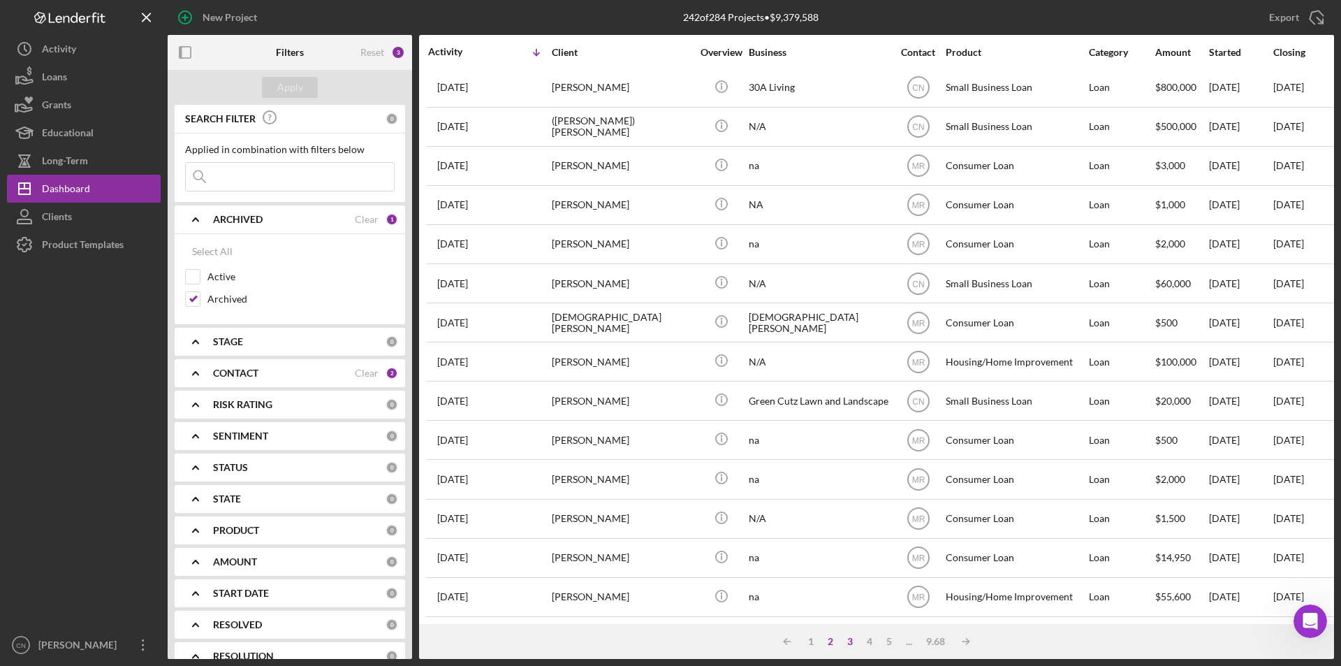
click at [853, 640] on div "3" at bounding box center [850, 641] width 20 height 11
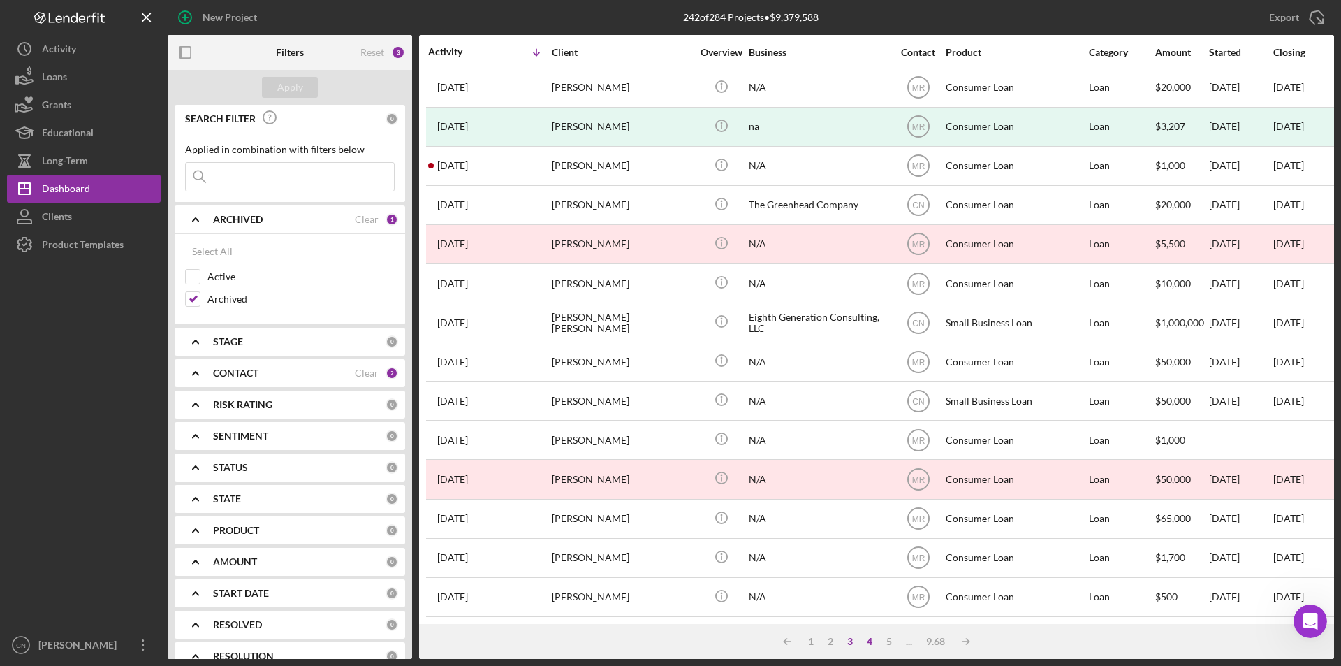
click at [870, 640] on div "4" at bounding box center [870, 641] width 20 height 11
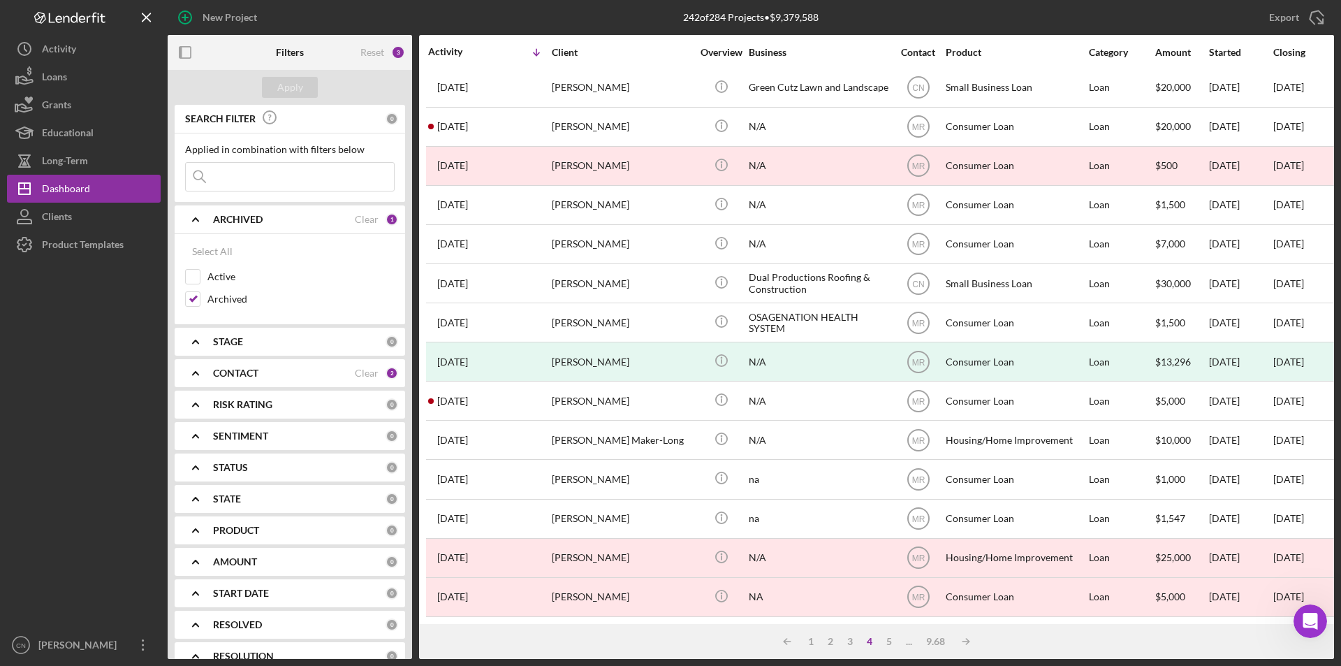
click at [235, 379] on b "CONTACT" at bounding box center [235, 372] width 45 height 11
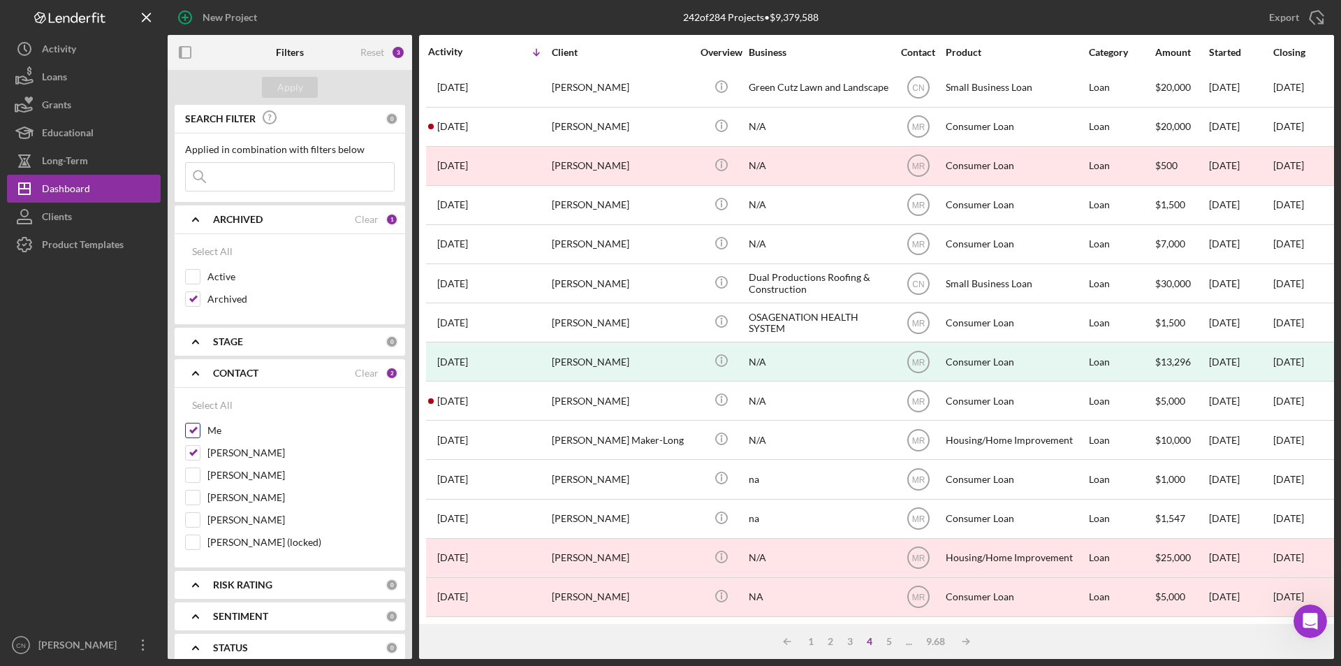
click at [191, 432] on input "Me" at bounding box center [193, 430] width 14 height 14
checkbox input "false"
click at [300, 88] on div "Apply" at bounding box center [290, 87] width 26 height 21
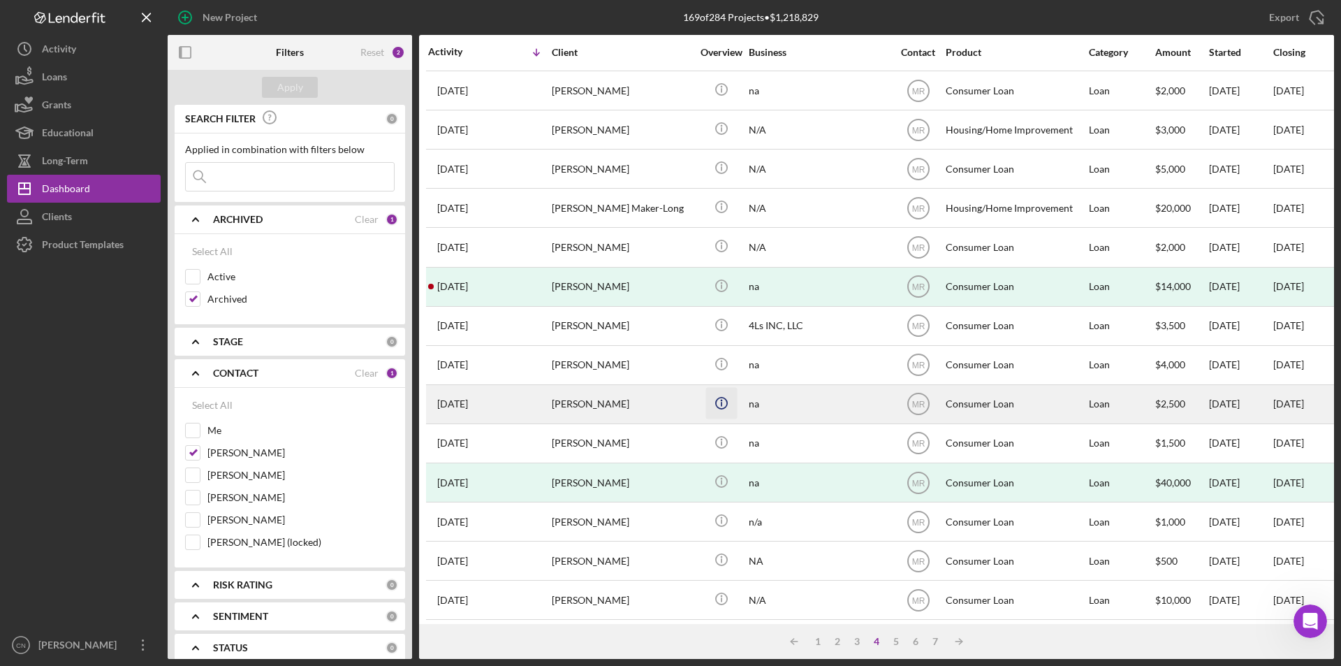
scroll to position [0, 0]
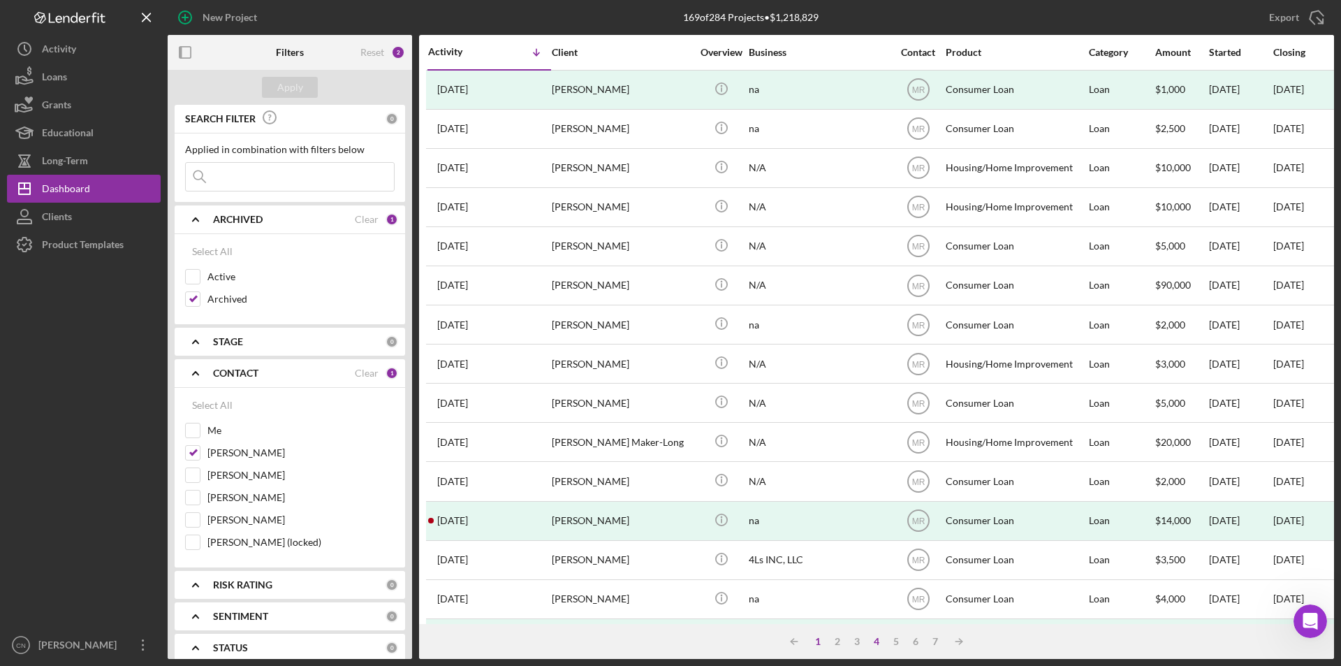
click at [818, 638] on div "1" at bounding box center [818, 641] width 20 height 11
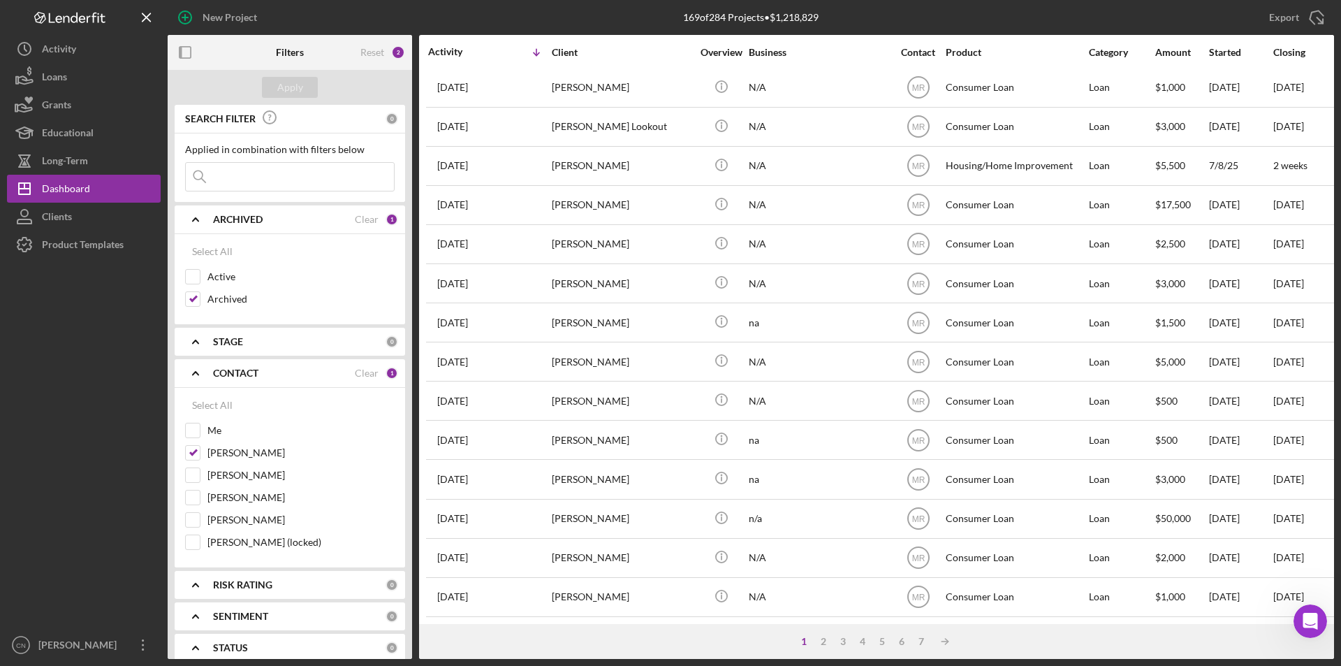
scroll to position [444, 0]
click at [823, 641] on div "2" at bounding box center [824, 641] width 20 height 11
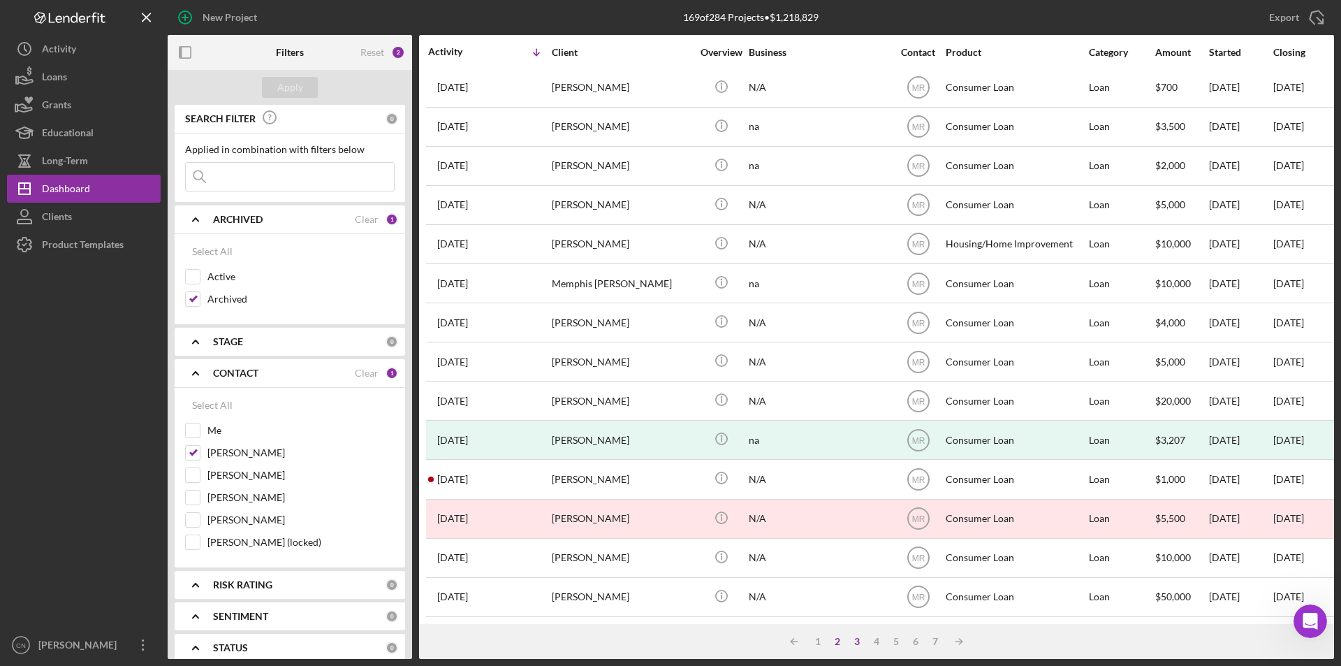
click at [853, 640] on div "3" at bounding box center [857, 641] width 20 height 11
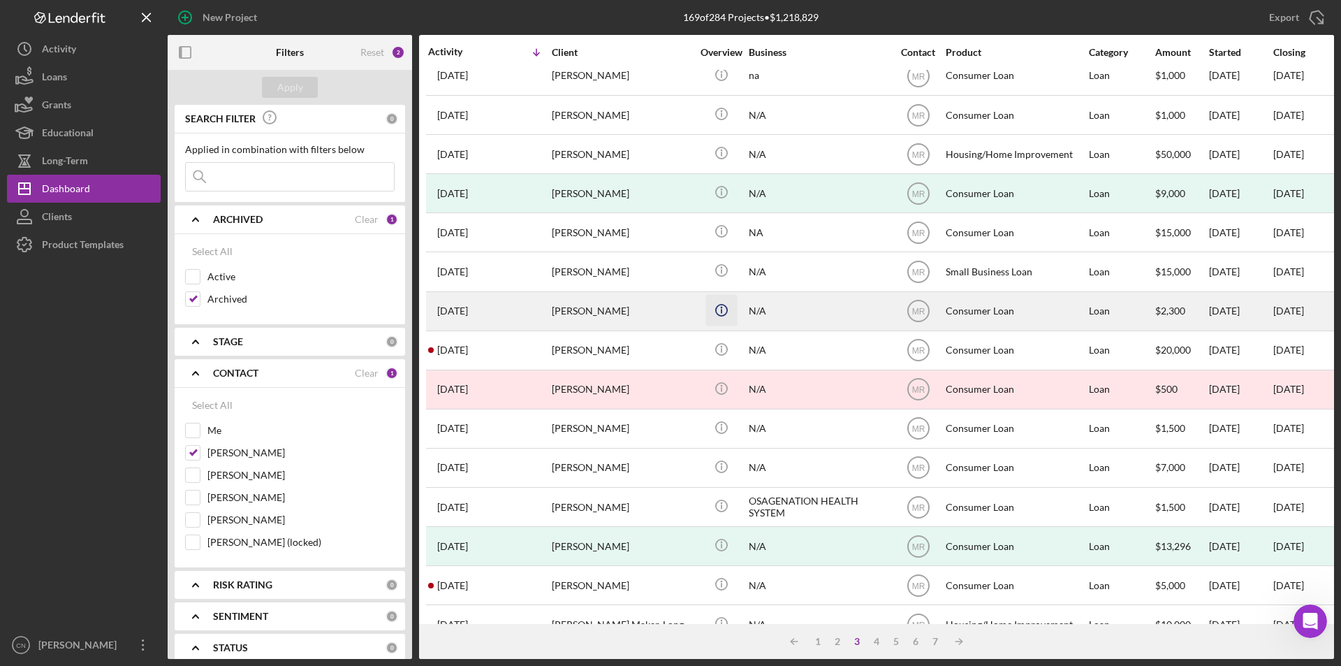
scroll to position [279, 0]
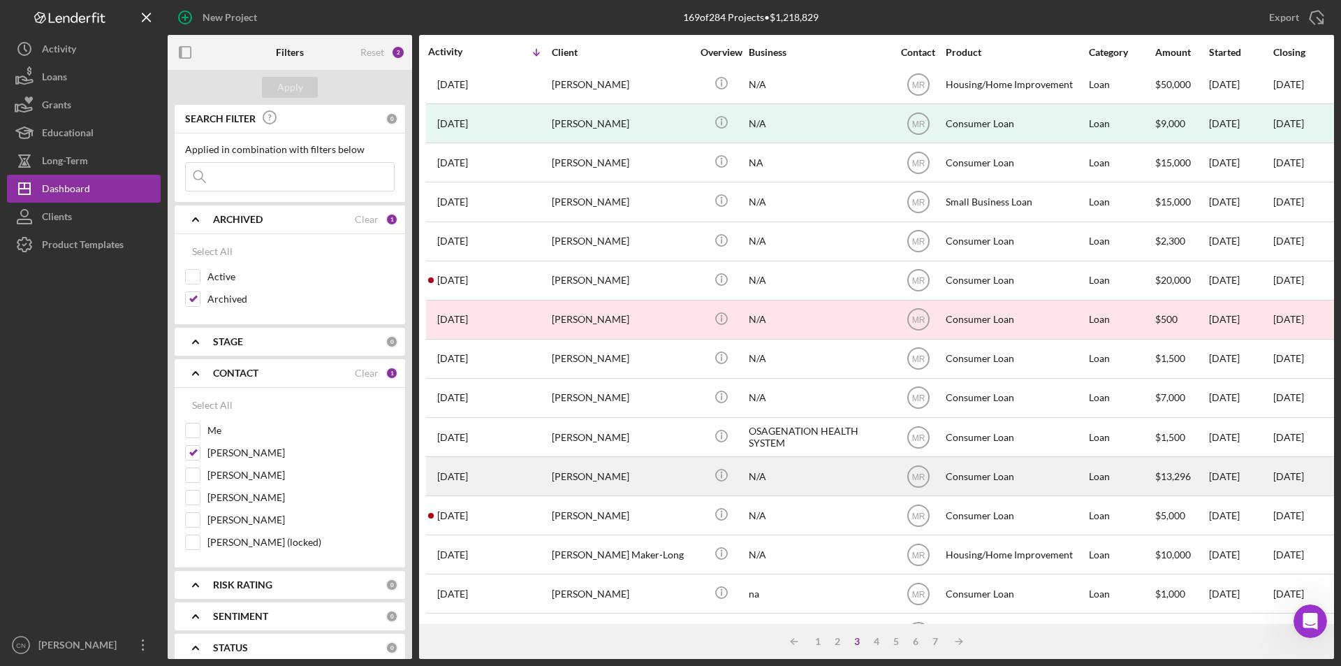
click at [567, 478] on div "[PERSON_NAME]" at bounding box center [622, 475] width 140 height 37
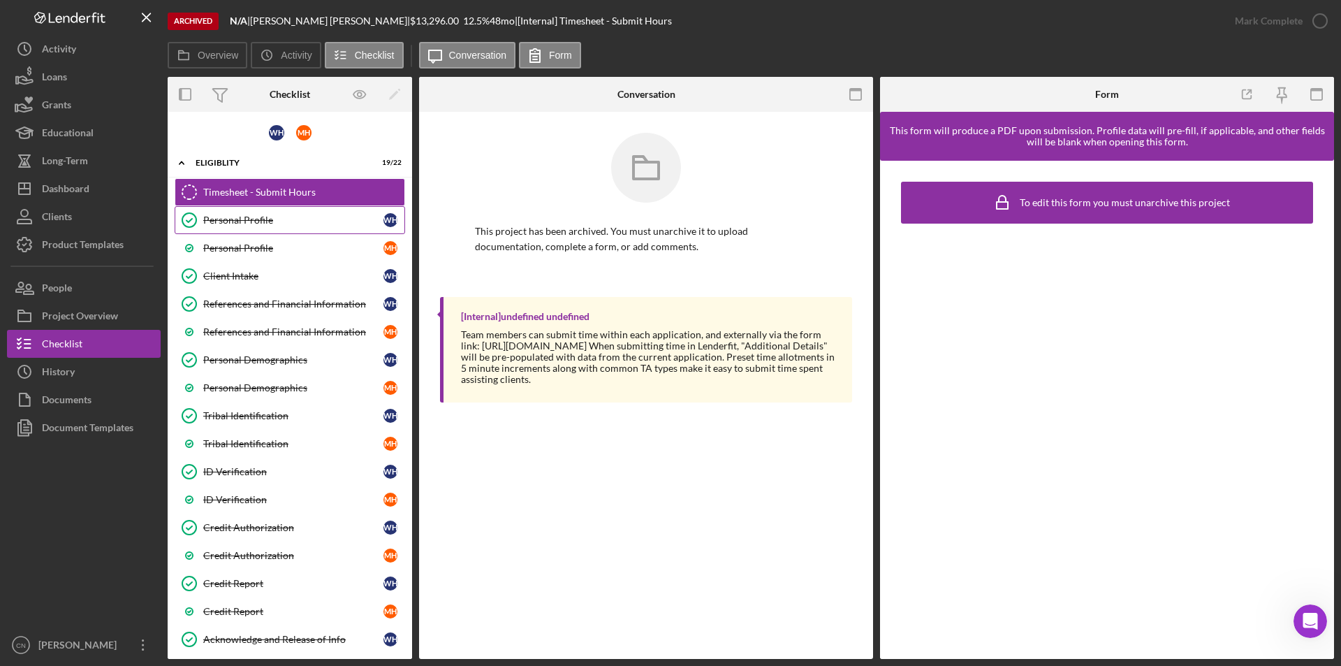
click at [235, 226] on div "Personal Profile" at bounding box center [293, 219] width 180 height 11
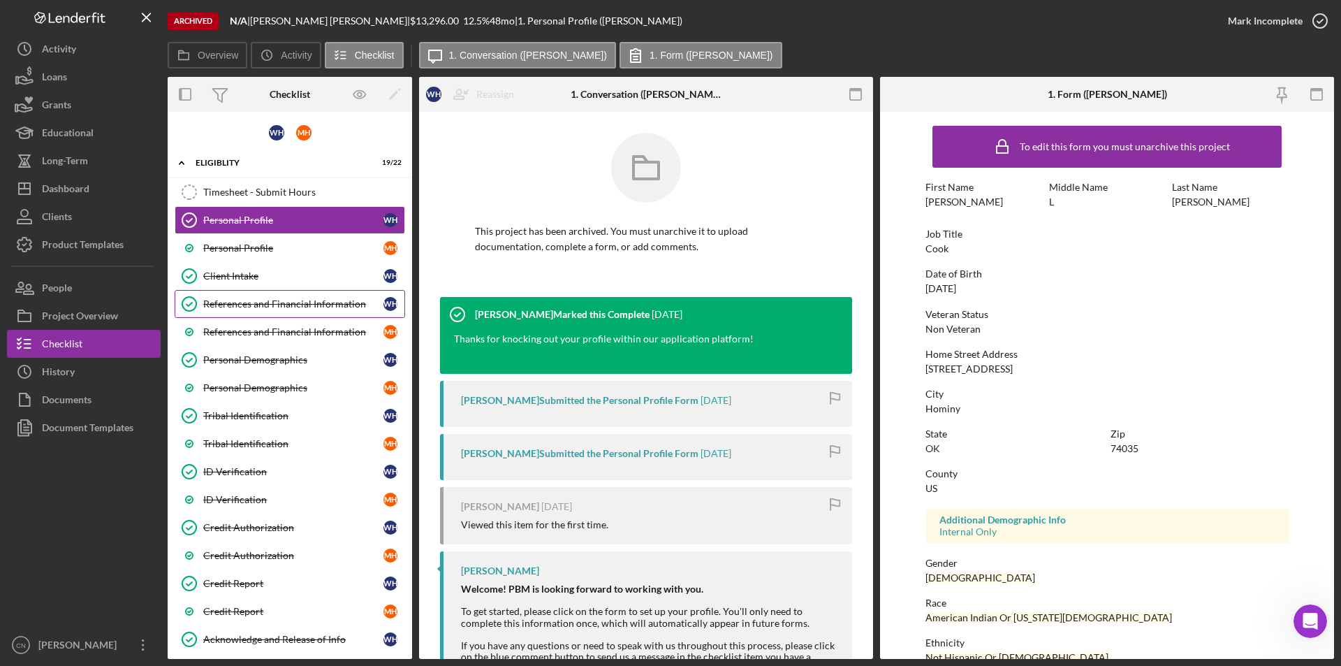
click at [239, 300] on div "References and Financial Information" at bounding box center [293, 303] width 180 height 11
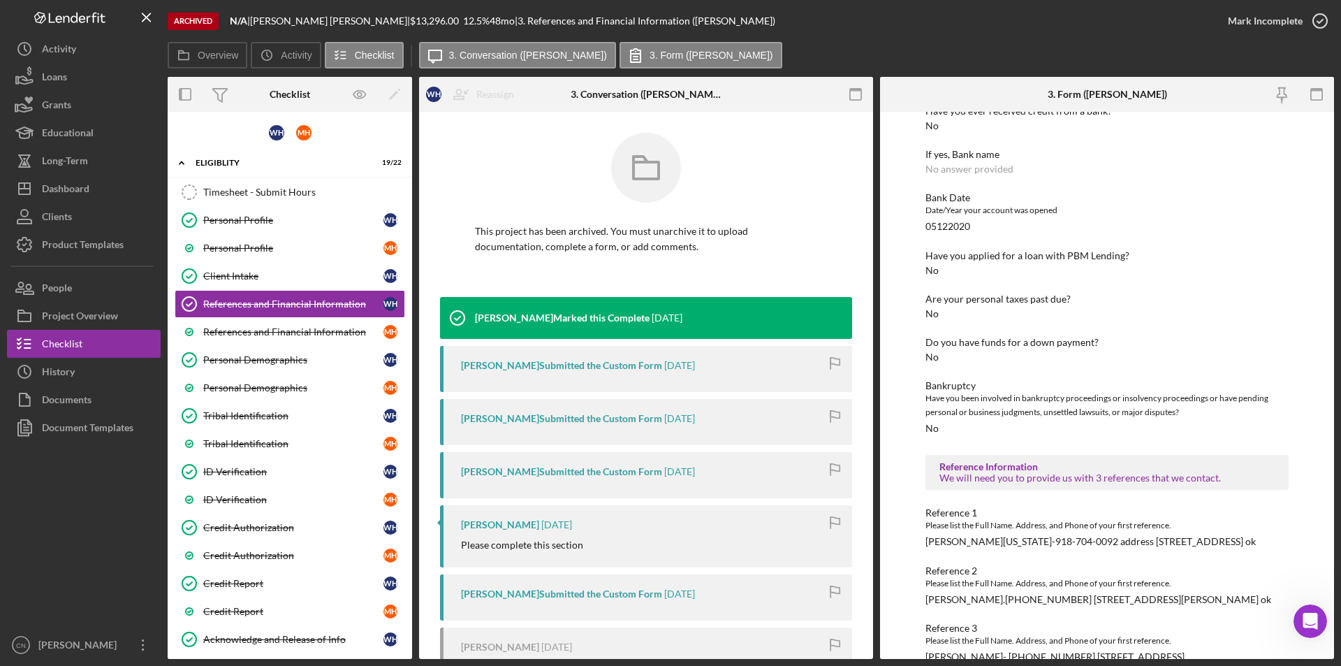
scroll to position [153, 0]
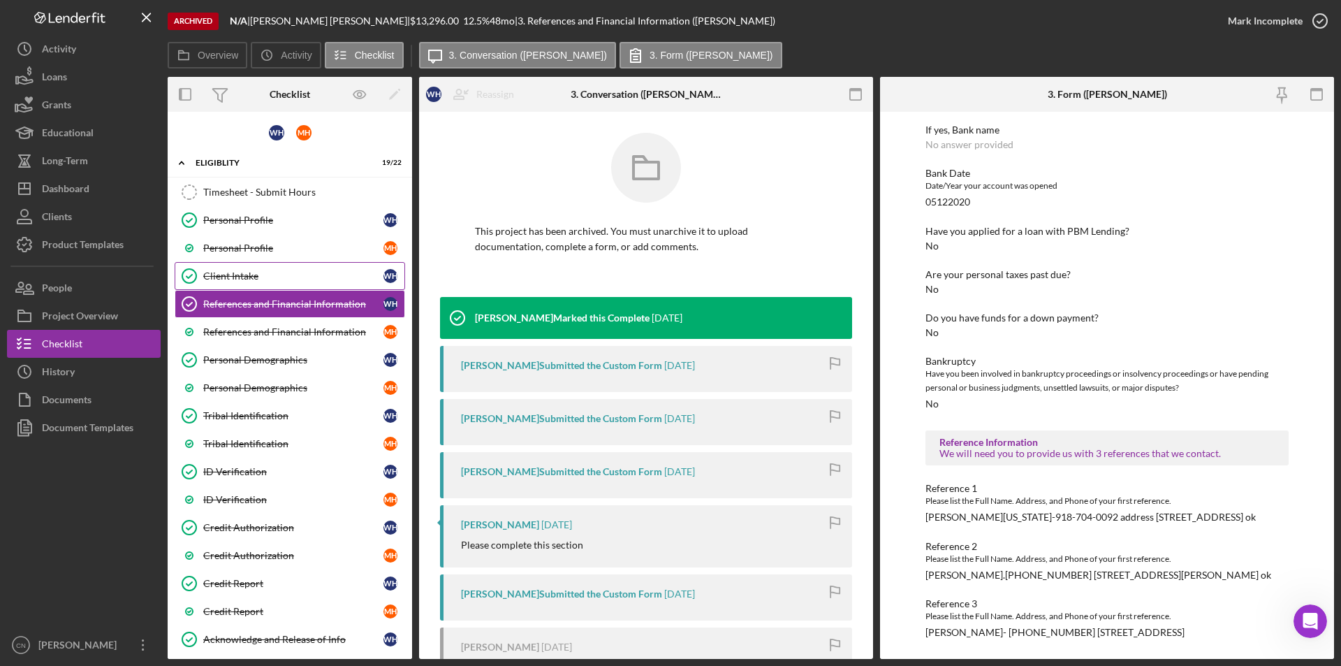
click at [237, 274] on div "Client Intake" at bounding box center [293, 275] width 180 height 11
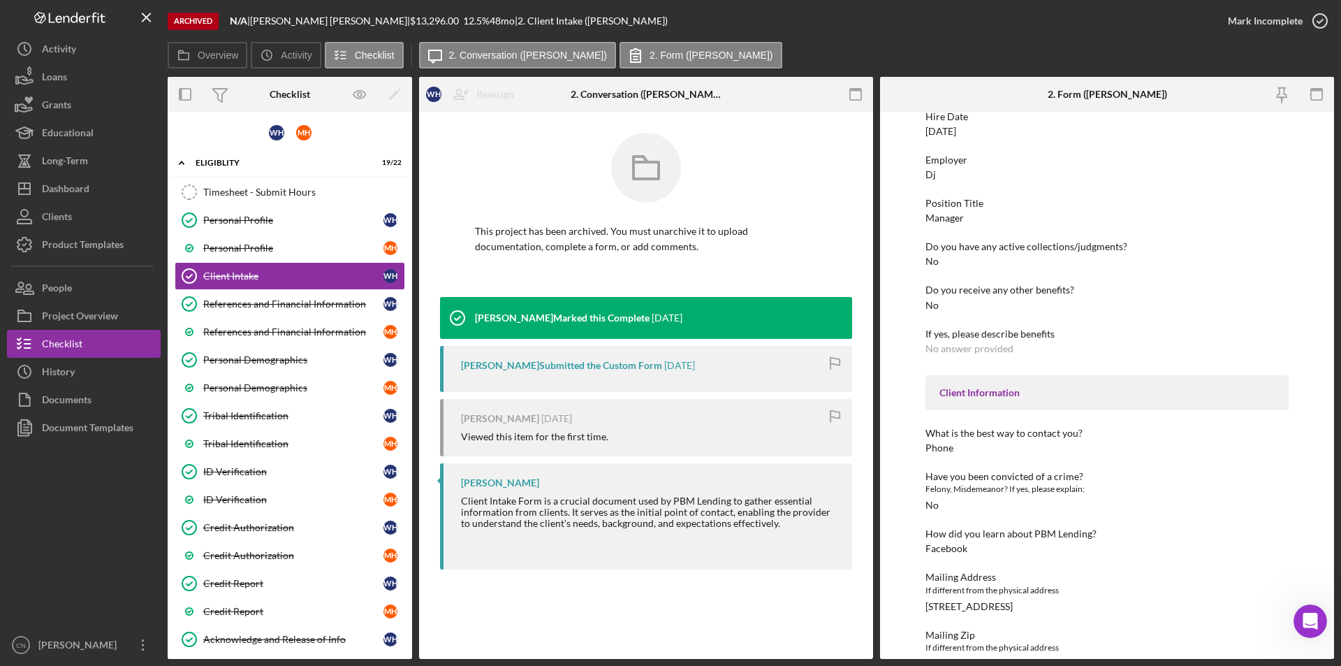
scroll to position [928, 0]
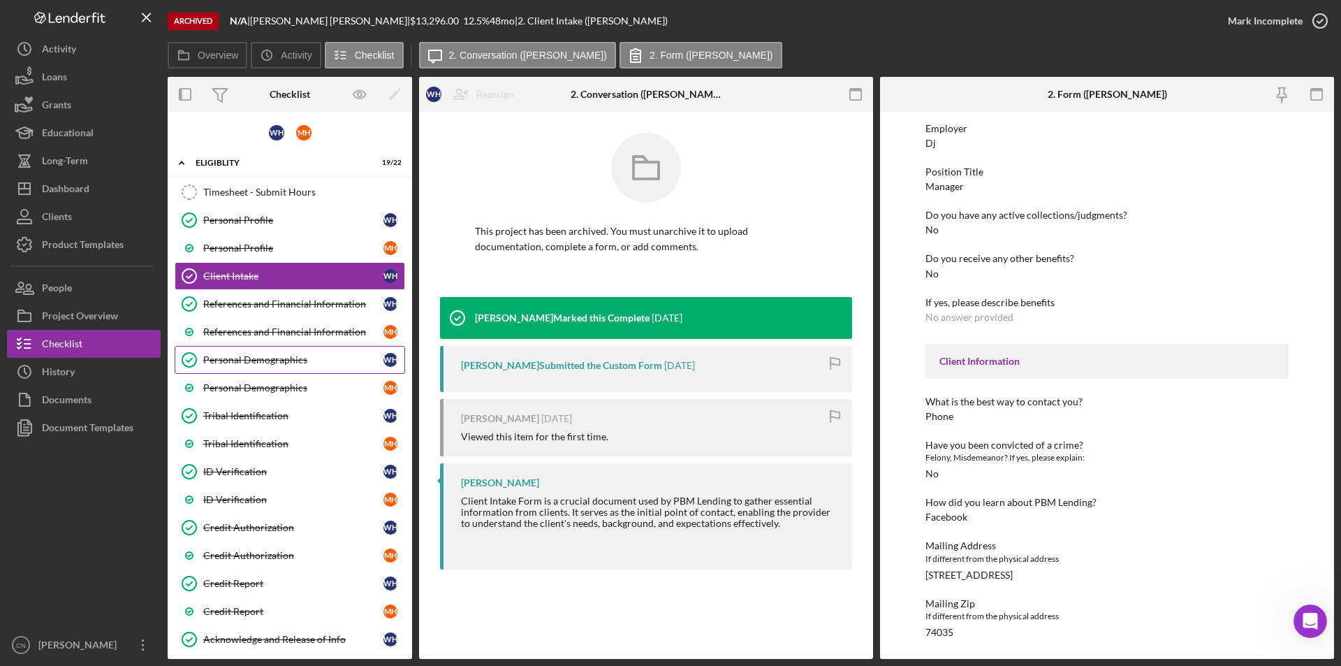
click at [237, 350] on link "Personal Demographics Personal Demographics W H" at bounding box center [290, 360] width 230 height 28
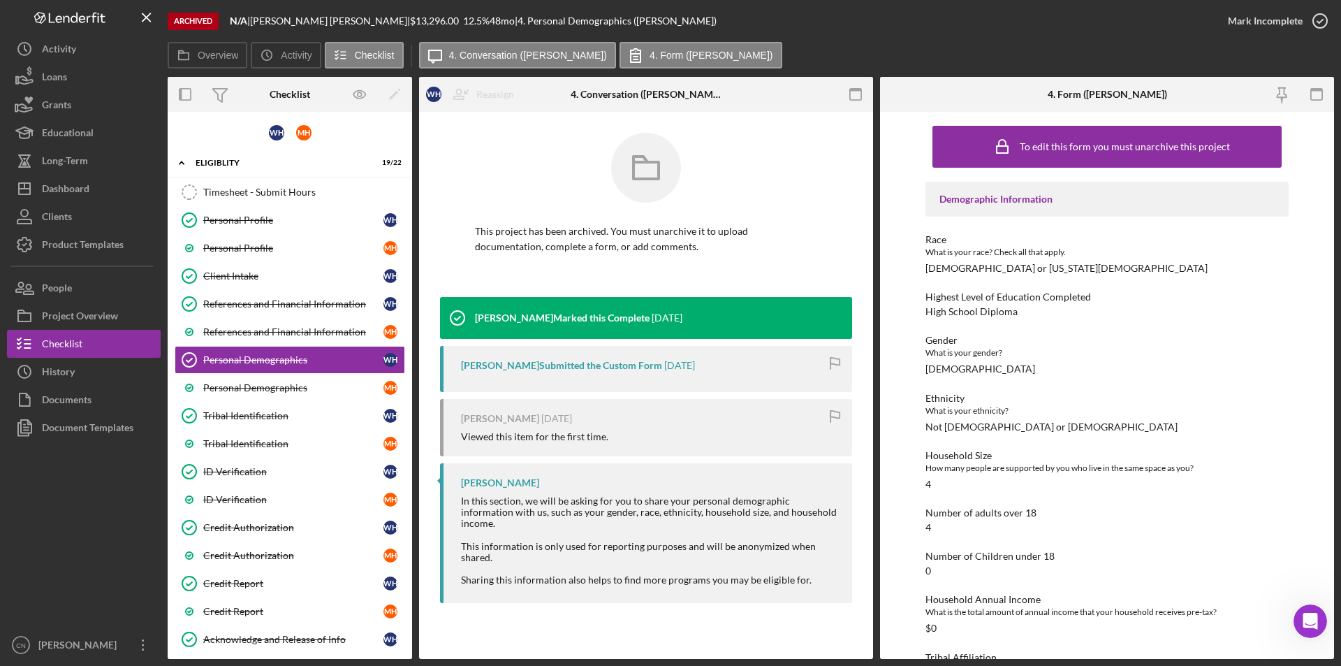
scroll to position [40, 0]
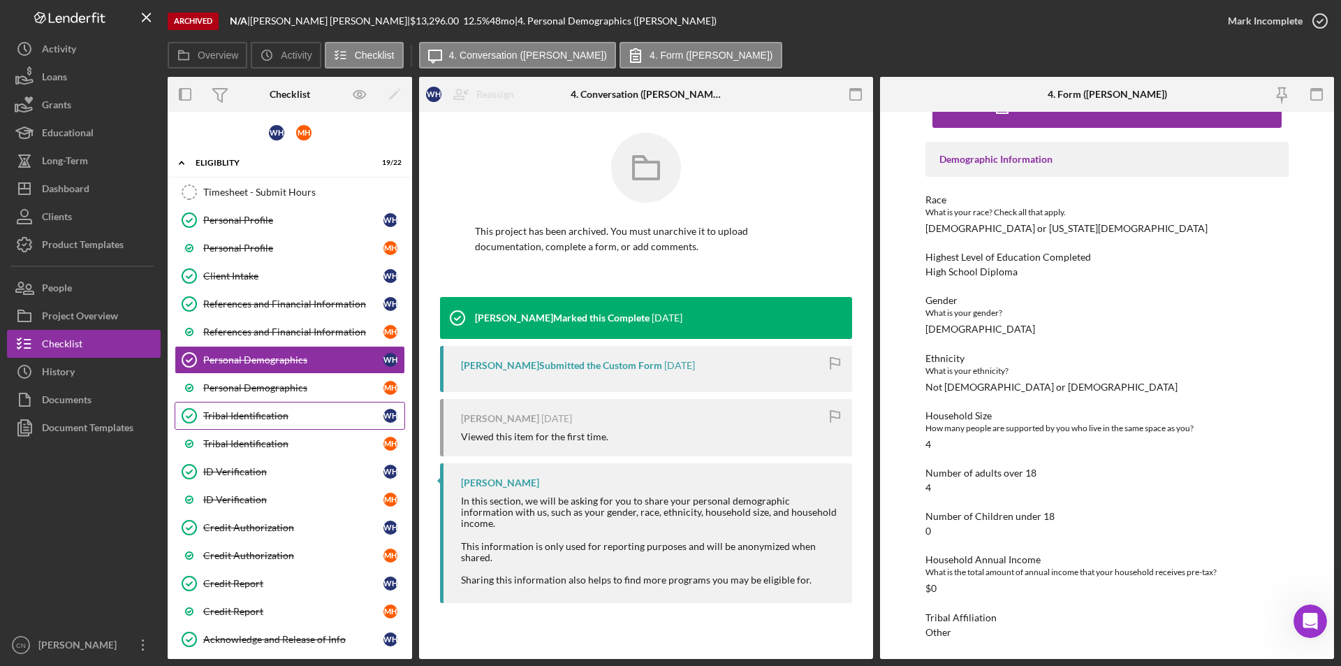
click at [220, 413] on div "Tribal Identification" at bounding box center [293, 415] width 180 height 11
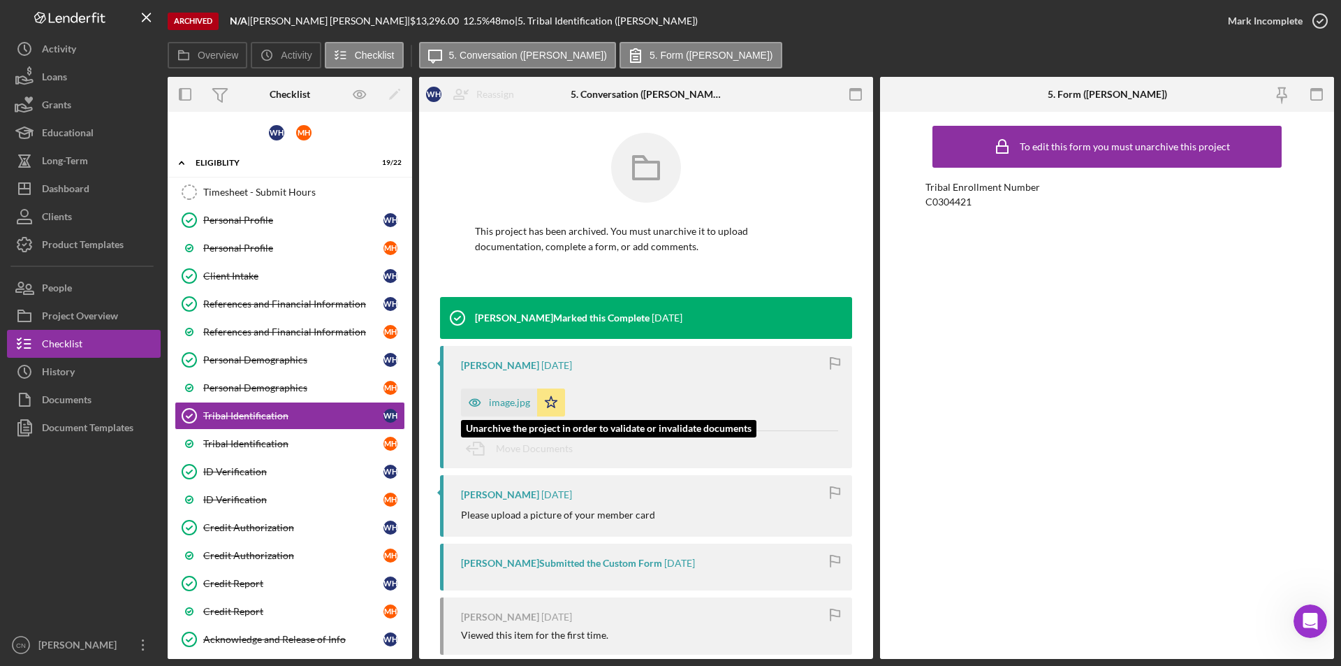
click at [518, 406] on div "image.jpg" at bounding box center [509, 402] width 41 height 11
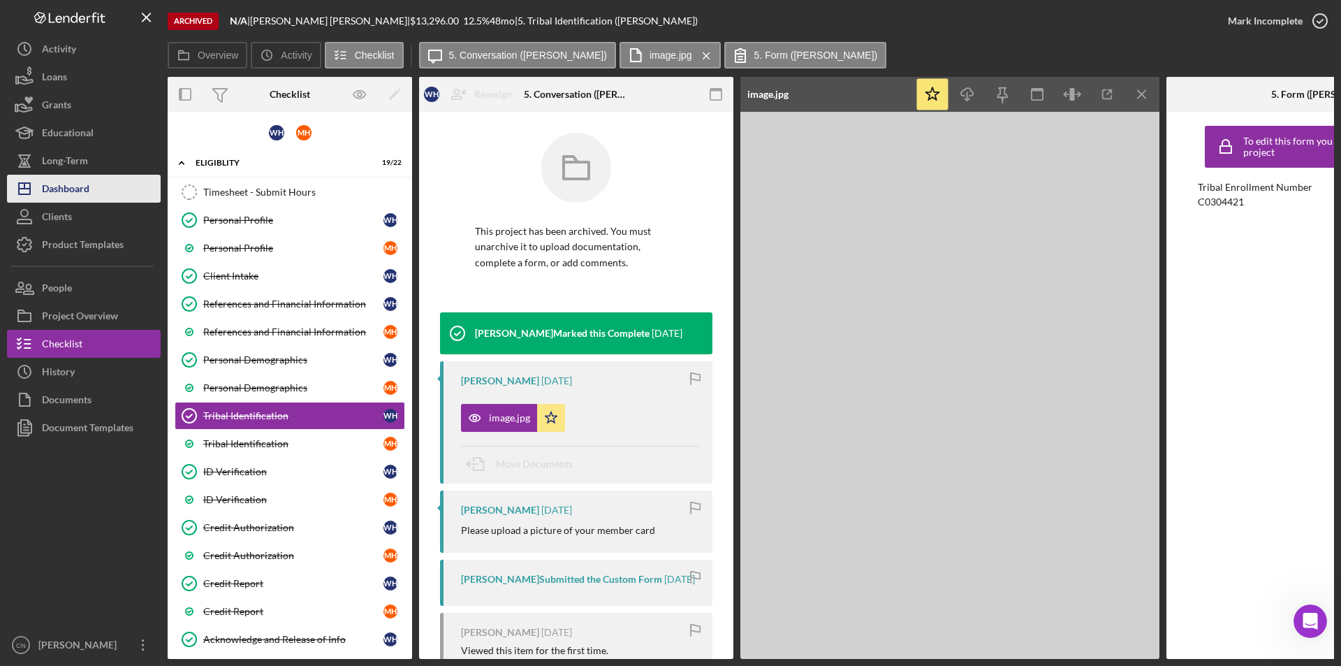
click at [71, 189] on div "Dashboard" at bounding box center [65, 190] width 47 height 31
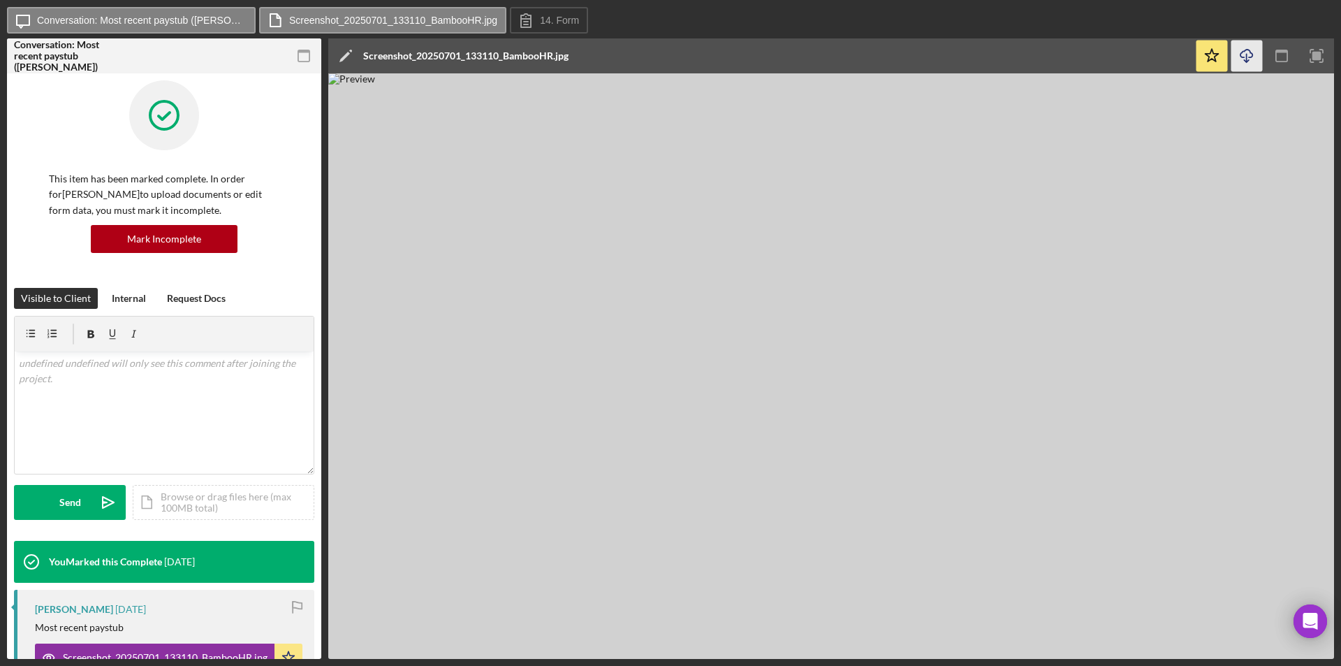
click at [1252, 57] on icon "button" at bounding box center [1246, 54] width 12 height 8
click at [1253, 57] on icon "Icon/Download" at bounding box center [1246, 56] width 31 height 31
click at [1284, 59] on icon "button" at bounding box center [1281, 56] width 31 height 31
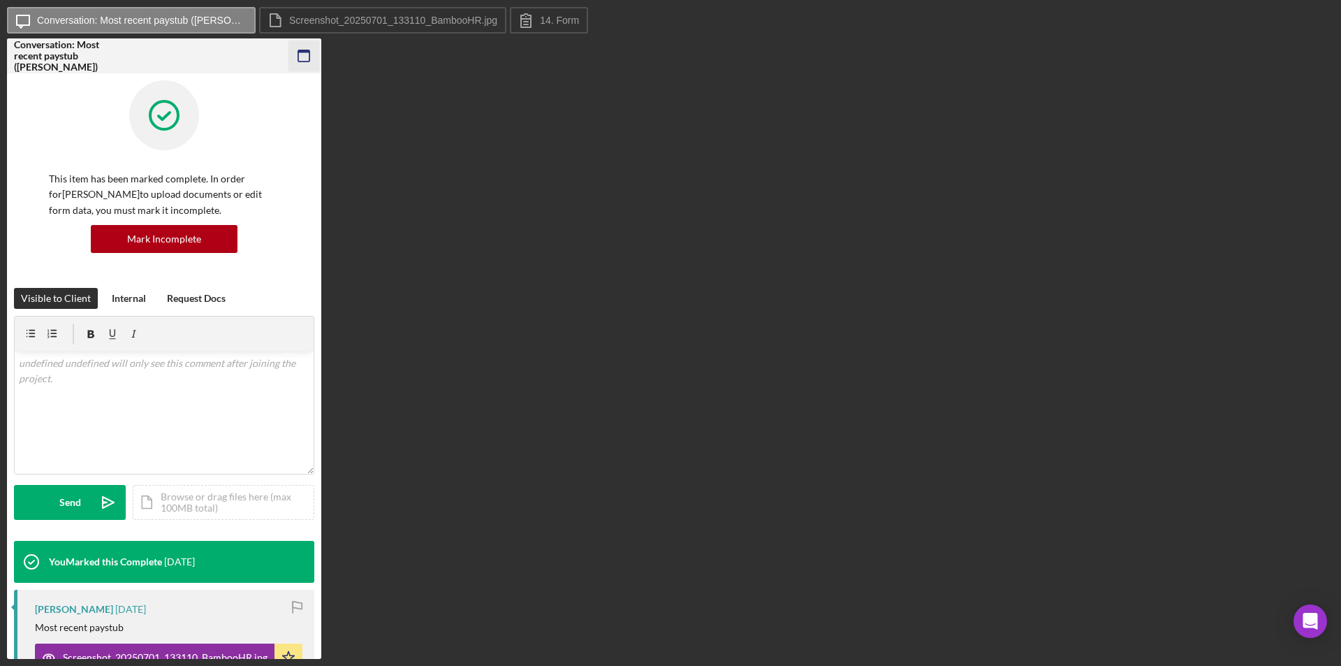
click at [303, 57] on icon "button" at bounding box center [303, 56] width 31 height 31
